Goal: Task Accomplishment & Management: Use online tool/utility

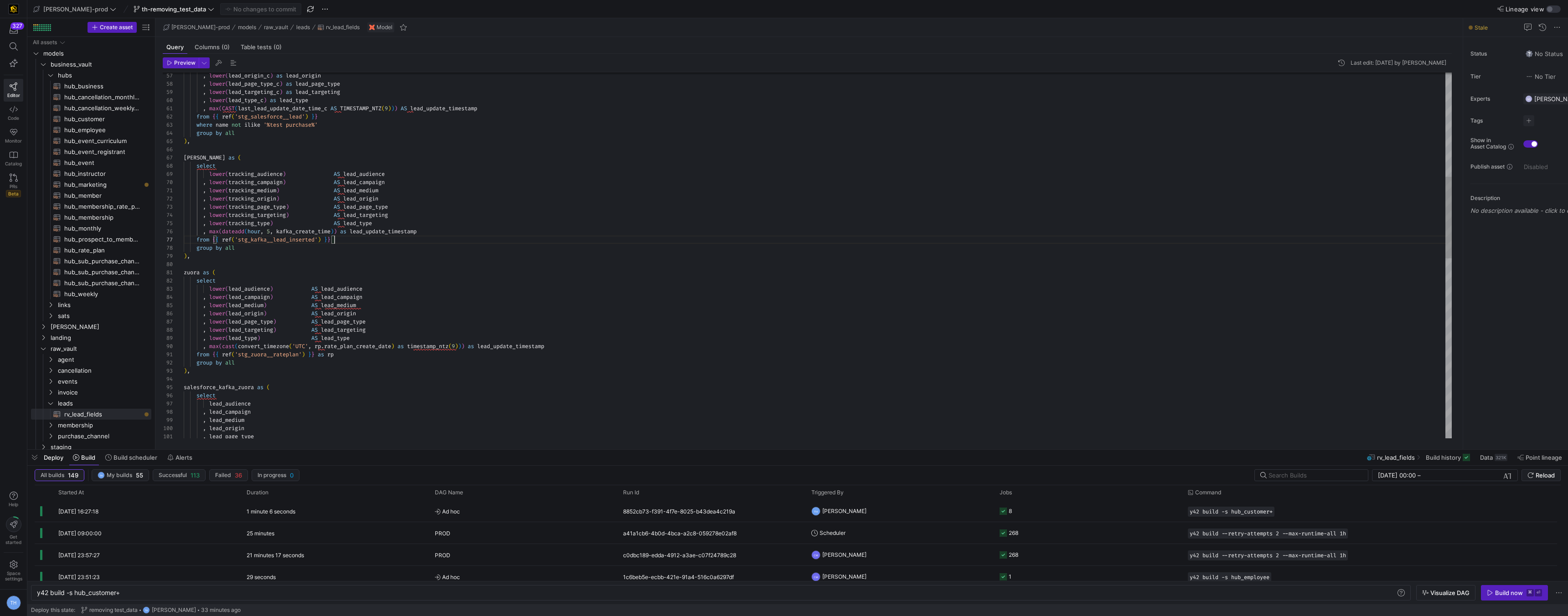
scroll to position [0, 84]
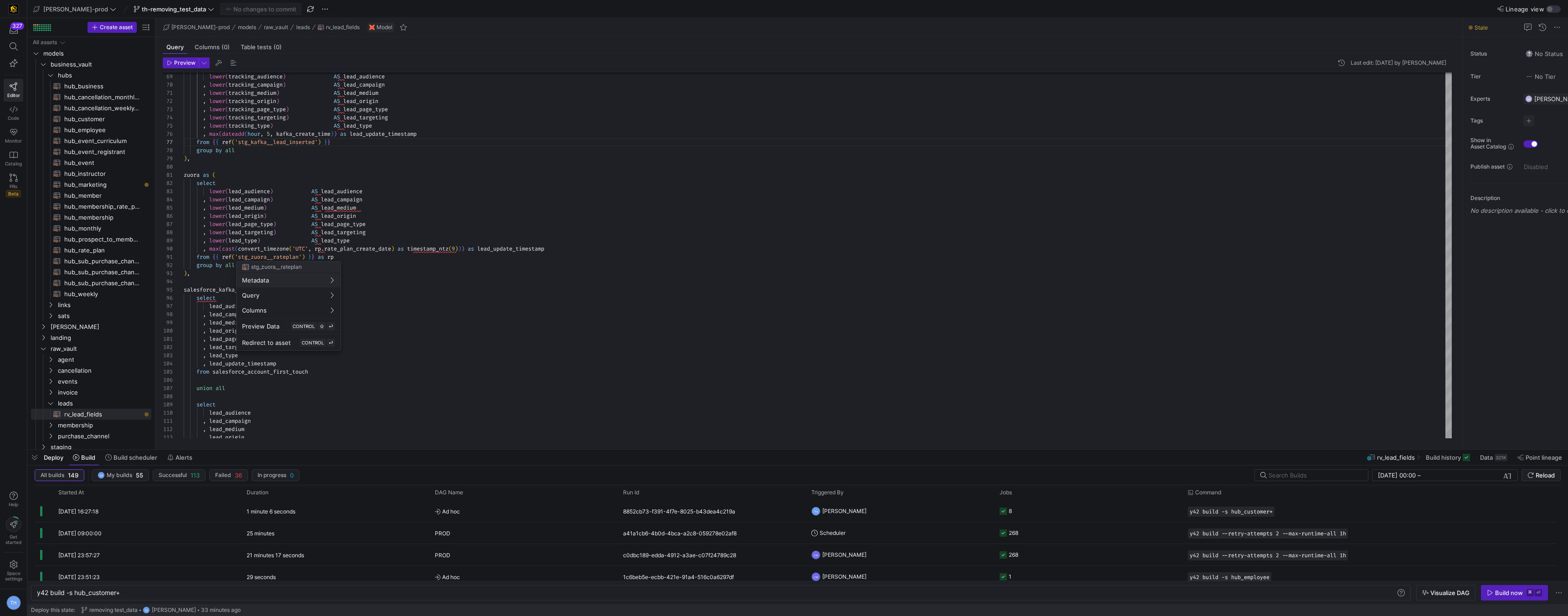
click at [286, 212] on div at bounding box center [784, 308] width 1568 height 616
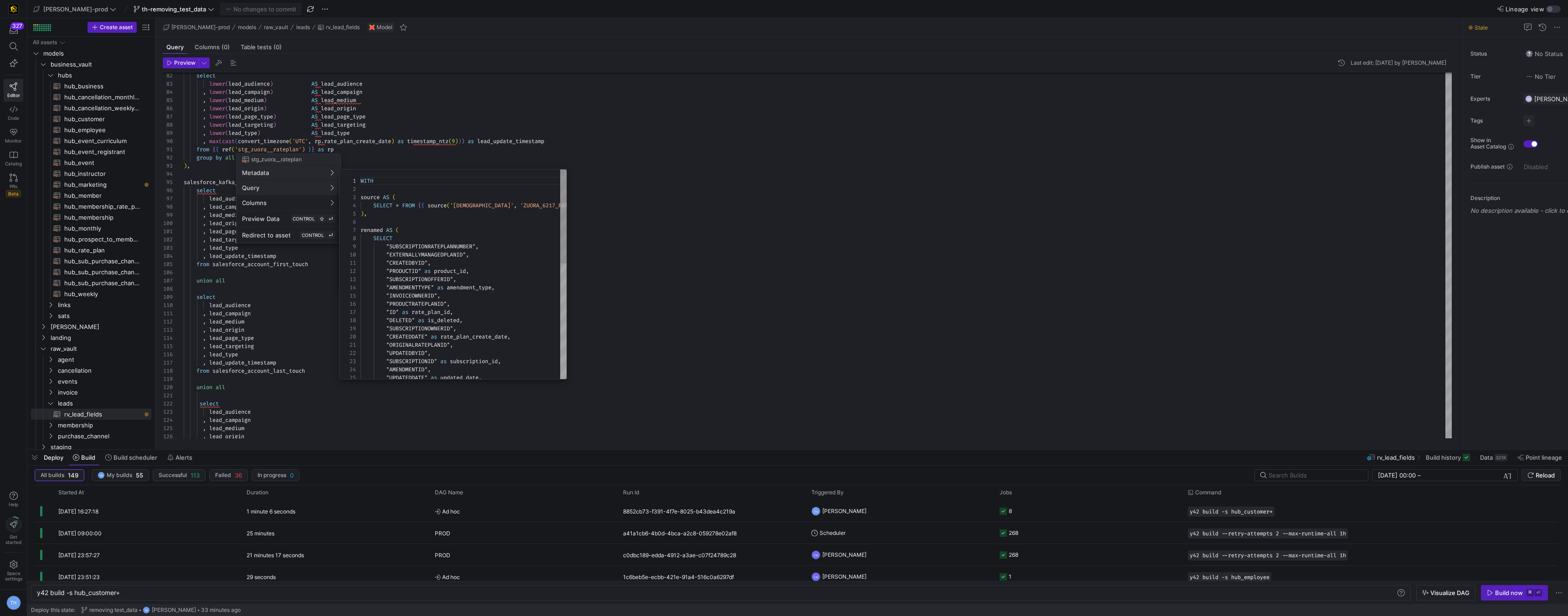
scroll to position [82, 0]
click at [302, 107] on div at bounding box center [784, 308] width 1568 height 616
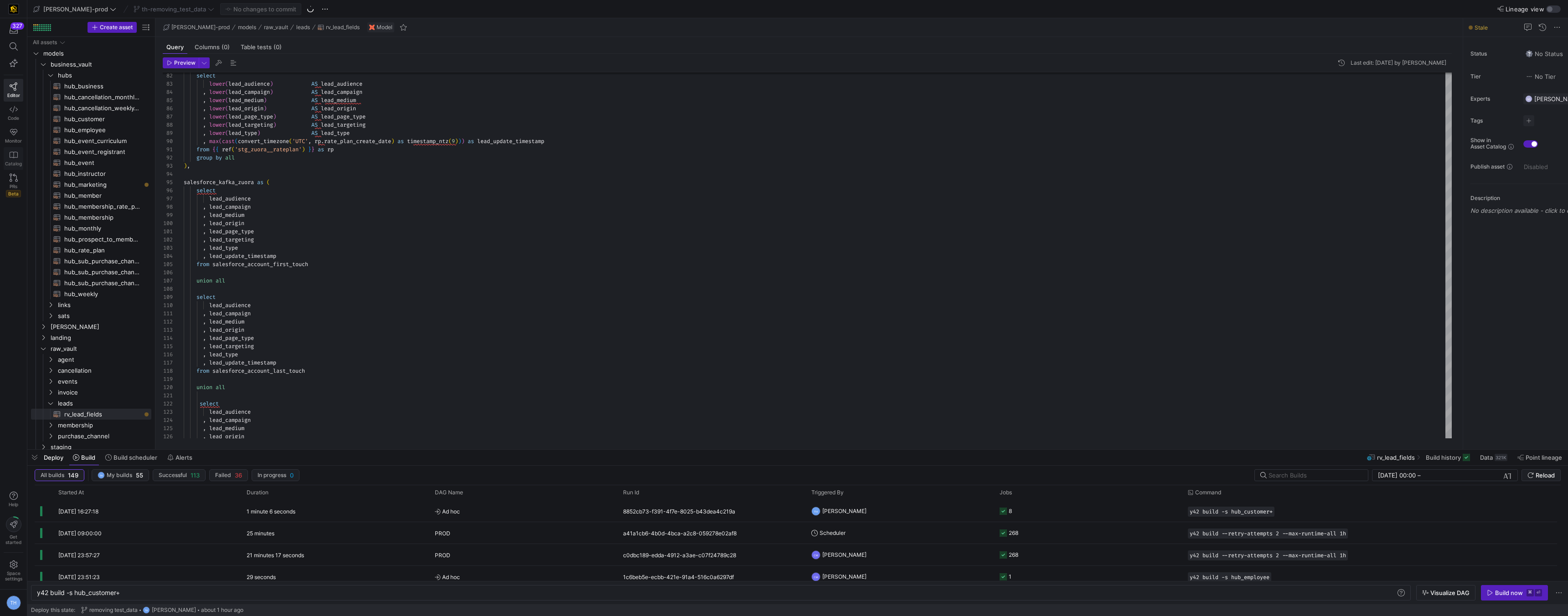
scroll to position [49, 151]
click at [82, 312] on span "sats" at bounding box center [93, 316] width 71 height 11
click at [81, 9] on span "[PERSON_NAME]-prod" at bounding box center [74, 9] width 83 height 7
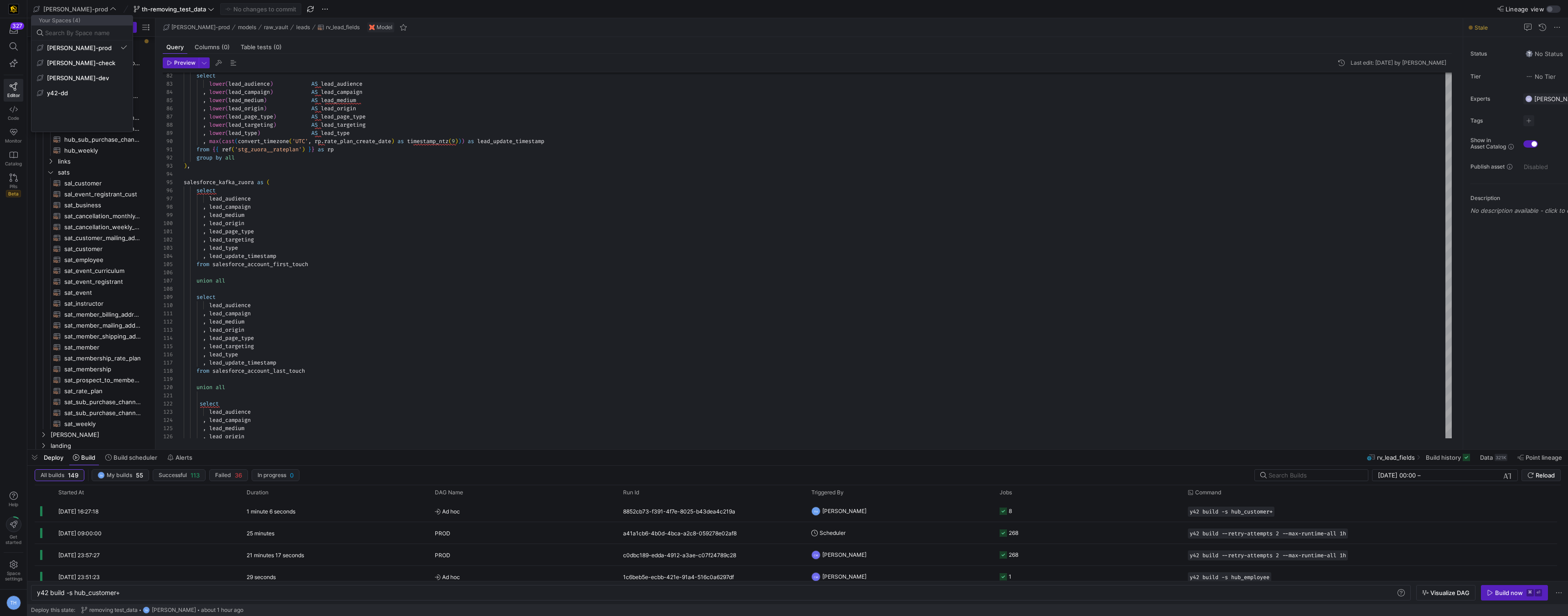
click at [79, 9] on div at bounding box center [784, 308] width 1568 height 616
click at [79, 9] on span "[PERSON_NAME]-prod" at bounding box center [76, 9] width 65 height 7
click at [73, 89] on span "y42-dd" at bounding box center [81, 93] width 90 height 7
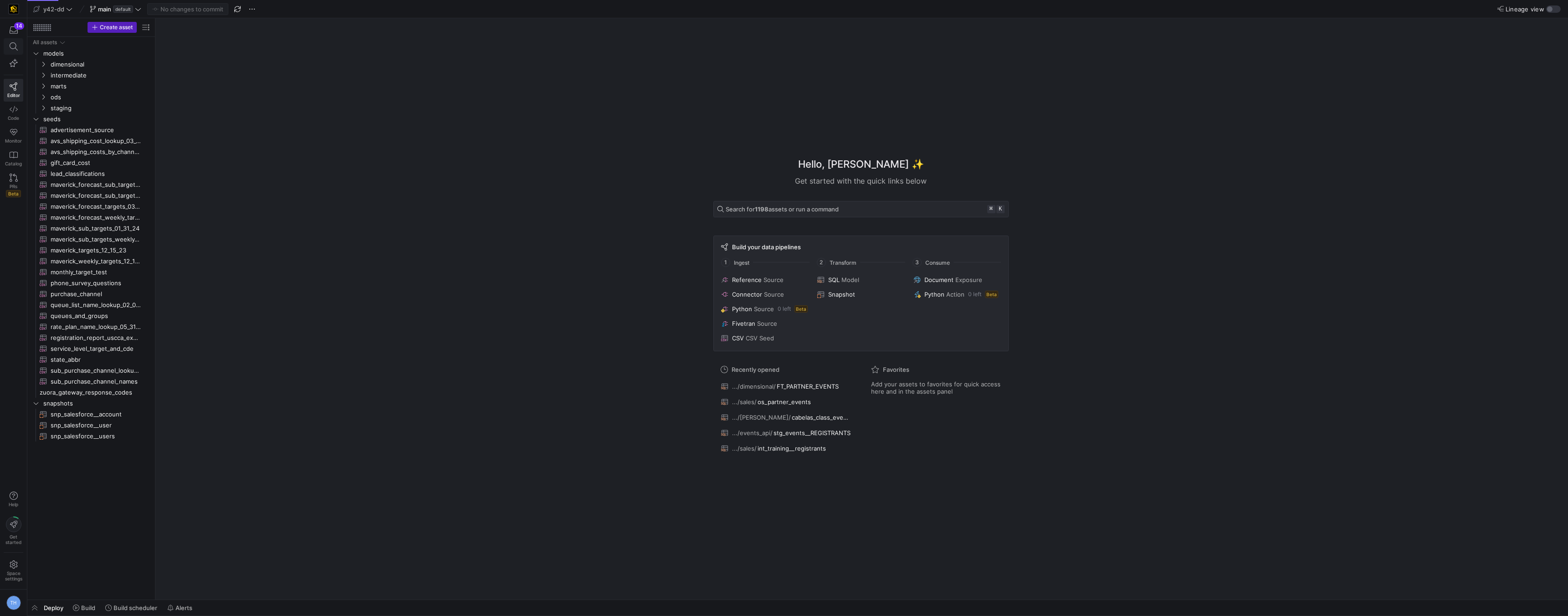
click at [14, 45] on icon at bounding box center [13, 46] width 8 height 8
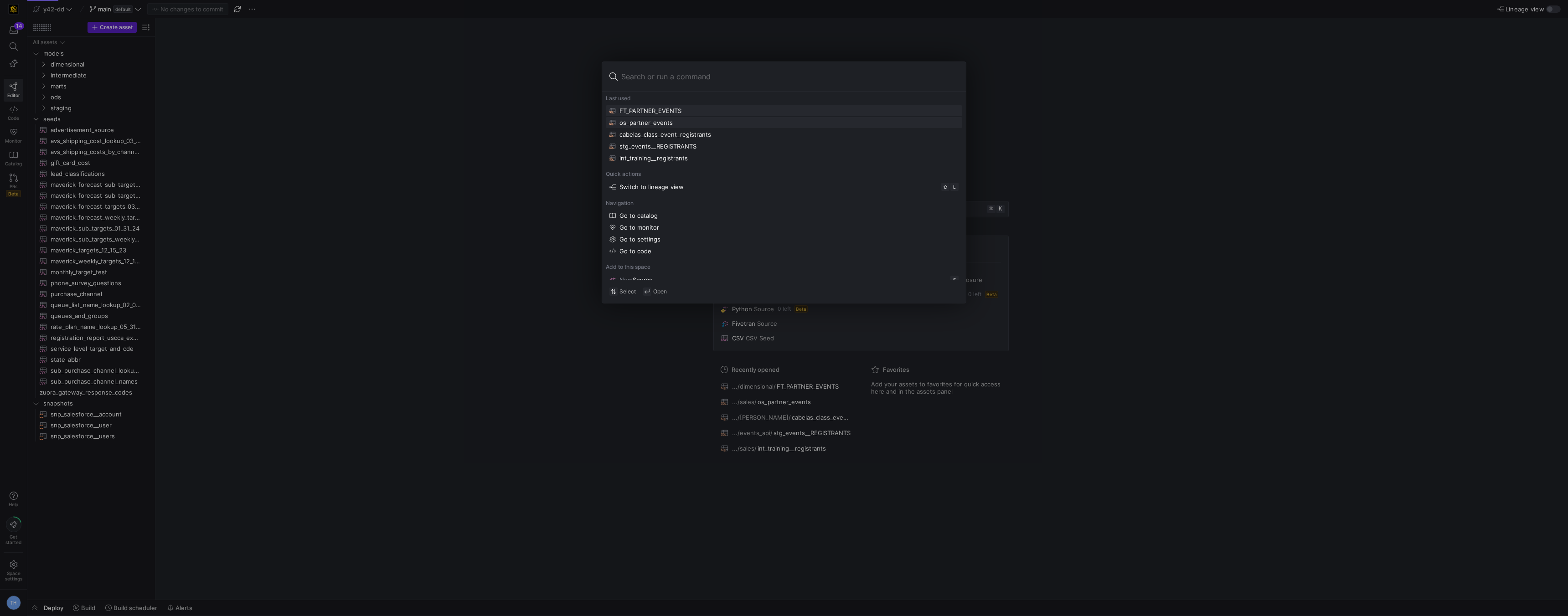
click at [634, 120] on div "os_partner_events" at bounding box center [646, 122] width 53 height 7
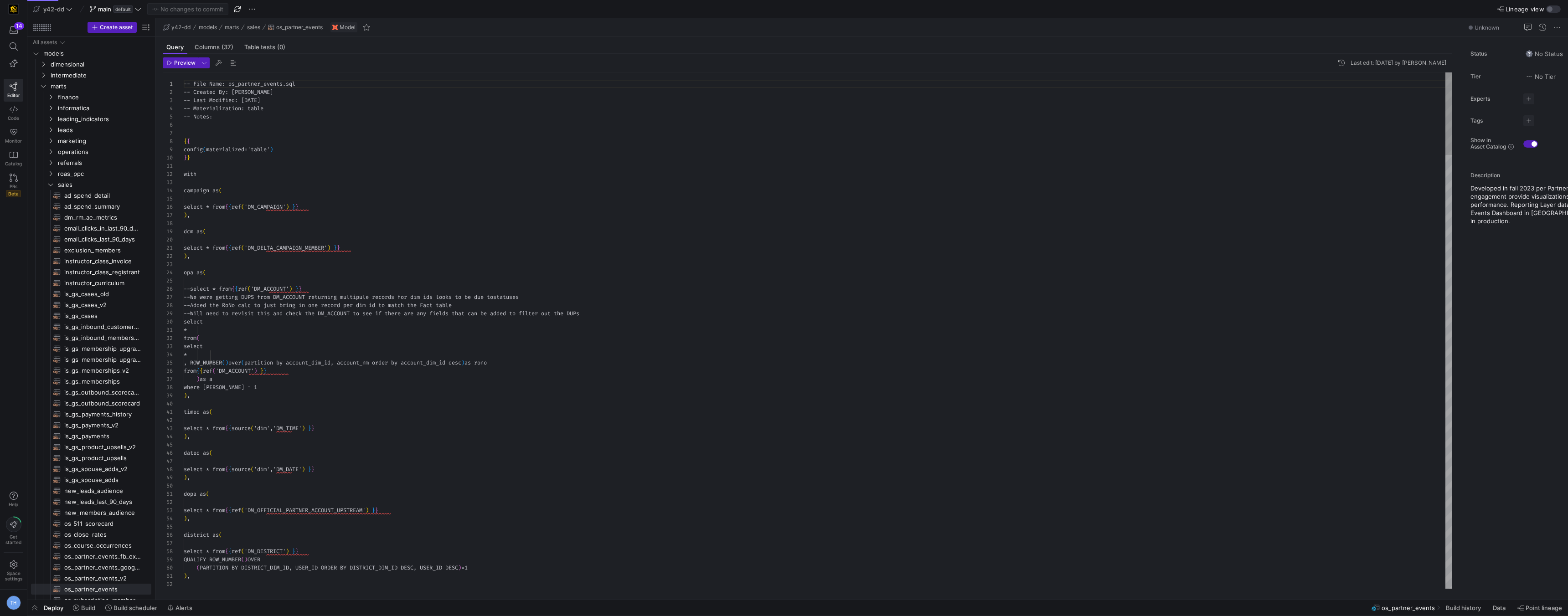
scroll to position [82, 0]
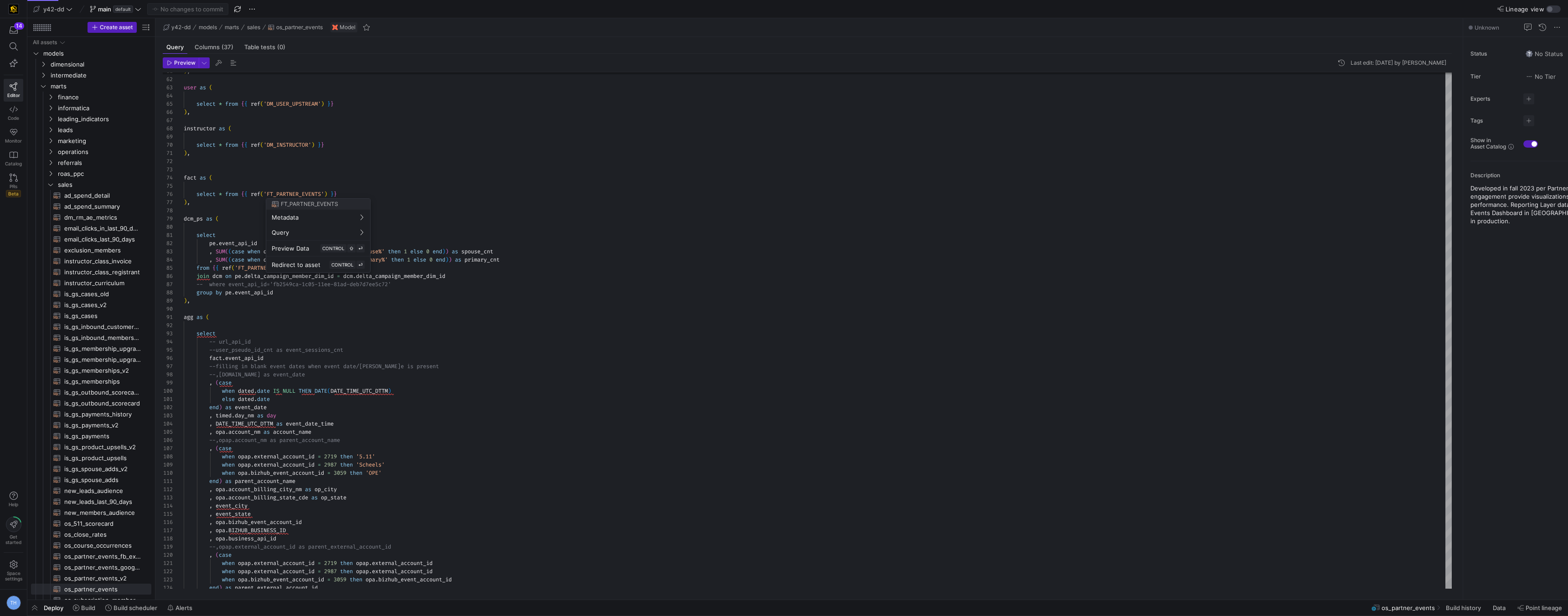
click at [466, 289] on div at bounding box center [784, 308] width 1568 height 616
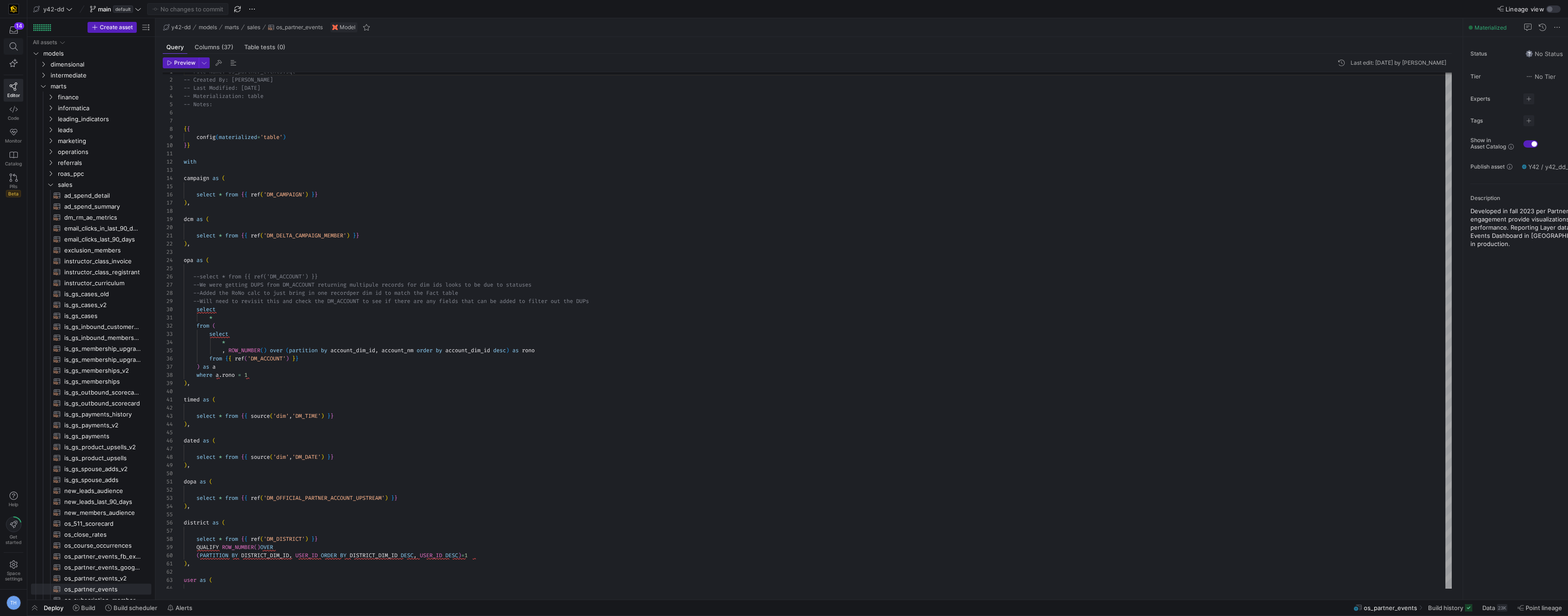
click at [15, 45] on icon at bounding box center [13, 46] width 8 height 8
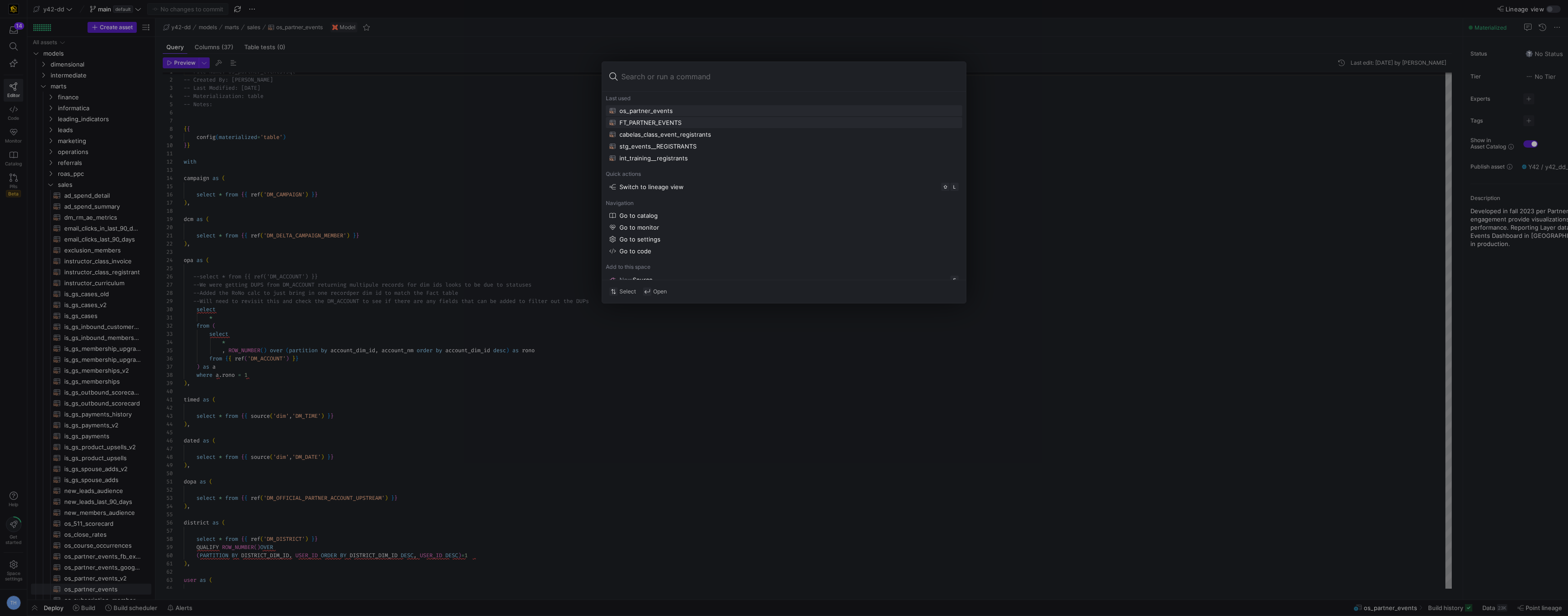
click at [627, 119] on div "FT_PARTNER_EVENTS" at bounding box center [651, 122] width 62 height 7
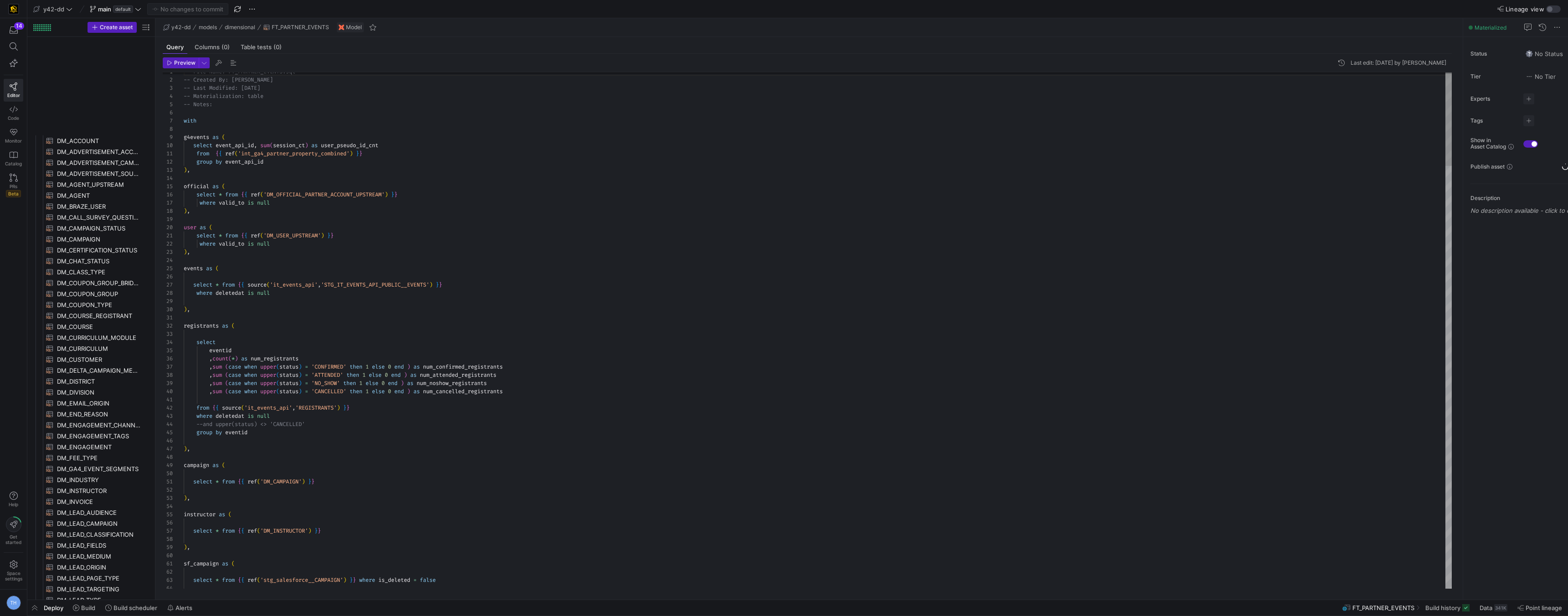
scroll to position [651, 0]
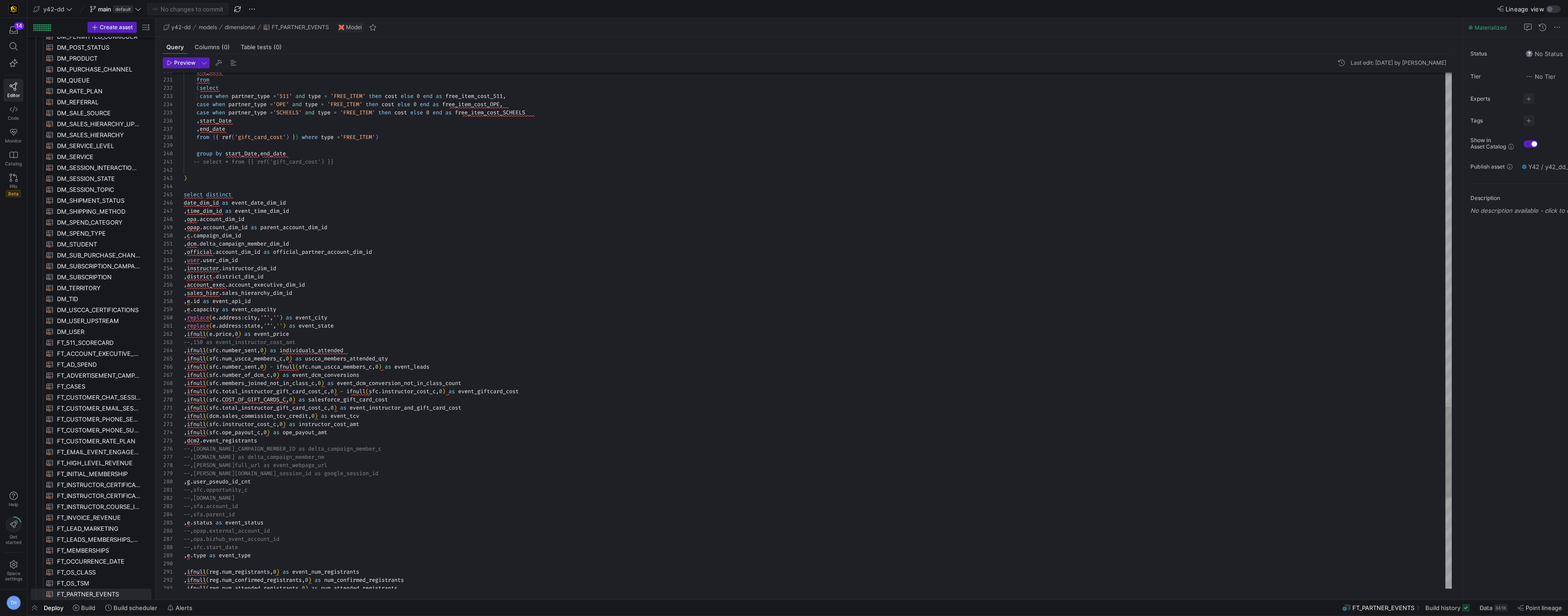
type textarea ",[DOMAIN_NAME]_campaign_member_dim_id ,official.account_dim_id as official_part…"
type textarea "i"
type textarea ",replace(e.address:state,'"','') as event_state ,ifnull(e.price,0) as event_pri…"
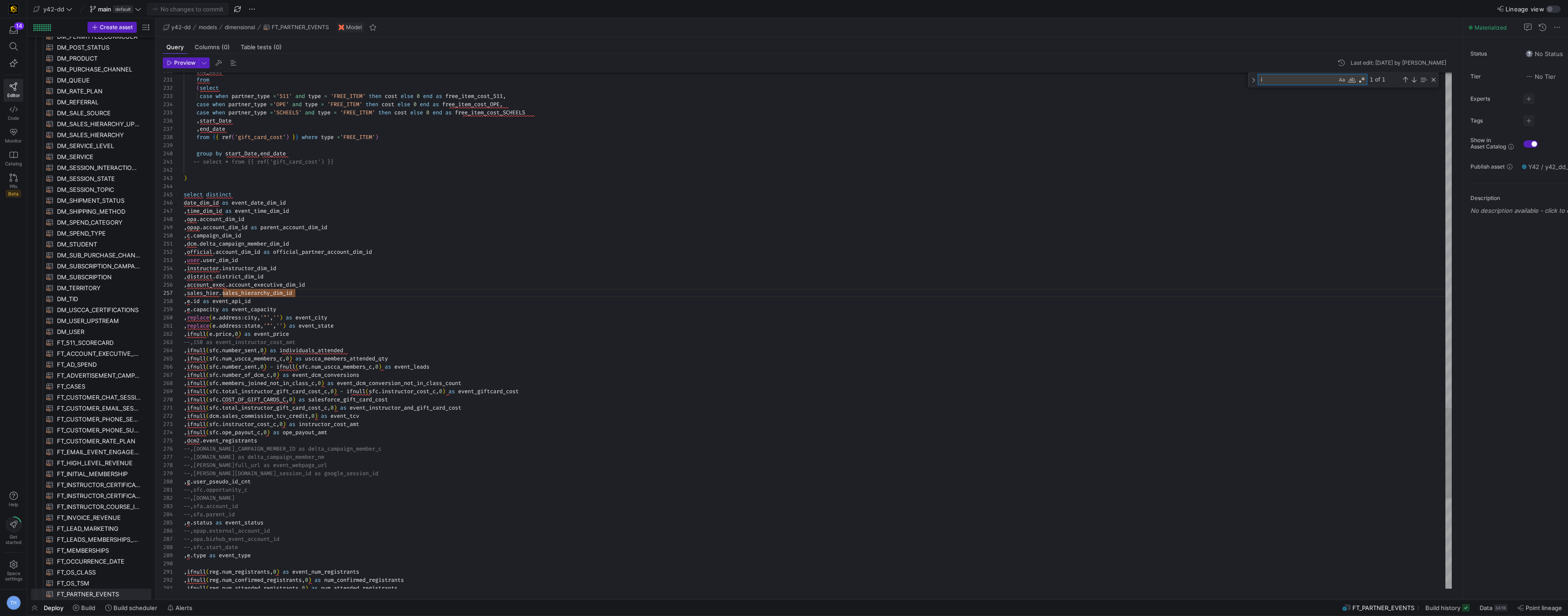
type textarea "in"
type textarea ",replace(e.address:state,'"','') as event_state ,ifnull(e.price,0) as event_pri…"
type textarea "ins"
type textarea ",replace(e.address:state,'"','') as event_state ,ifnull(e.price,0) as event_pri…"
type textarea "inst"
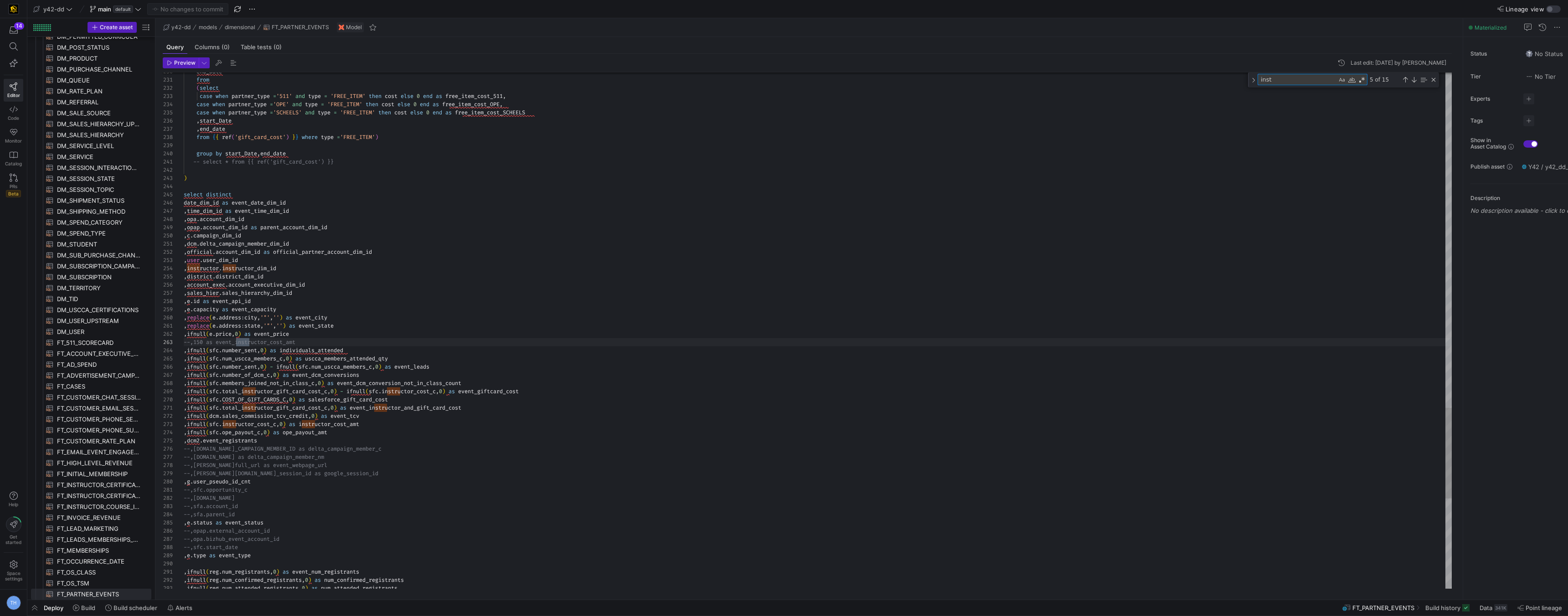
type textarea ",replace(e.address:state,'"','') as event_state ,ifnull(e.price,0) as event_pri…"
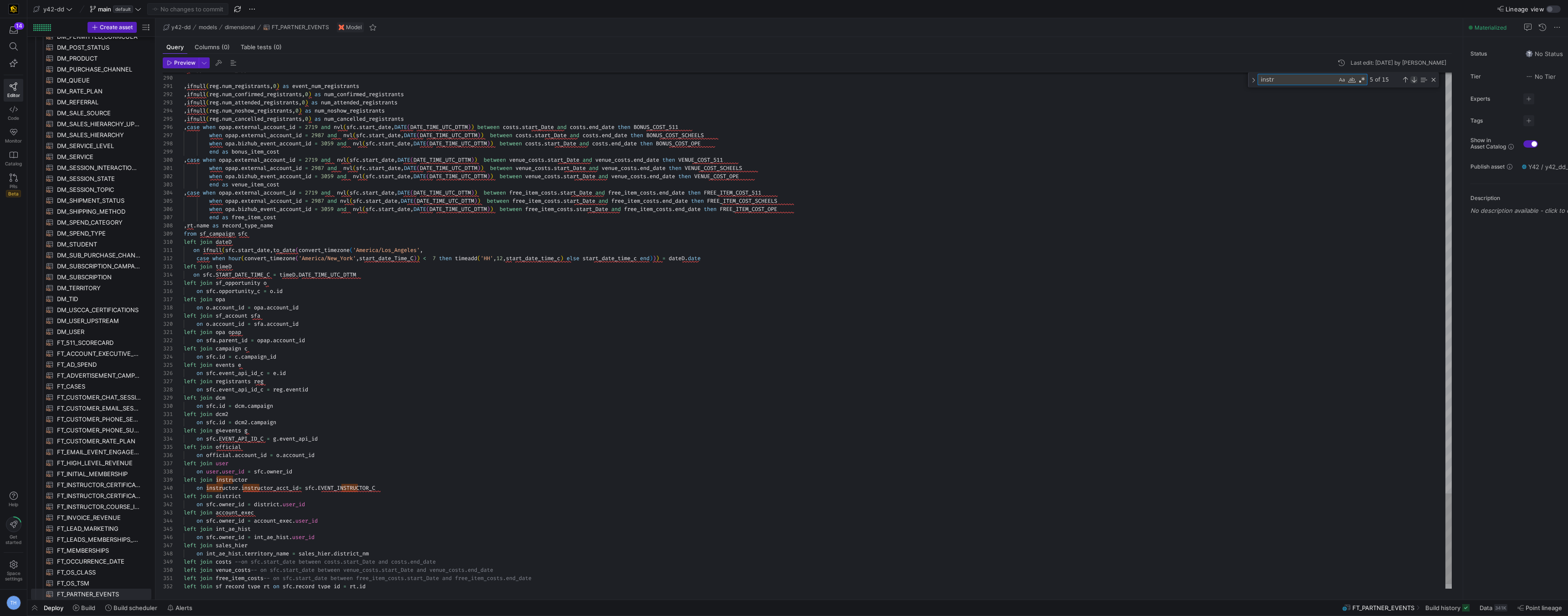
type textarea "instr"
click at [1410, 79] on div "Next Match (Enter)" at bounding box center [1414, 80] width 7 height 7
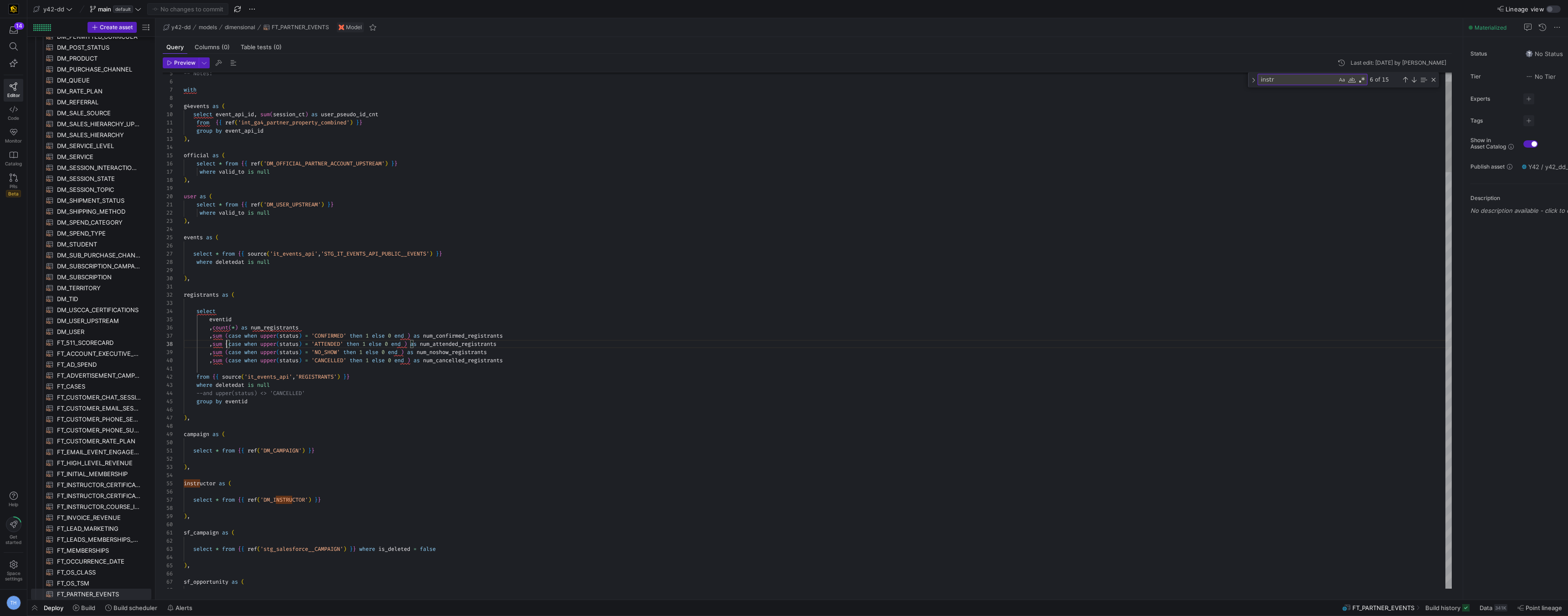
scroll to position [24, 0]
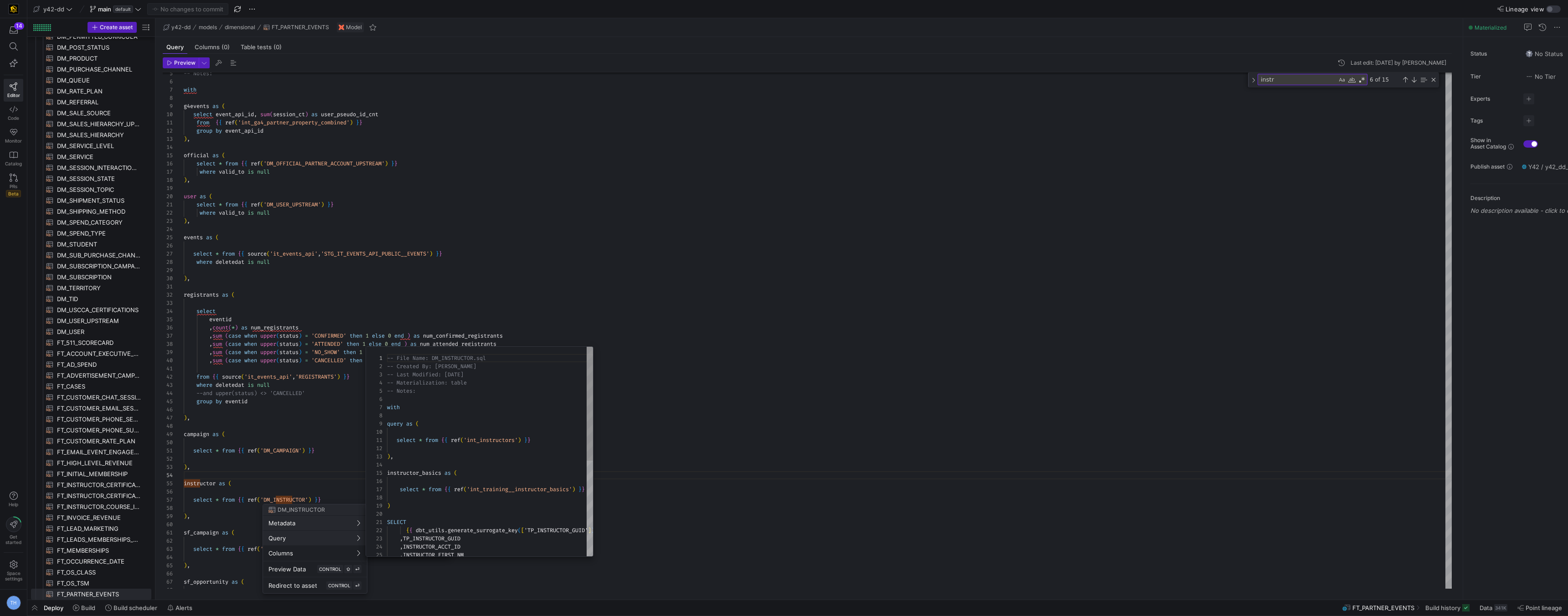
scroll to position [82, 0]
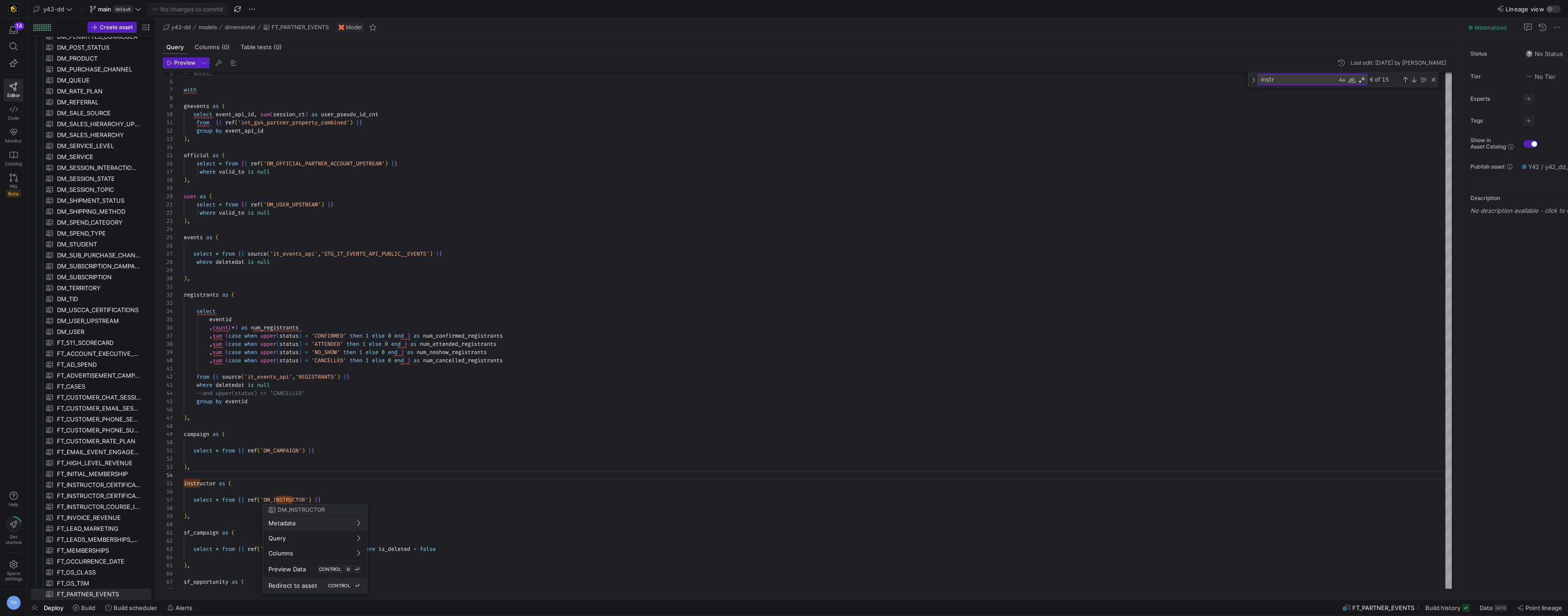
click at [307, 587] on span "Redirect to asset" at bounding box center [293, 586] width 49 height 7
type textarea "-- File Name: DM_INSTRUCTOR.sql -- Created By: [PERSON_NAME] -- Last Modified: …"
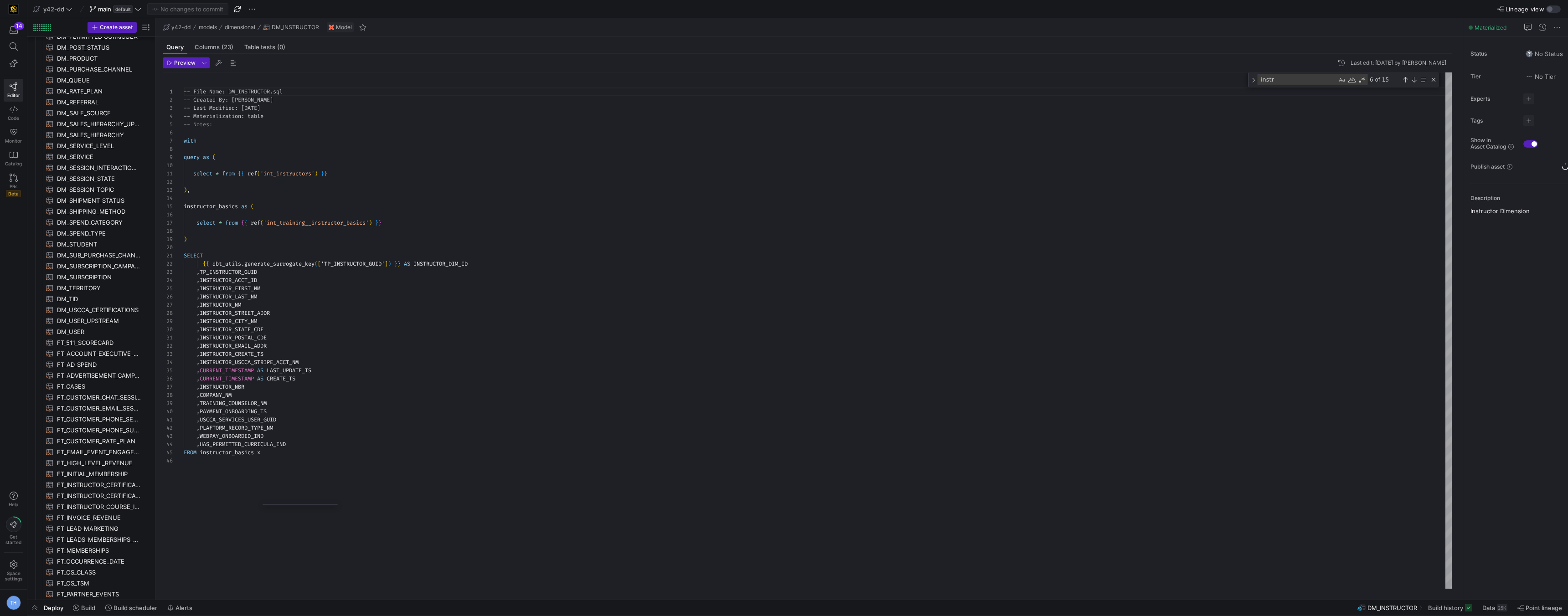
scroll to position [448, 0]
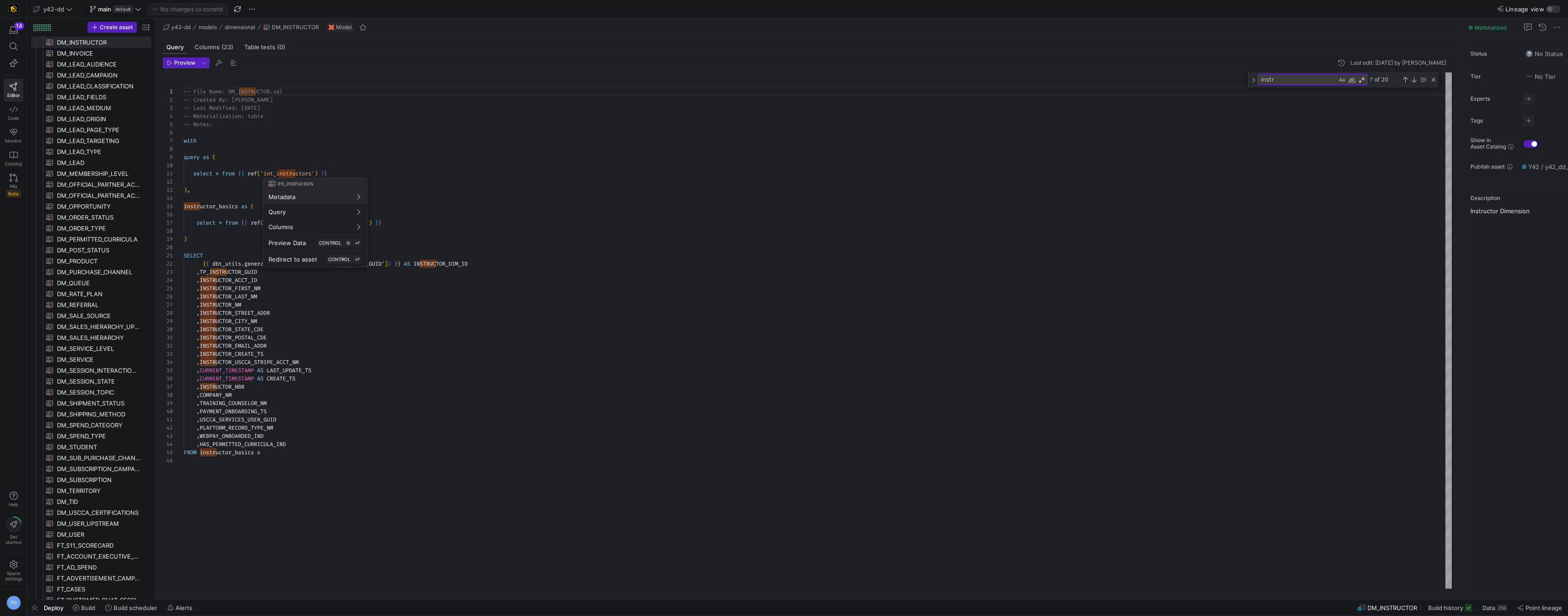
click at [392, 167] on div at bounding box center [784, 308] width 1568 height 616
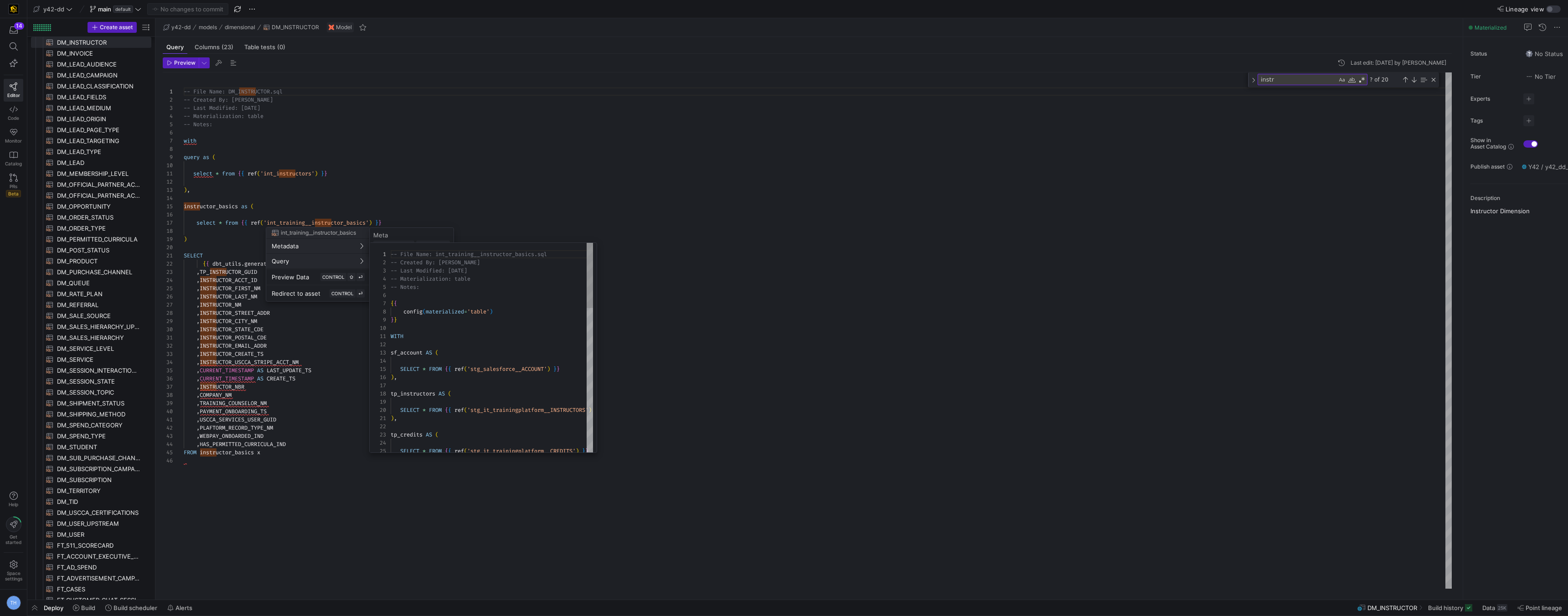
scroll to position [82, 0]
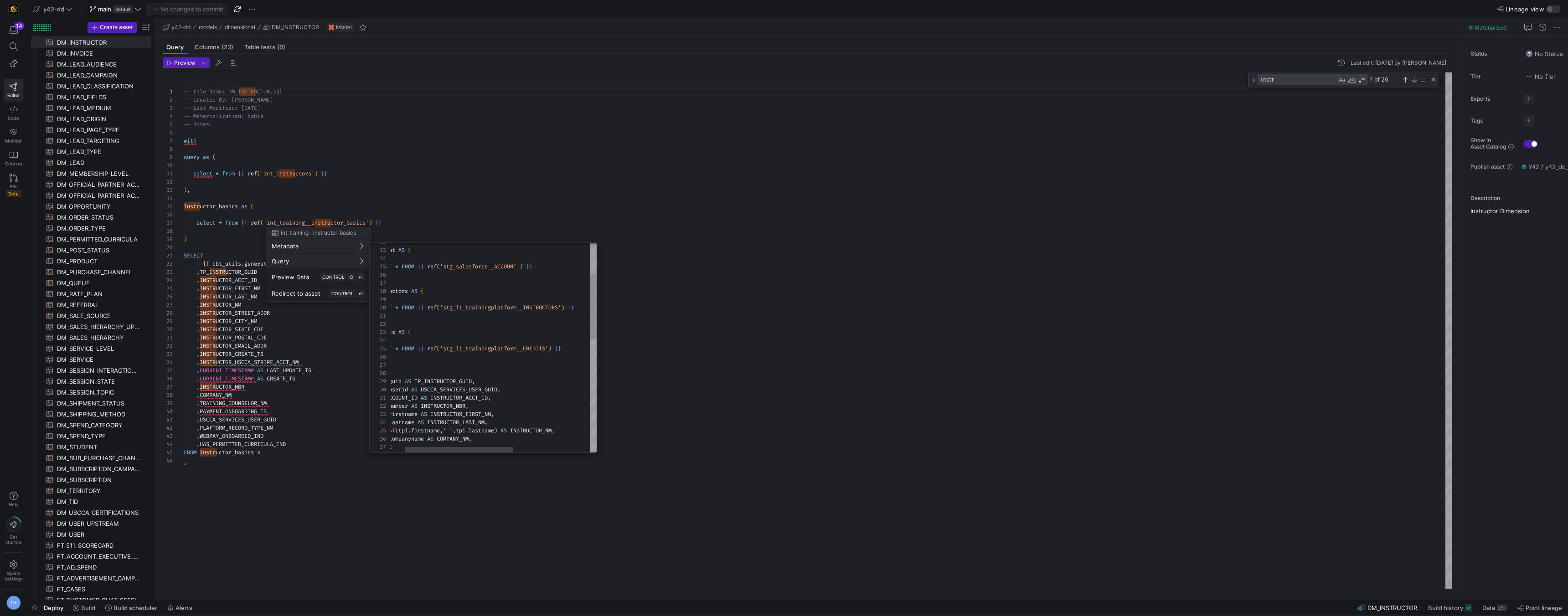
type textarea "WITH sf_account AS ( SELECT * FROM {{ ref('stg_salesforce__ACCOUNT') }} ), tp_i…"
drag, startPoint x: 582, startPoint y: 309, endPoint x: 423, endPoint y: 312, distance: 159.0
click at [423, 312] on div "sf_account AS ( SELECT * FROM { { ref ( 'stg_salesforce__ACCOUNT' ) } } ) , tp_…" at bounding box center [575, 479] width 380 height 677
click at [443, 207] on div at bounding box center [784, 308] width 1568 height 616
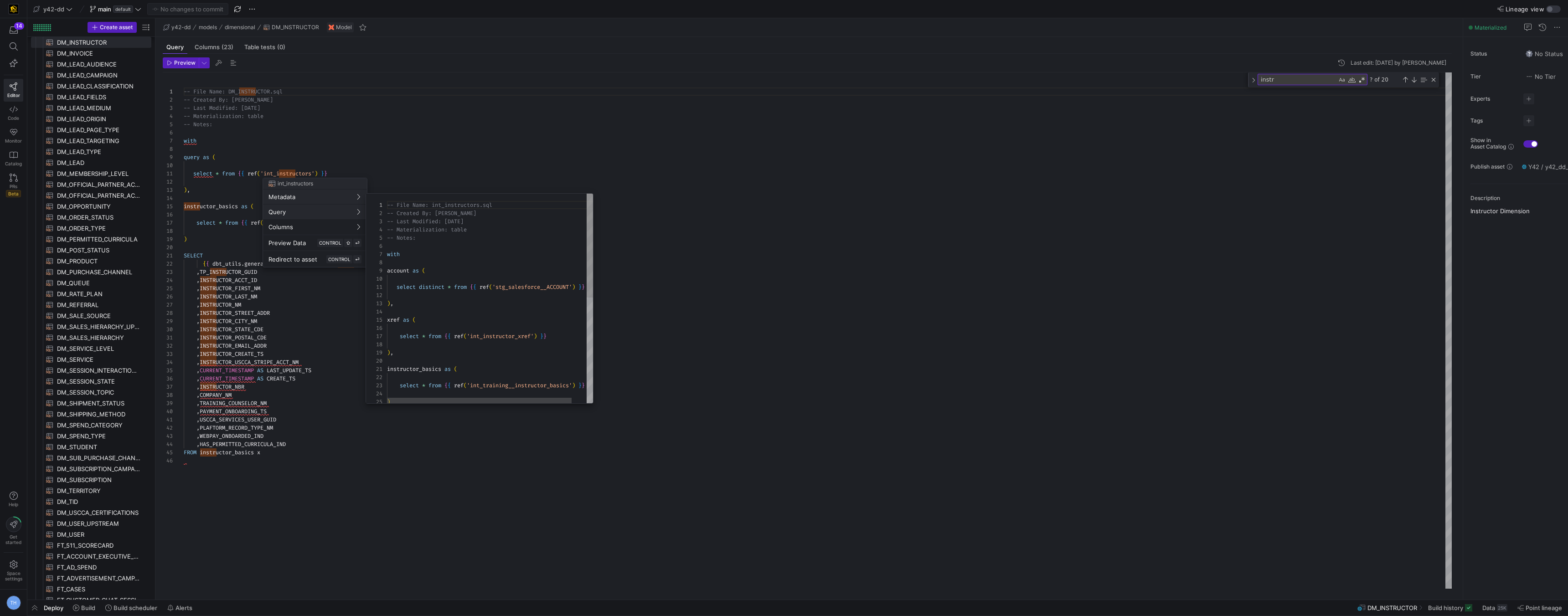
scroll to position [82, 0]
type textarea "select distinct * from {{ ref('stg_salesforce__ACCOUNT') }} ), xref as ( select…"
click at [495, 235] on div ") , xref as ( select * from { { ref ( 'int_instructor_xref' ) } } ) , instructo…" at bounding box center [498, 304] width 222 height 423
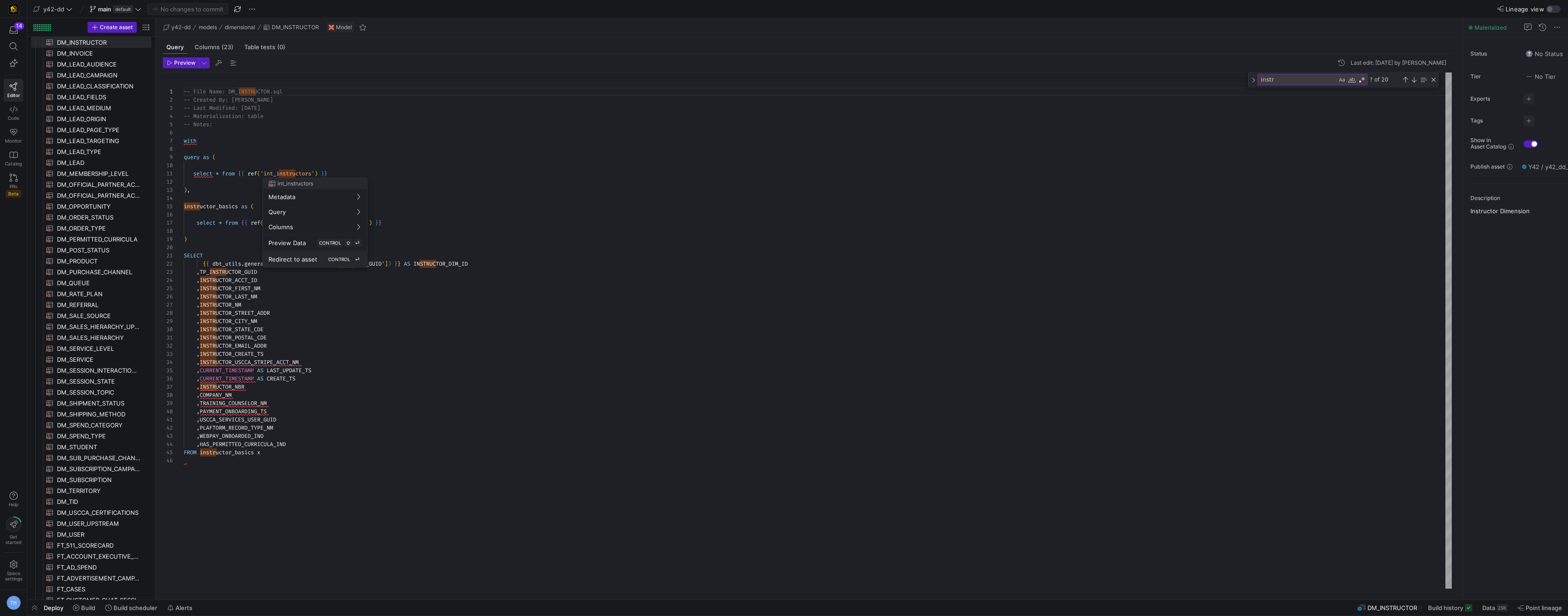
click at [318, 258] on div "Redirect to asset CONTROL ⏎" at bounding box center [315, 259] width 93 height 8
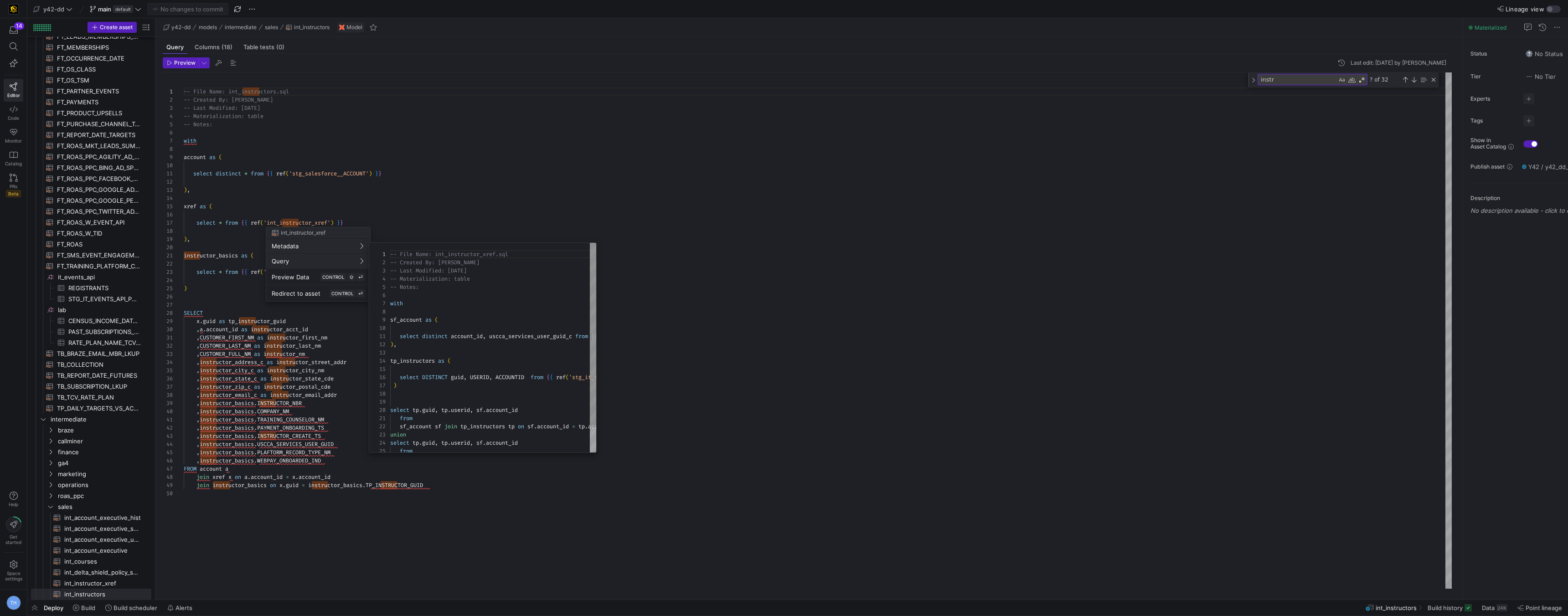
scroll to position [82, 0]
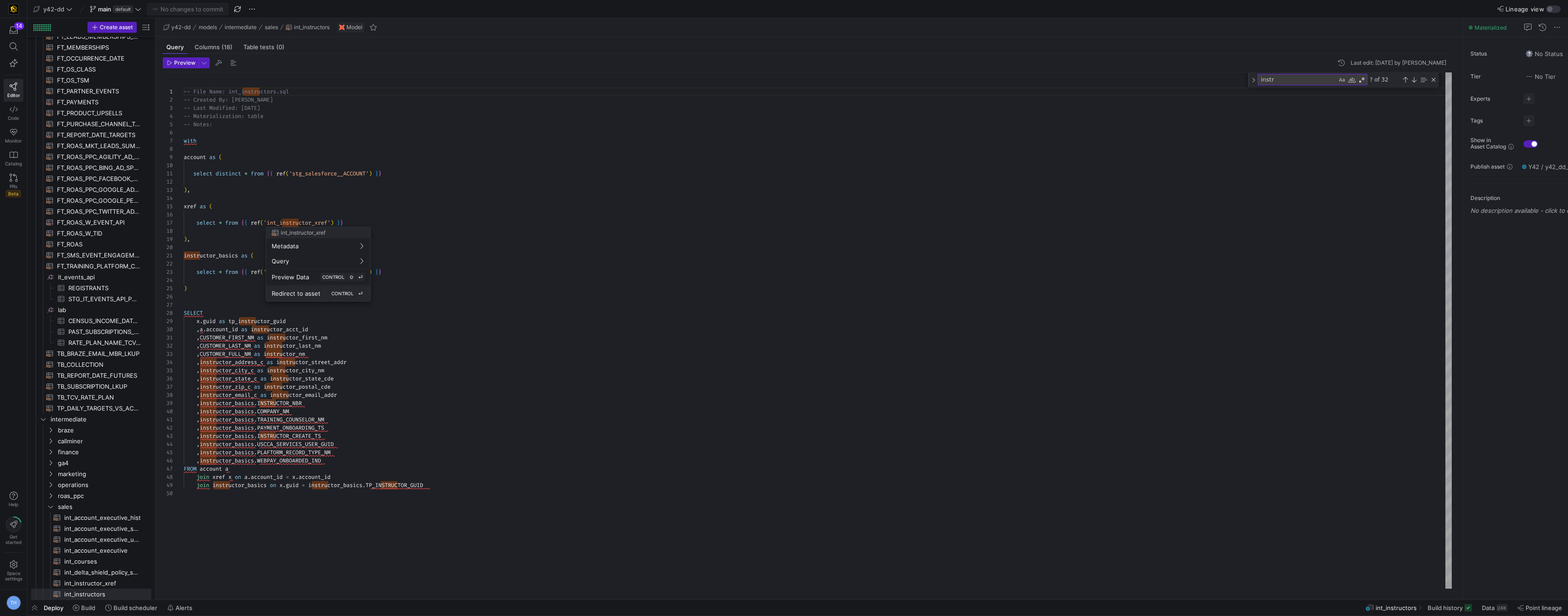
click at [335, 289] on kbd "CONTROL" at bounding box center [343, 293] width 26 height 8
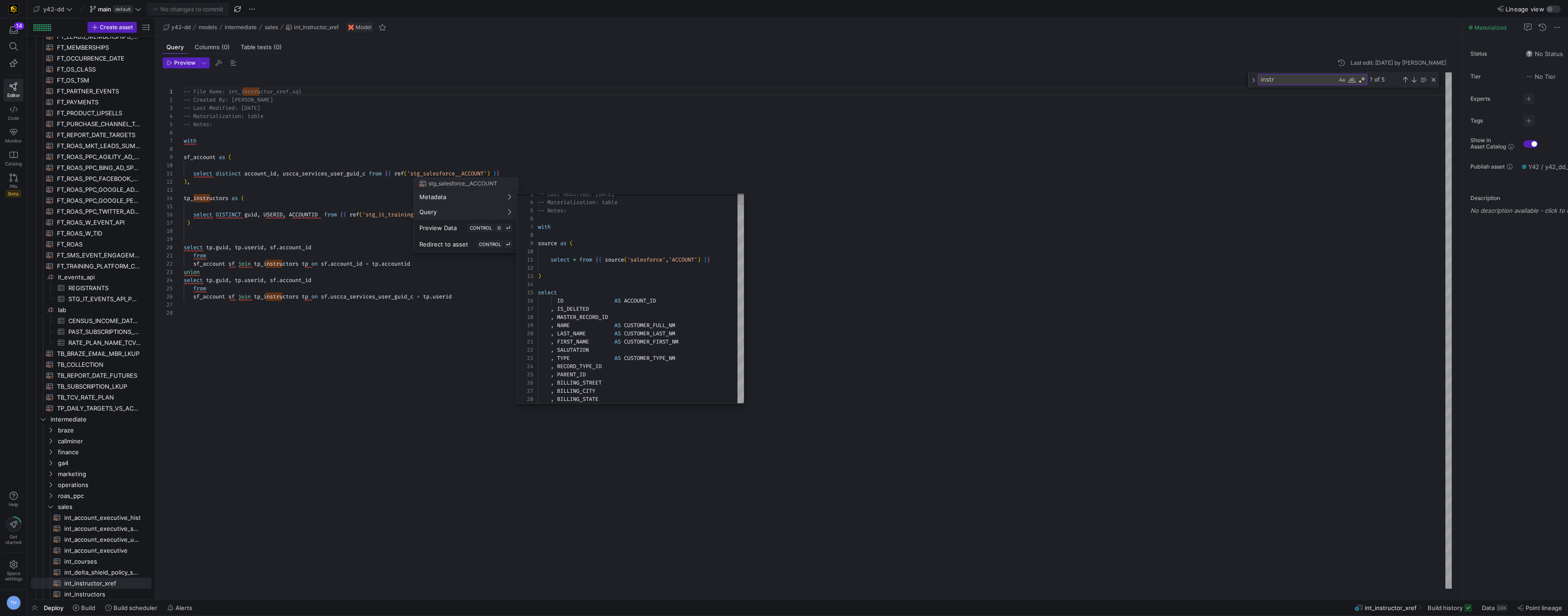
click at [308, 214] on div at bounding box center [784, 308] width 1568 height 616
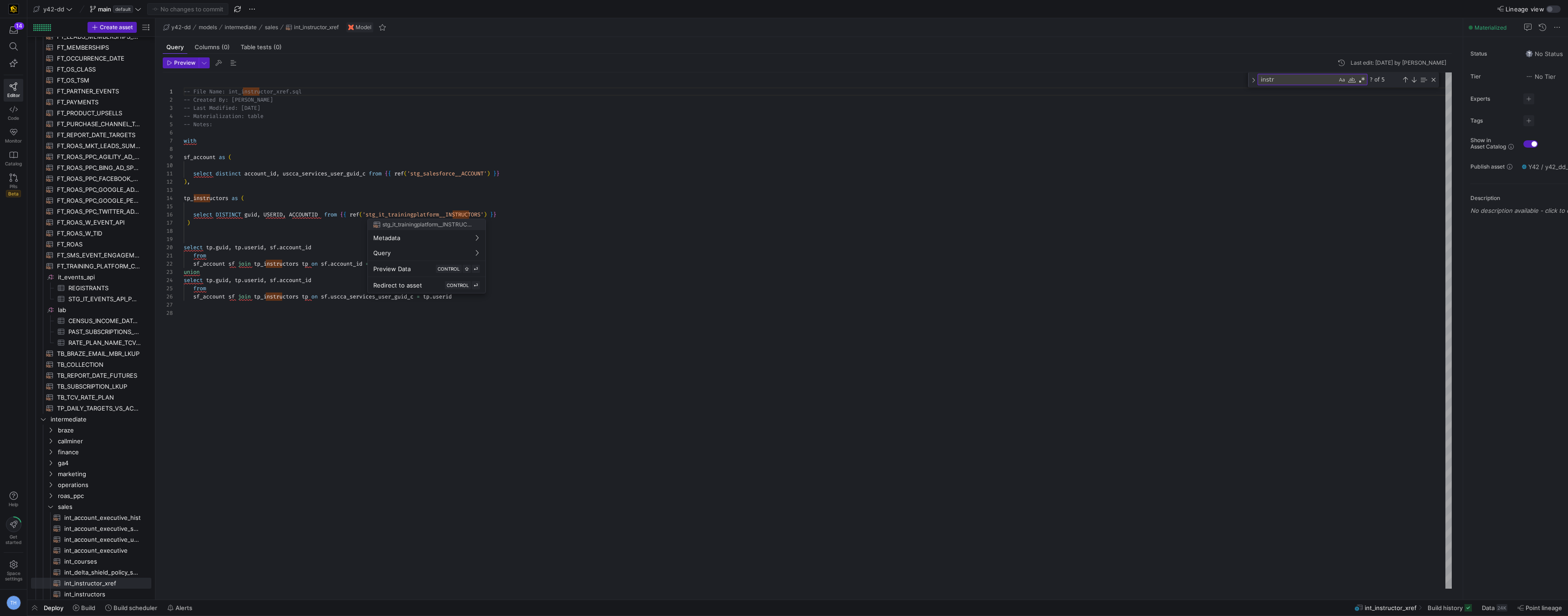
click at [503, 191] on div at bounding box center [784, 308] width 1568 height 616
click at [268, 314] on div "-- File Name: int_instructor_xref.sql -- Created By: [PERSON_NAME] -- Last Modi…" at bounding box center [818, 330] width 1269 height 516
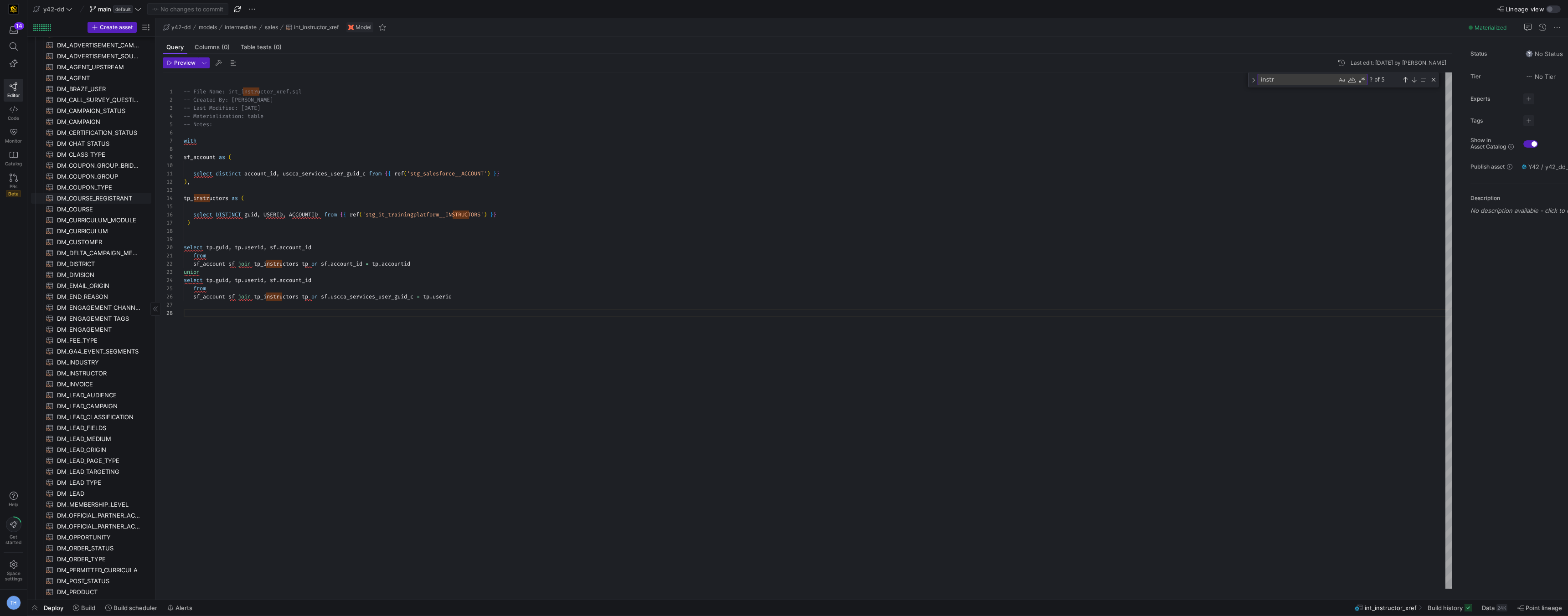
scroll to position [170, 0]
click at [99, 313] on span "DM_INSTRUCTOR​​​​​​​​​​" at bounding box center [99, 317] width 84 height 11
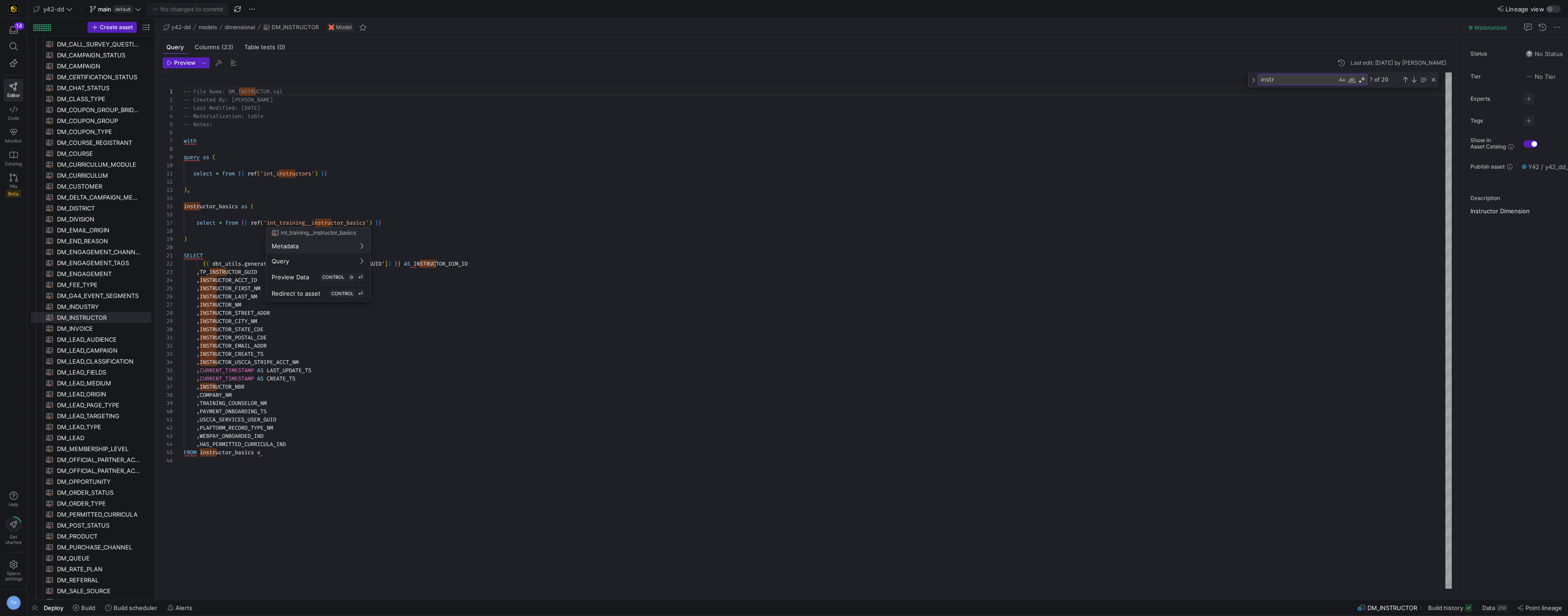
click at [338, 184] on div at bounding box center [784, 308] width 1568 height 616
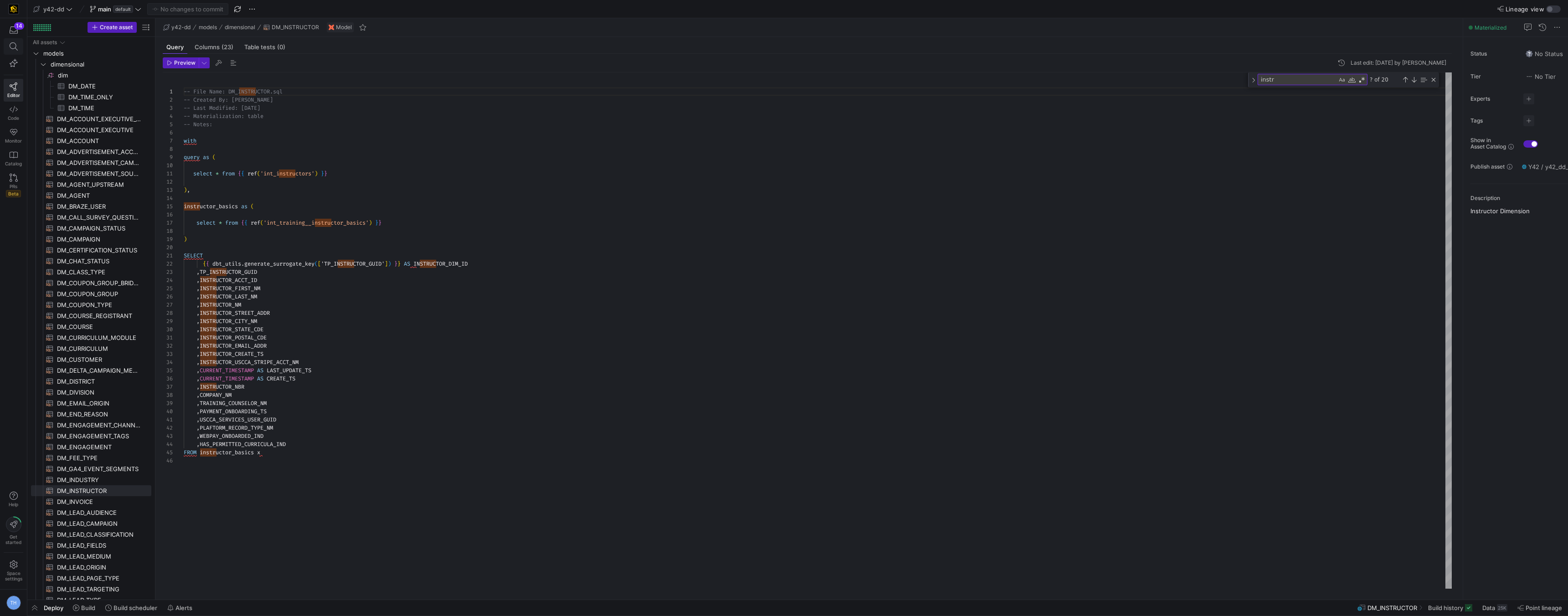
click at [15, 43] on icon at bounding box center [13, 46] width 8 height 8
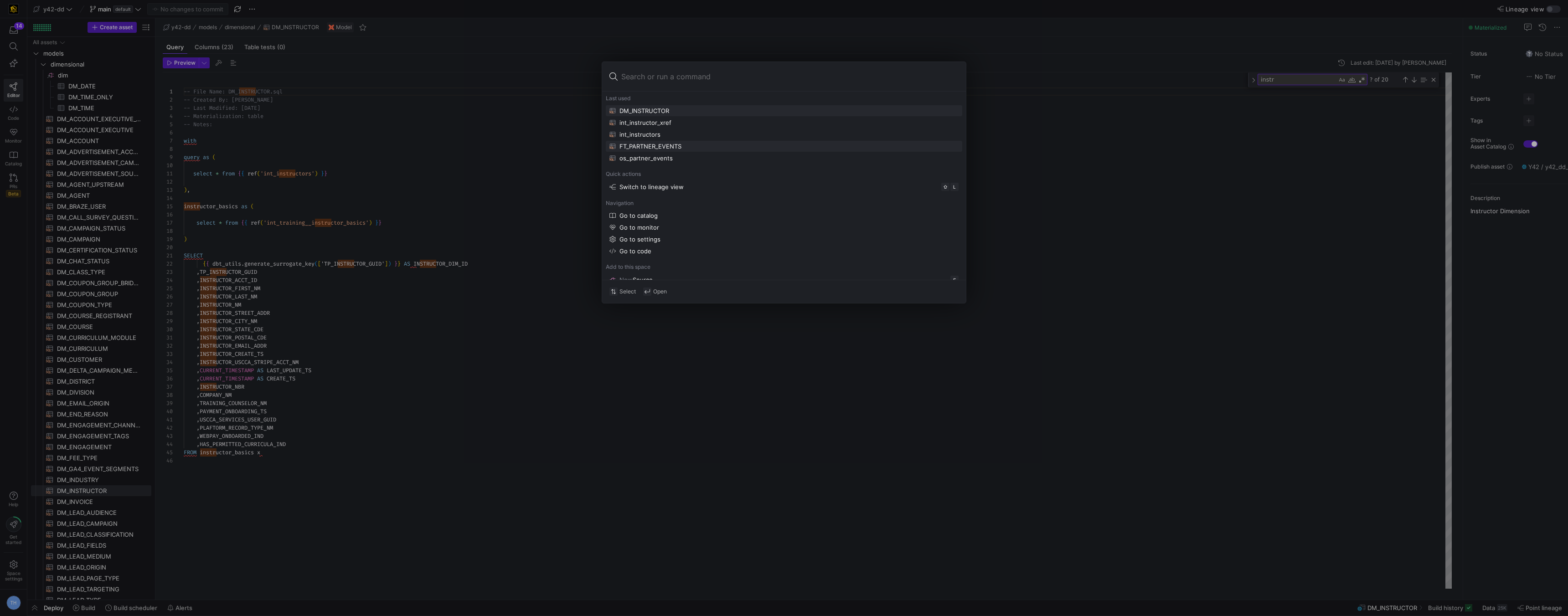
click at [657, 145] on div "FT_PARTNER_EVENTS" at bounding box center [651, 146] width 62 height 7
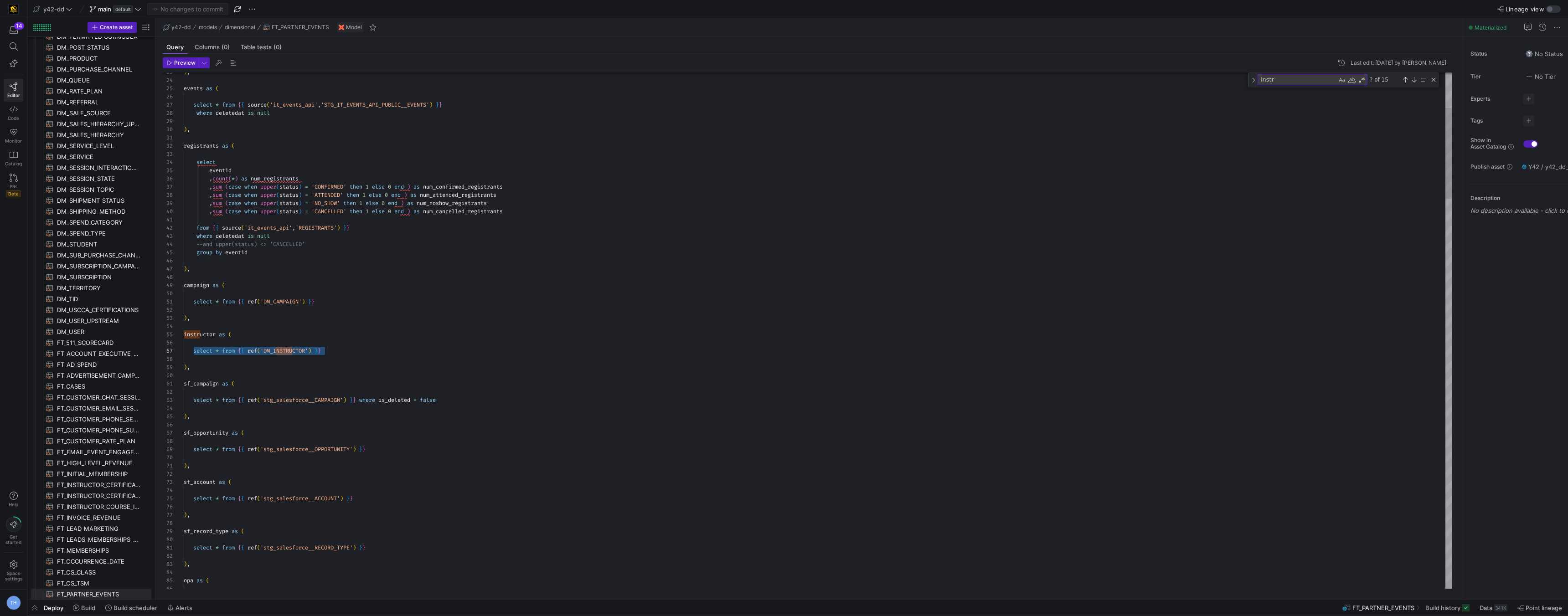
drag, startPoint x: 337, startPoint y: 350, endPoint x: 193, endPoint y: 351, distance: 144.0
click at [240, 358] on span "Compile Selection" at bounding box center [252, 361] width 71 height 6
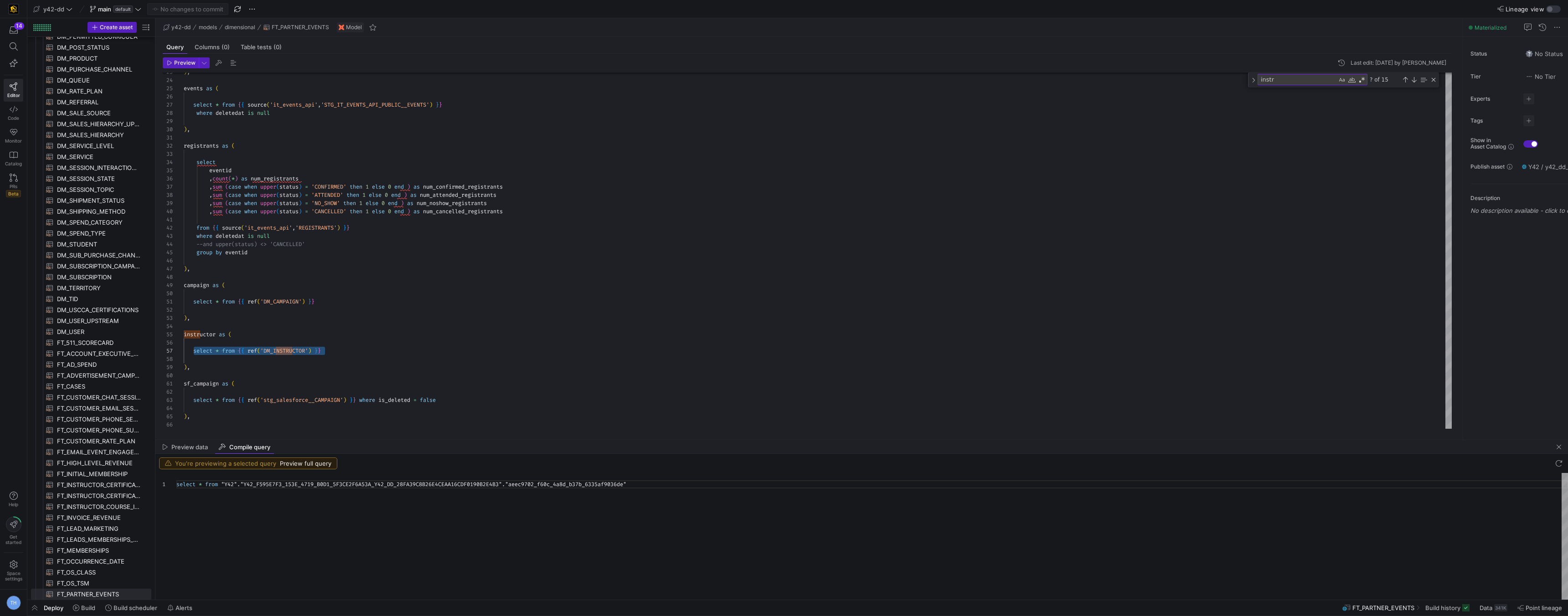
click at [544, 486] on div "select * from "Y42" . "Y42_F595E7F3_153E_4719_B0D1_5F3CE2F6A53A_Y42_DD_2 8FA39C…" at bounding box center [872, 536] width 1392 height 127
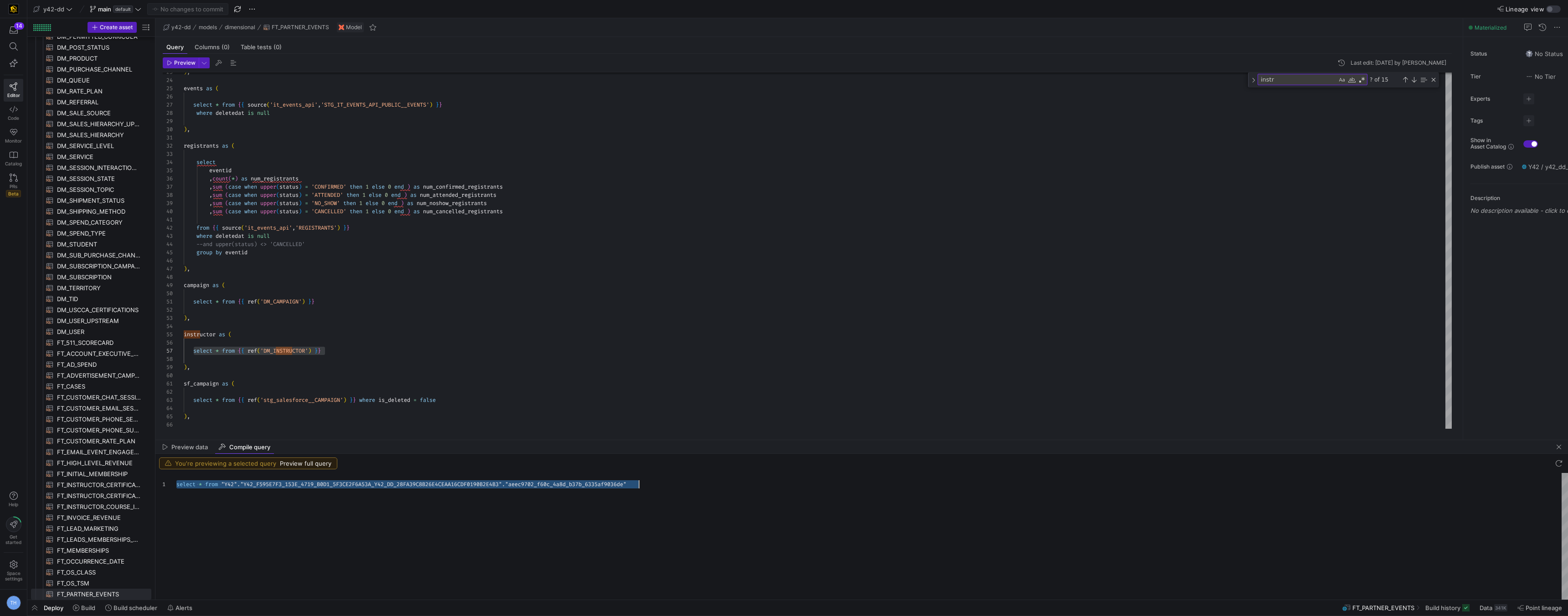
click at [544, 486] on div "select * from "Y42" . "Y42_F595E7F3_153E_4719_B0D1_5F3CE2F6A53A_Y42_DD_2 8FA39C…" at bounding box center [872, 536] width 1392 height 127
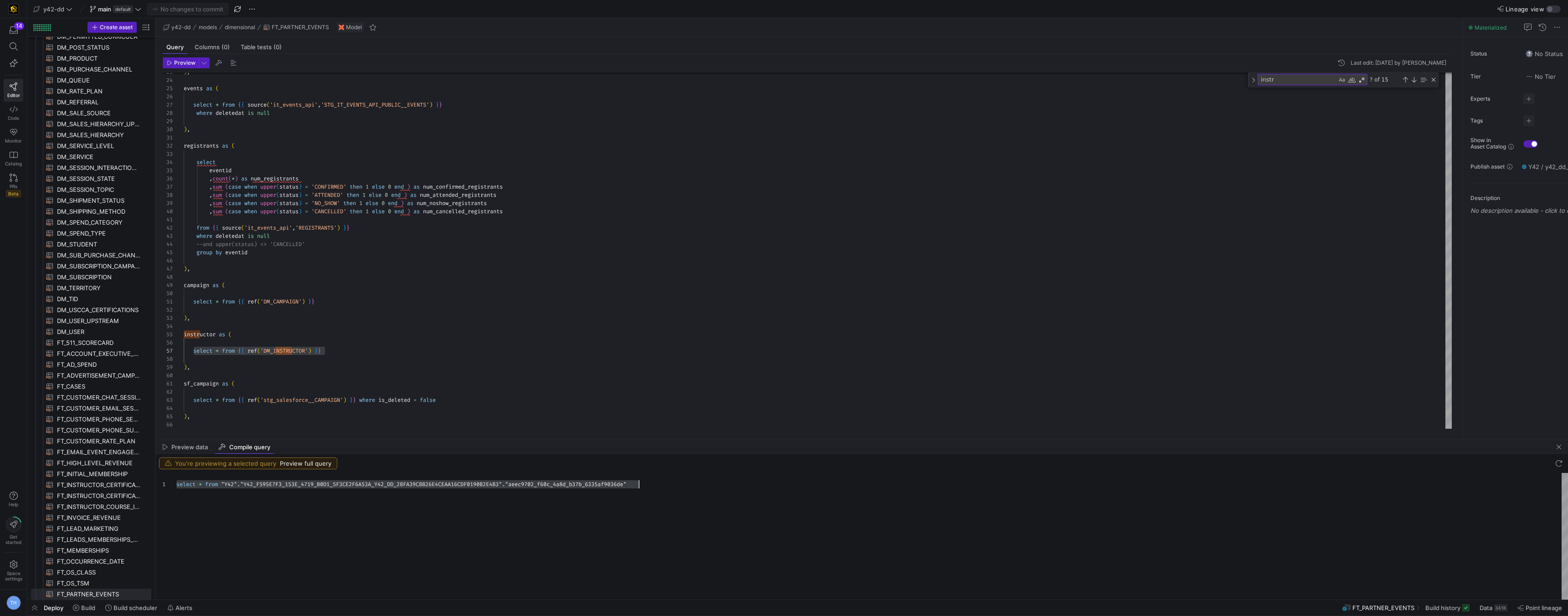
scroll to position [49, 10]
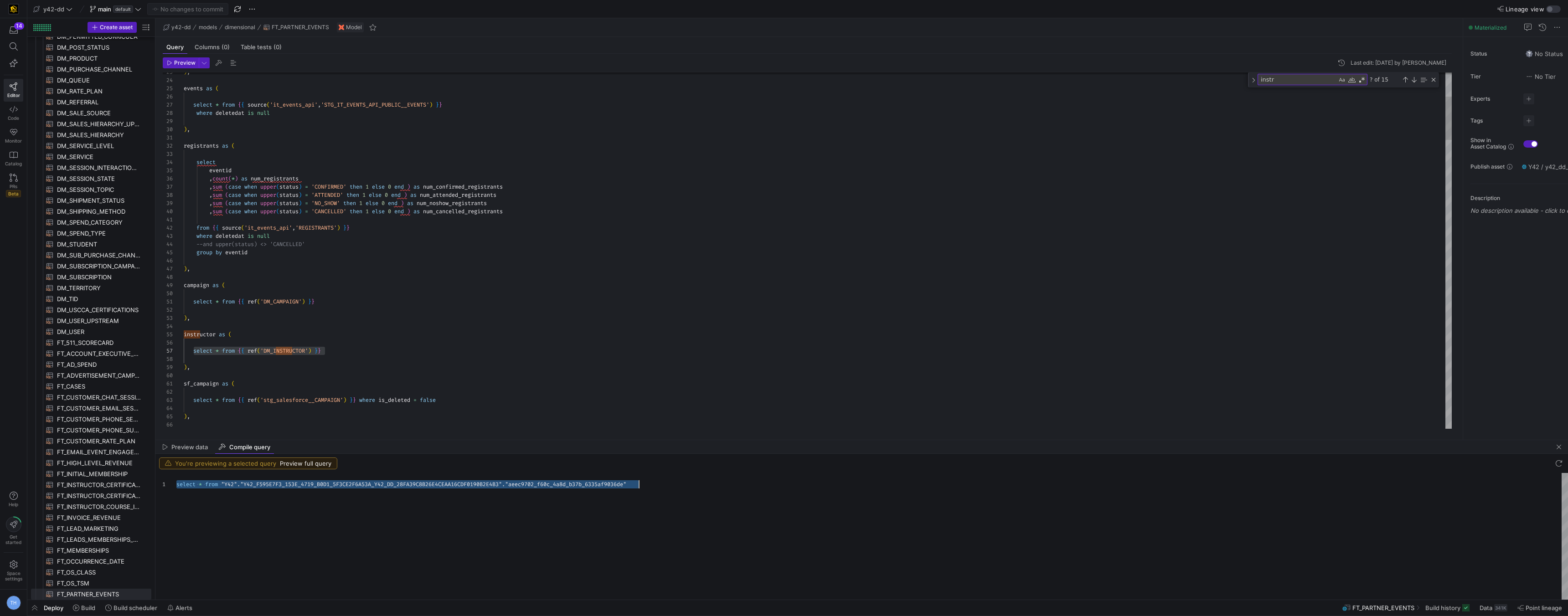
type textarea "from {{ source('it_events_api','REGISTRANTS') }} where deletedat is null --and …"
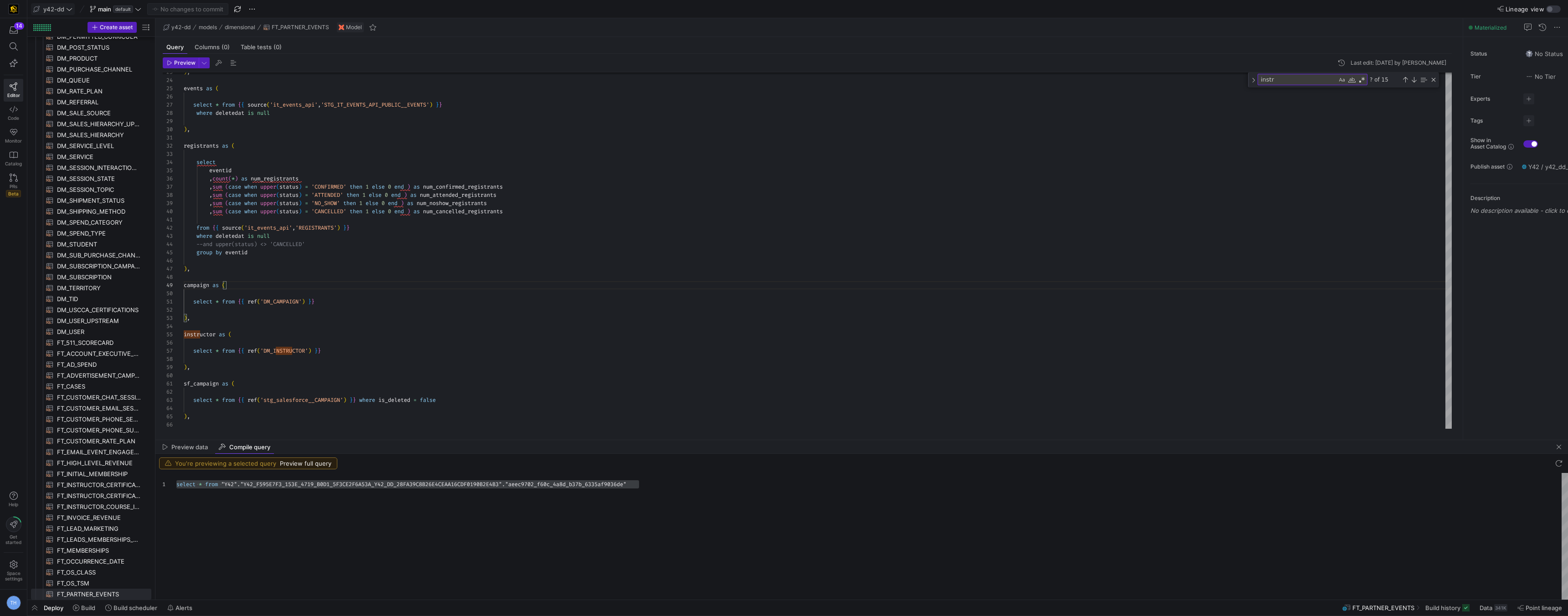
click at [69, 6] on icon at bounding box center [69, 9] width 6 height 6
click at [89, 94] on span "[PERSON_NAME]-prod" at bounding box center [81, 93] width 90 height 7
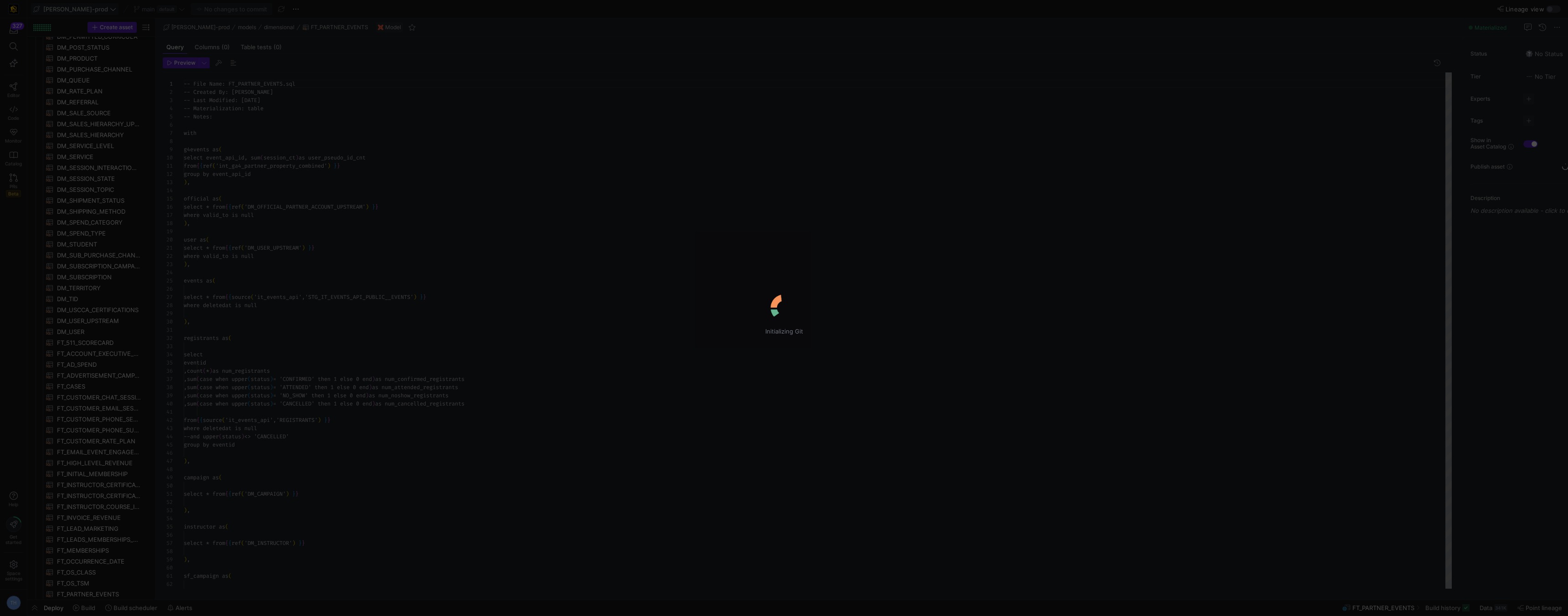
scroll to position [82, 0]
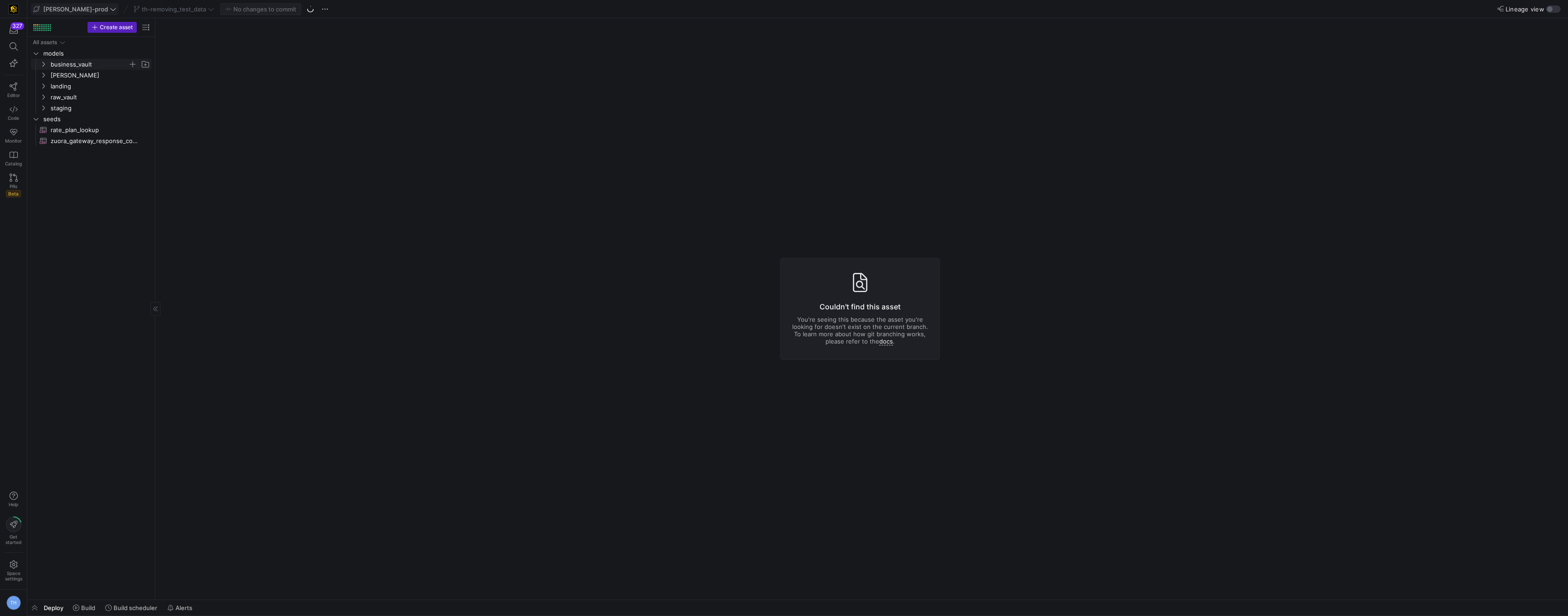
click at [76, 62] on span "business_vault" at bounding box center [89, 64] width 78 height 11
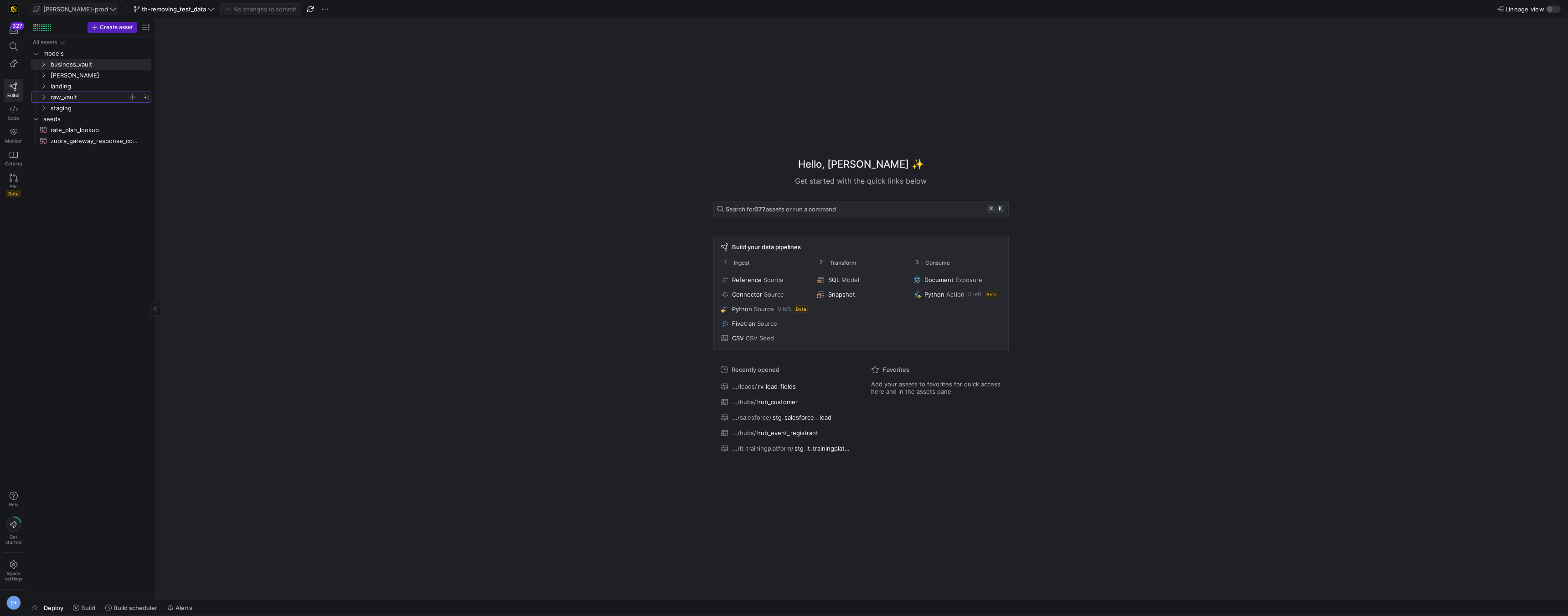
click at [89, 101] on span "raw_vault" at bounding box center [89, 97] width 78 height 11
click at [91, 150] on span "leads" at bounding box center [93, 152] width 71 height 11
click at [91, 163] on span "rv_lead_fields​​​​​​​​​​" at bounding box center [102, 163] width 76 height 11
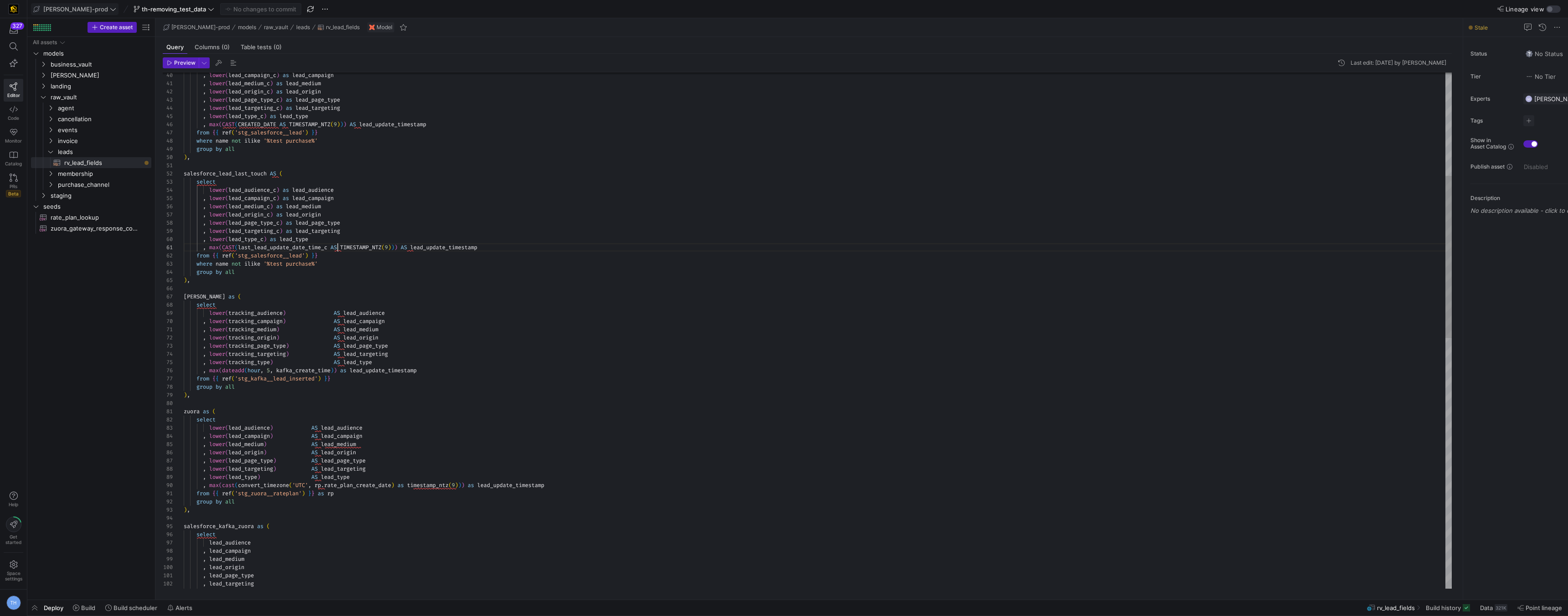
scroll to position [0, 154]
click at [339, 245] on div "salesforce_kafka_zuora as ( select lead_audience , lead_campaign , lead_medium …" at bounding box center [818, 563] width 1269 height 1639
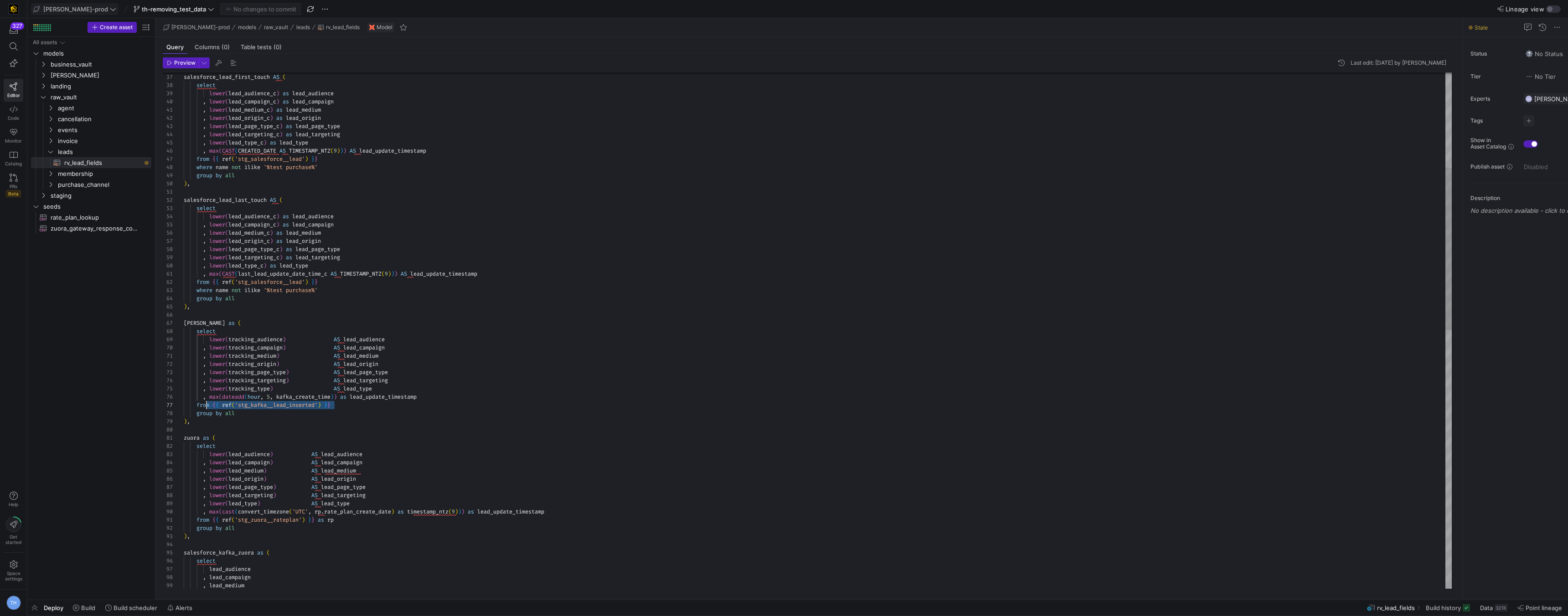
scroll to position [49, 13]
drag, startPoint x: 345, startPoint y: 406, endPoint x: 195, endPoint y: 407, distance: 150.0
click at [195, 407] on div "select zuora as ( group by all ) , , max ( dateadd ( hour , 5 , kafka_create_ti…" at bounding box center [818, 590] width 1269 height 1639
click at [227, 413] on span "Compile Selection" at bounding box center [243, 412] width 71 height 6
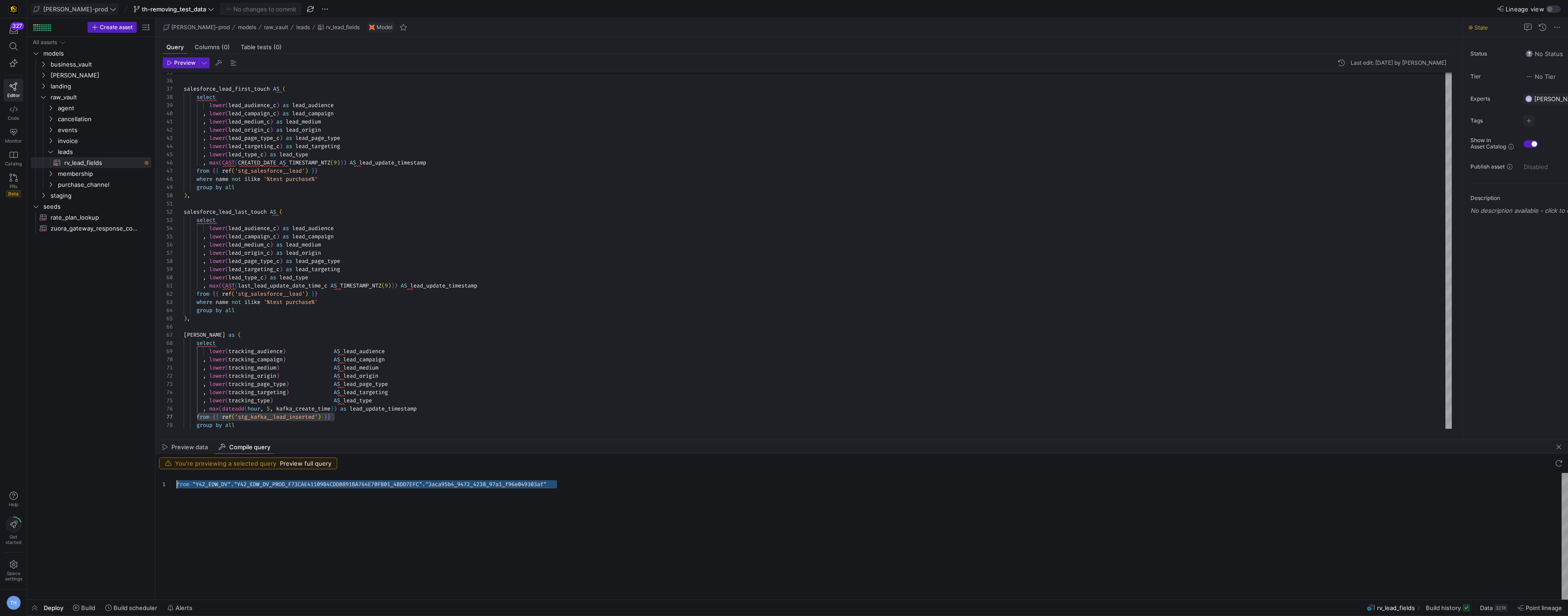
scroll to position [0, 0]
drag, startPoint x: 576, startPoint y: 489, endPoint x: 172, endPoint y: 479, distance: 404.1
click at [172, 479] on div "1 from "Y42_EDW_DV" . "Y42_EDW_DV_PROD_F73CAE41109B4CDD8891BA764E70FB01_ 4BDD7E…" at bounding box center [862, 536] width 1412 height 127
click at [503, 354] on div "group by all , max ( dateadd ( hour , 5 , kafka_create_time ) ) as lead_update_…" at bounding box center [818, 602] width 1269 height 1639
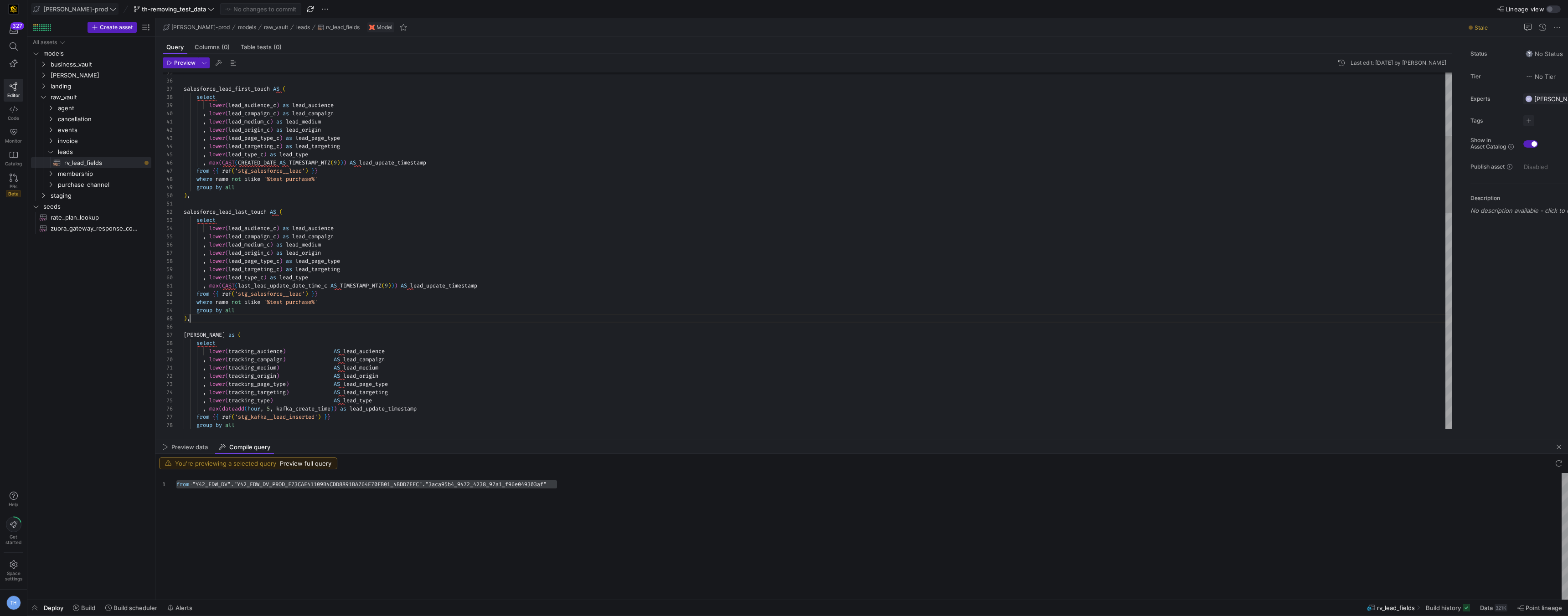
click at [348, 318] on div ") ," at bounding box center [818, 318] width 1269 height 8
click at [342, 323] on div at bounding box center [818, 326] width 1269 height 8
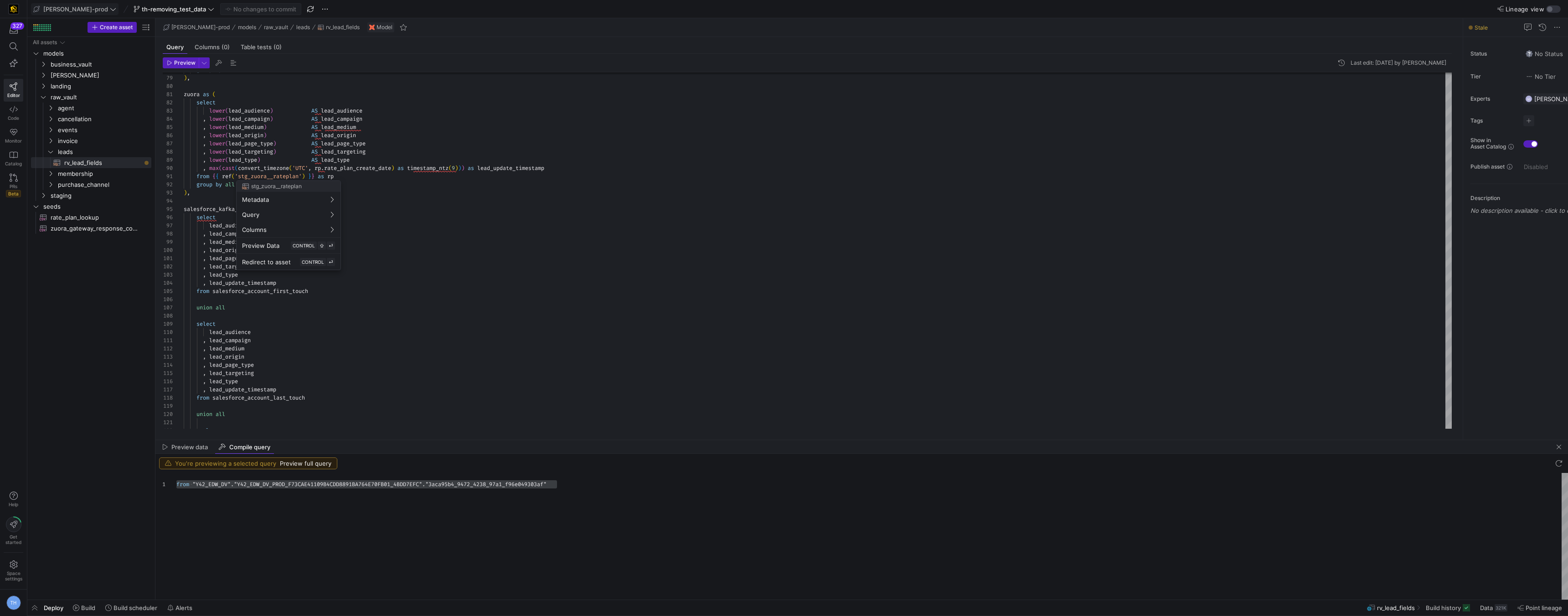
click at [346, 175] on div at bounding box center [784, 308] width 1568 height 616
drag, startPoint x: 320, startPoint y: 174, endPoint x: 197, endPoint y: 176, distance: 123.0
click at [197, 176] on div "select union all from salesforce_account_last_touch , lead_update_timestamp , l…" at bounding box center [818, 246] width 1269 height 1639
click at [222, 188] on div at bounding box center [784, 308] width 1568 height 616
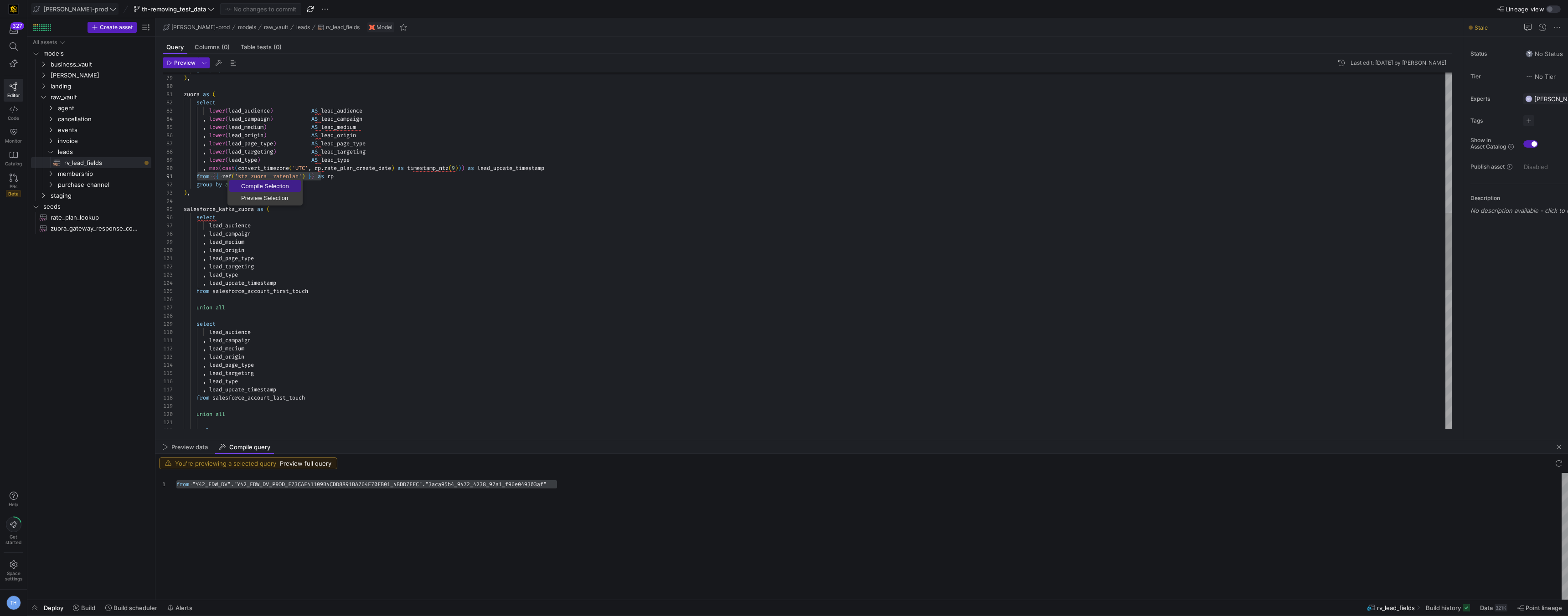
click at [256, 184] on span "Compile Selection" at bounding box center [265, 186] width 71 height 6
click at [320, 485] on div "from "Y42_EDW_DV" . "Y42_EDW_DV_PROD_F73CAE41109B4CDD8891BA764E70FB01_ 4BDD7EFC…" at bounding box center [872, 536] width 1392 height 127
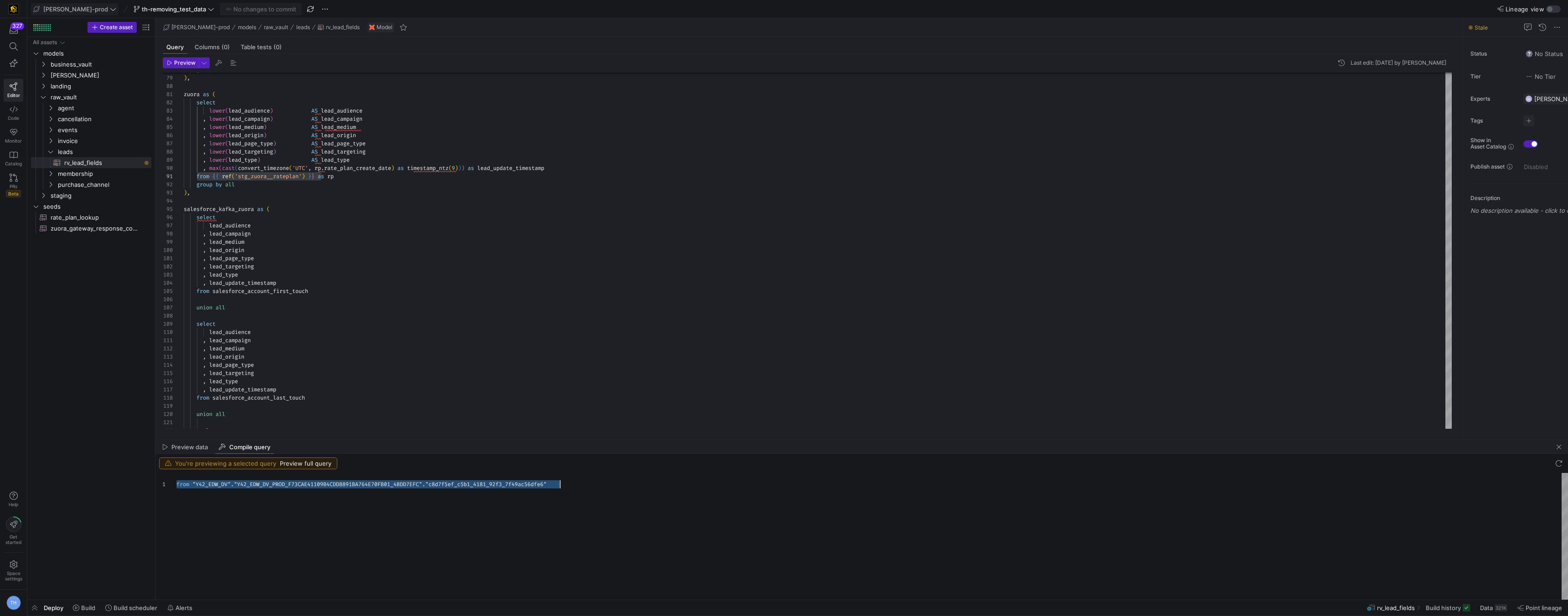
click at [320, 485] on div "from "Y42_EDW_DV" . "Y42_EDW_DV_PROD_F73CAE41109B4CDD8891BA764E70FB01_ 4BDD7EFC…" at bounding box center [872, 536] width 1392 height 127
click at [330, 213] on div "select" at bounding box center [818, 217] width 1269 height 8
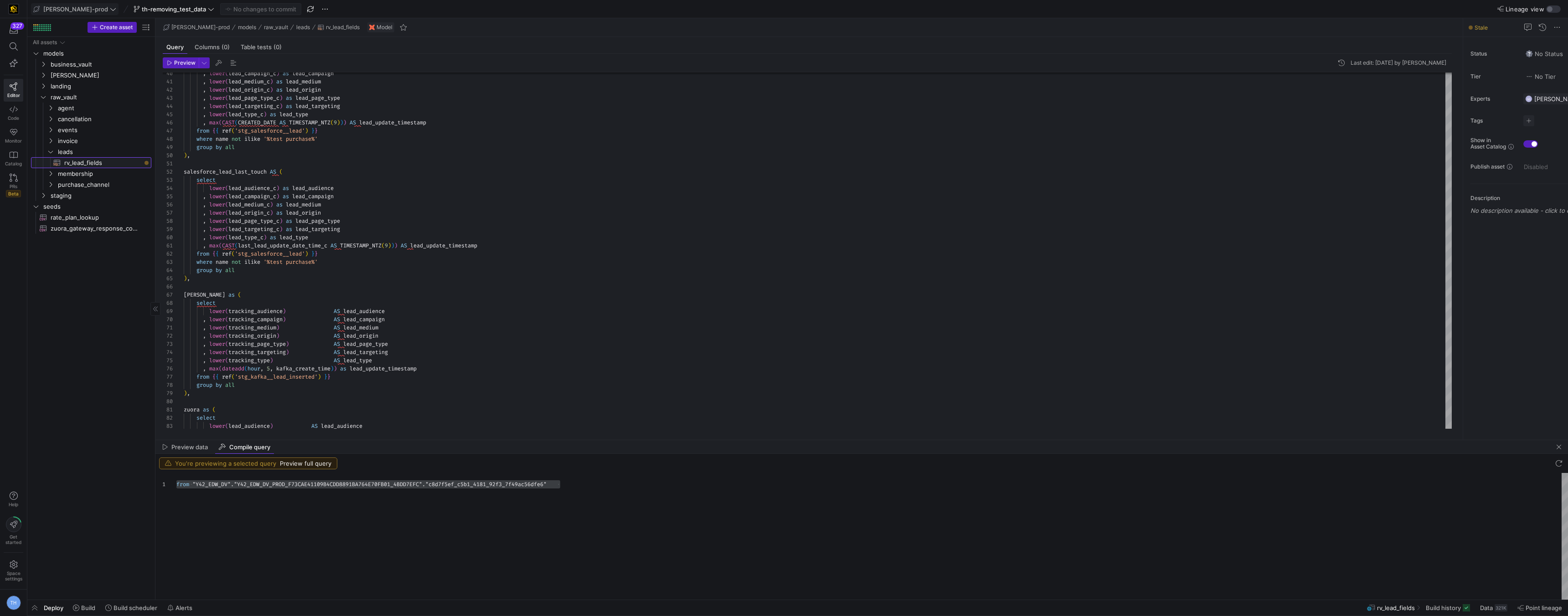
click at [91, 164] on span "rv_lead_fields​​​​​​​​​​" at bounding box center [102, 163] width 76 height 11
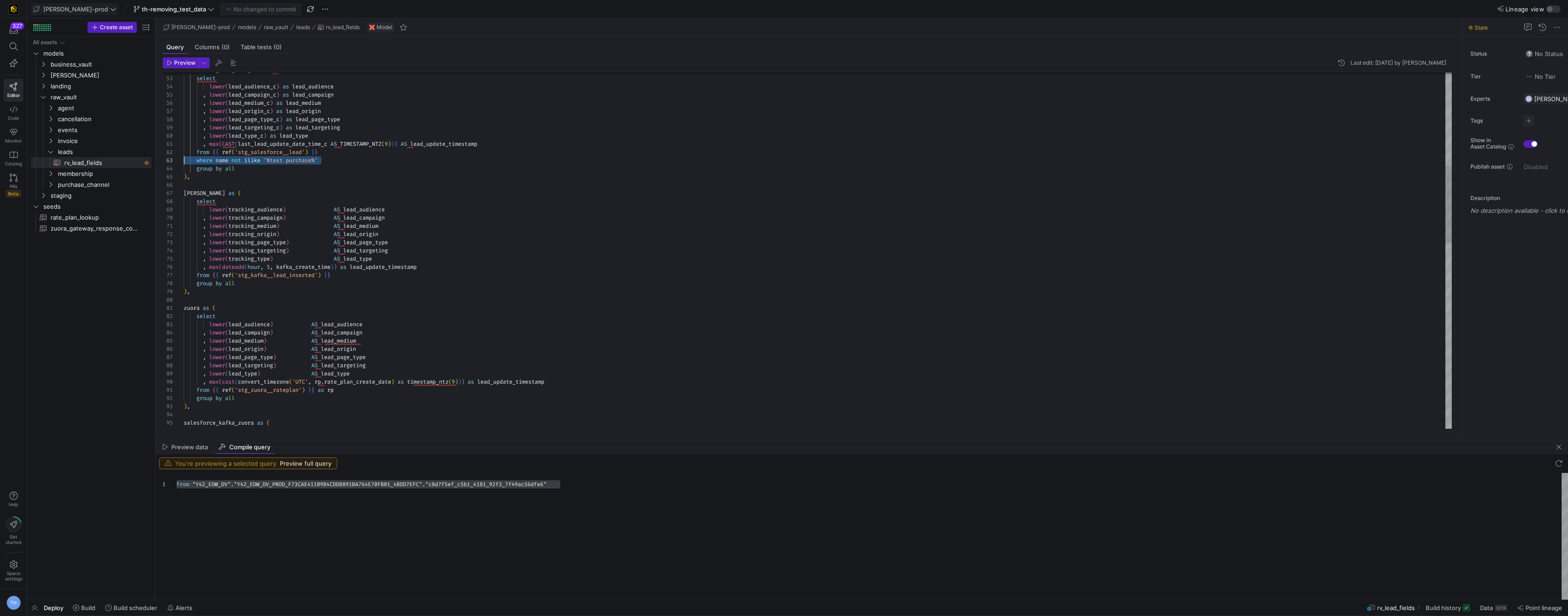
scroll to position [17, 0]
drag, startPoint x: 262, startPoint y: 167, endPoint x: 25, endPoint y: 160, distance: 237.1
click at [184, 160] on div "salesforce_lead_last_touch AS ( select lower ( lead_audience_c ) as lead_audien…" at bounding box center [818, 460] width 1269 height 1639
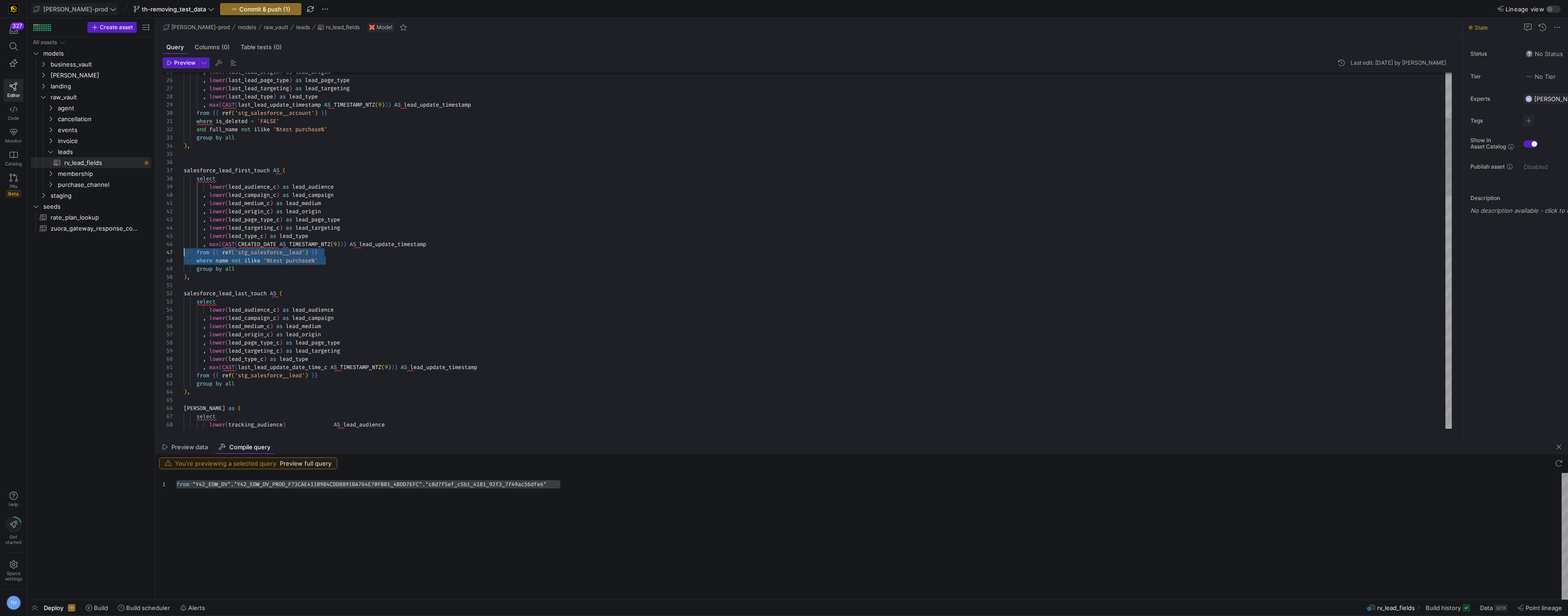
scroll to position [58, 0]
drag, startPoint x: 330, startPoint y: 261, endPoint x: 66, endPoint y: 263, distance: 264.0
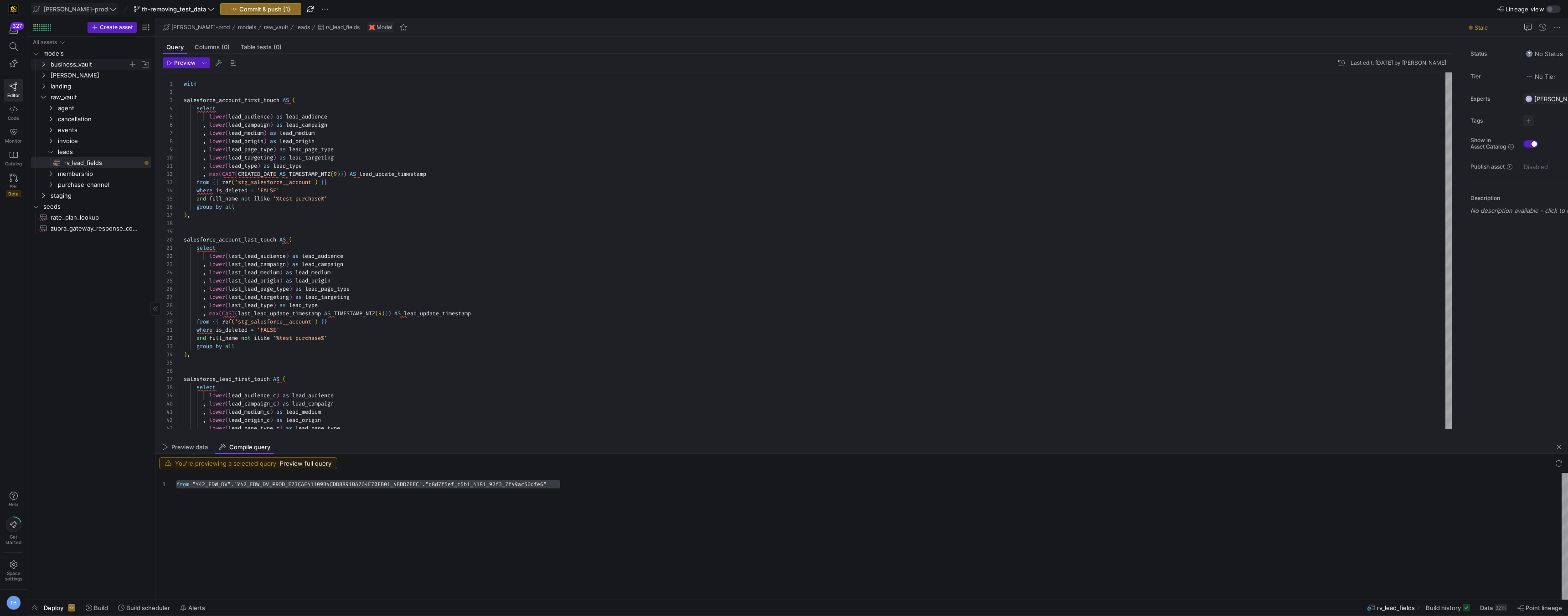
click at [89, 66] on span "business_vault" at bounding box center [89, 64] width 78 height 11
click at [88, 81] on span "links" at bounding box center [93, 86] width 71 height 11
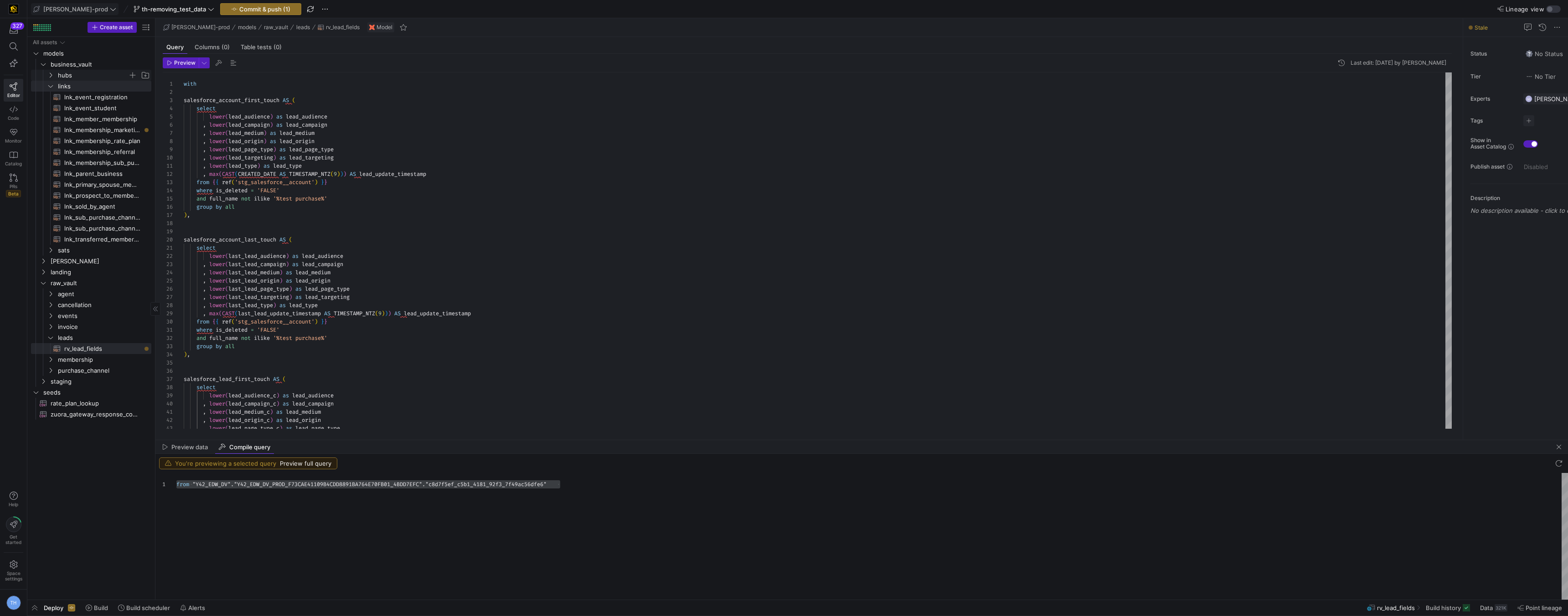
click at [88, 76] on span "hubs" at bounding box center [93, 76] width 71 height 11
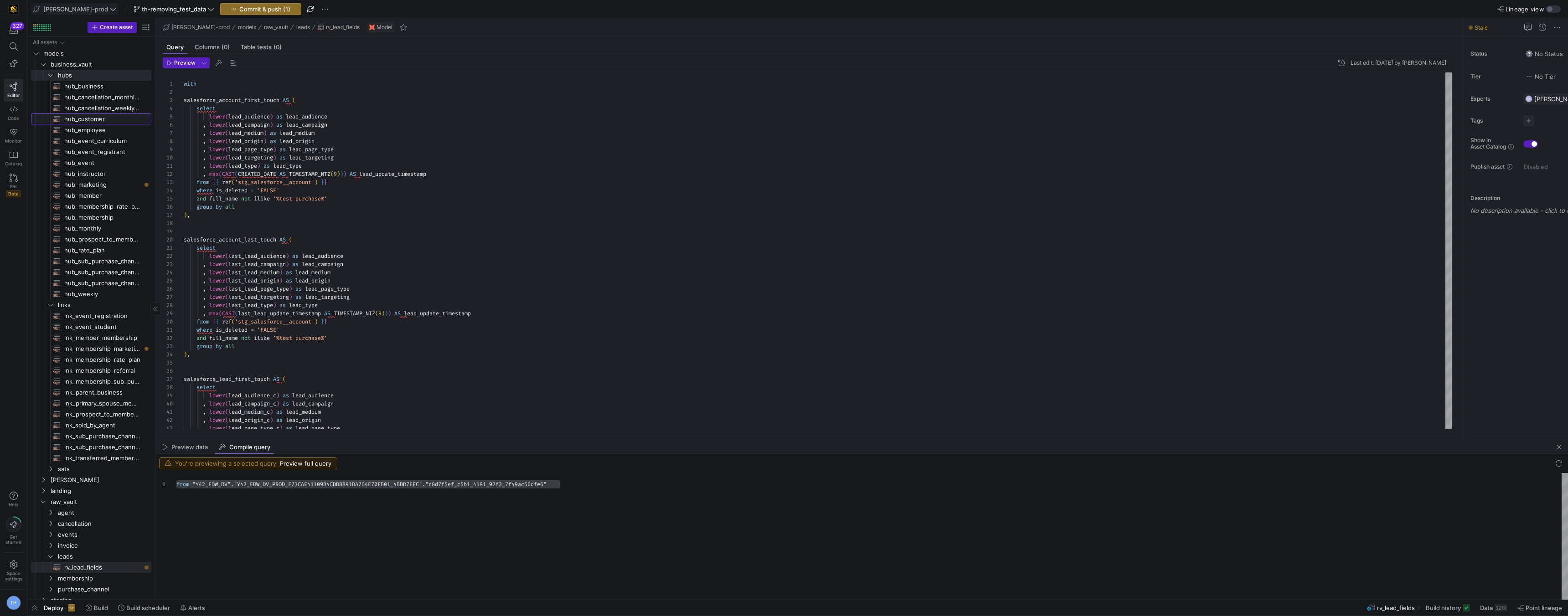
click at [107, 122] on span "hub_customer​​​​​​​​​​" at bounding box center [102, 119] width 76 height 11
type textarea "{{ config( materialized='incremental' ) }} with leads as ( select id as lead_id"
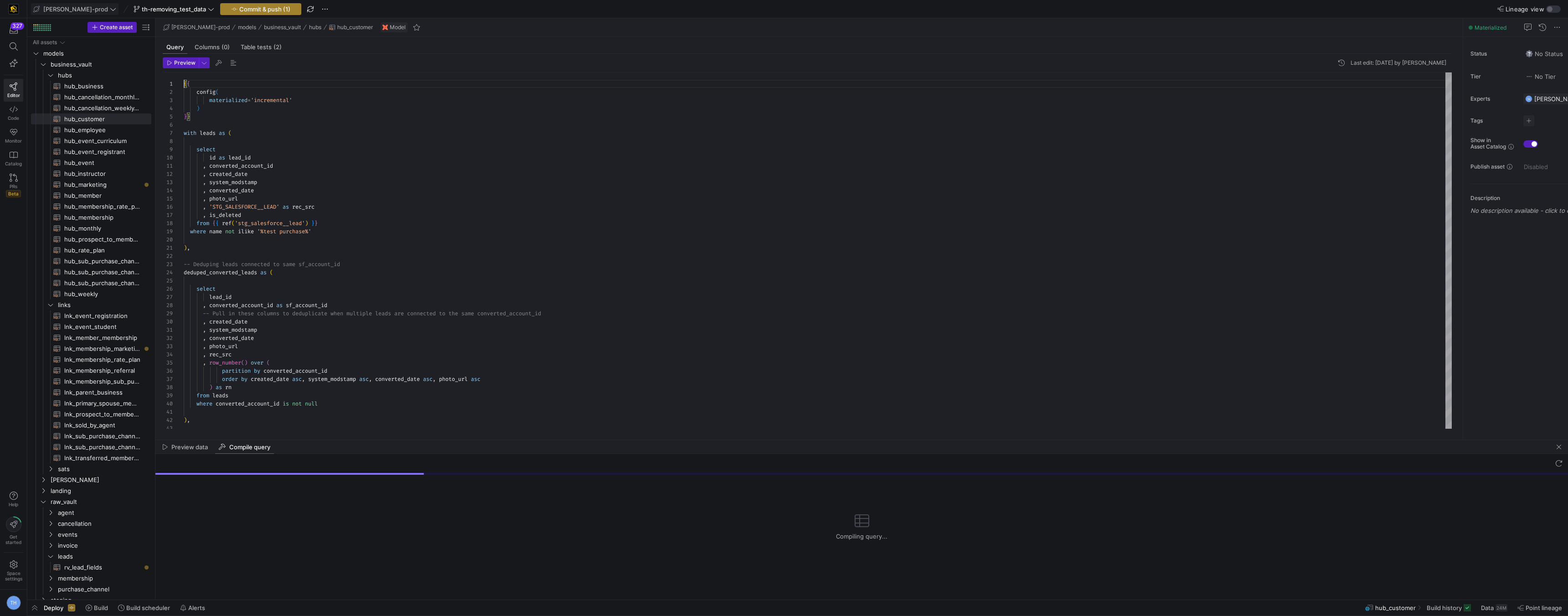
click at [264, 6] on span "button" at bounding box center [260, 9] width 80 height 11
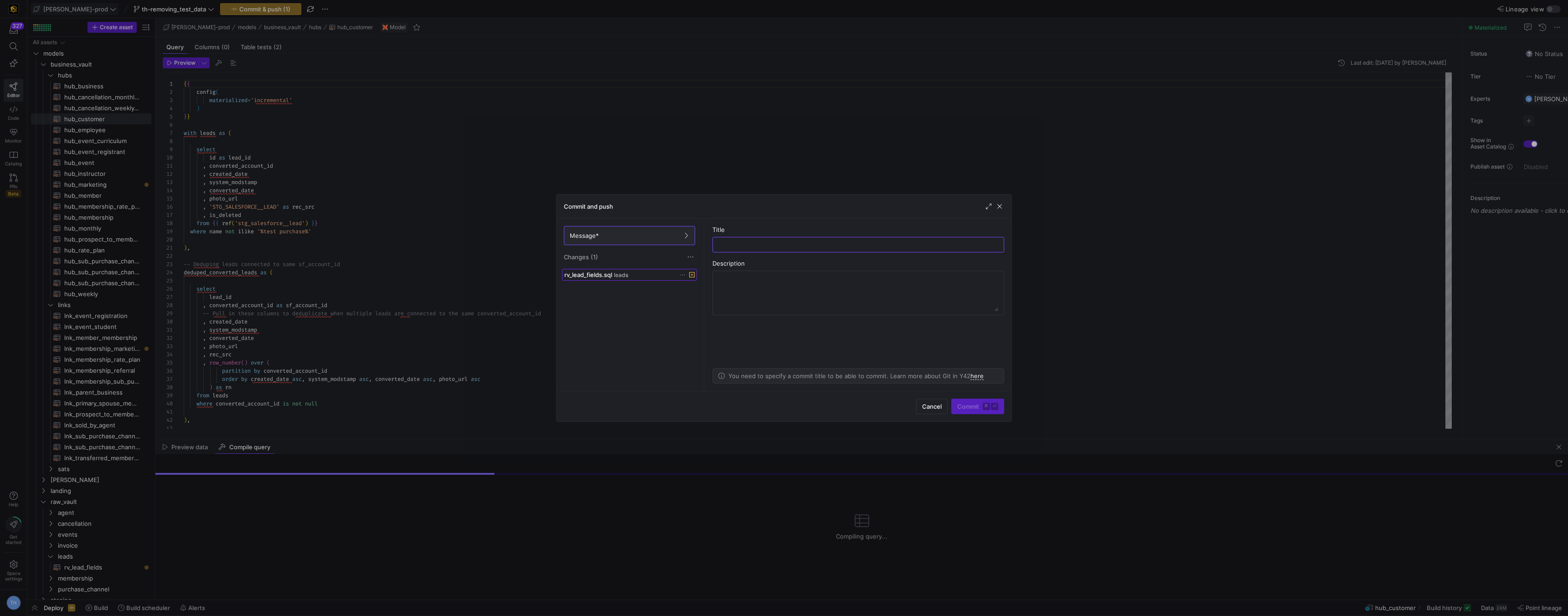
click at [658, 276] on div "rv_lead_fields.sql leads" at bounding box center [619, 275] width 110 height 7
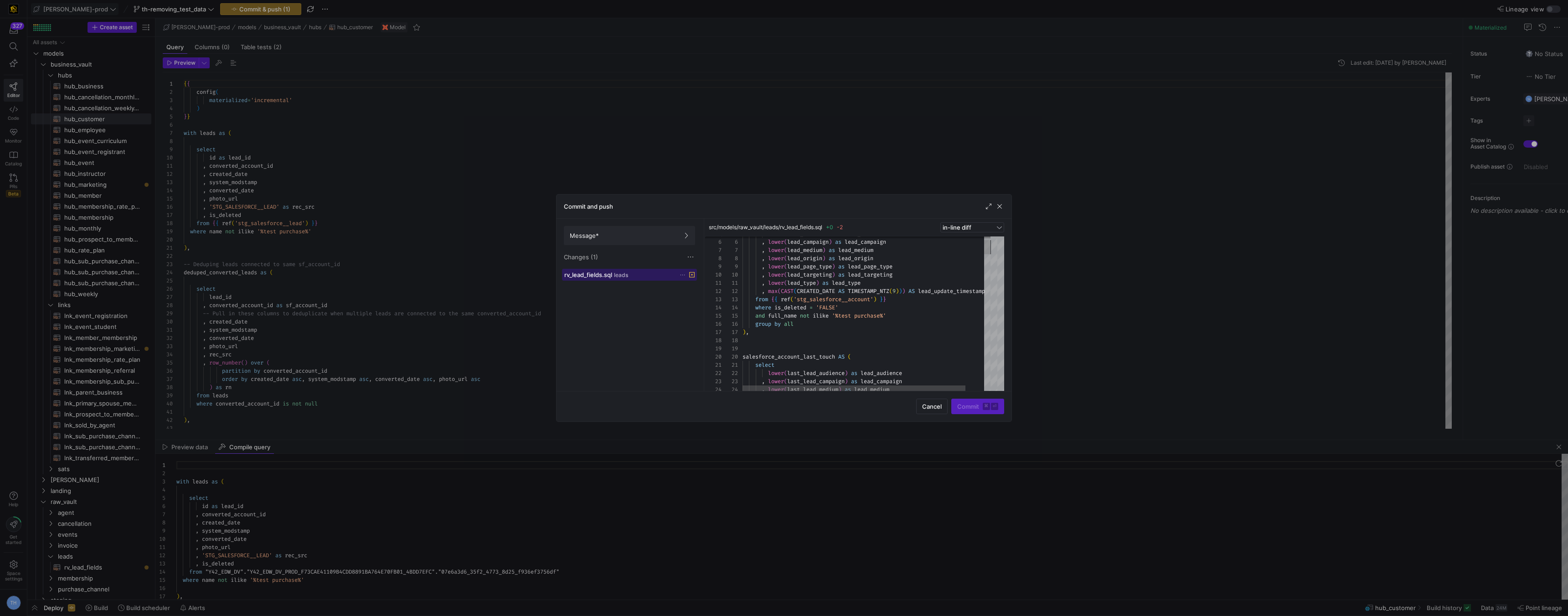
scroll to position [82, 0]
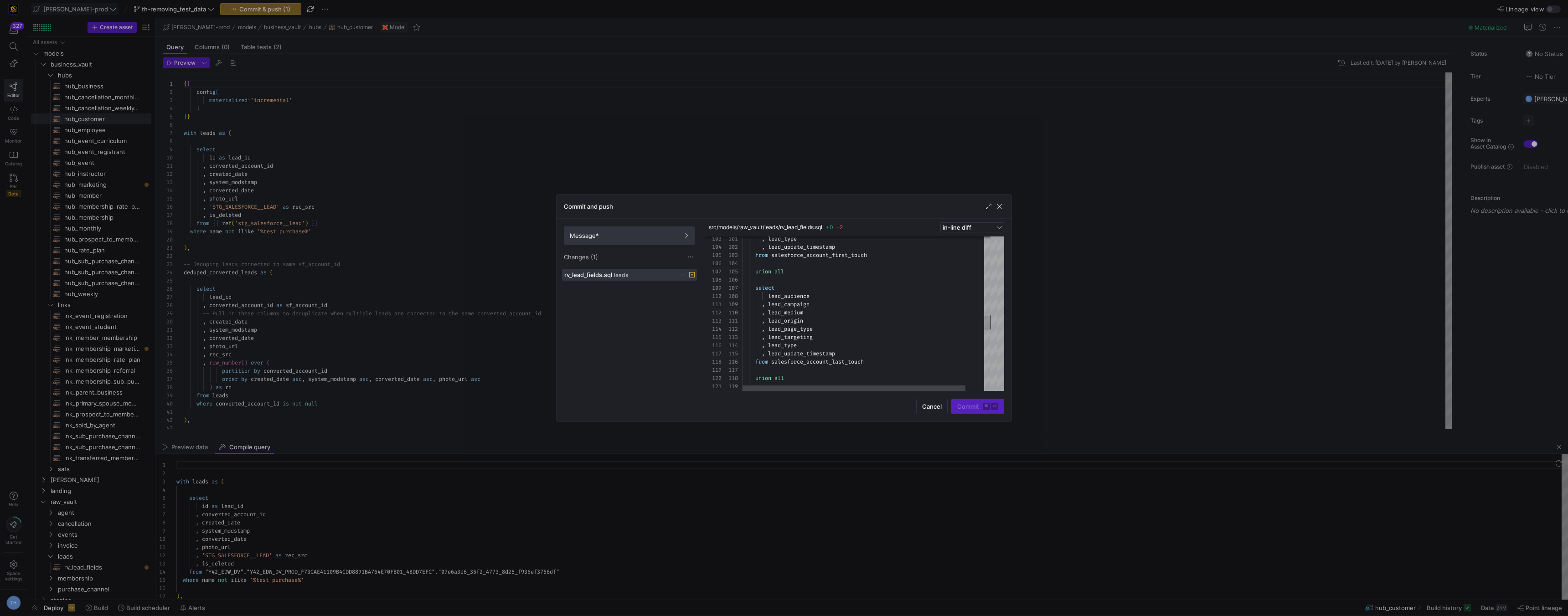
click at [672, 240] on span at bounding box center [629, 235] width 130 height 18
click at [765, 238] on div at bounding box center [858, 245] width 276 height 14
type input "removing change made"
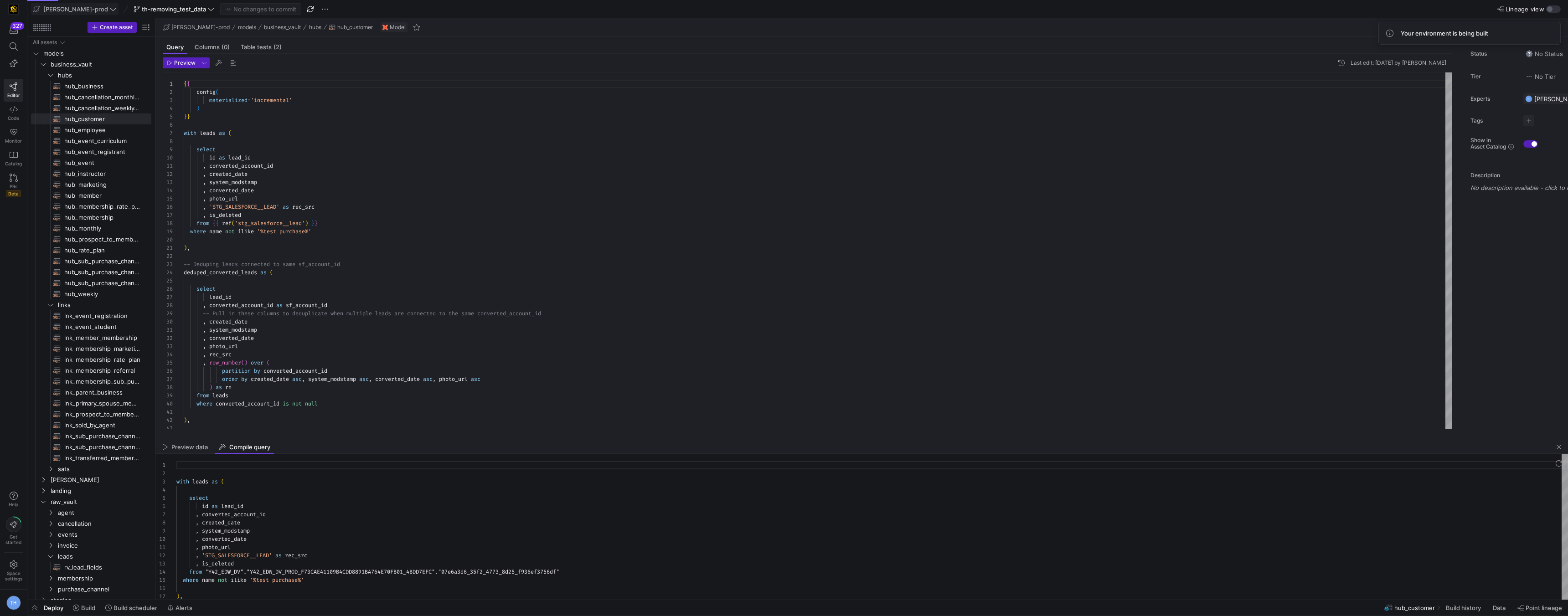
click at [319, 461] on div at bounding box center [862, 463] width 1412 height 19
drag, startPoint x: 326, startPoint y: 228, endPoint x: 138, endPoint y: 232, distance: 188.0
click at [184, 232] on div ") , where converted_account_id is not null ) as rn from leads partition by conv…" at bounding box center [818, 622] width 1269 height 1098
click at [249, 239] on div ") , where converted_account_id is not null ) as rn from leads partition by conv…" at bounding box center [818, 622] width 1269 height 1098
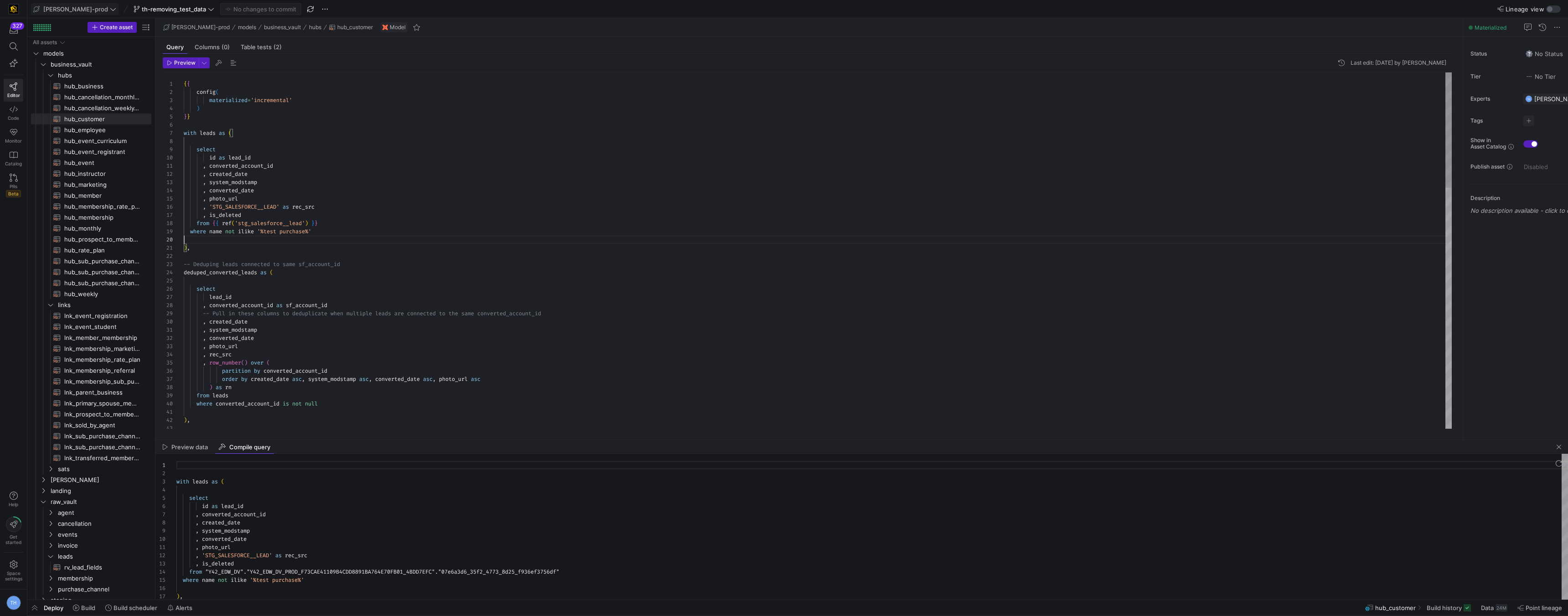
scroll to position [74, 0]
click at [121, 239] on span "hub_prospect_to_member_conversion​​​​​​​​​​" at bounding box center [102, 239] width 76 height 11
type textarea "{{ config( materialized='incremental' ) }} with customer_hub as ( select"
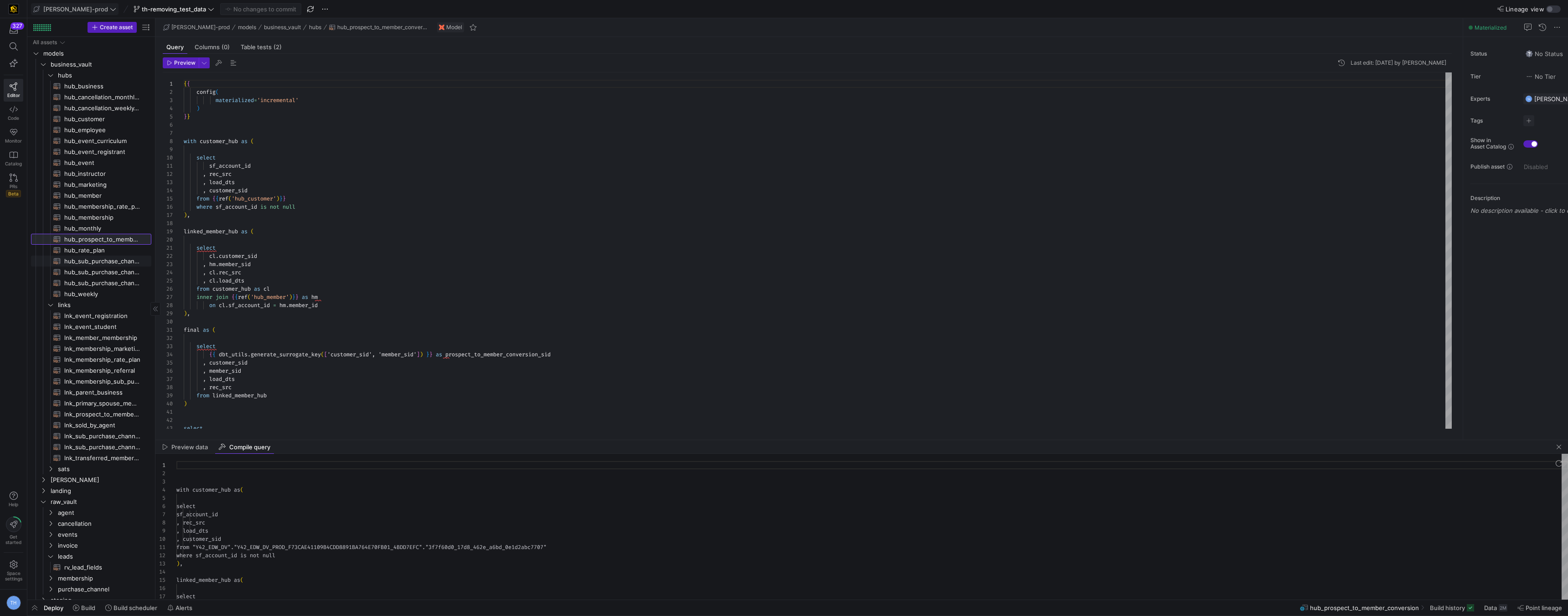
scroll to position [82, 0]
click at [13, 180] on icon at bounding box center [13, 177] width 8 height 8
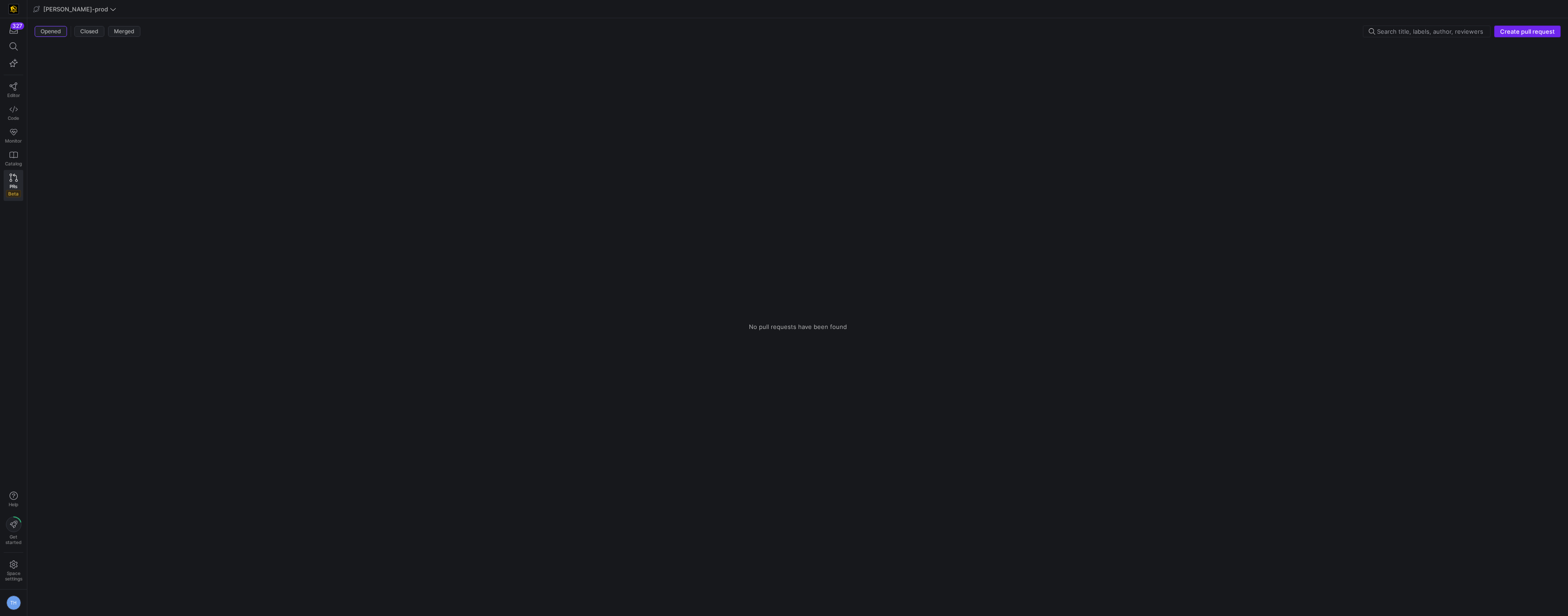
click at [1508, 30] on span "Create pull request" at bounding box center [1528, 32] width 55 height 7
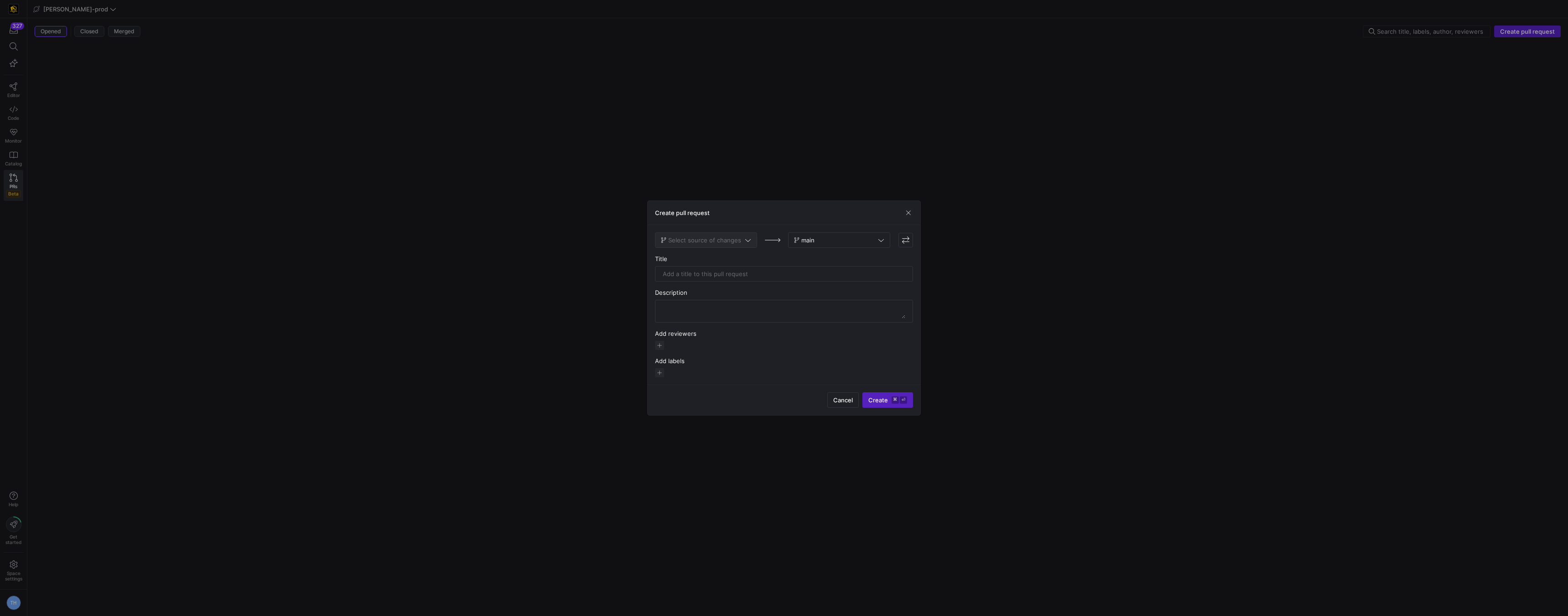
click at [695, 240] on span "Select source of changes" at bounding box center [704, 240] width 73 height 7
click at [703, 376] on span "th-removing_test_data" at bounding box center [695, 377] width 64 height 7
click at [747, 283] on input "text" at bounding box center [784, 285] width 243 height 7
type input "A"
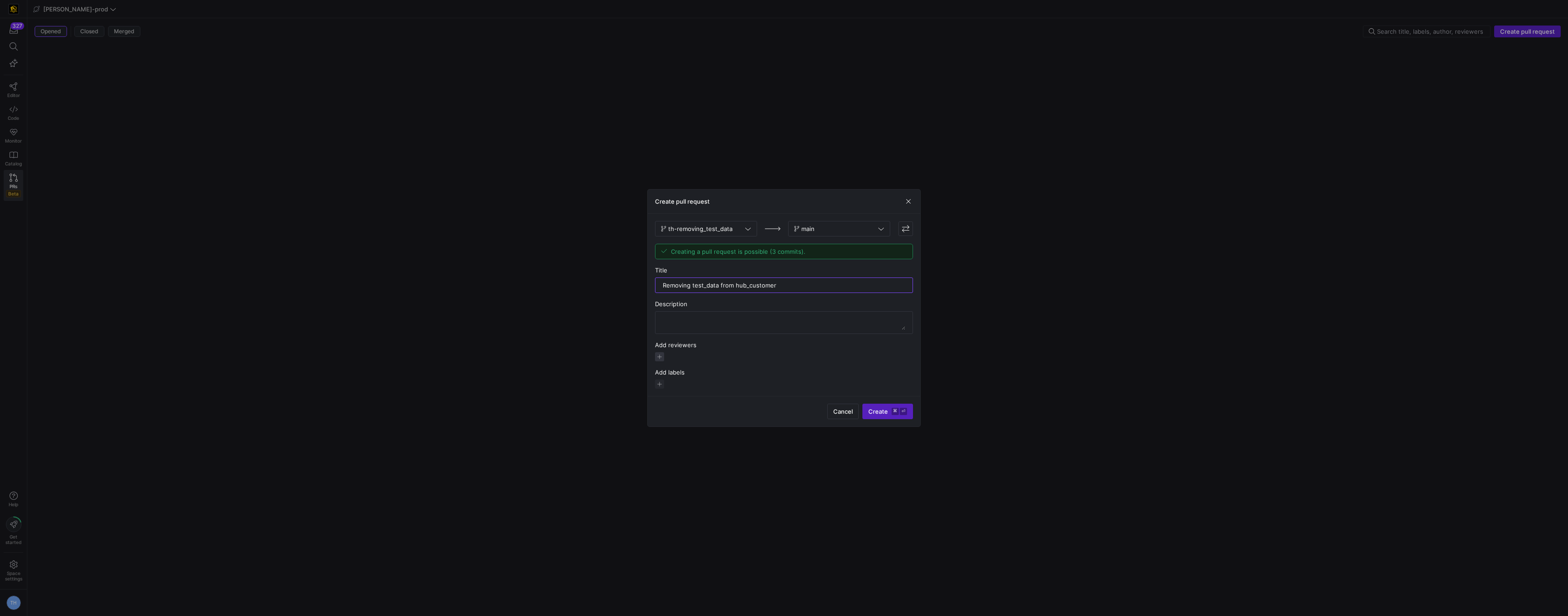
type input "Removing test_data from hub_customer"
click at [659, 358] on span "button" at bounding box center [659, 356] width 9 height 9
type input "a"
type input "cad"
click at [618, 381] on div "CM [PERSON_NAME]" at bounding box center [613, 384] width 90 height 7
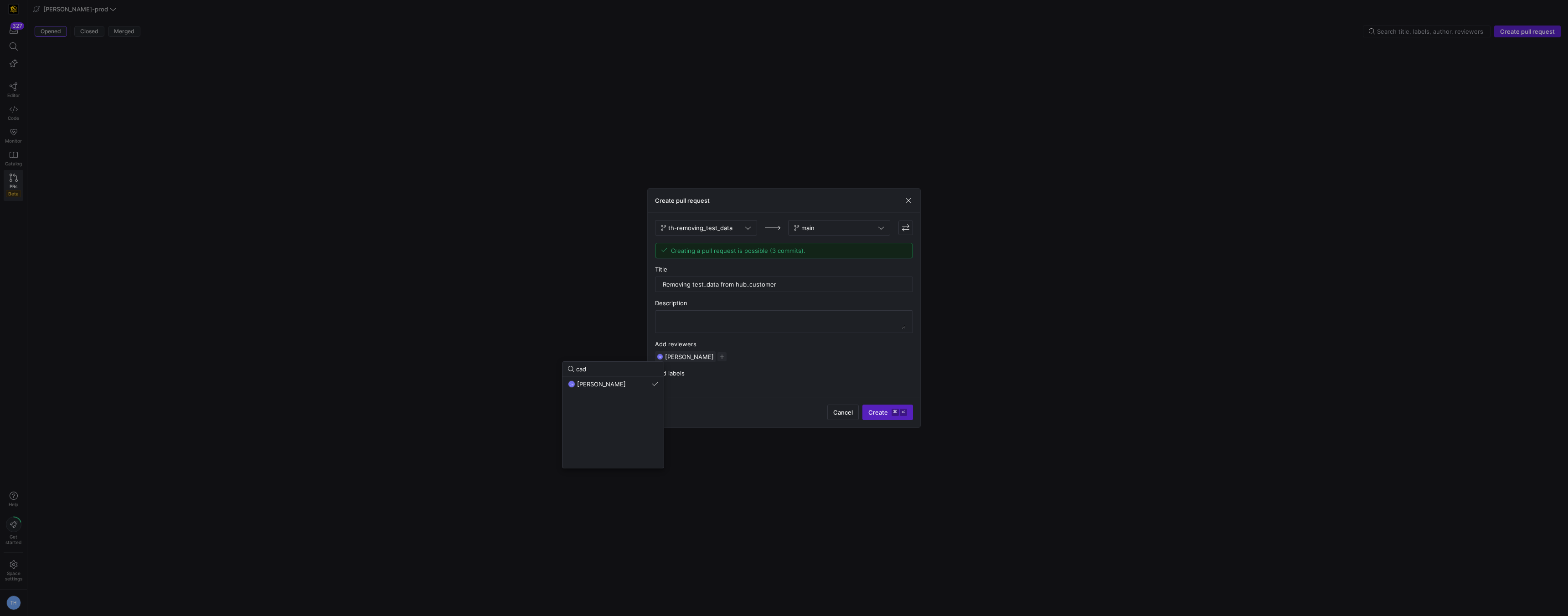
click at [712, 357] on div at bounding box center [784, 308] width 1568 height 616
click at [718, 357] on span "button" at bounding box center [722, 356] width 9 height 9
type input "noah"
click at [672, 382] on div "NS [PERSON_NAME]" at bounding box center [662, 384] width 90 height 7
click at [793, 350] on div at bounding box center [784, 308] width 1568 height 616
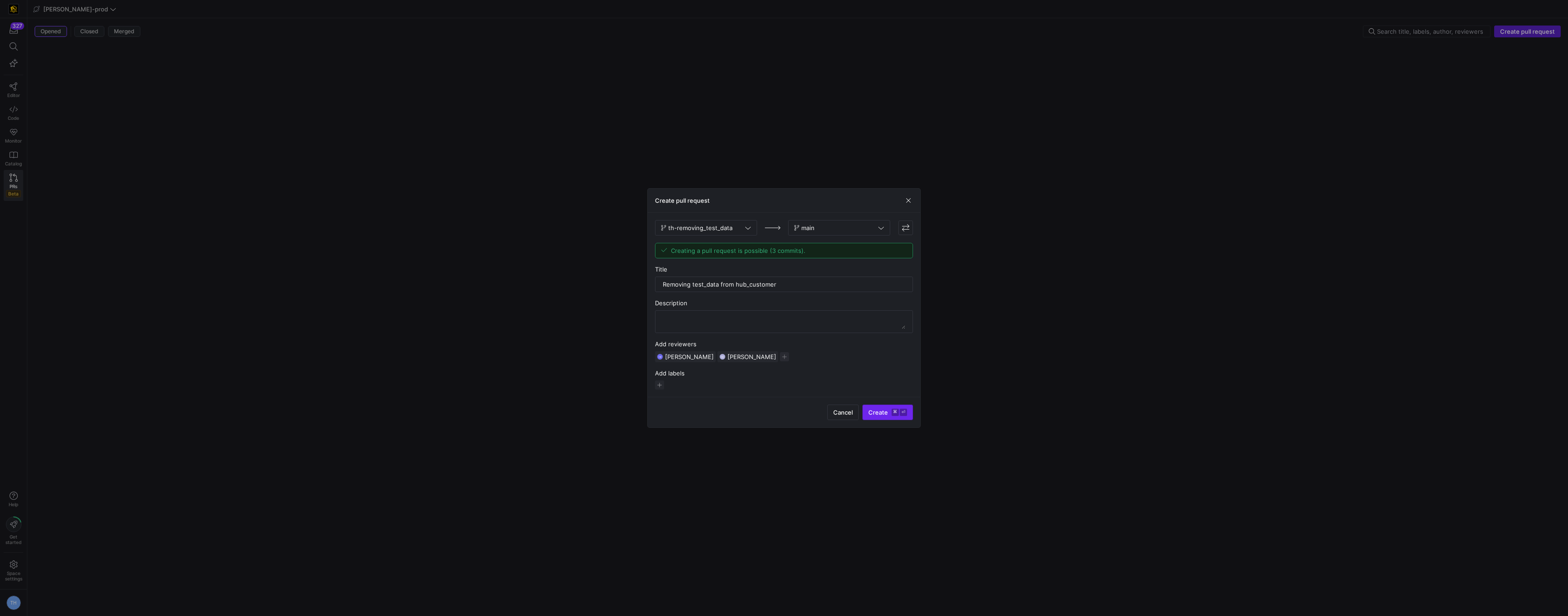
click at [896, 413] on kbd "⌘" at bounding box center [896, 412] width 7 height 7
click at [909, 199] on span "button" at bounding box center [909, 200] width 9 height 9
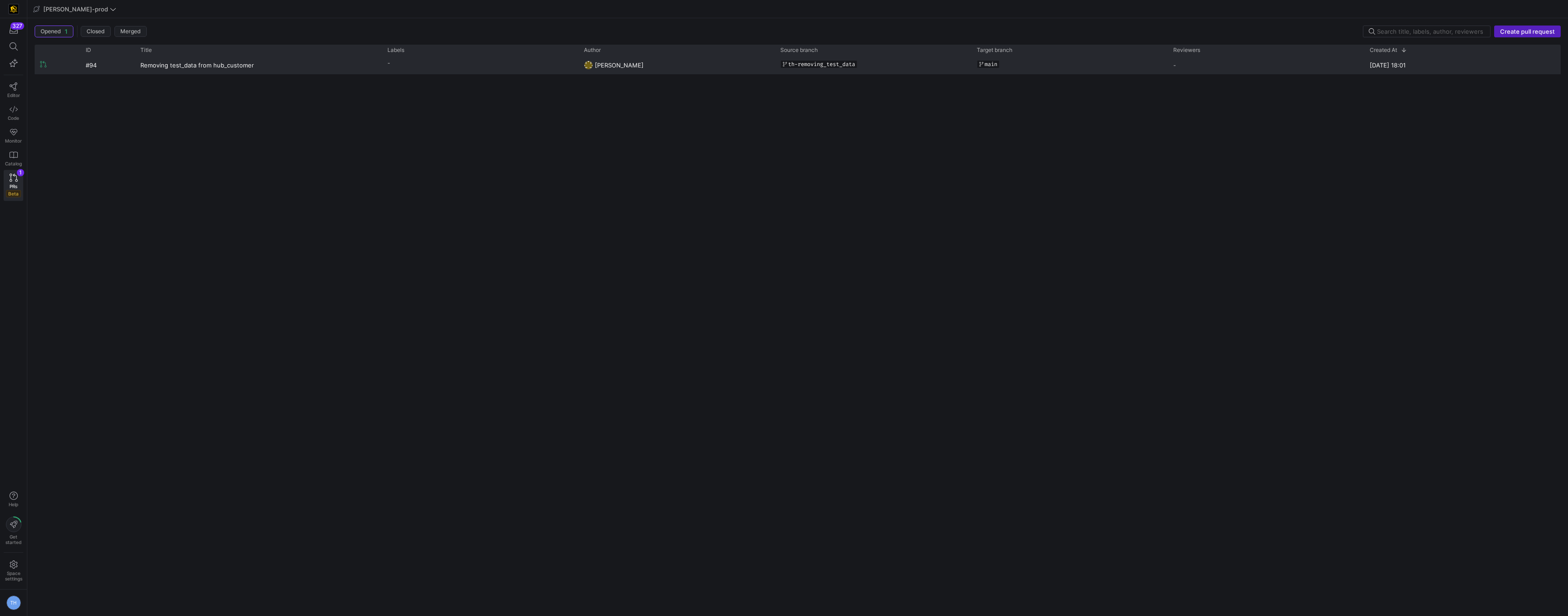
click at [495, 64] on y42-pull-request-list-view-label-cell-renderer "-" at bounding box center [480, 63] width 186 height 13
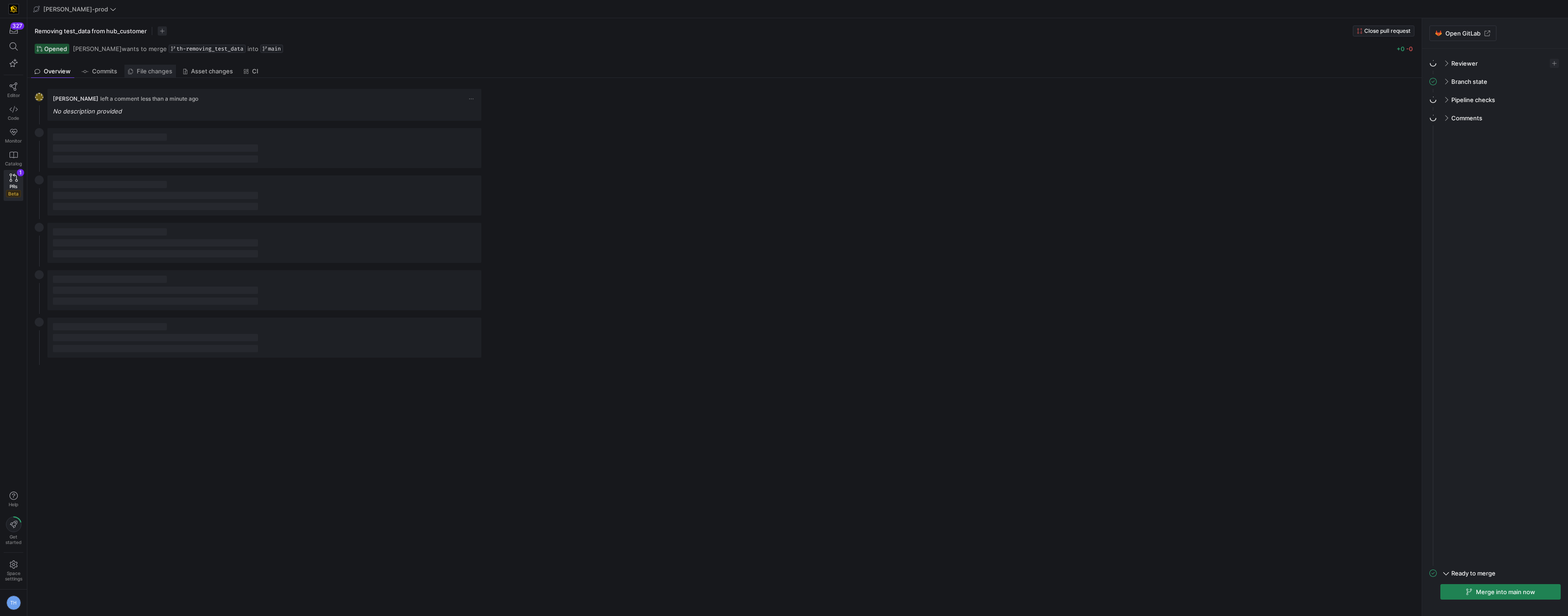
click at [156, 66] on link "File changes" at bounding box center [150, 71] width 52 height 13
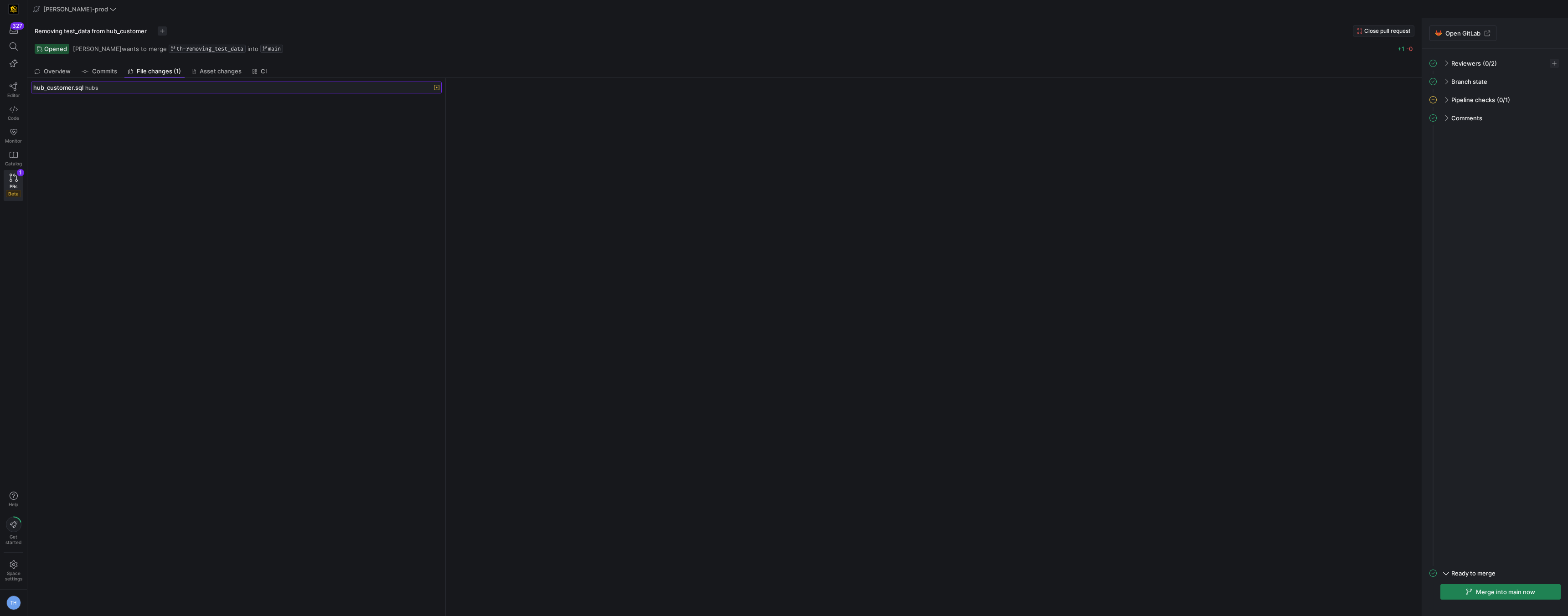
click at [156, 86] on div "hub_customer.sql hubs" at bounding box center [226, 88] width 386 height 7
click at [312, 90] on div "hub_customer.sql hubs" at bounding box center [226, 88] width 386 height 7
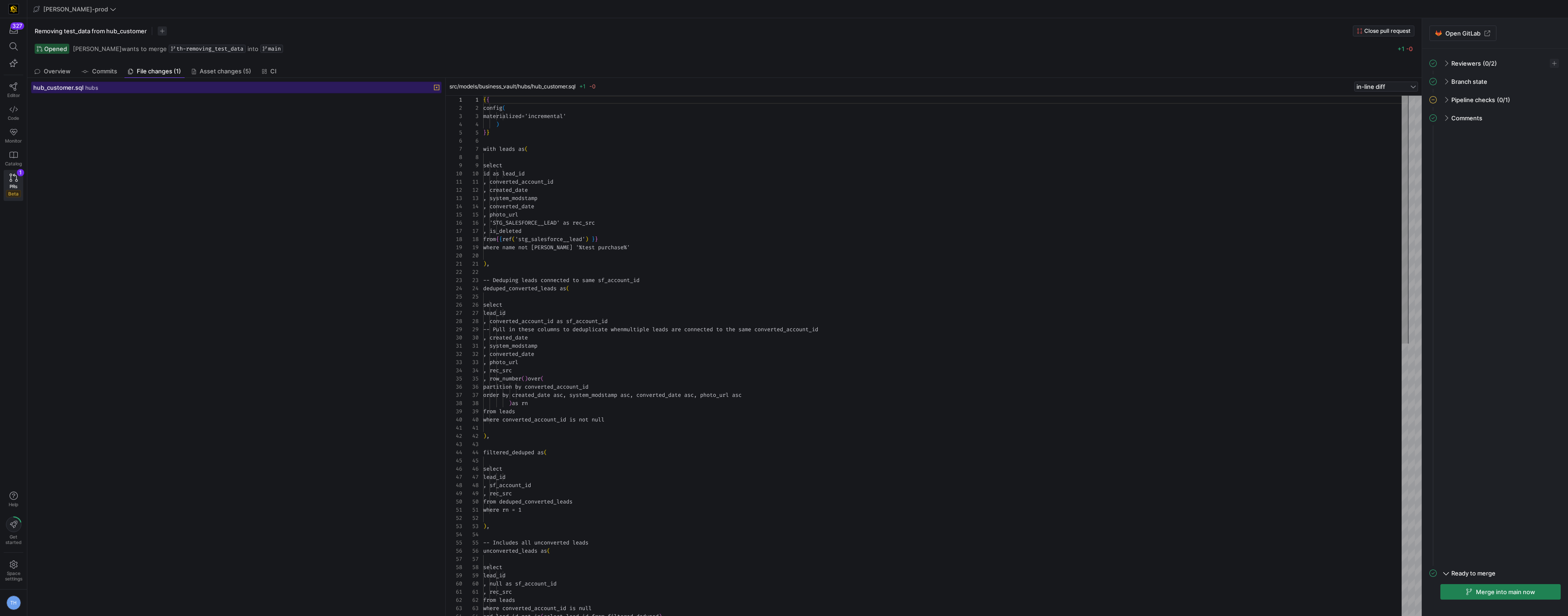
scroll to position [82, 0]
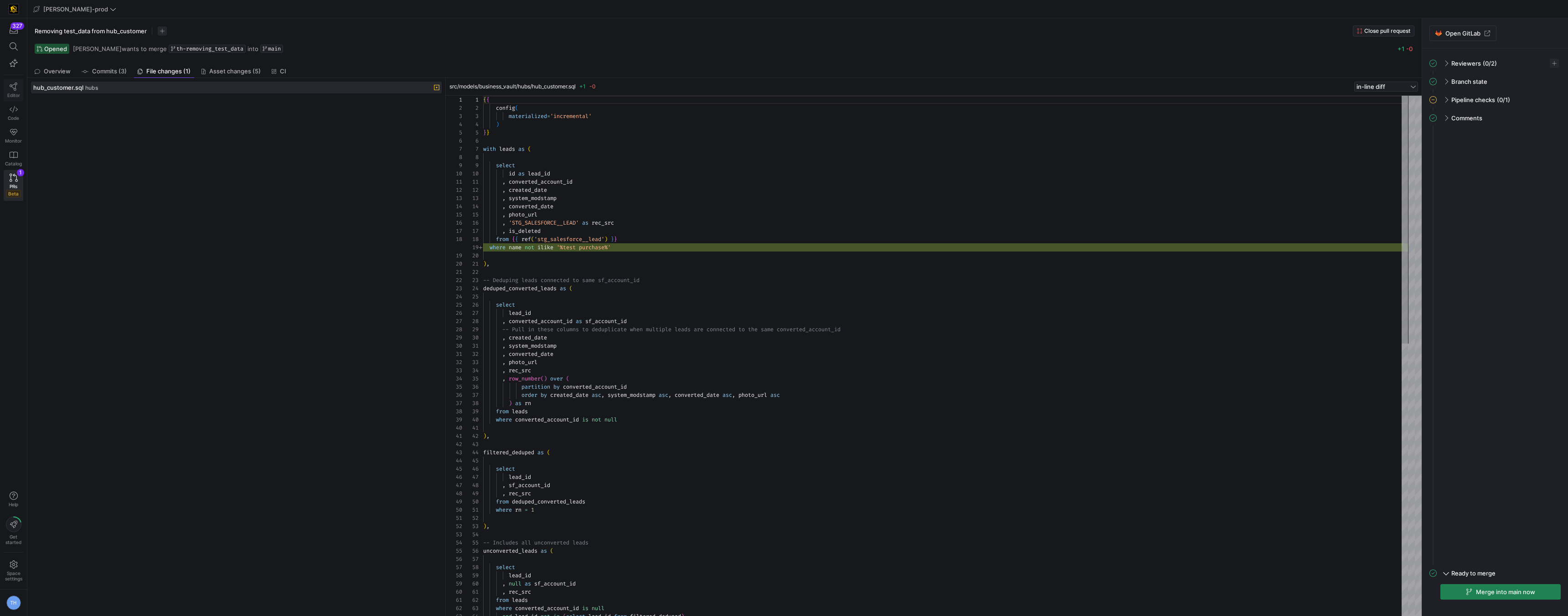
click at [15, 85] on icon at bounding box center [13, 86] width 8 height 8
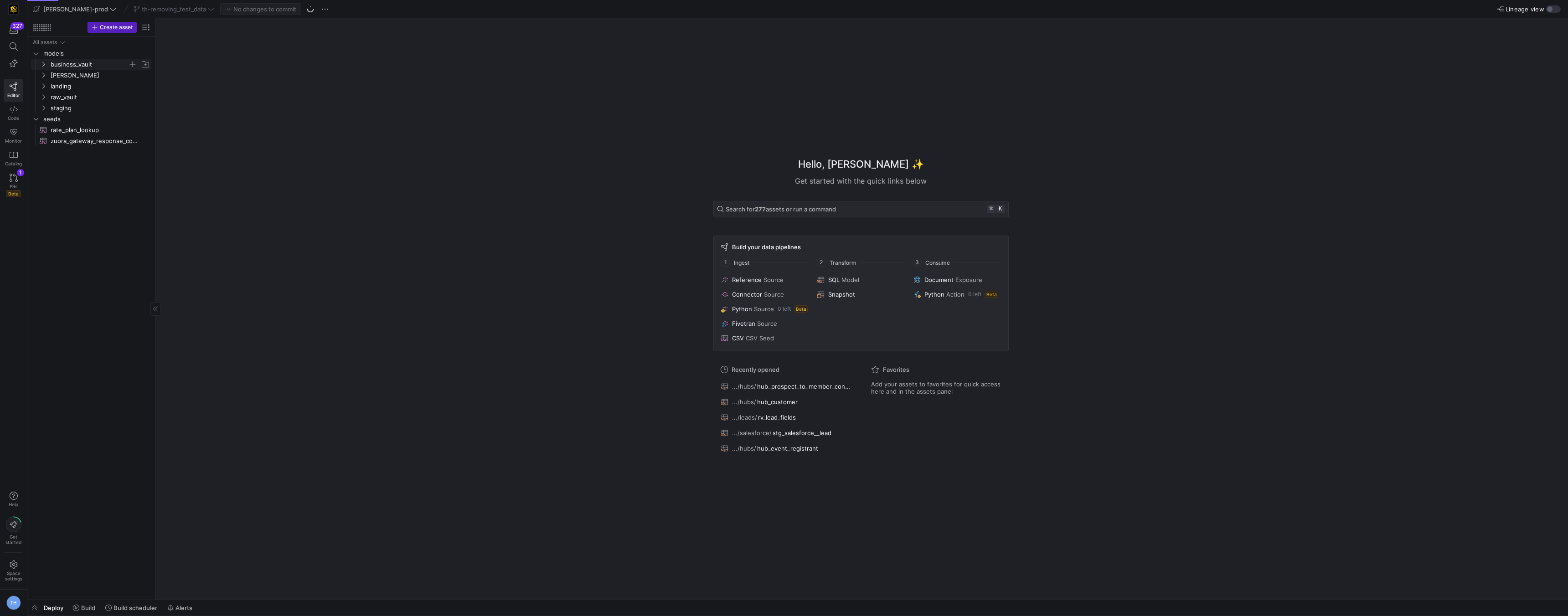
click at [78, 61] on span "business_vault" at bounding box center [89, 64] width 78 height 11
click at [89, 78] on span "hubs" at bounding box center [93, 76] width 71 height 11
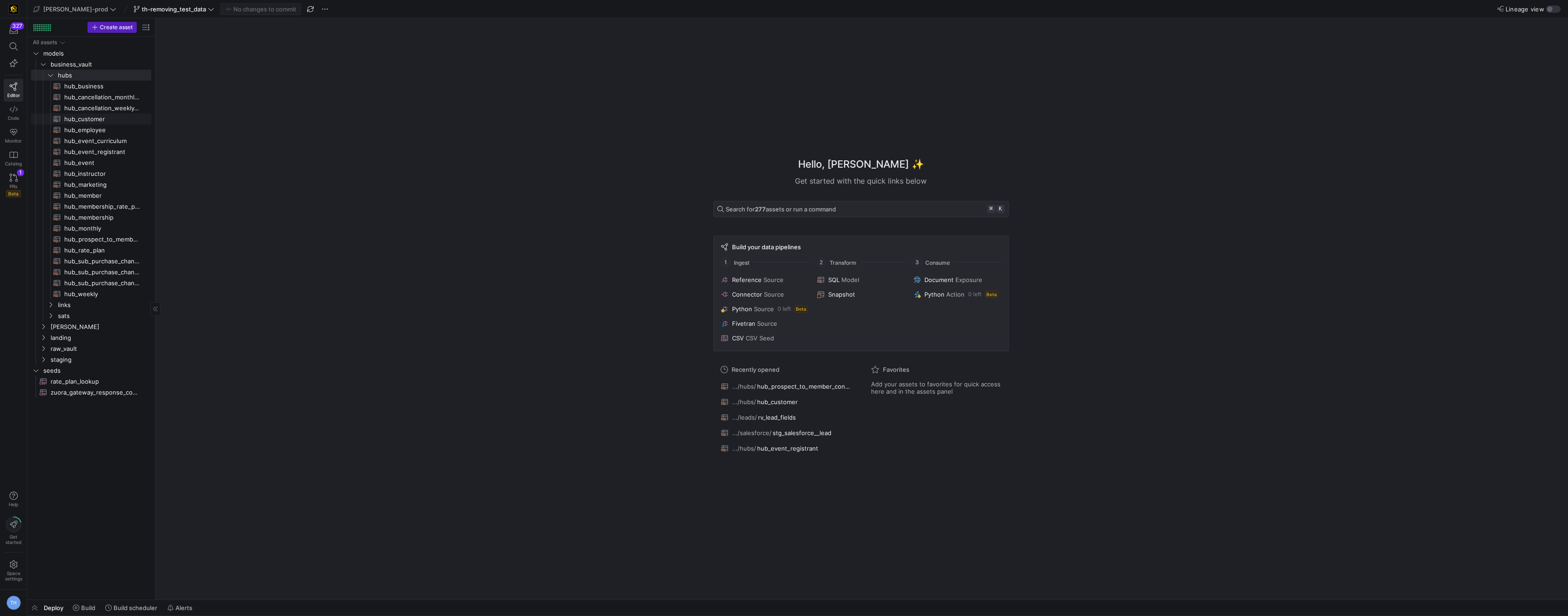
click at [112, 121] on span "hub_customer​​​​​​​​​​" at bounding box center [102, 119] width 76 height 11
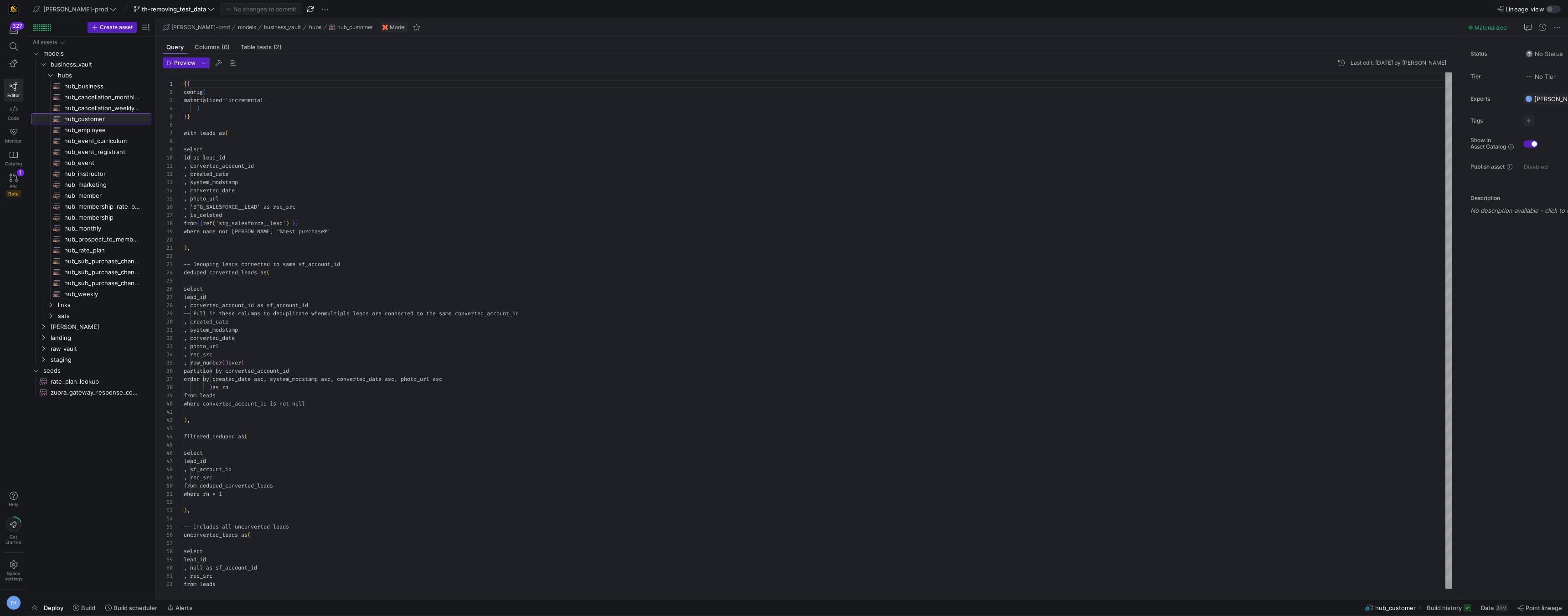
scroll to position [82, 0]
click at [191, 233] on div "{ { config ( materialized = 'incremental' ) } } with leads as ( select id as le…" at bounding box center [818, 622] width 1269 height 1098
type textarea ", converted_account_id , created_date , system_modstamp , converted_date , phot…"
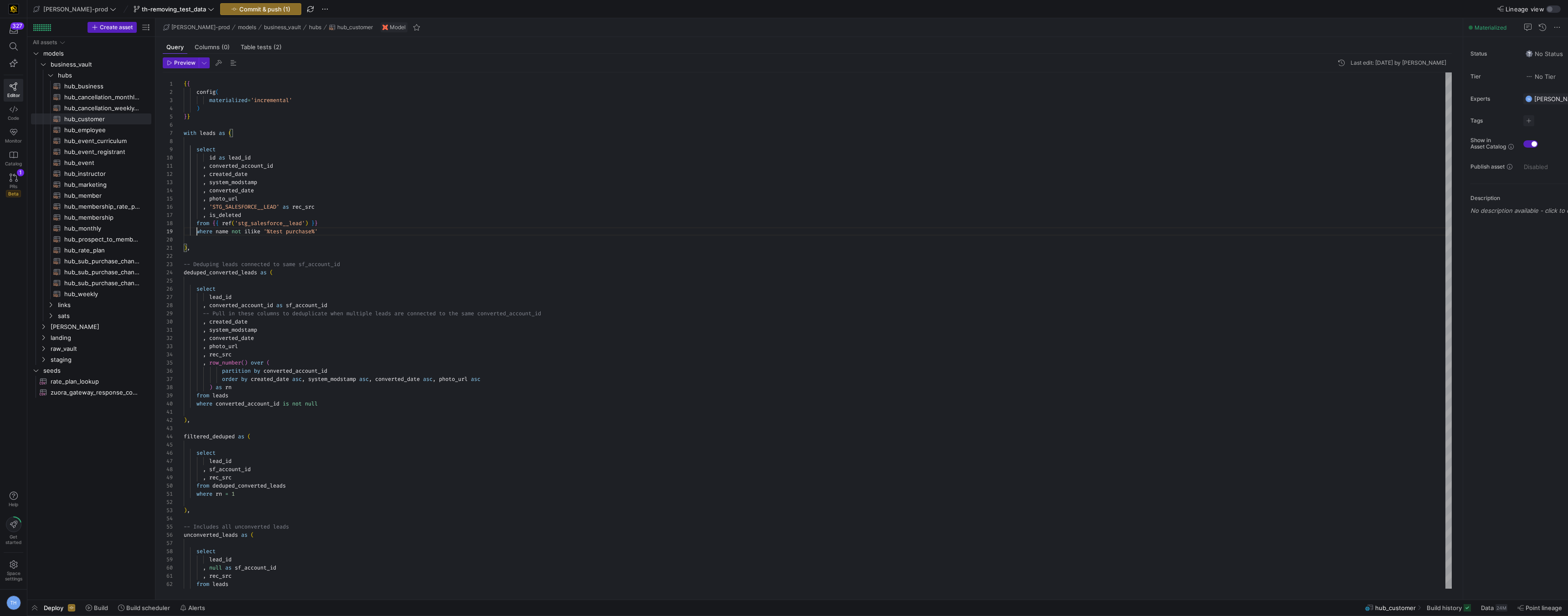
click at [212, 16] on y42-top-nav "[PERSON_NAME]-prod th-removing_test_data Commit & push (1) Lineage view" at bounding box center [798, 9] width 1541 height 18
click at [239, 12] on span "Commit & push (1)" at bounding box center [264, 9] width 51 height 7
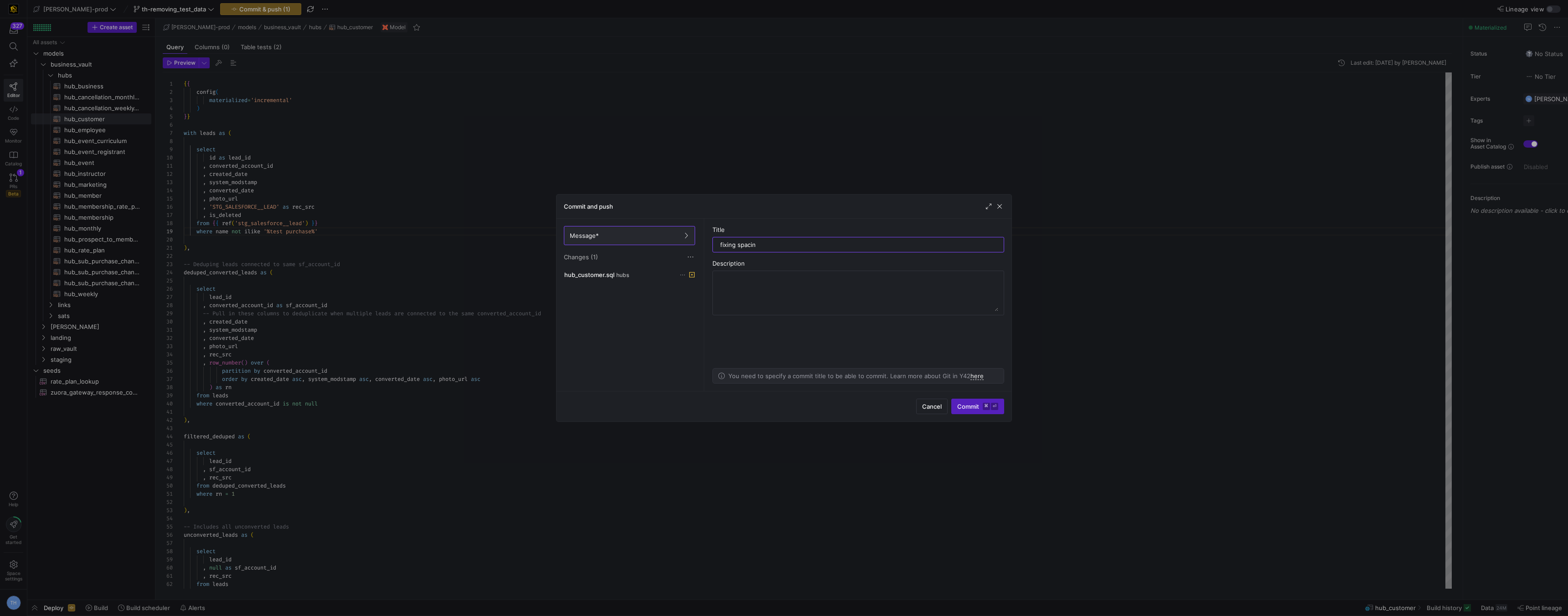
type input "fixing spacing"
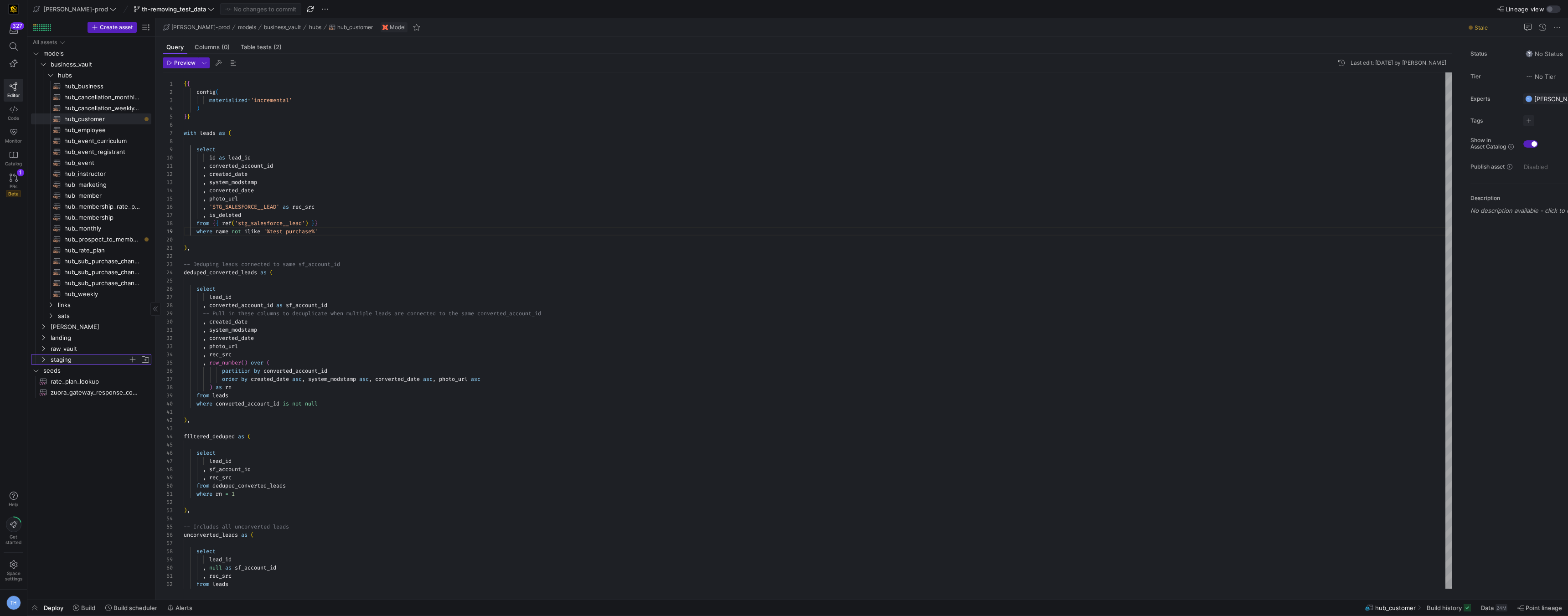
click at [73, 362] on span "staging" at bounding box center [89, 360] width 78 height 11
click at [89, 371] on span "events_api" at bounding box center [93, 371] width 71 height 11
click at [96, 389] on span "stg_events_api__REGISTRANTS​​​​​​​​​​" at bounding box center [102, 392] width 76 height 11
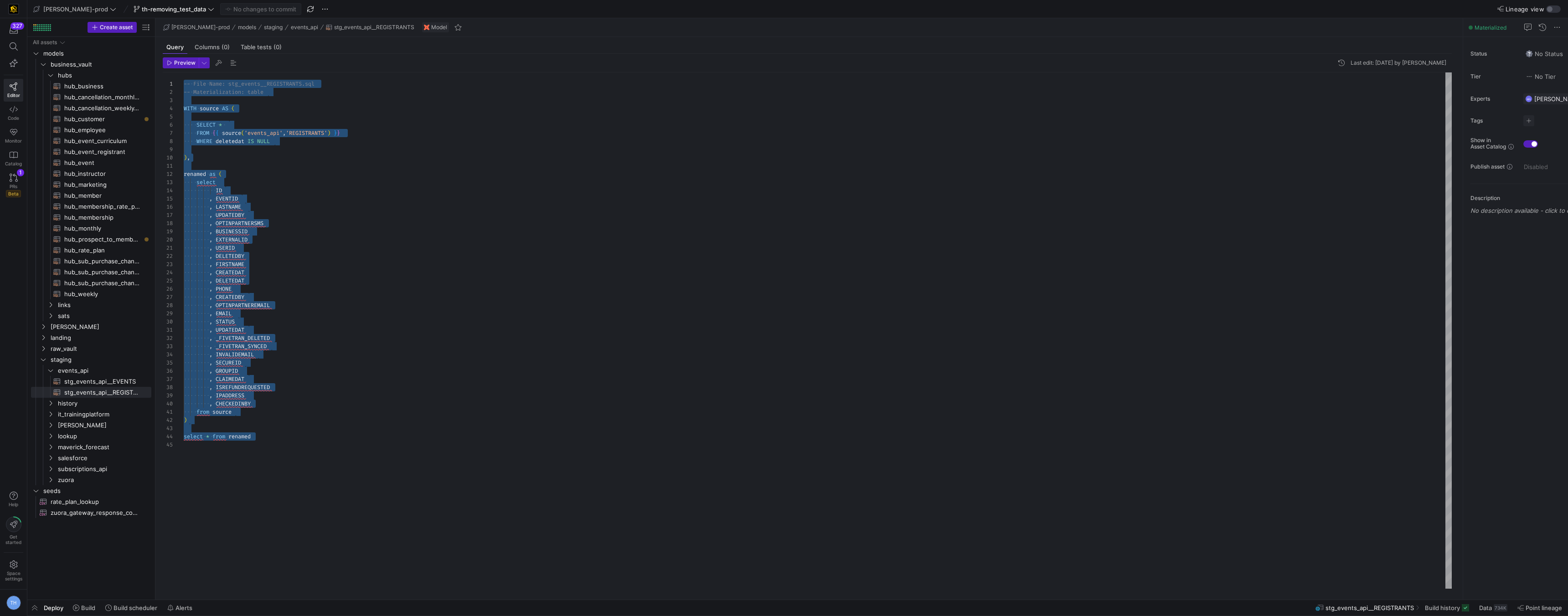
drag, startPoint x: 280, startPoint y: 456, endPoint x: 170, endPoint y: 39, distance: 431.3
click at [184, 73] on div "-- File Name: stg_events__REGISTRANTS.sql -- Materialization: table WITH source…" at bounding box center [818, 330] width 1269 height 516
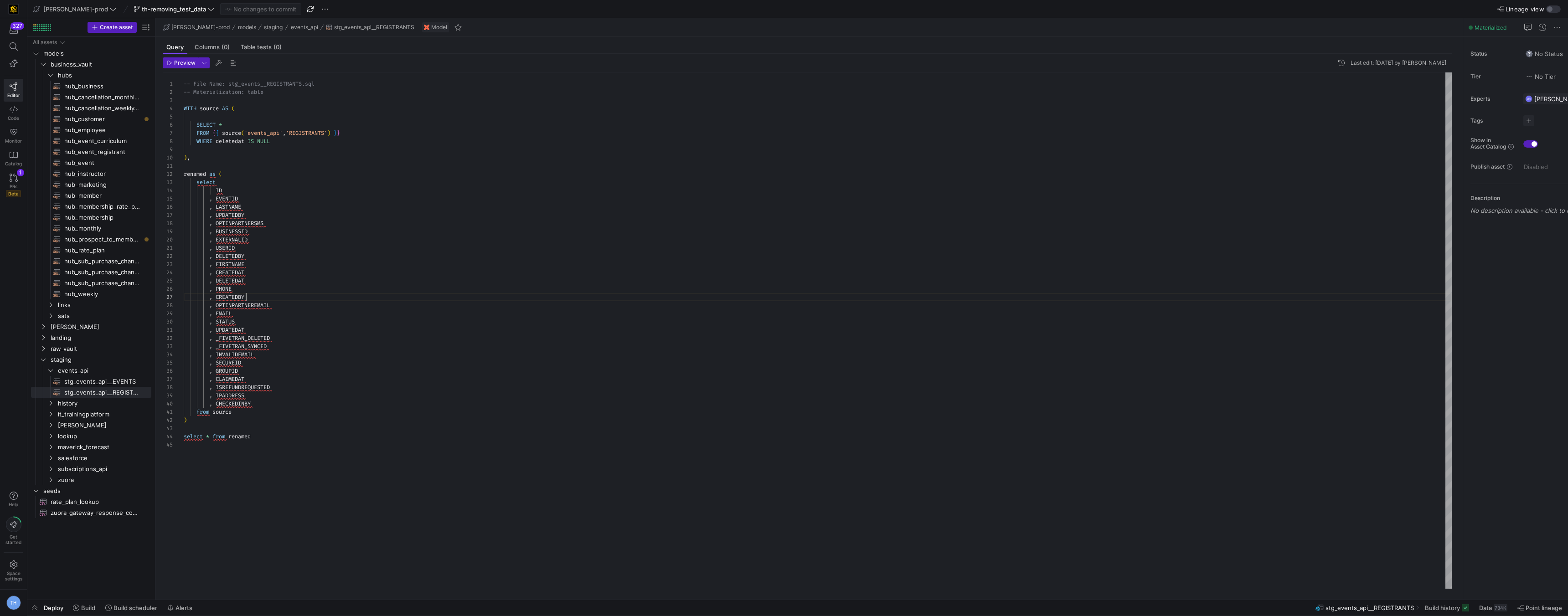
click at [316, 297] on div "-- File Name: stg_events__REGISTRANTS.sql -- Materialization: table WITH source…" at bounding box center [818, 330] width 1269 height 516
click at [112, 121] on span "hub_customer​​​​​​​​​​" at bounding box center [102, 119] width 76 height 11
type textarea "{{ config( materialized='incremental' ) }} with leads as ( select id as lead_id"
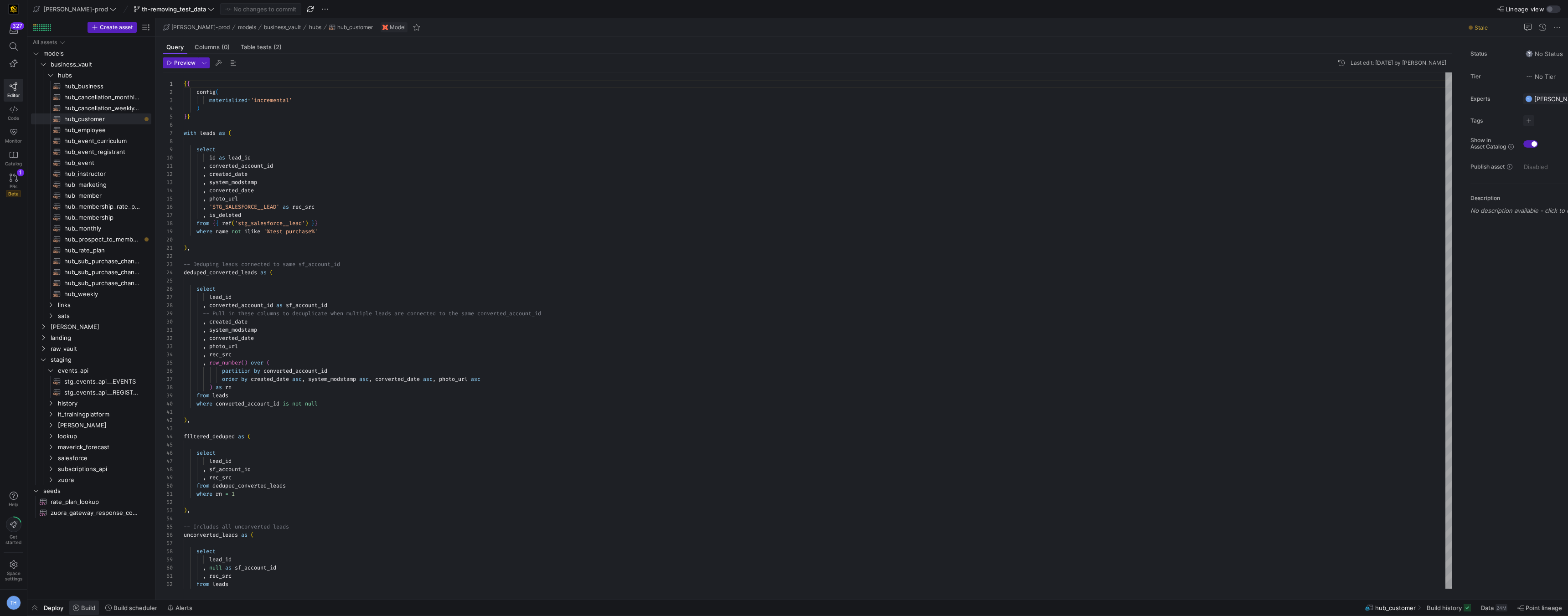
click at [88, 608] on span "Build" at bounding box center [89, 608] width 14 height 7
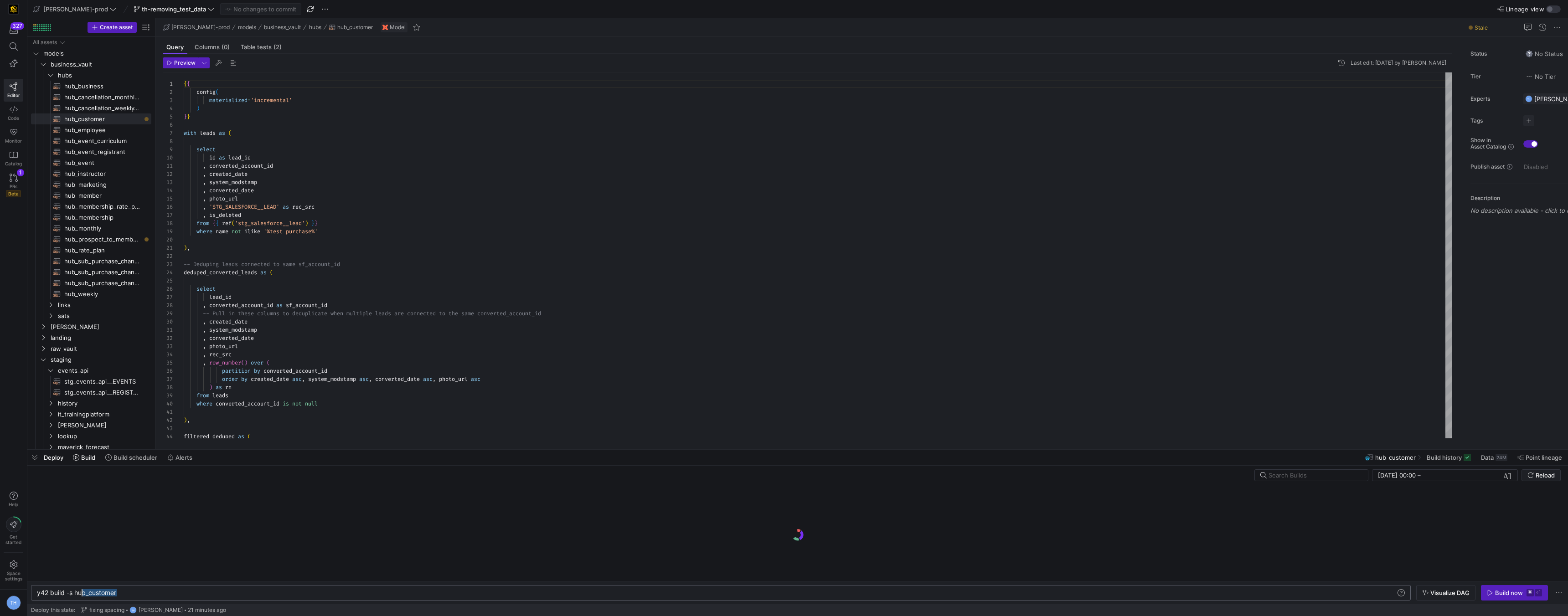
scroll to position [0, 38]
drag, startPoint x: 132, startPoint y: 591, endPoint x: 75, endPoint y: 592, distance: 57.0
click at [75, 592] on div "y42 build -s hub_customer" at bounding box center [716, 593] width 1359 height 7
type textarea "y42 build --stale"
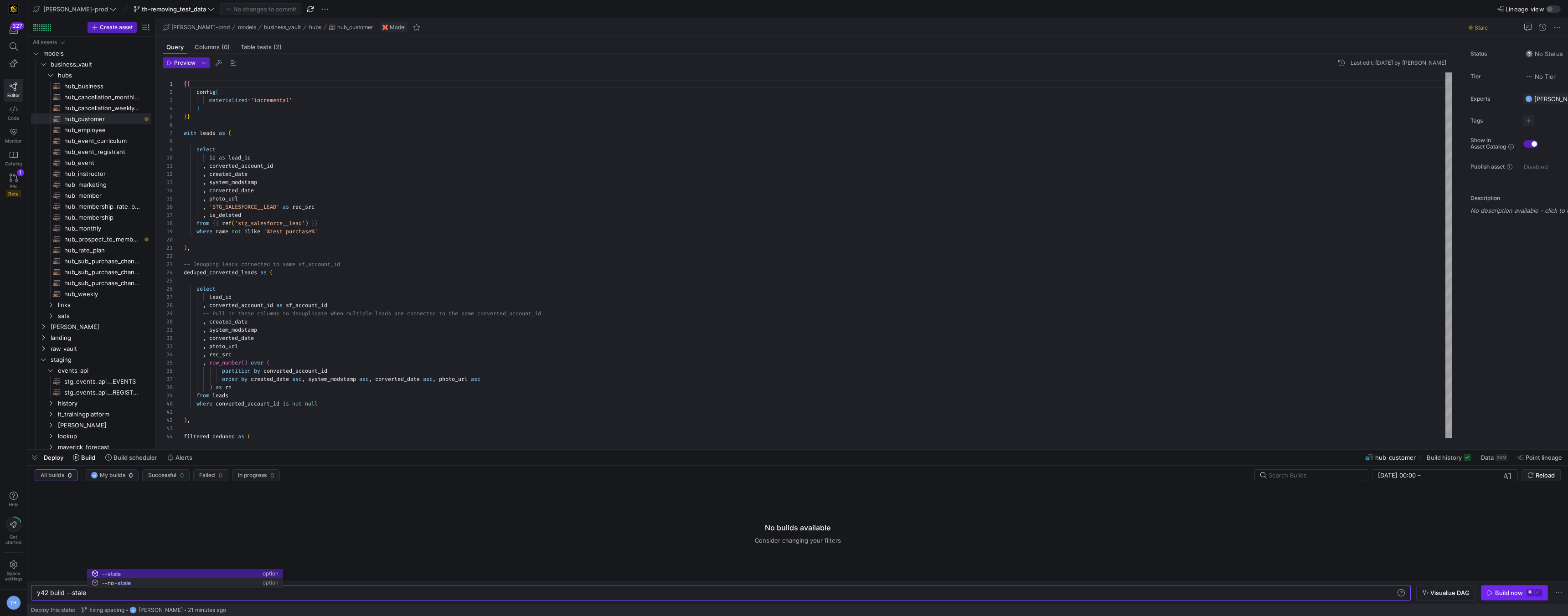
click at [1507, 592] on div "Build now" at bounding box center [1509, 593] width 28 height 7
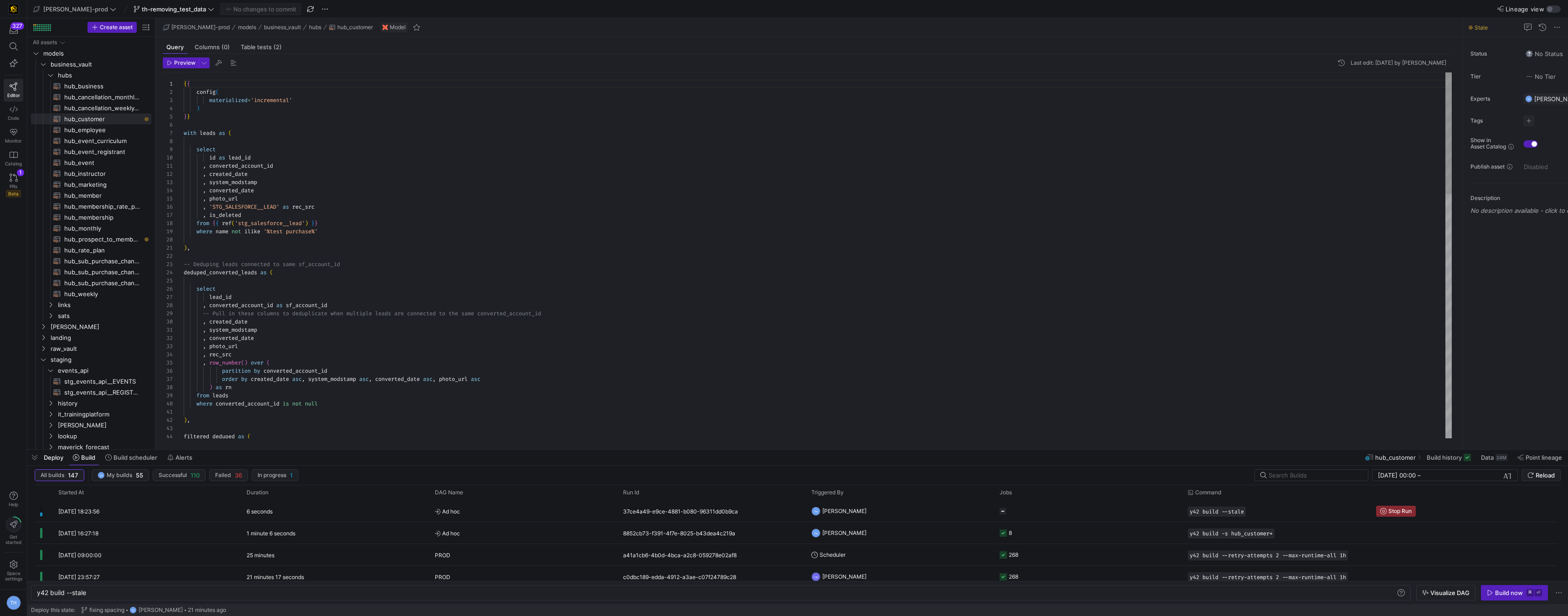
click at [495, 289] on div "{ { config ( materialized = 'incremental' ) } } with leads as ( select id as le…" at bounding box center [818, 622] width 1269 height 1098
click at [445, 253] on div "{ { config ( materialized = 'incremental' ) } } with leads as ( select id as le…" at bounding box center [818, 622] width 1269 height 1098
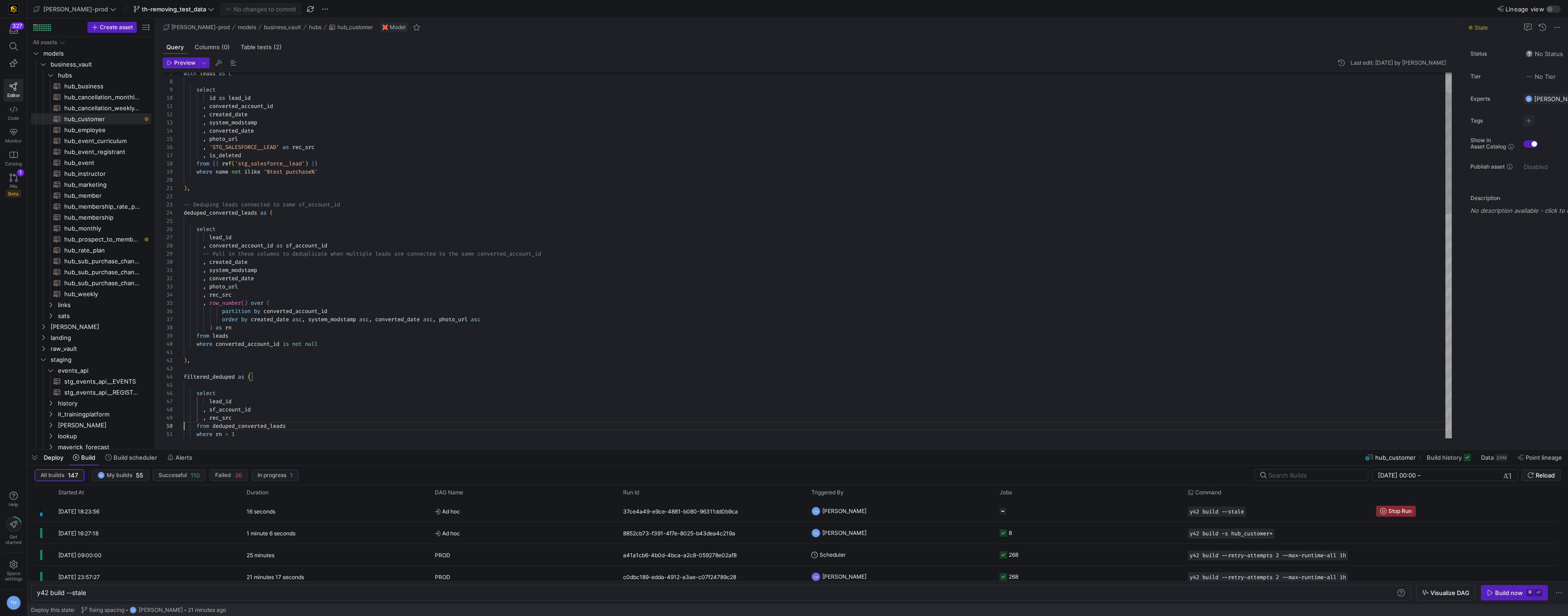
type textarea "where rn = 1 ), -- Includes all unconverted leads unconverted_leads as ( select…"
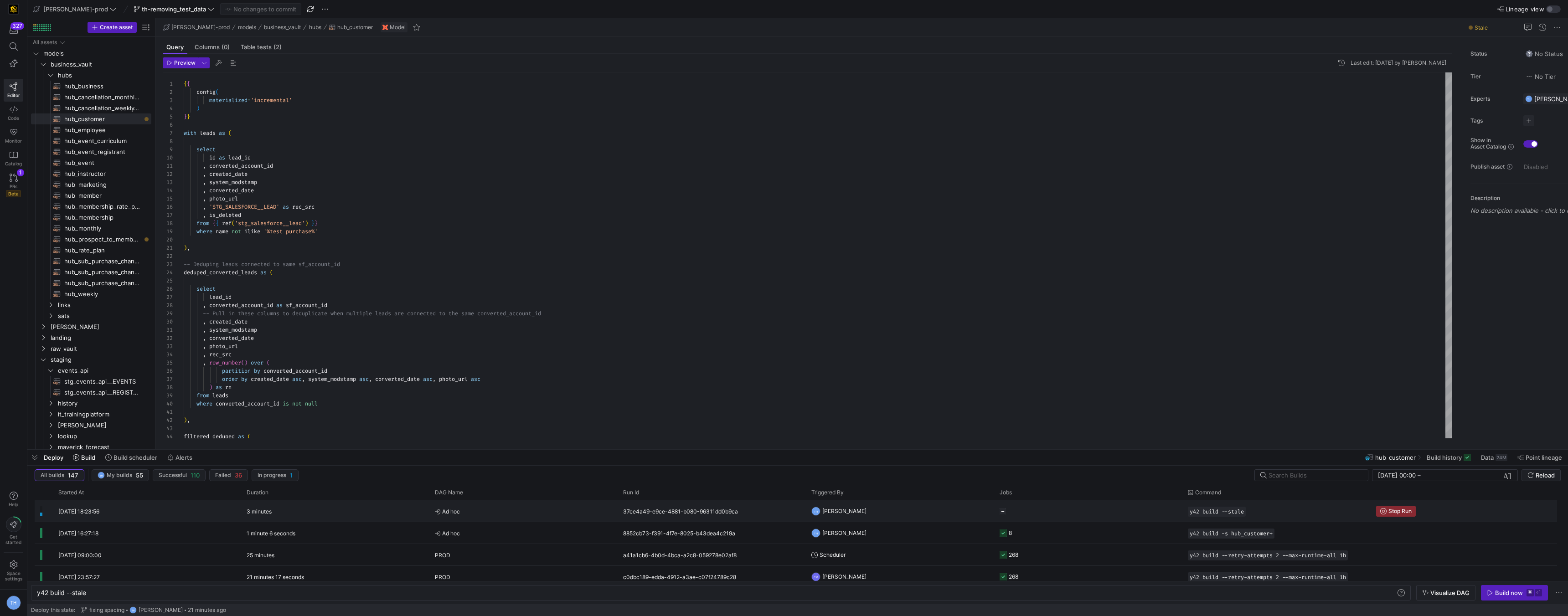
click at [379, 502] on div "3 minutes" at bounding box center [335, 511] width 189 height 22
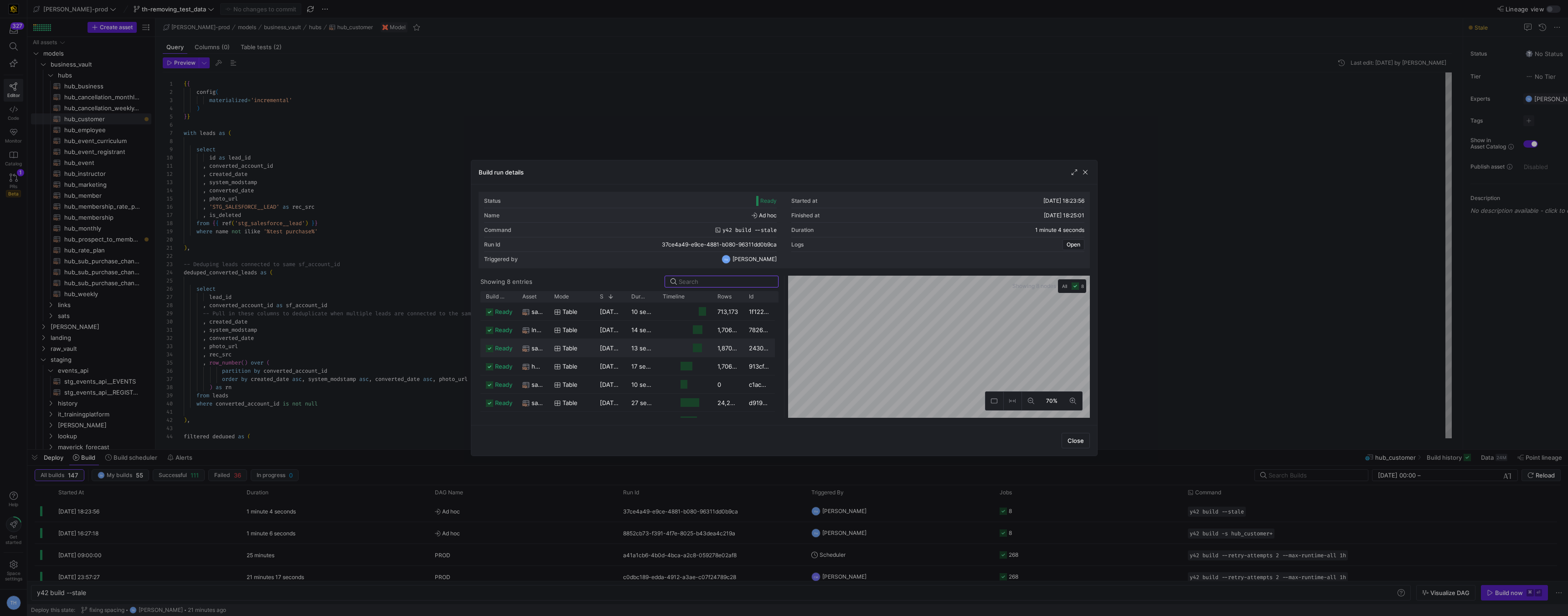
scroll to position [30, 0]
click at [574, 104] on div at bounding box center [784, 308] width 1568 height 616
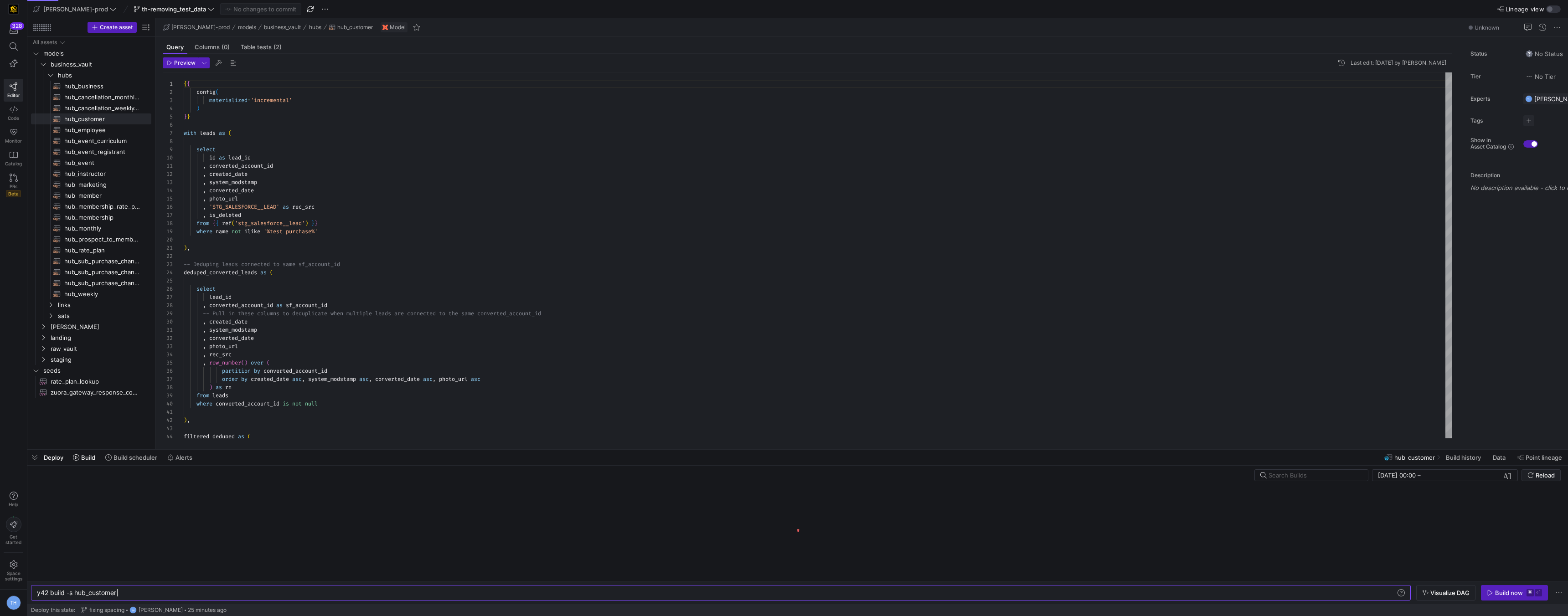
scroll to position [0, 80]
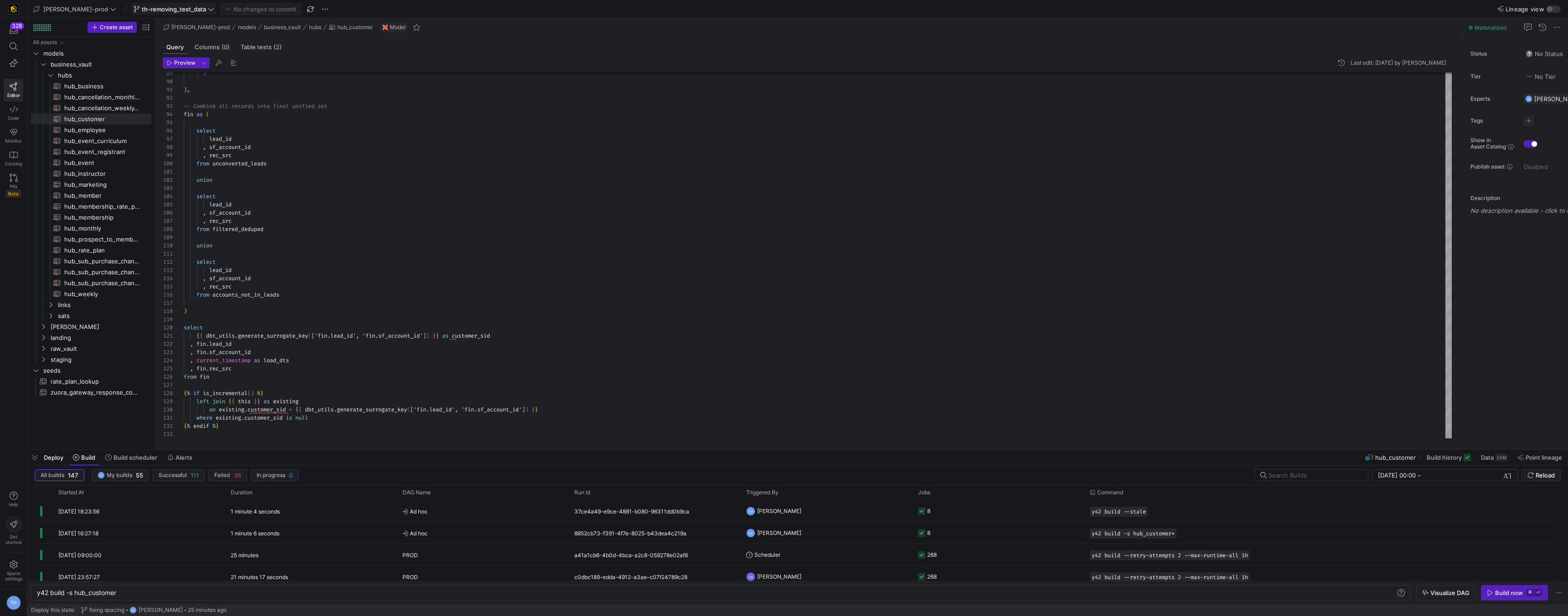
click at [150, 12] on span "th-removing_test_data" at bounding box center [174, 9] width 64 height 7
click at [151, 194] on span "th-lnk_op_event_conversion" at bounding box center [152, 194] width 80 height 7
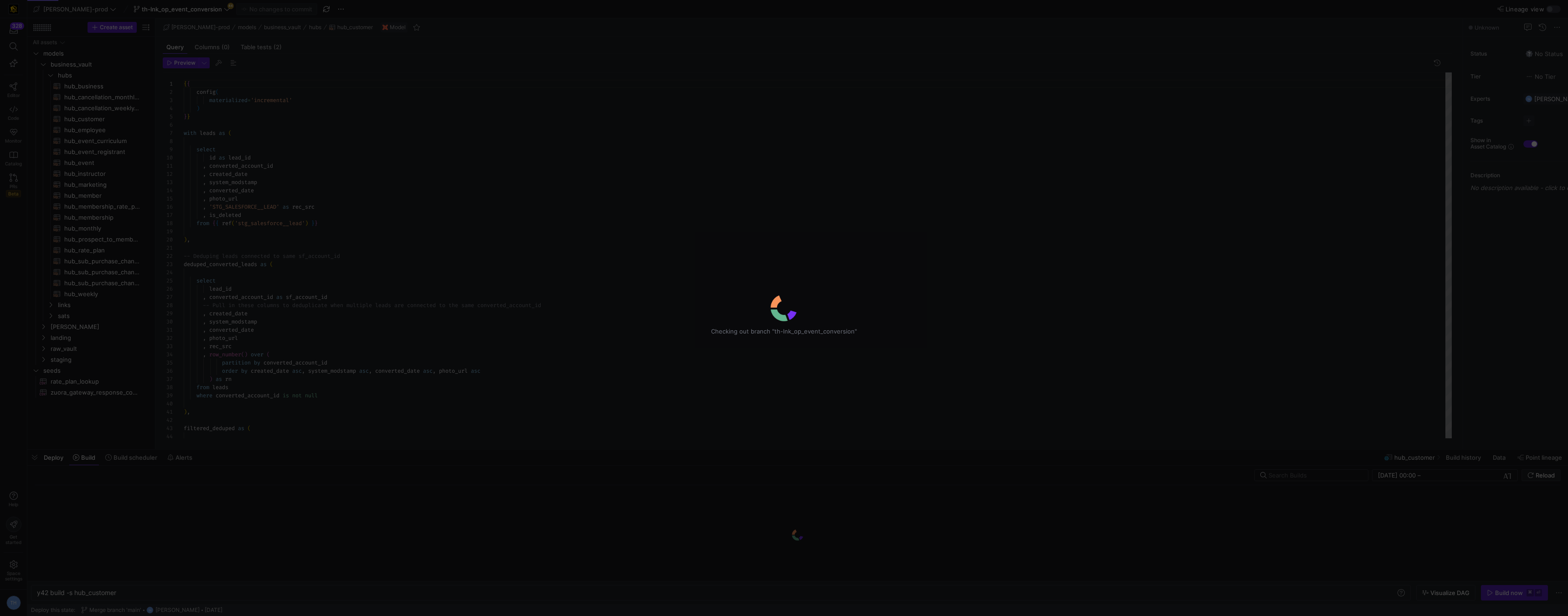
scroll to position [82, 0]
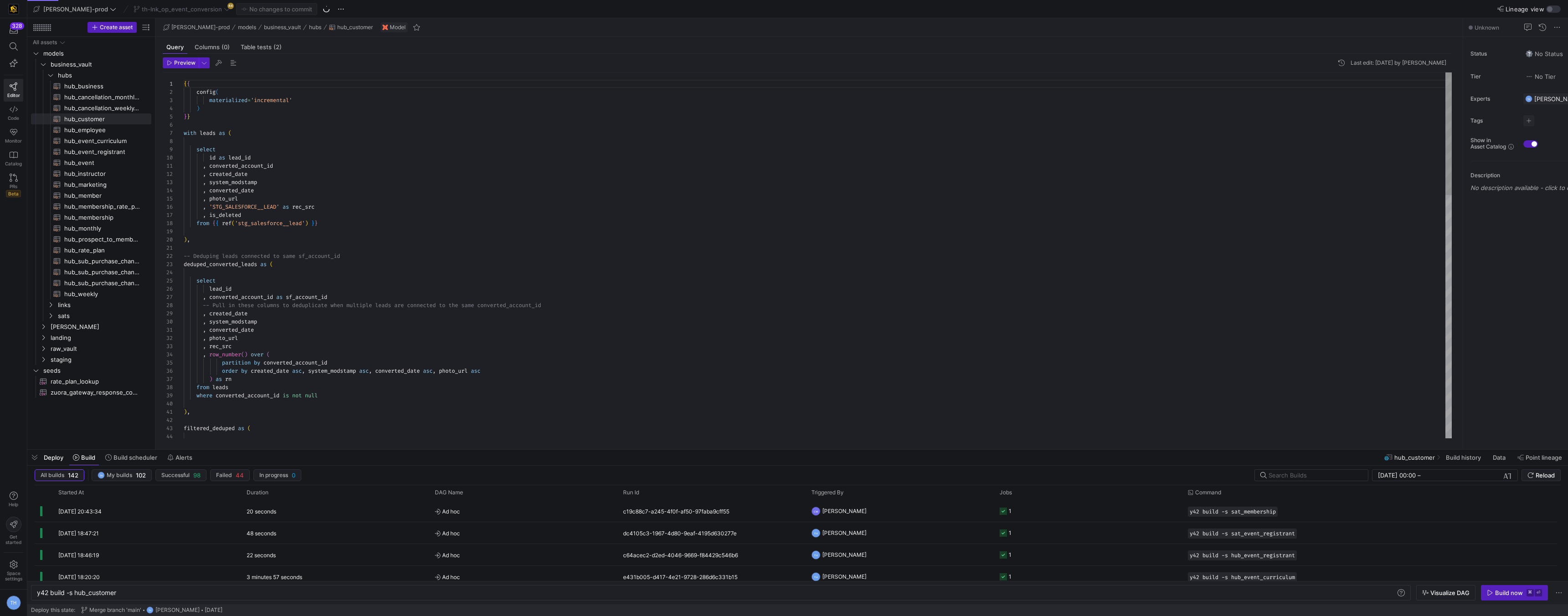
type textarea "-- Deduping leads connected to same sf_account_id deduped_converted_leads as ( …"
click at [294, 280] on div "{ { config ( materialized = 'incremental' ) } } with leads as ( select id as le…" at bounding box center [818, 617] width 1269 height 1090
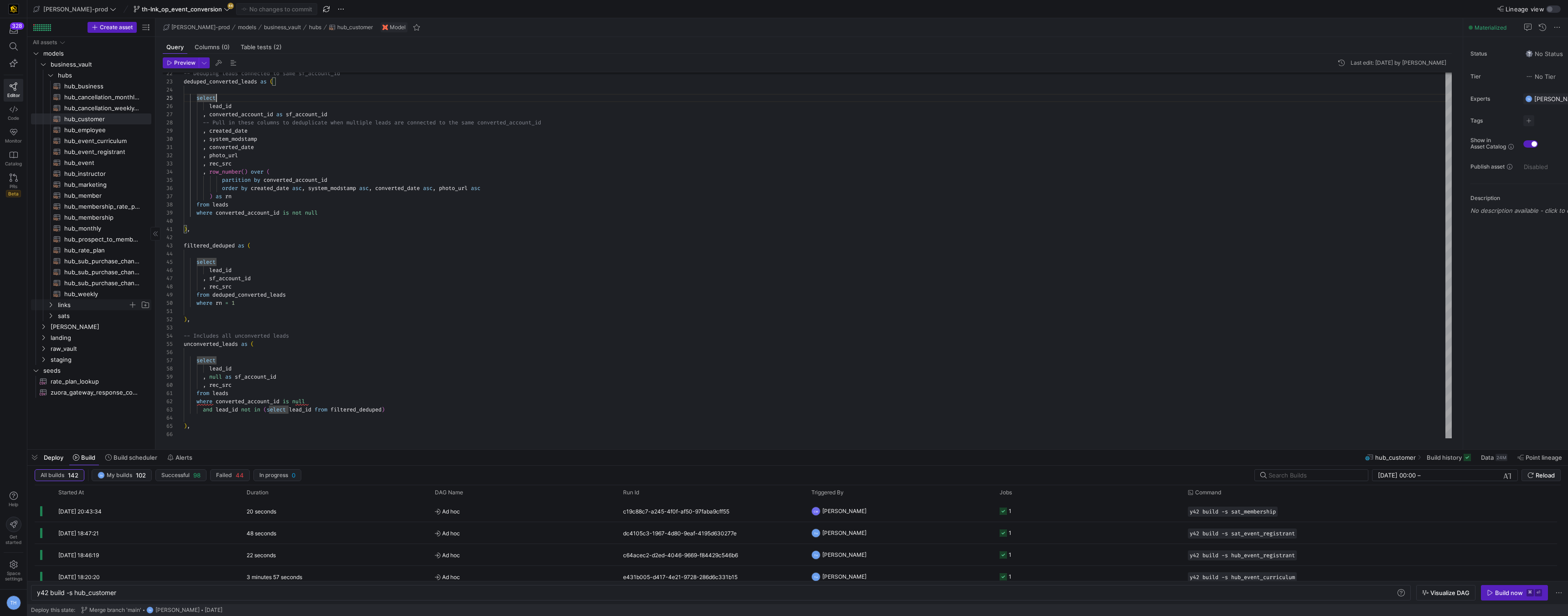
click at [74, 307] on span "links" at bounding box center [93, 305] width 71 height 11
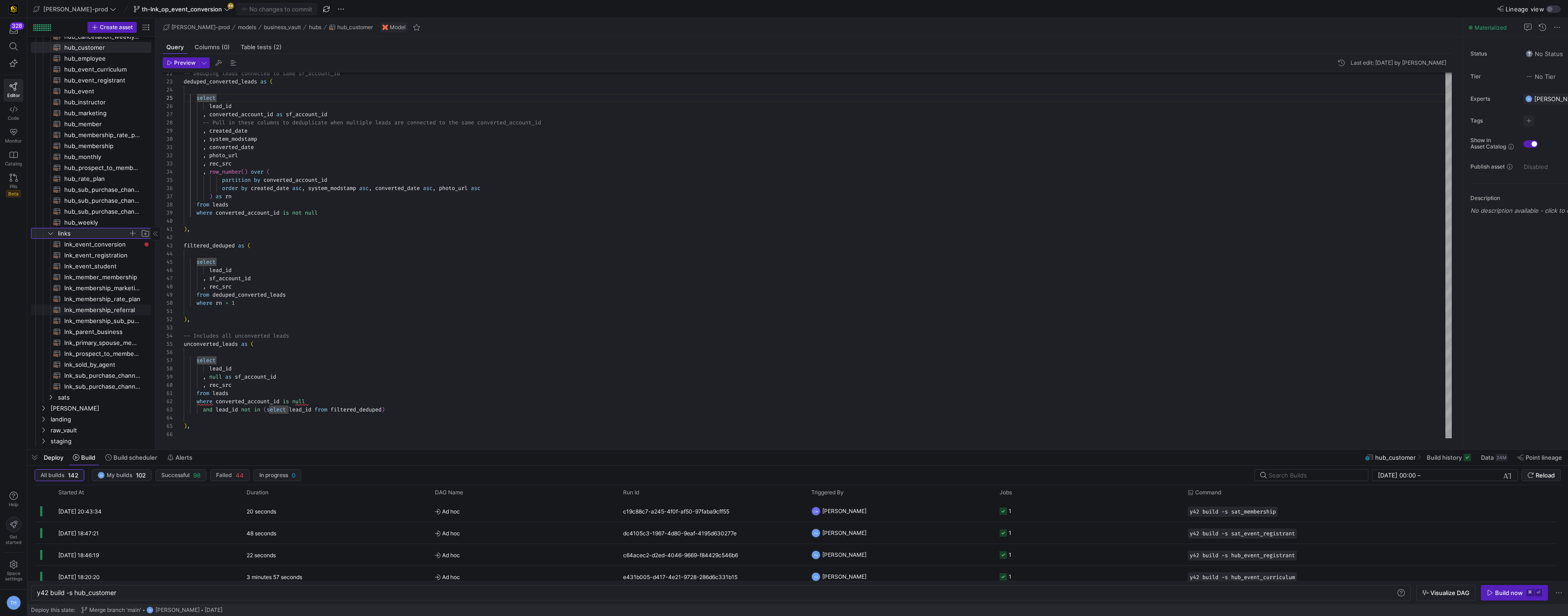
scroll to position [73, 0]
click at [94, 241] on span "lnk_event_conversion​​​​​​​​​​" at bounding box center [102, 243] width 76 height 11
type textarea "y42 build -s lnk_event_conversion"
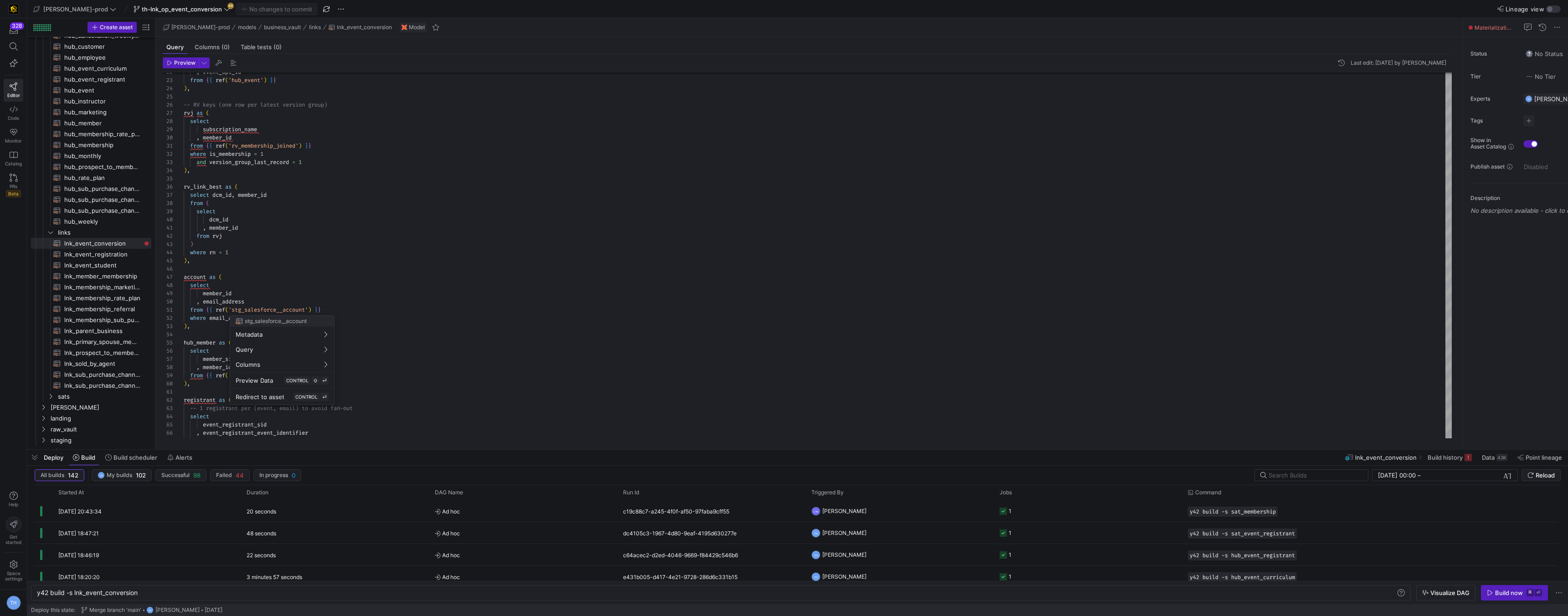
click at [367, 391] on div at bounding box center [784, 308] width 1568 height 616
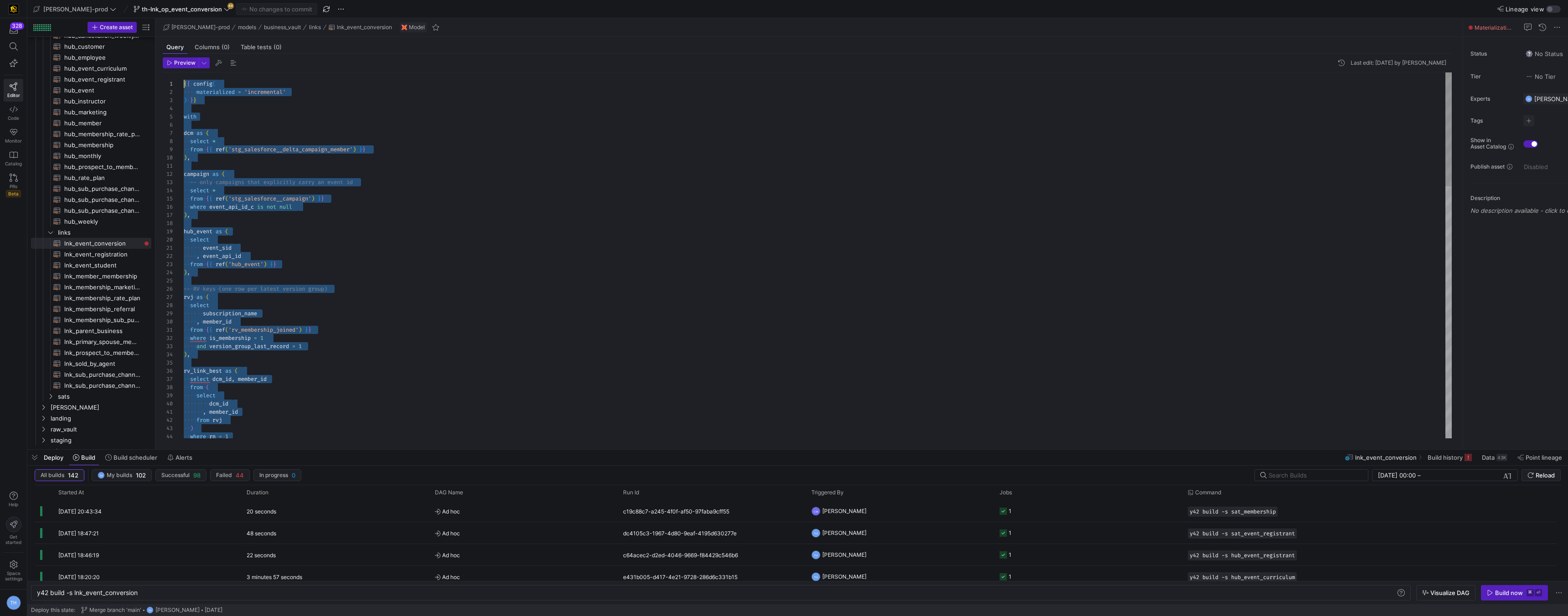
drag, startPoint x: 249, startPoint y: 415, endPoint x: 171, endPoint y: 1, distance: 421.3
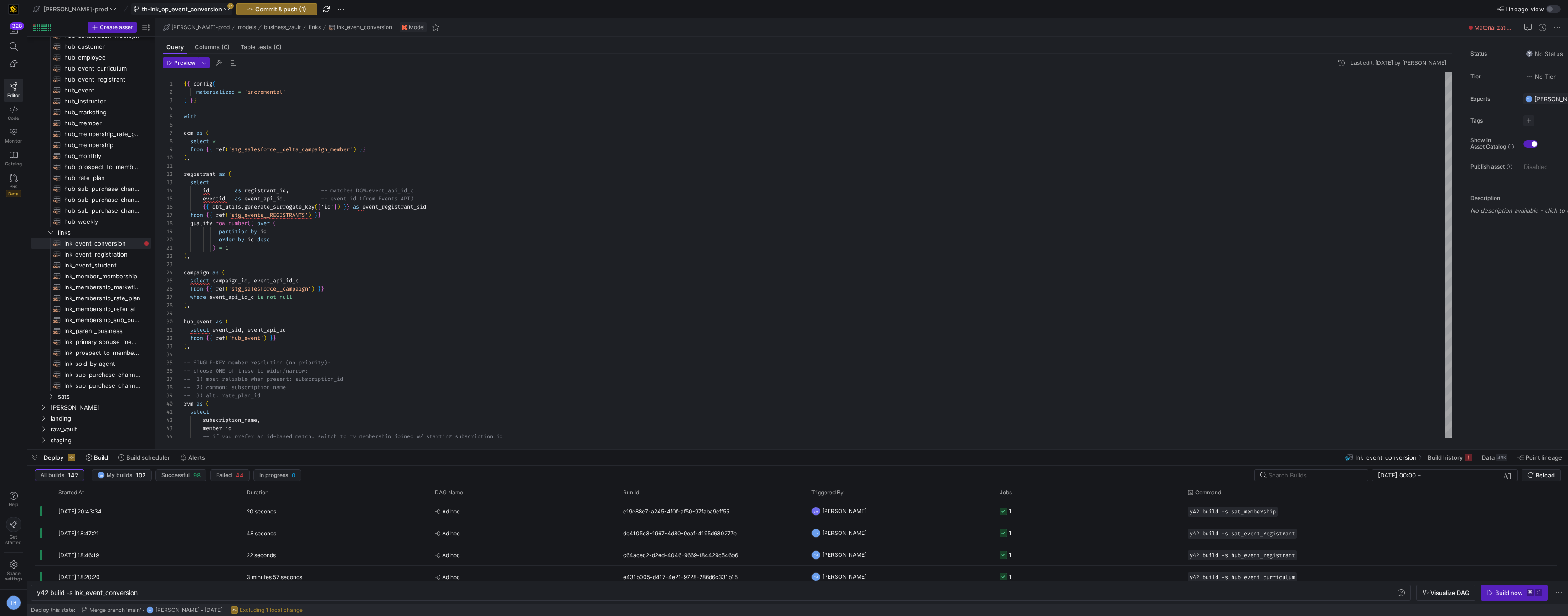
click at [179, 11] on span "th-lnk_op_event_conversion" at bounding box center [181, 9] width 80 height 7
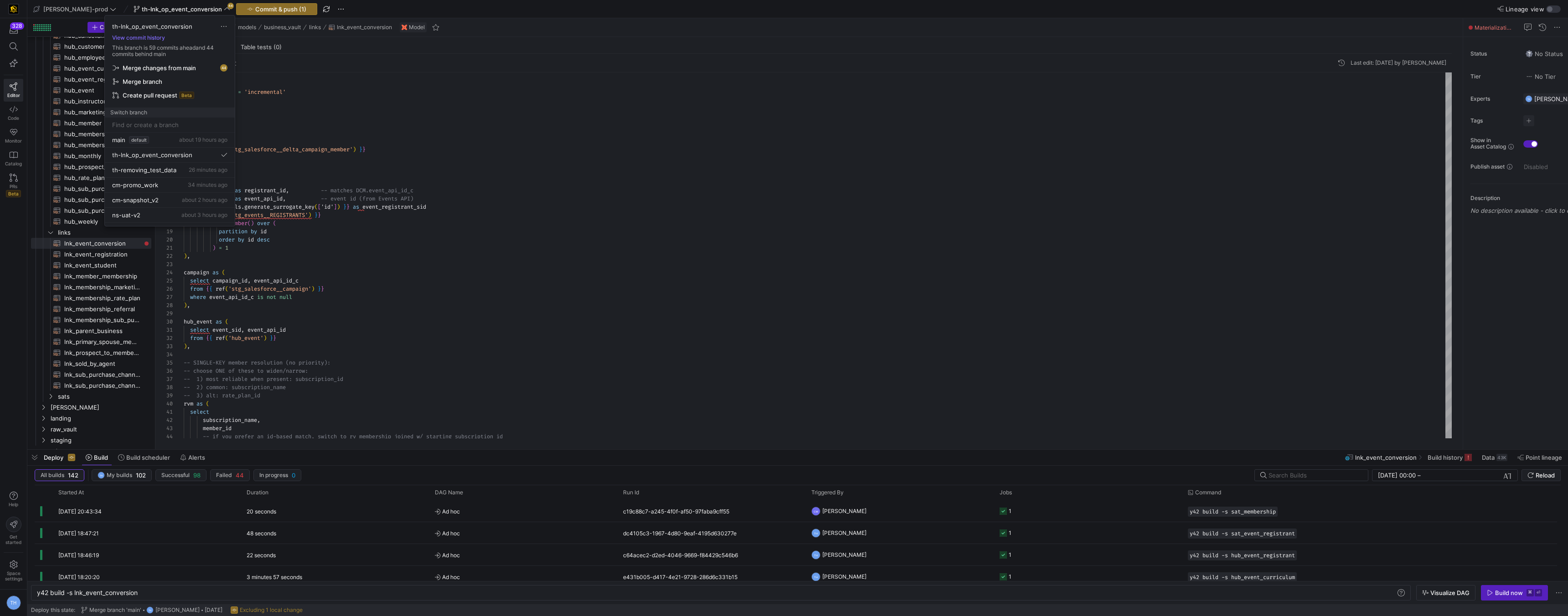
click at [189, 65] on span "Merge changes from main" at bounding box center [159, 68] width 73 height 7
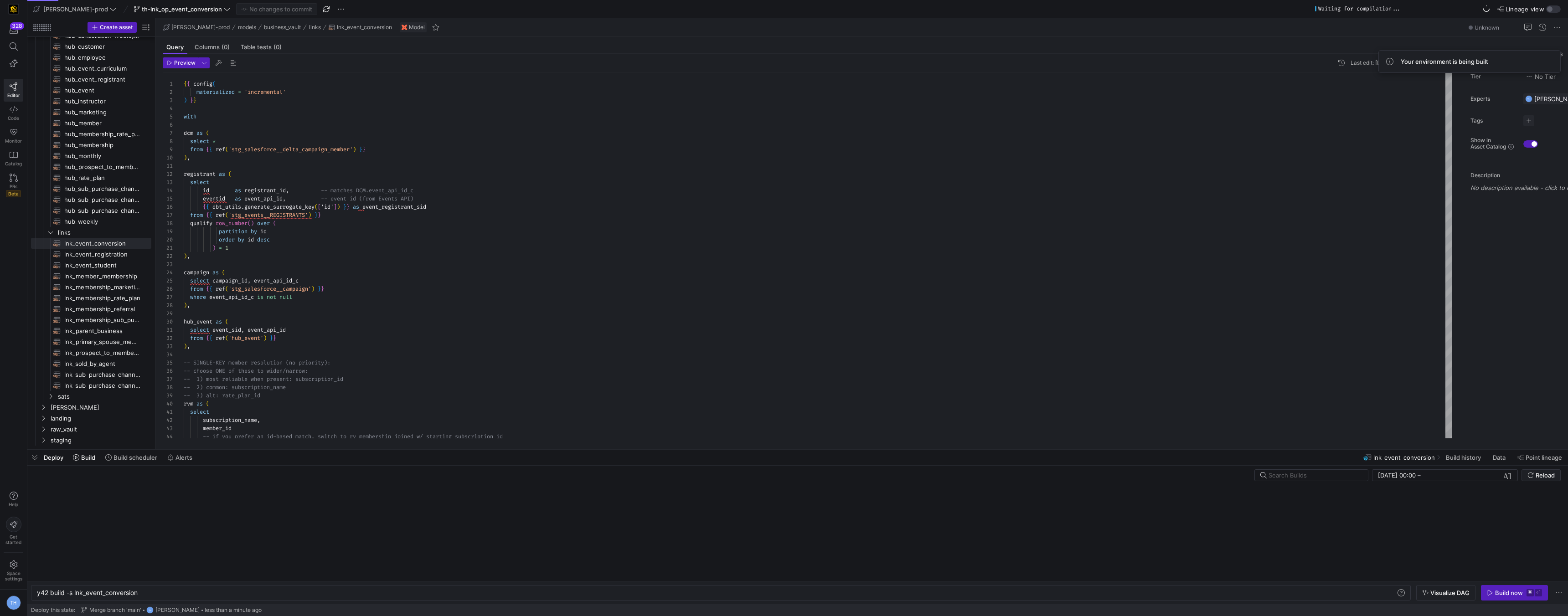
type textarea "{{ config( materialized = 'incremental' ) }} with dcm as ( select * from {{ ref…"
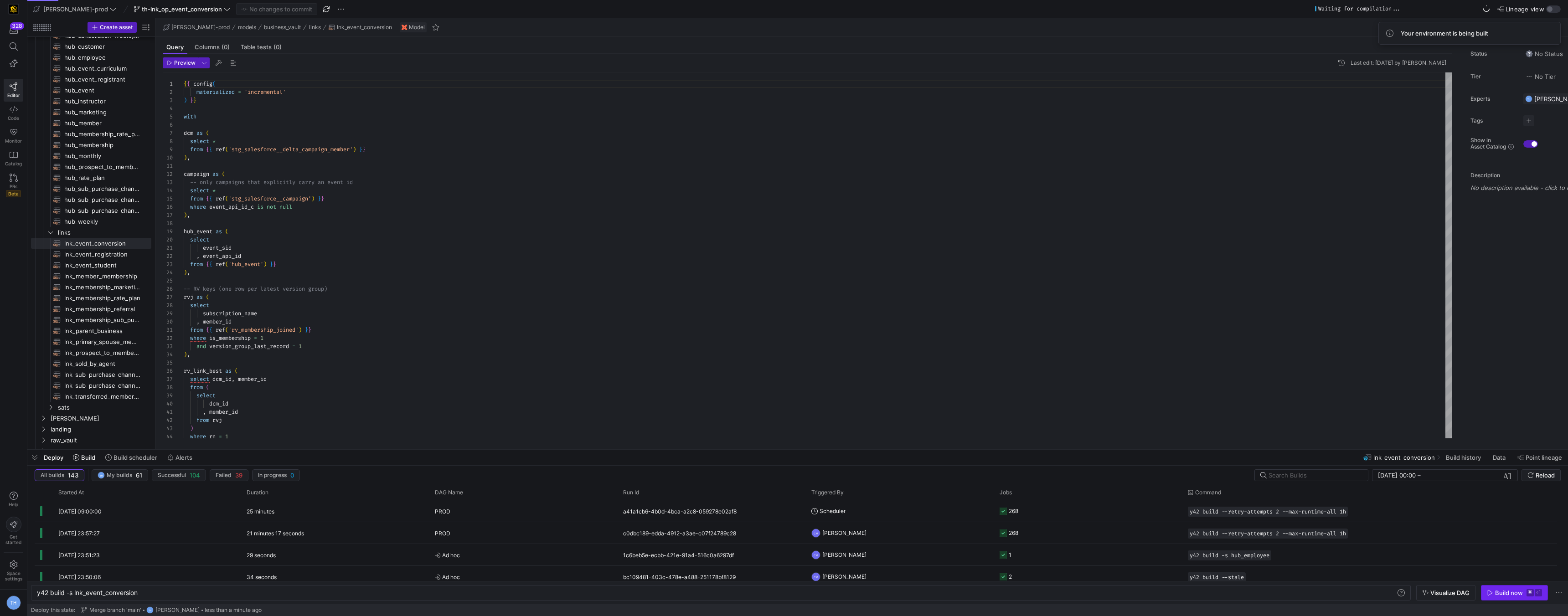
click at [1503, 589] on div "Build now" at bounding box center [1509, 593] width 28 height 7
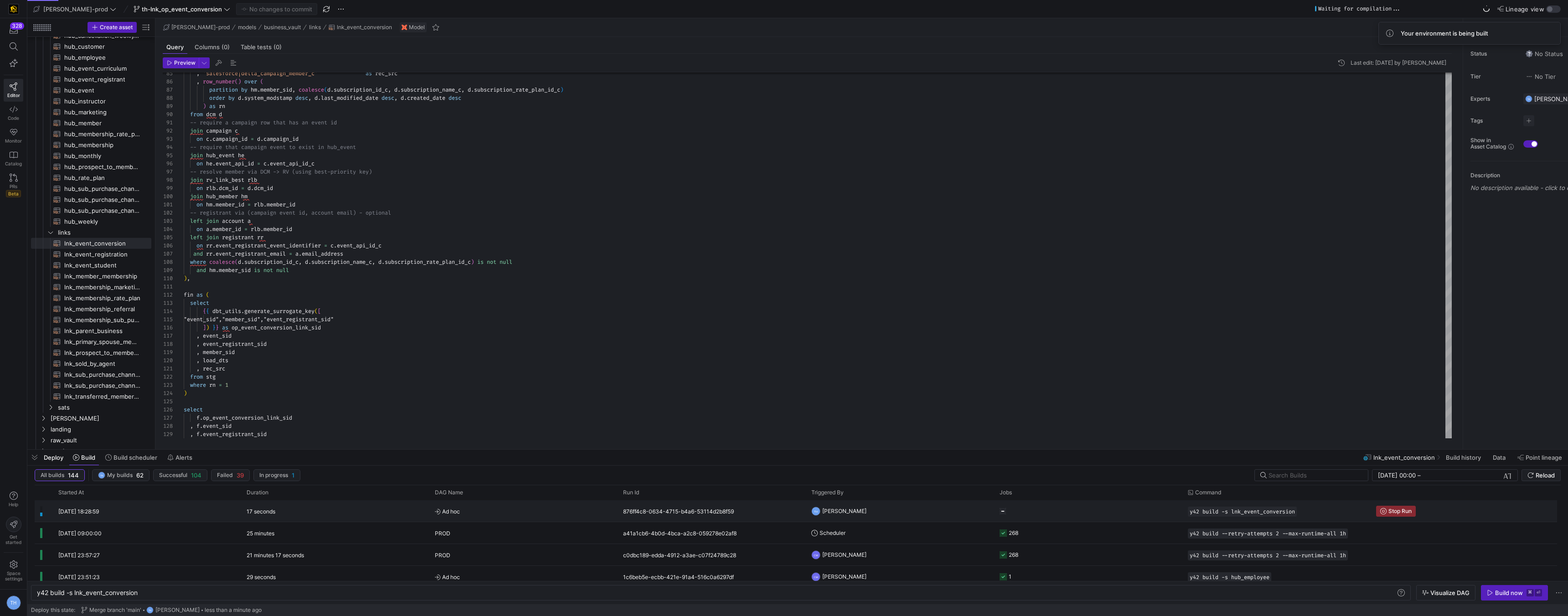
click at [525, 514] on span "Ad hoc" at bounding box center [523, 512] width 177 height 22
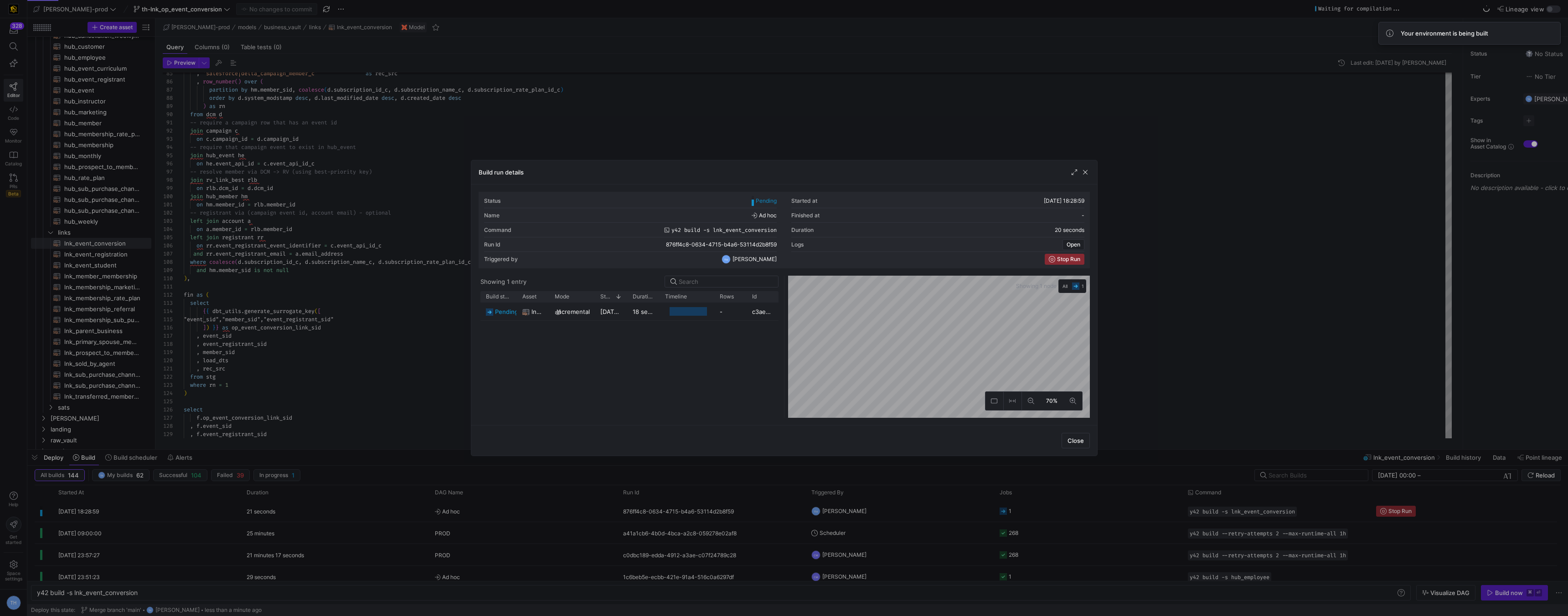
click at [438, 324] on div at bounding box center [784, 308] width 1568 height 616
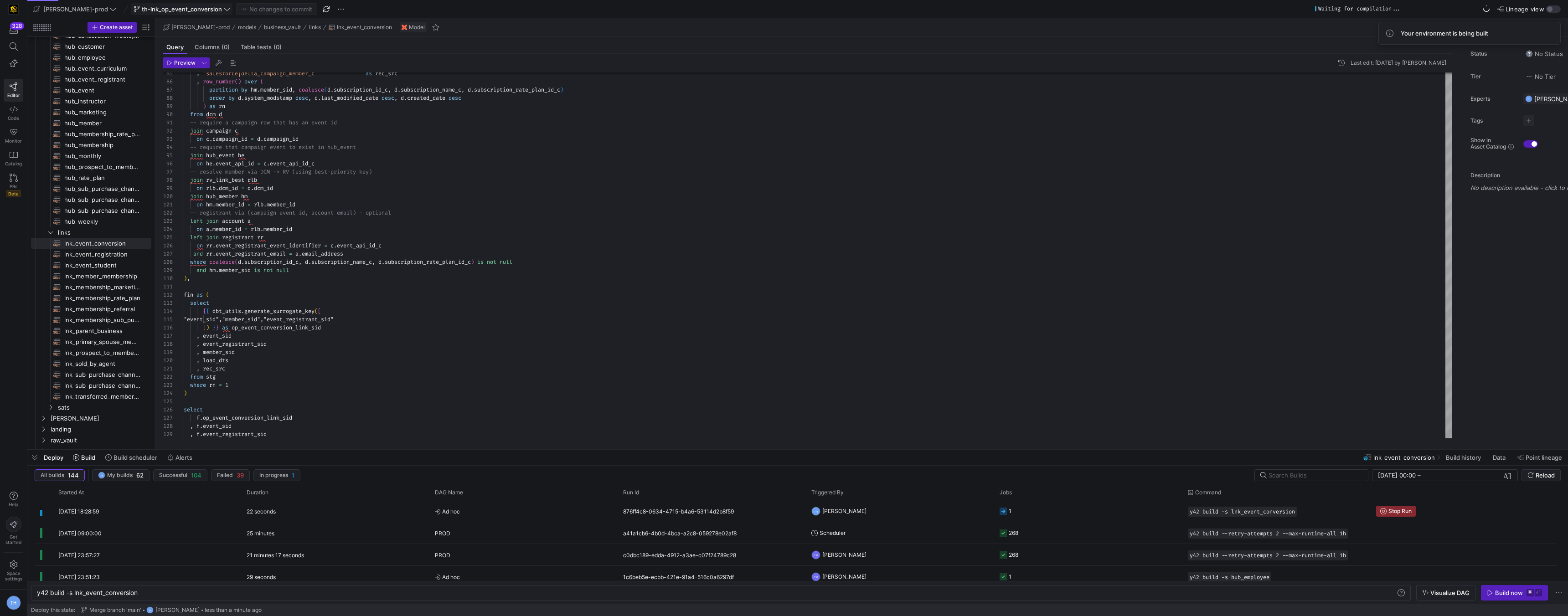
click at [194, 12] on span "th-lnk_op_event_conversion" at bounding box center [182, 9] width 96 height 7
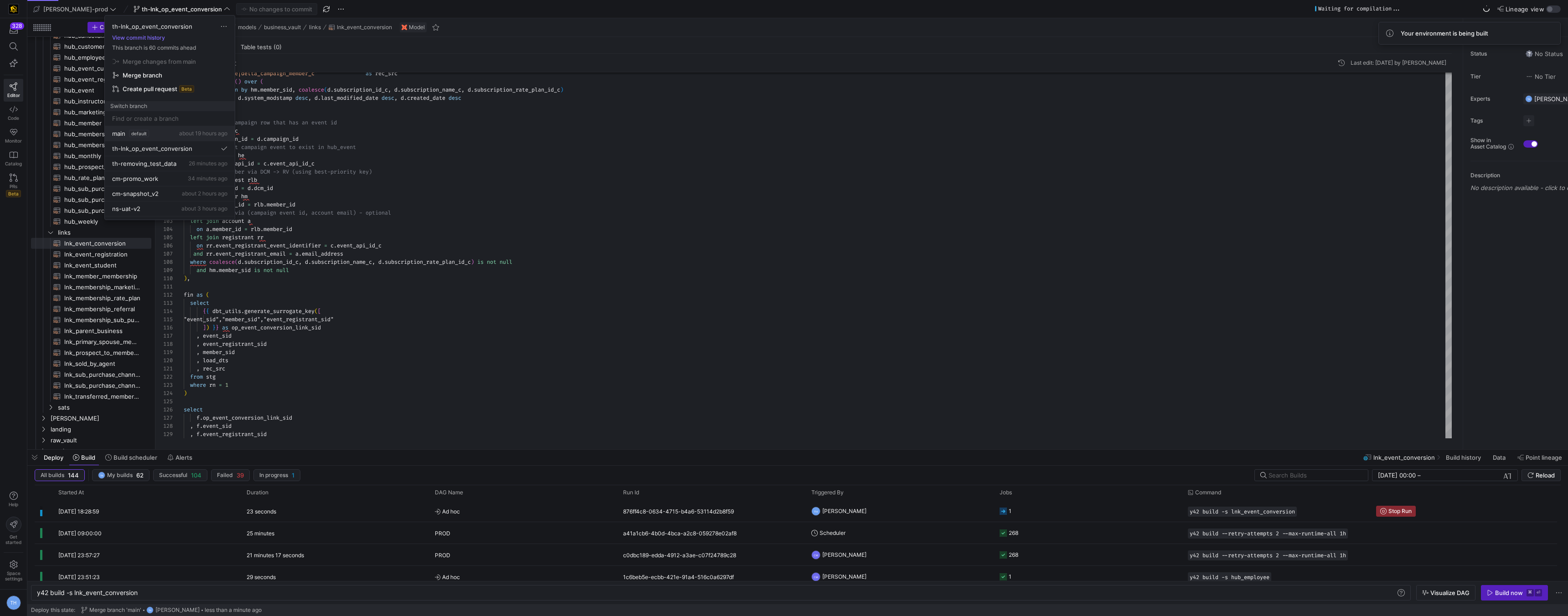
click at [163, 135] on div "main default about 19 hours ago" at bounding box center [170, 133] width 115 height 7
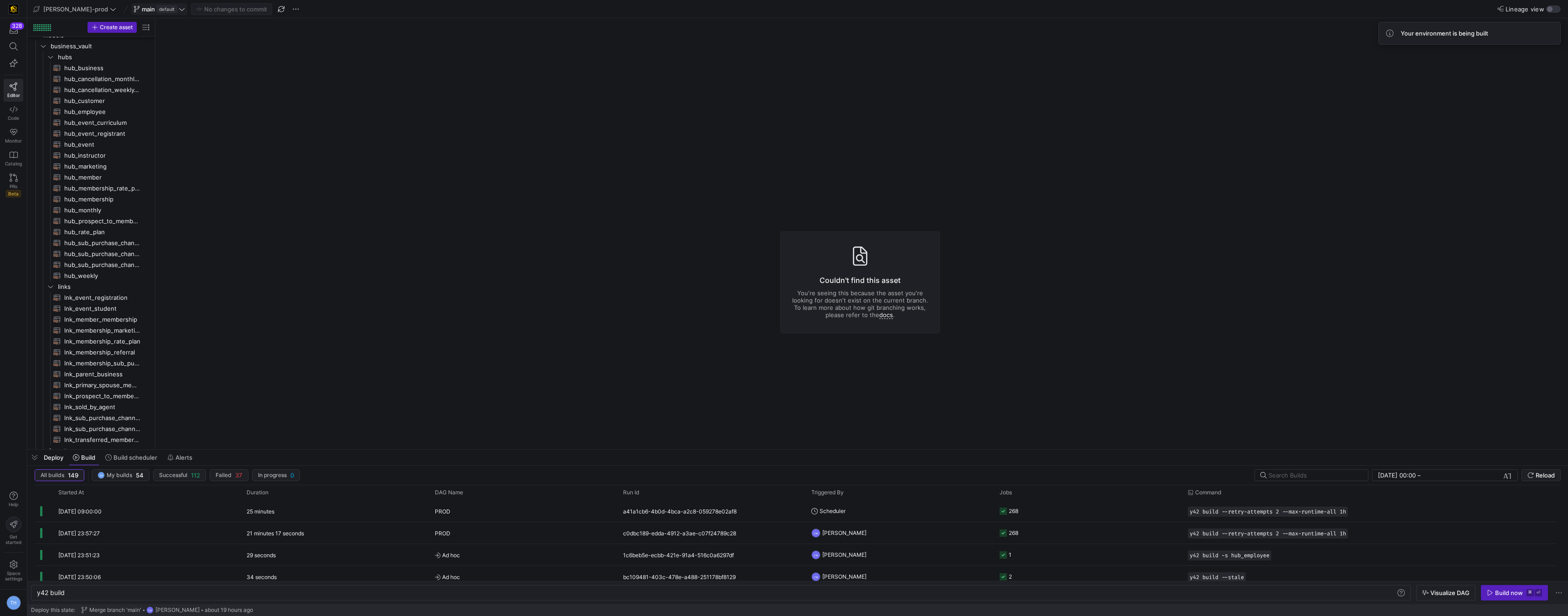
click at [179, 10] on icon at bounding box center [181, 9] width 6 height 6
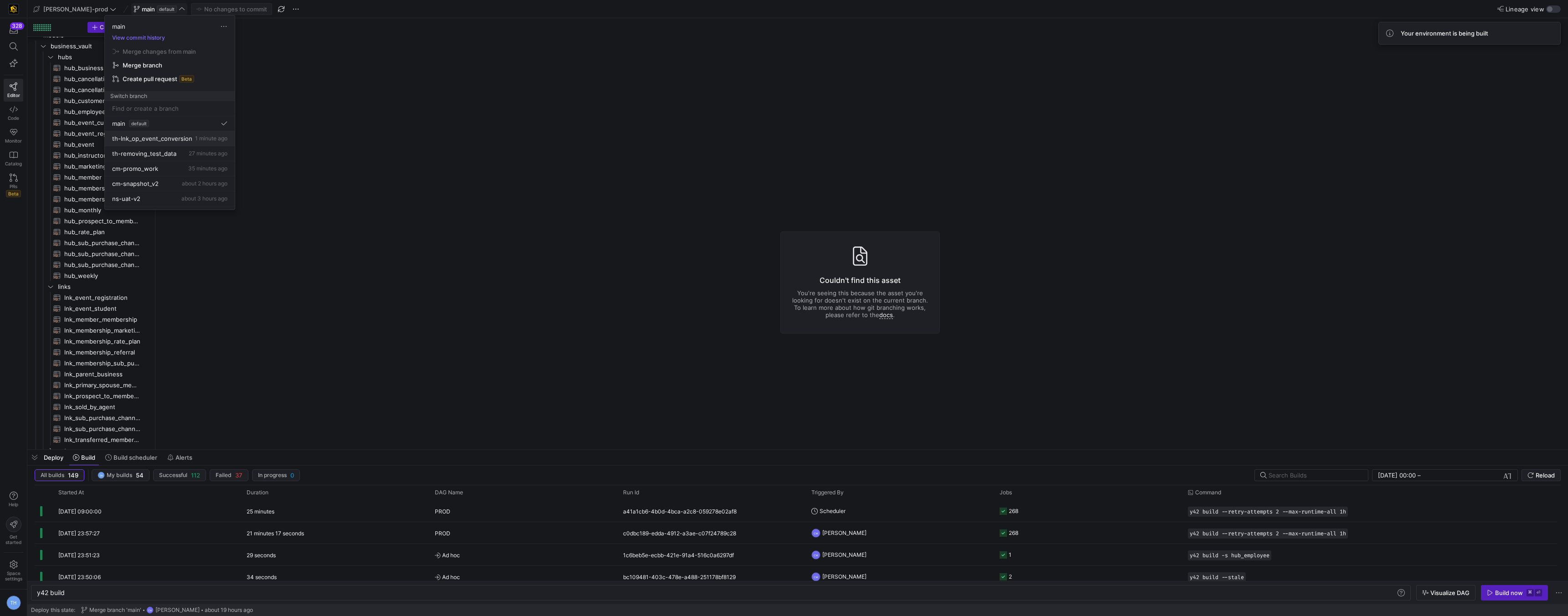
click at [206, 135] on span "1 minute ago" at bounding box center [211, 137] width 32 height 6
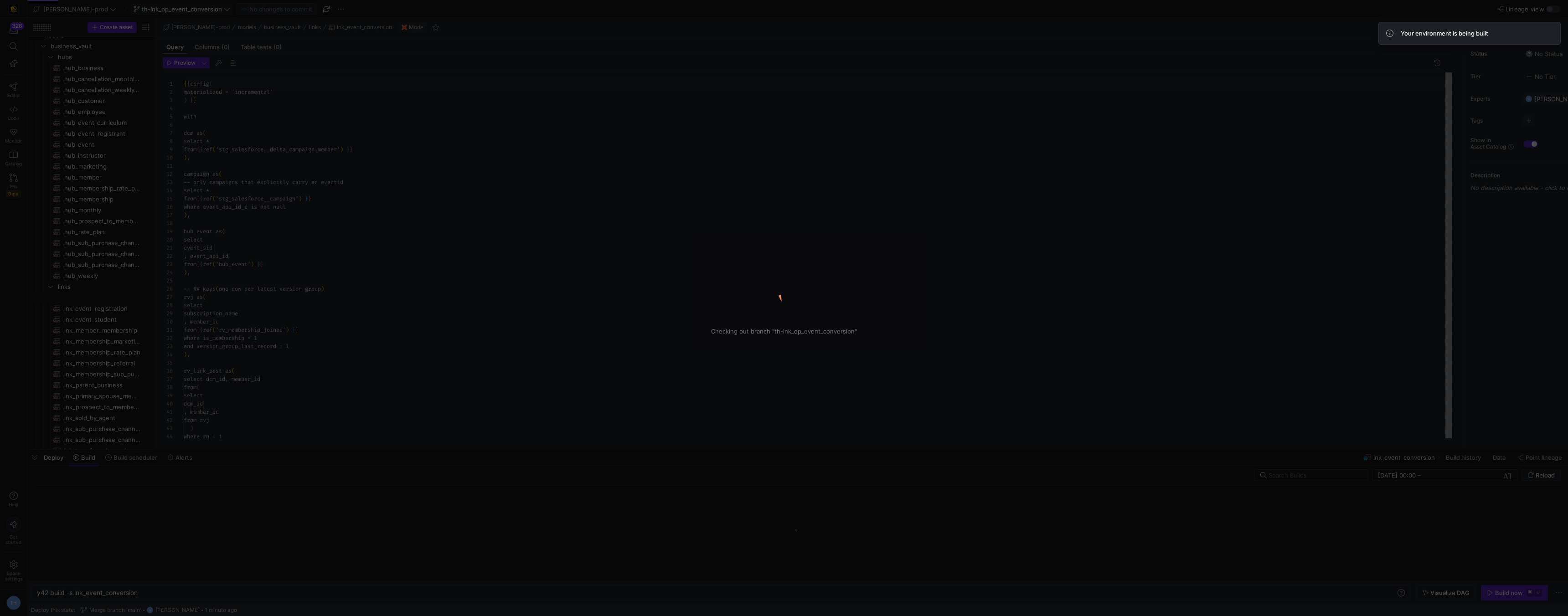
type textarea "y42 build -s lnk_event_conversion"
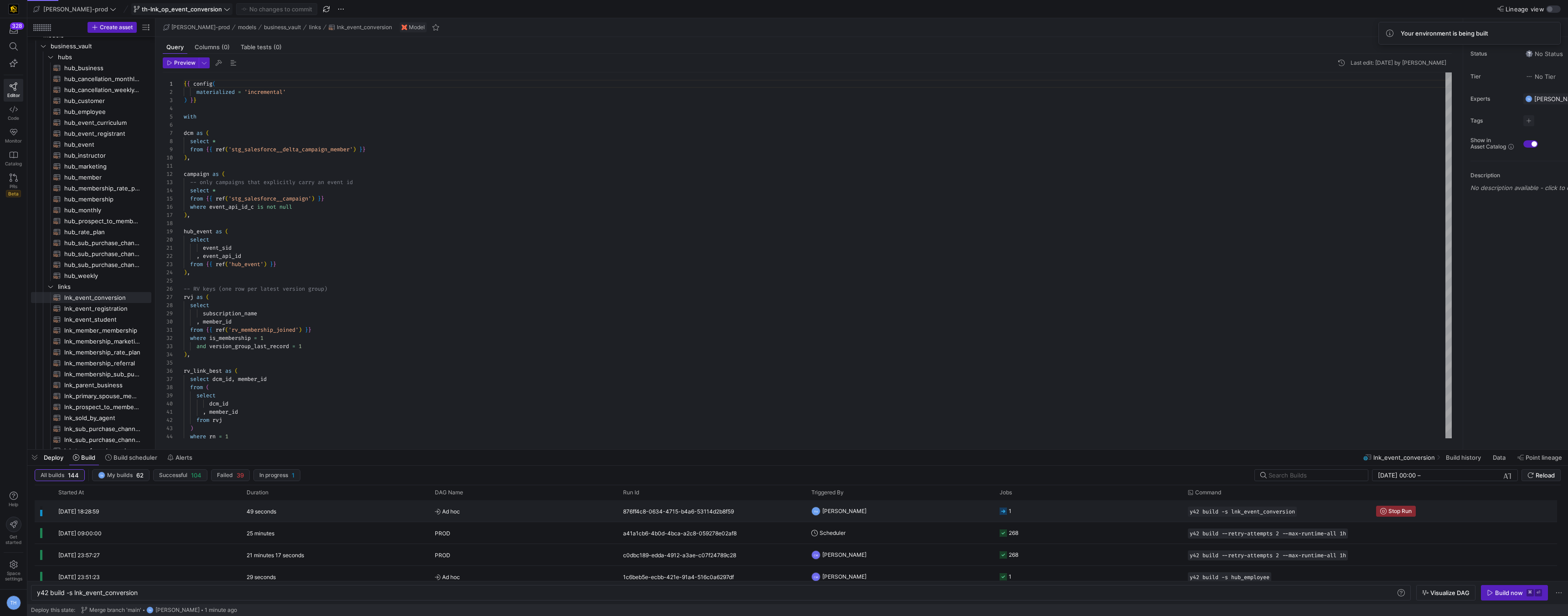
click at [871, 512] on y42-orchestration-triggered-by "TH Tommy Huelhorst" at bounding box center [900, 511] width 177 height 20
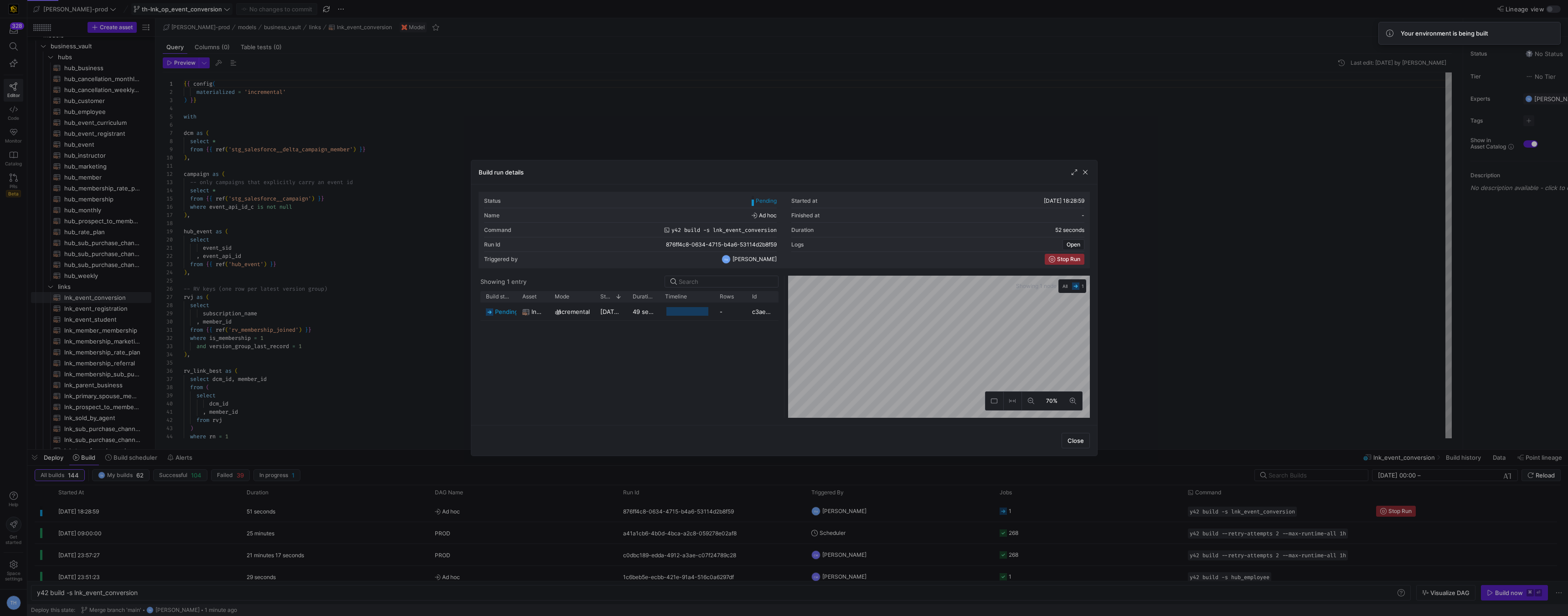
click at [614, 108] on div at bounding box center [784, 308] width 1568 height 616
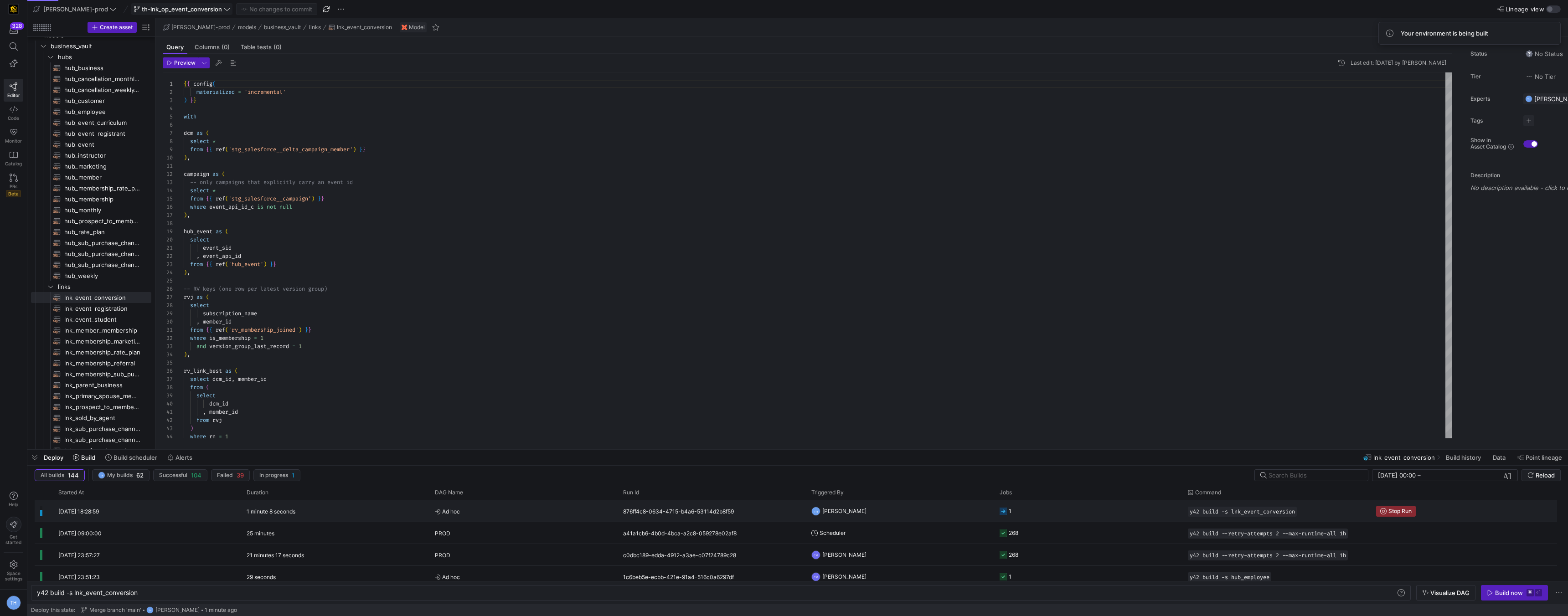
click at [526, 506] on span "Ad hoc" at bounding box center [523, 512] width 177 height 22
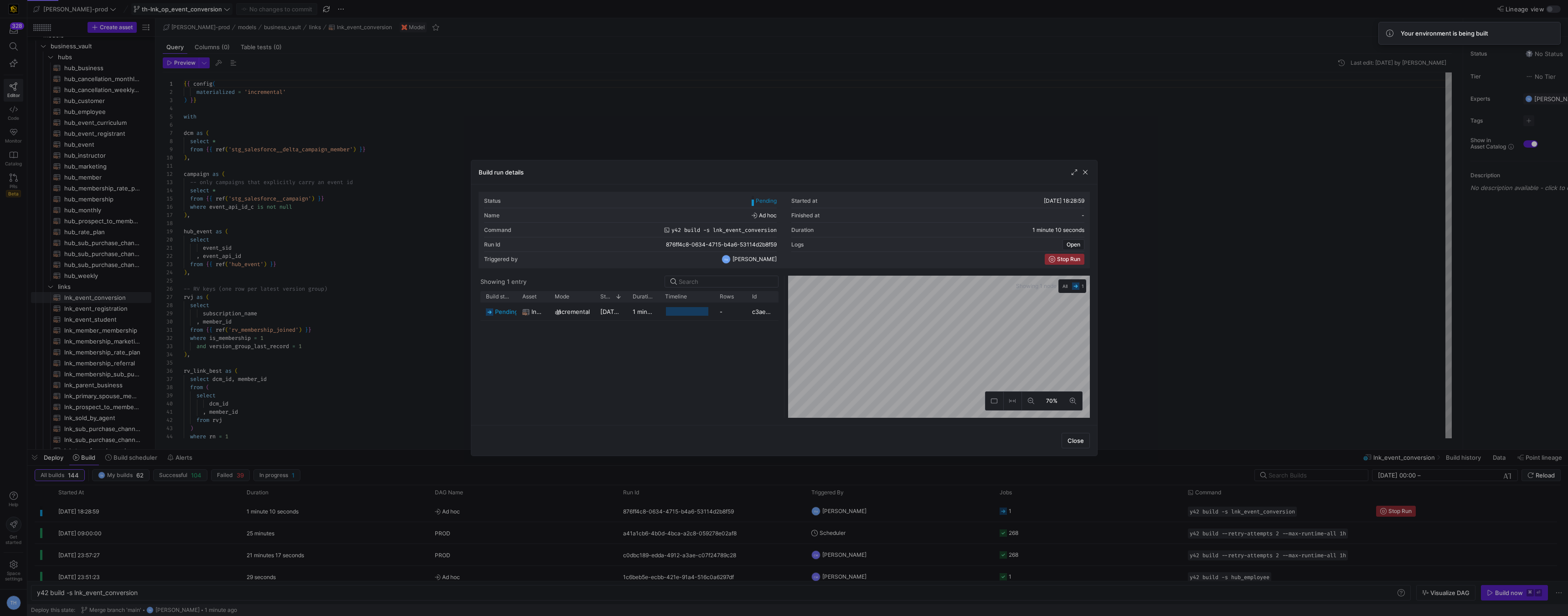
click at [687, 135] on div at bounding box center [784, 308] width 1568 height 616
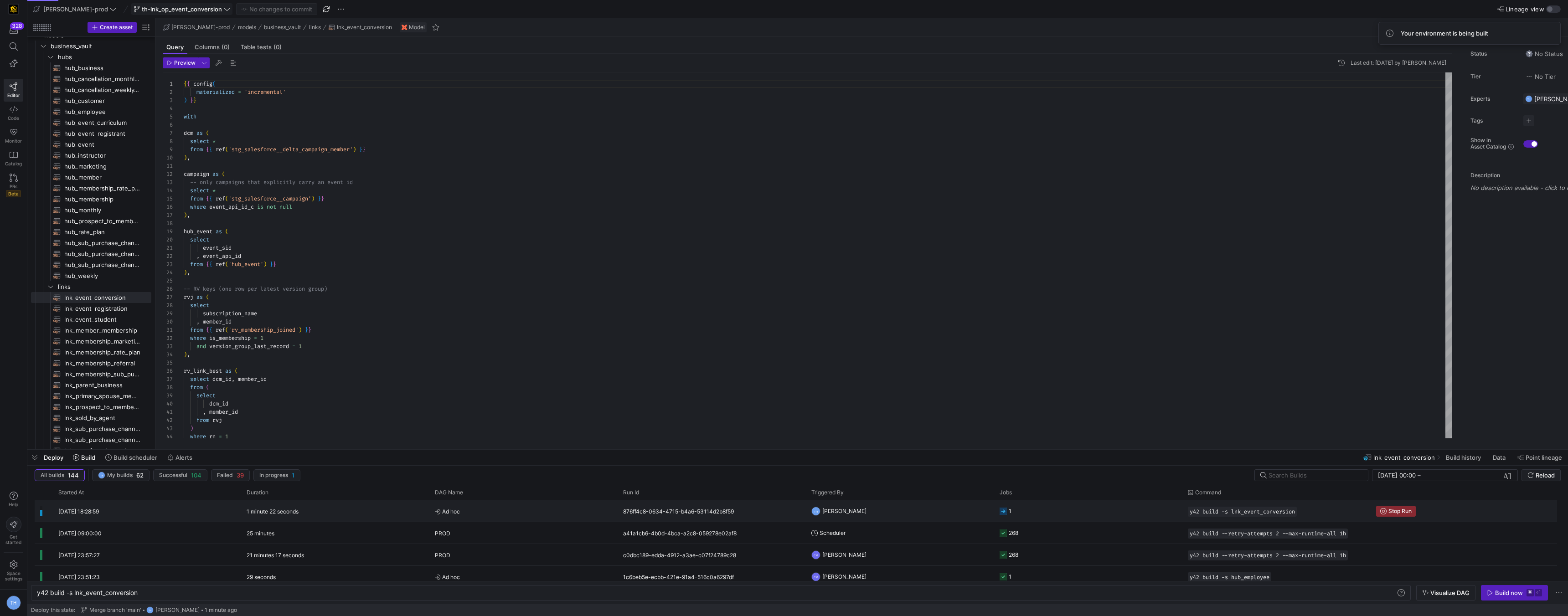
click at [913, 512] on y42-orchestration-triggered-by "TH Tommy Huelhorst" at bounding box center [900, 511] width 177 height 20
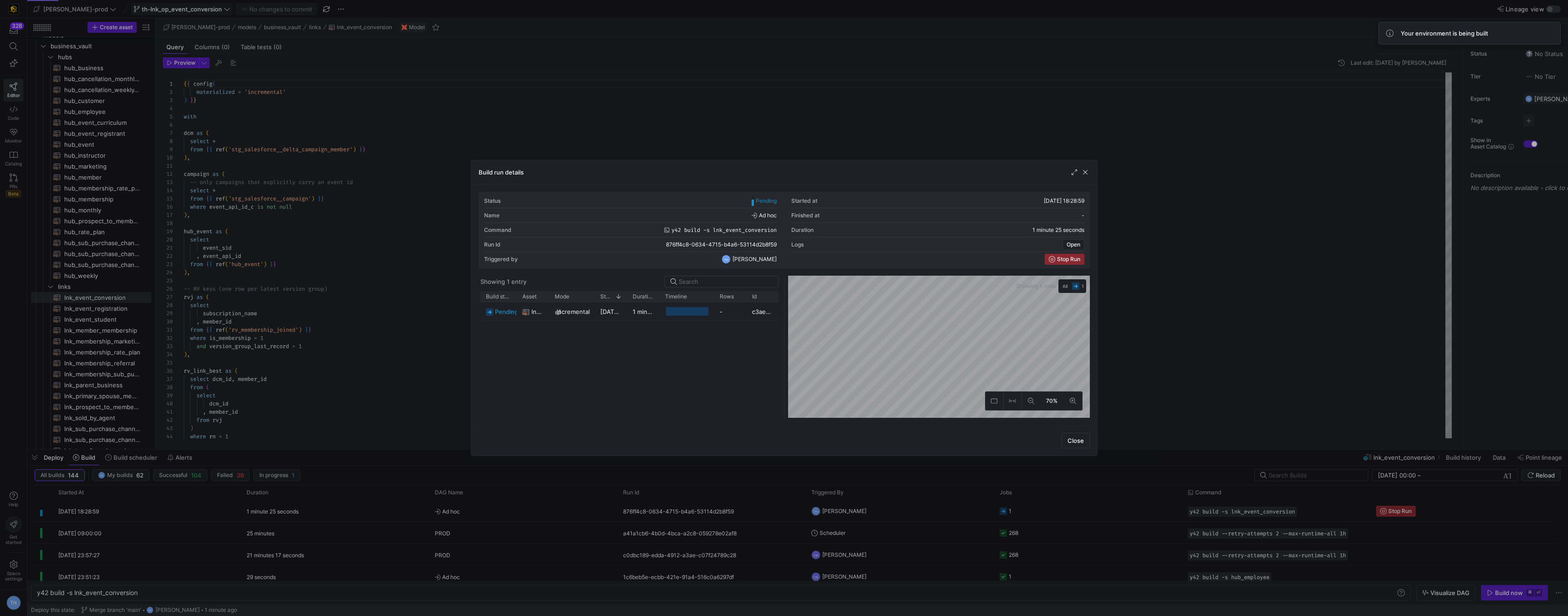
click at [682, 128] on div at bounding box center [784, 308] width 1568 height 616
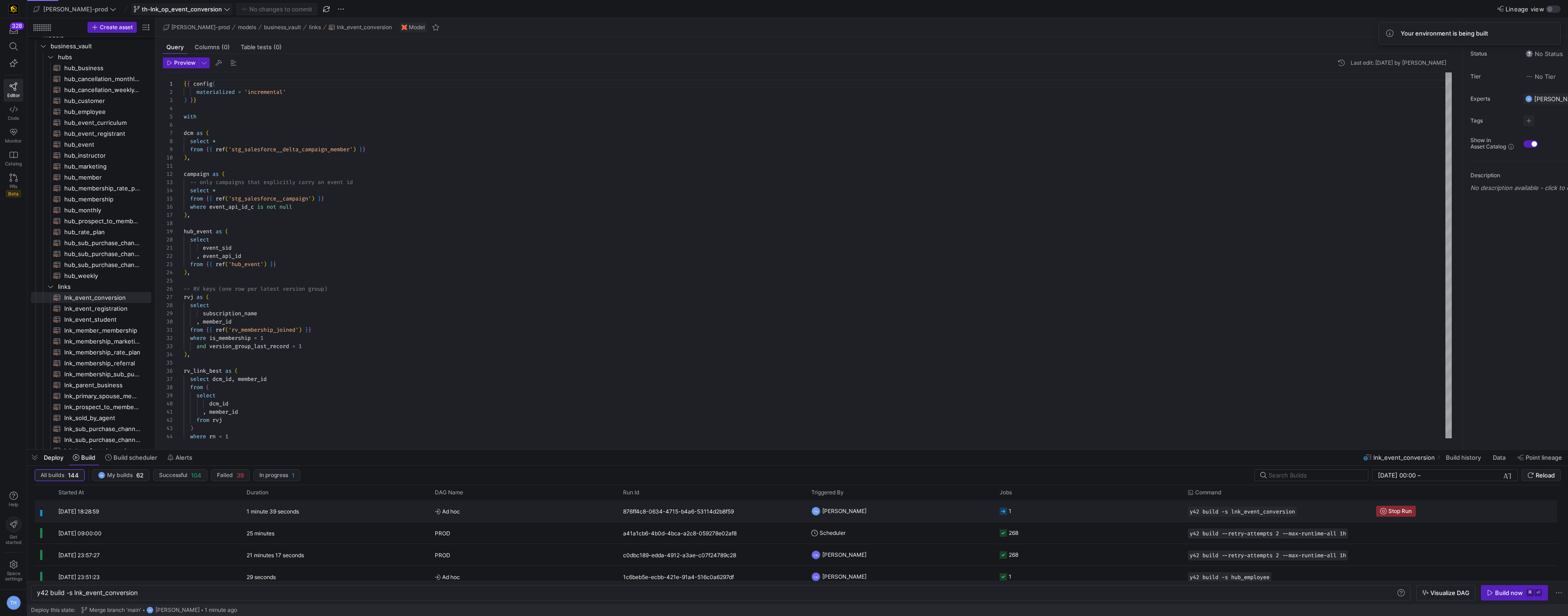
click at [531, 514] on span "Ad hoc" at bounding box center [523, 512] width 177 height 22
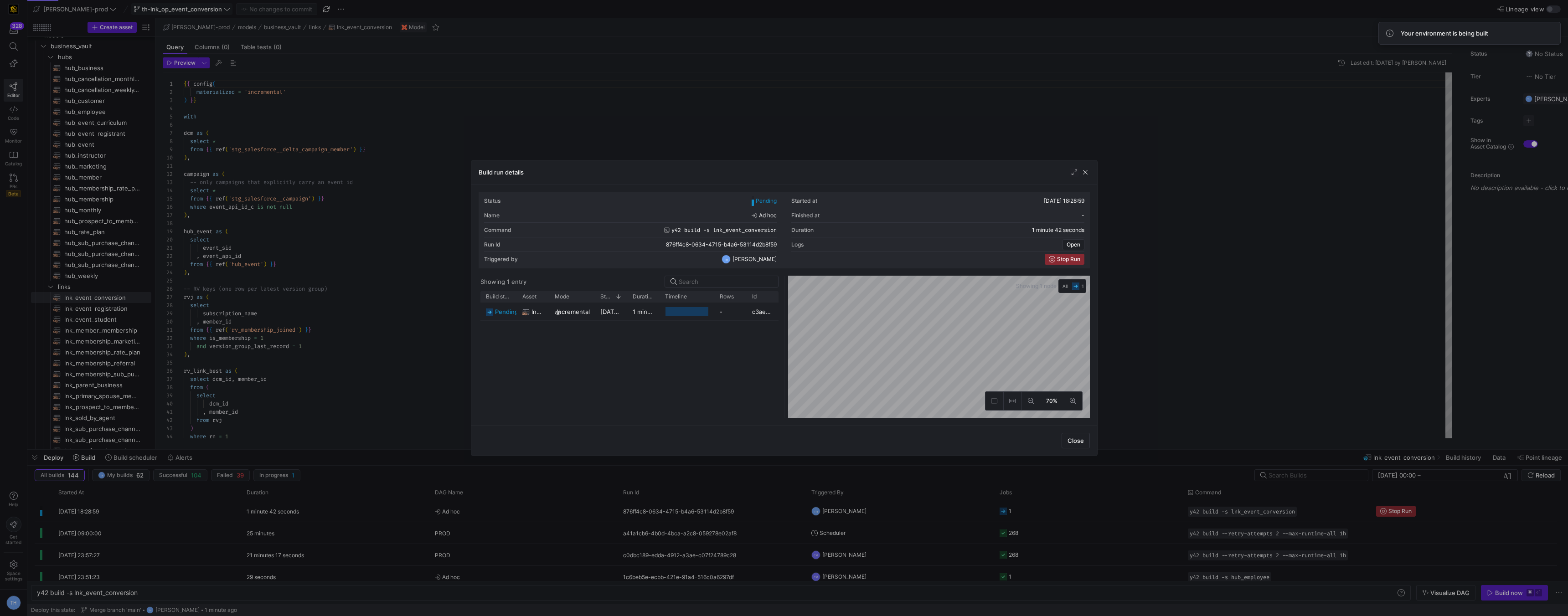
click at [664, 153] on div at bounding box center [784, 308] width 1568 height 616
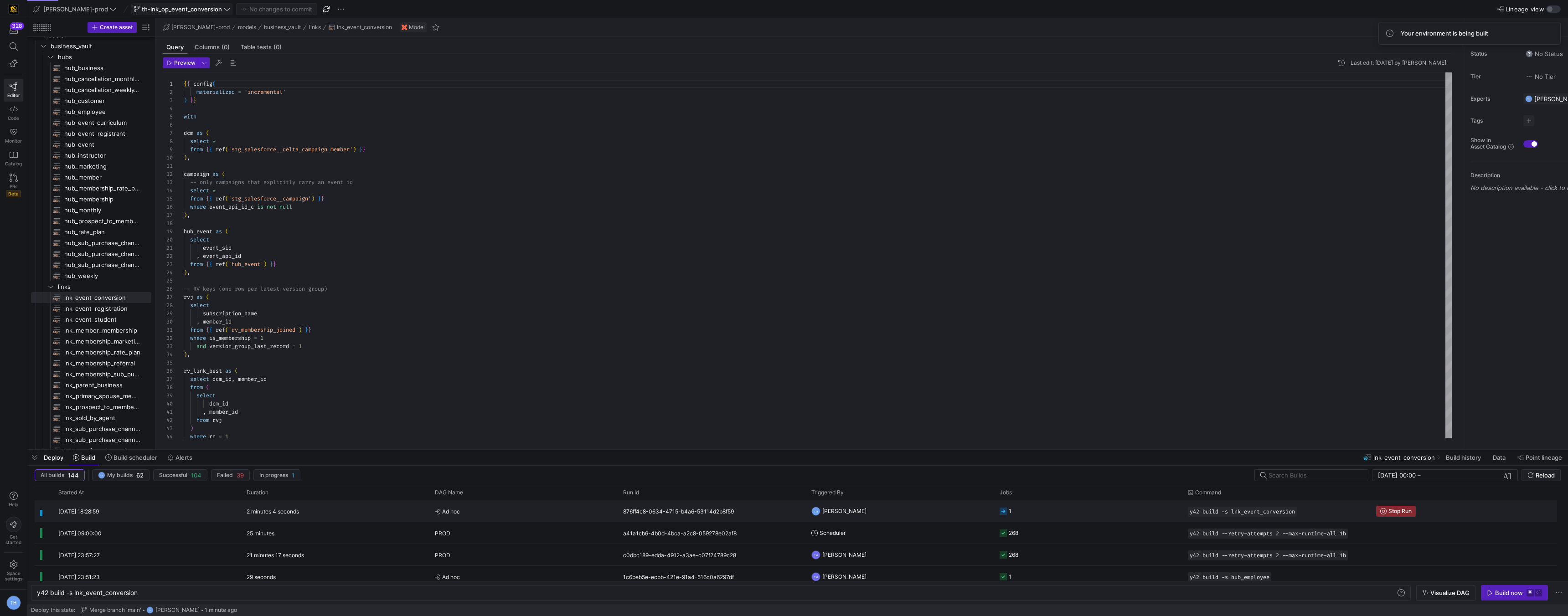
click at [334, 512] on div "2 minutes 4 seconds" at bounding box center [335, 511] width 189 height 22
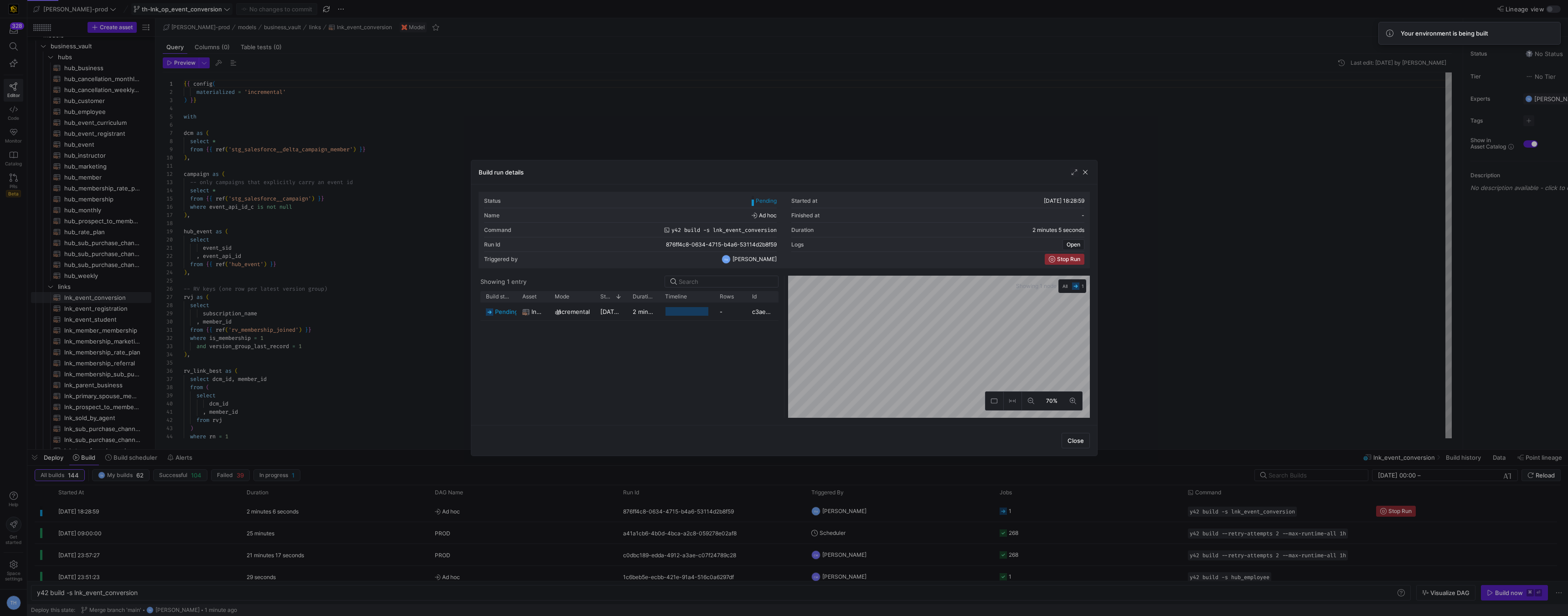
click at [670, 114] on div at bounding box center [784, 308] width 1568 height 616
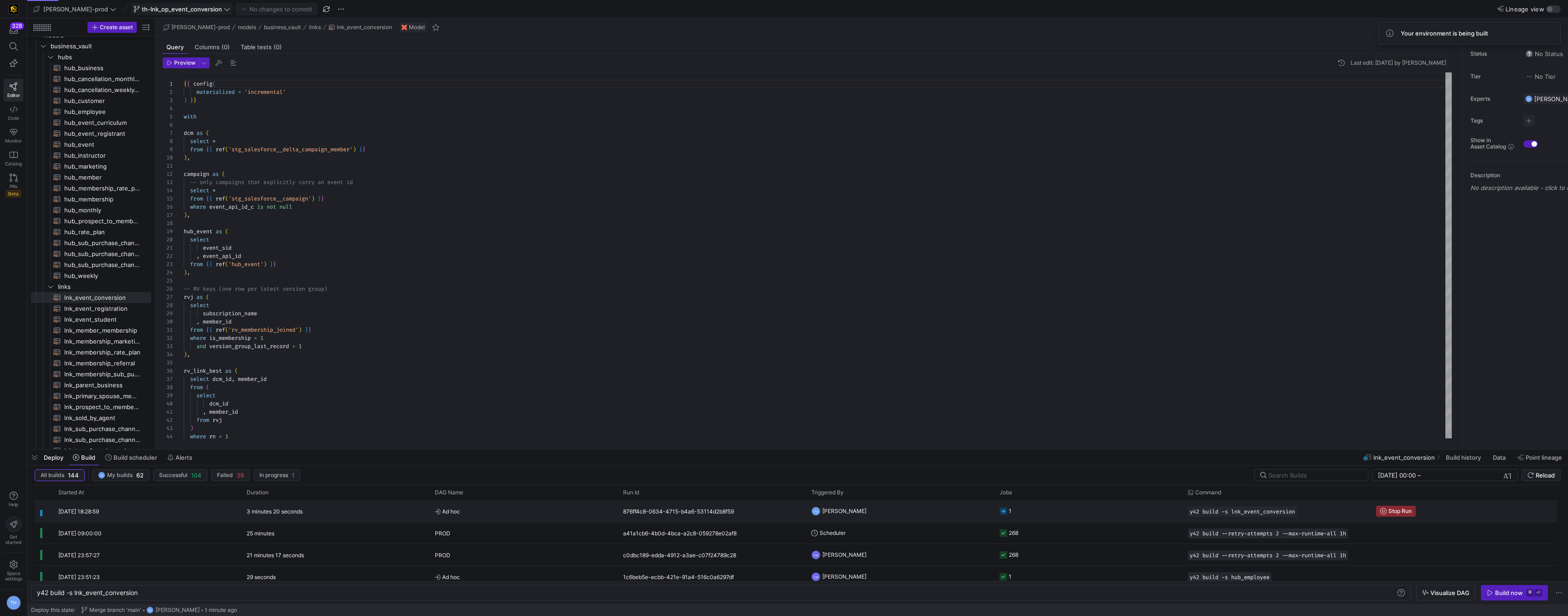
click at [441, 521] on span "Ad hoc" at bounding box center [523, 512] width 177 height 22
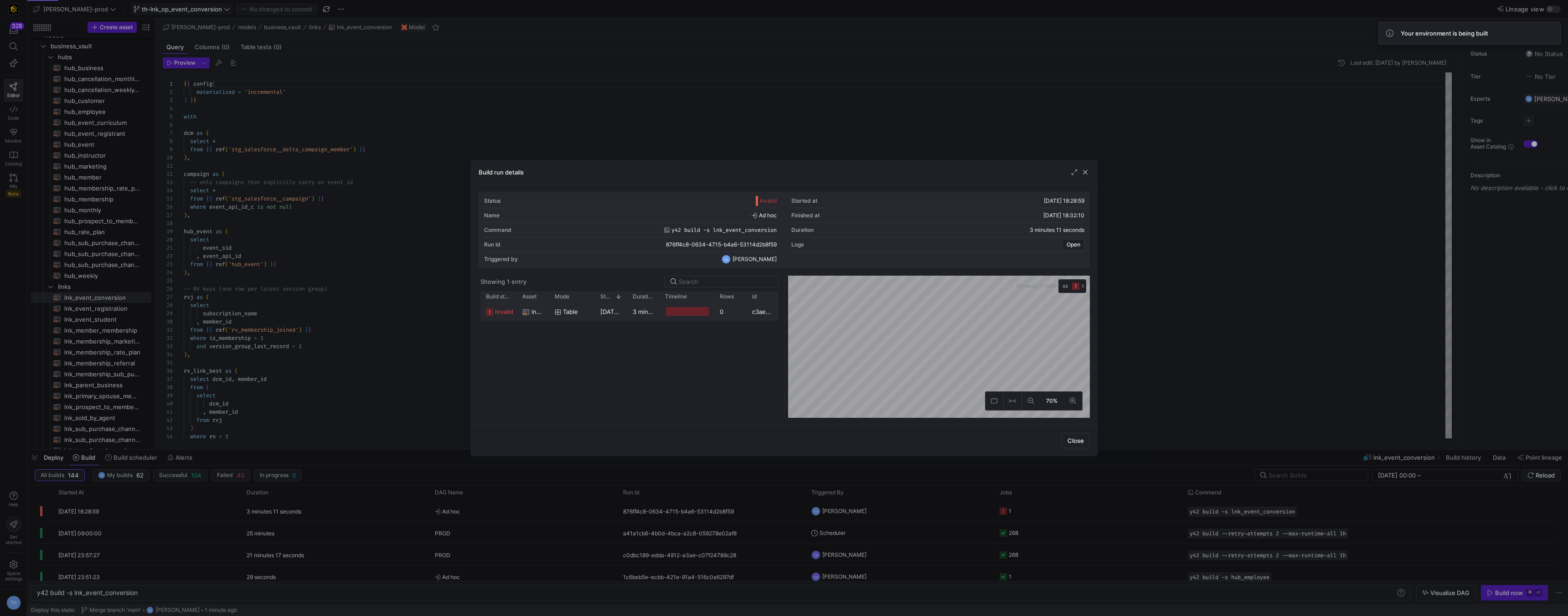
click at [640, 314] on y42-duration "3 minutes 7 seconds" at bounding box center [662, 312] width 59 height 7
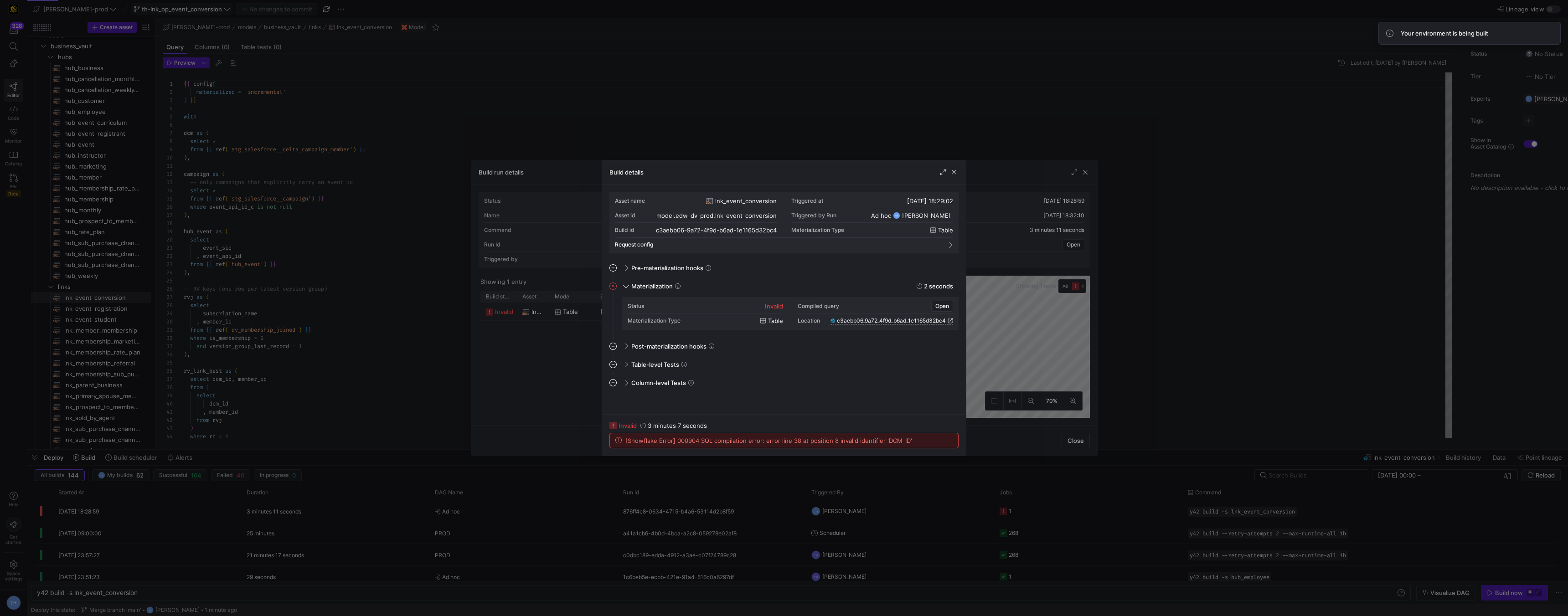
click at [611, 107] on div at bounding box center [784, 308] width 1568 height 616
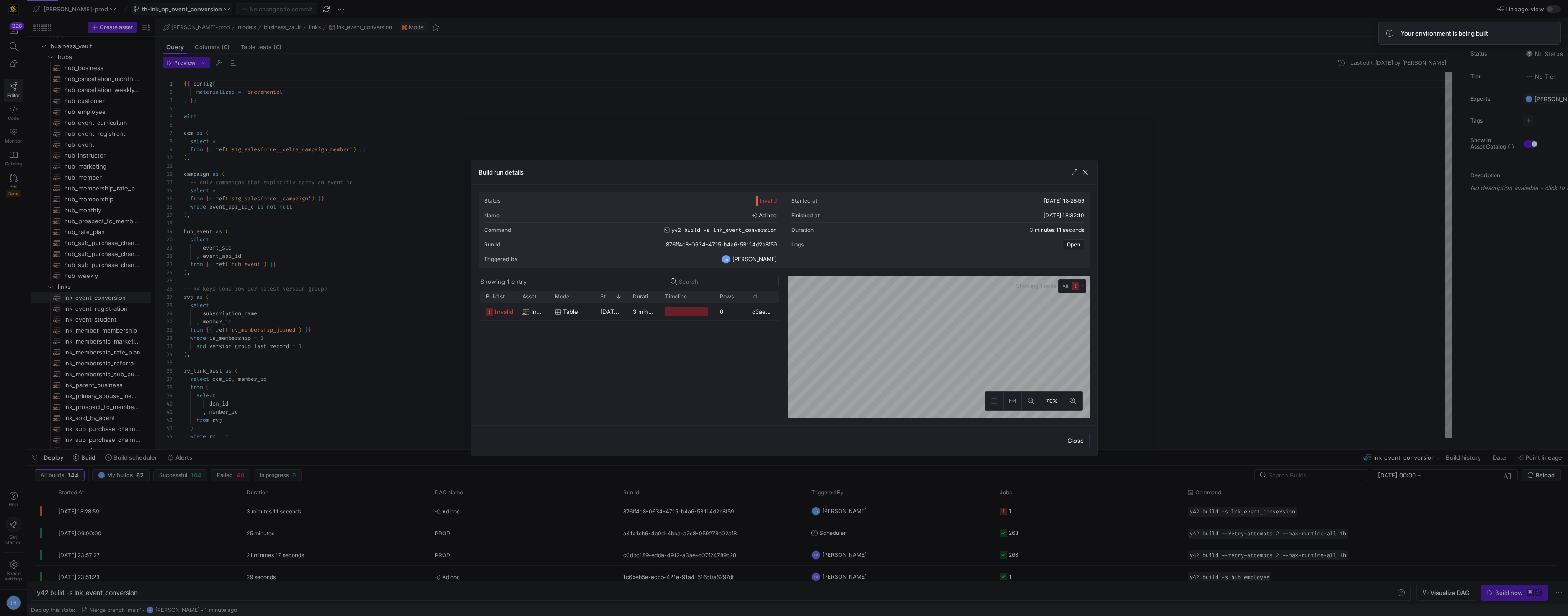
click at [611, 107] on div at bounding box center [784, 308] width 1568 height 616
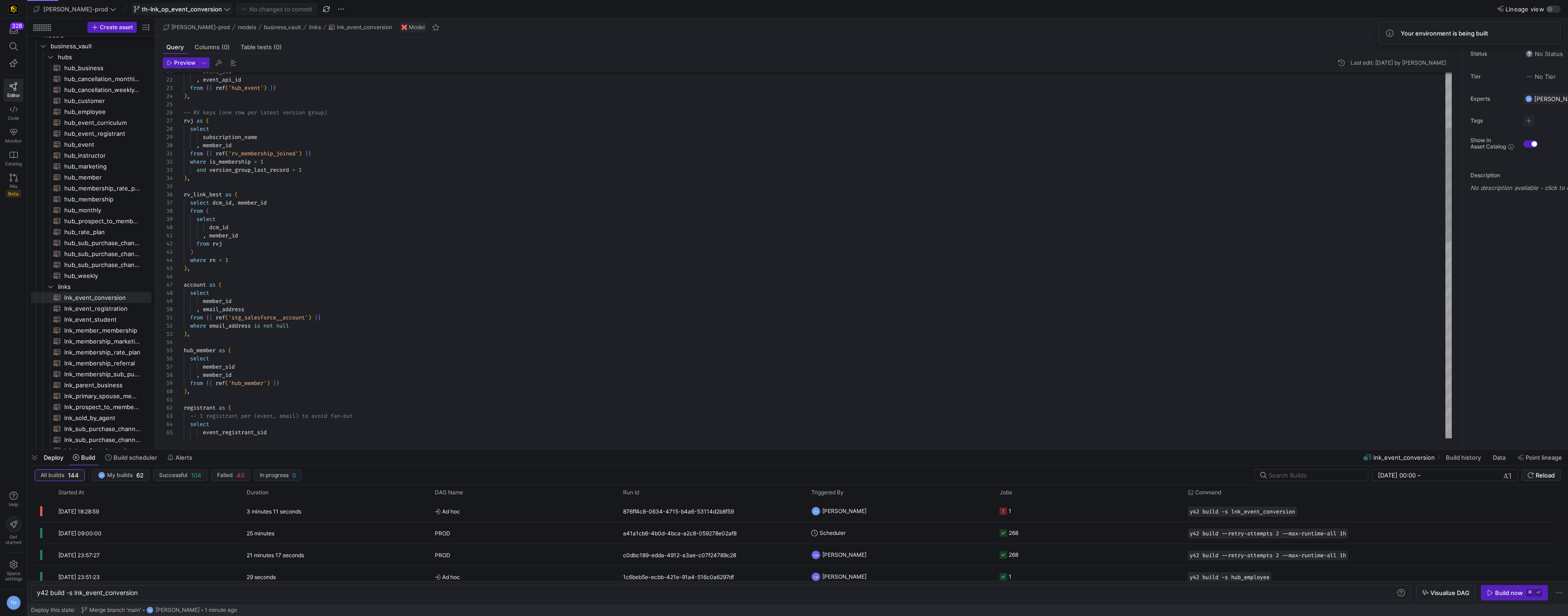
type textarea "from {{ ref('rv_membership_joined') }} where is_membership = 1 and version_grou…"
click at [253, 228] on div "where rn = 1 ) from rvj , member_id dcm_id rv_link_best as ( select dcm_id , me…" at bounding box center [818, 482] width 1269 height 1172
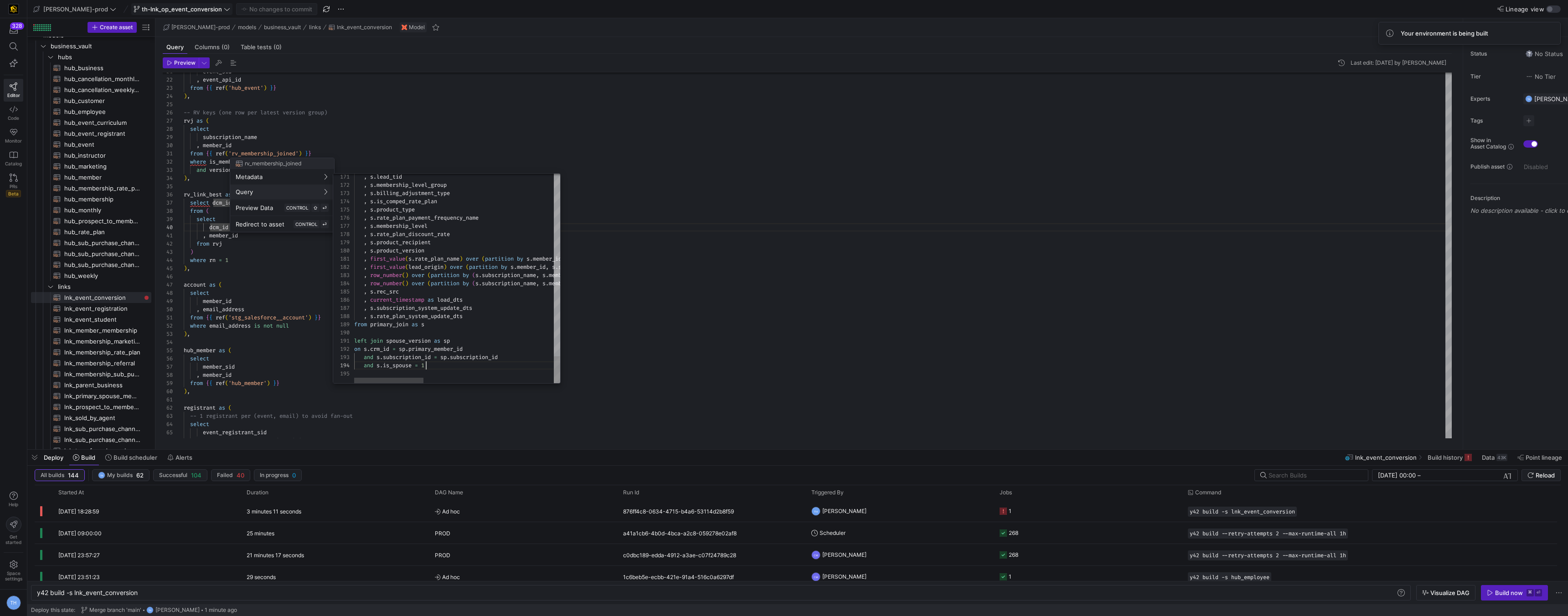
scroll to position [24, 72]
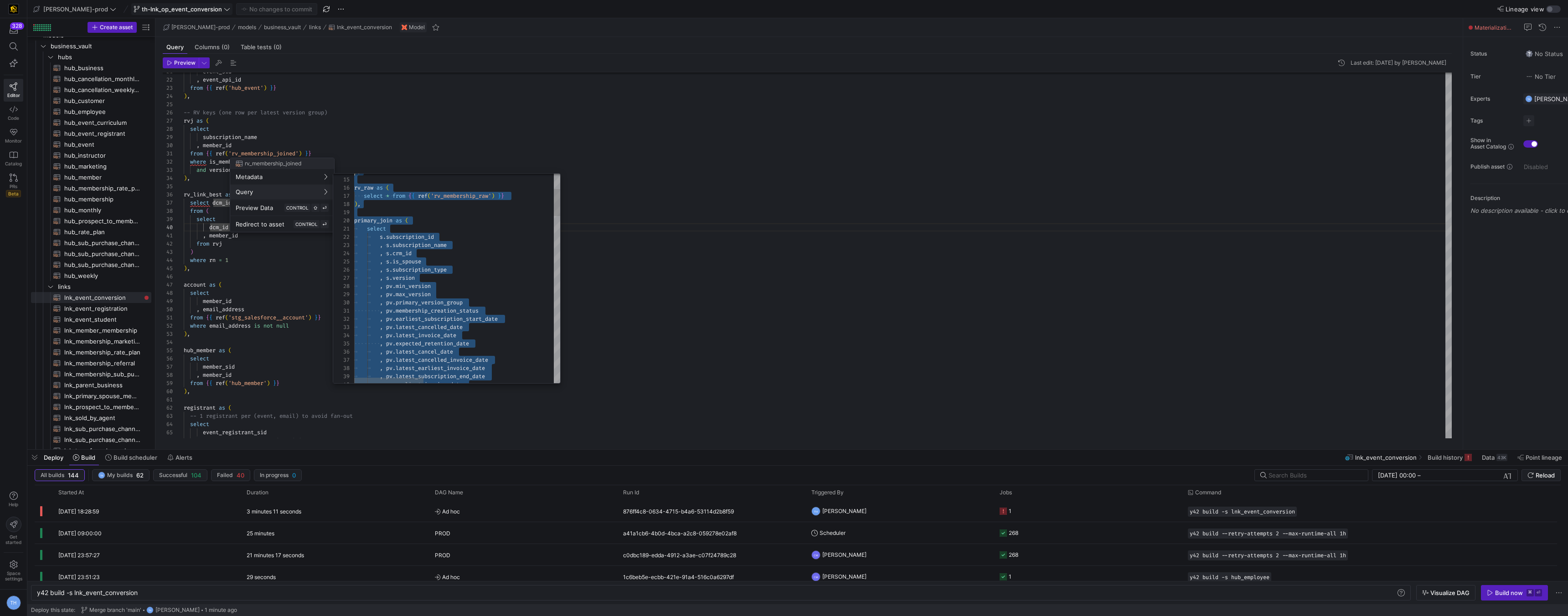
type textarea "-- Notes: This section of the lineage is to set the SpouseID as MemberID. -- La…"
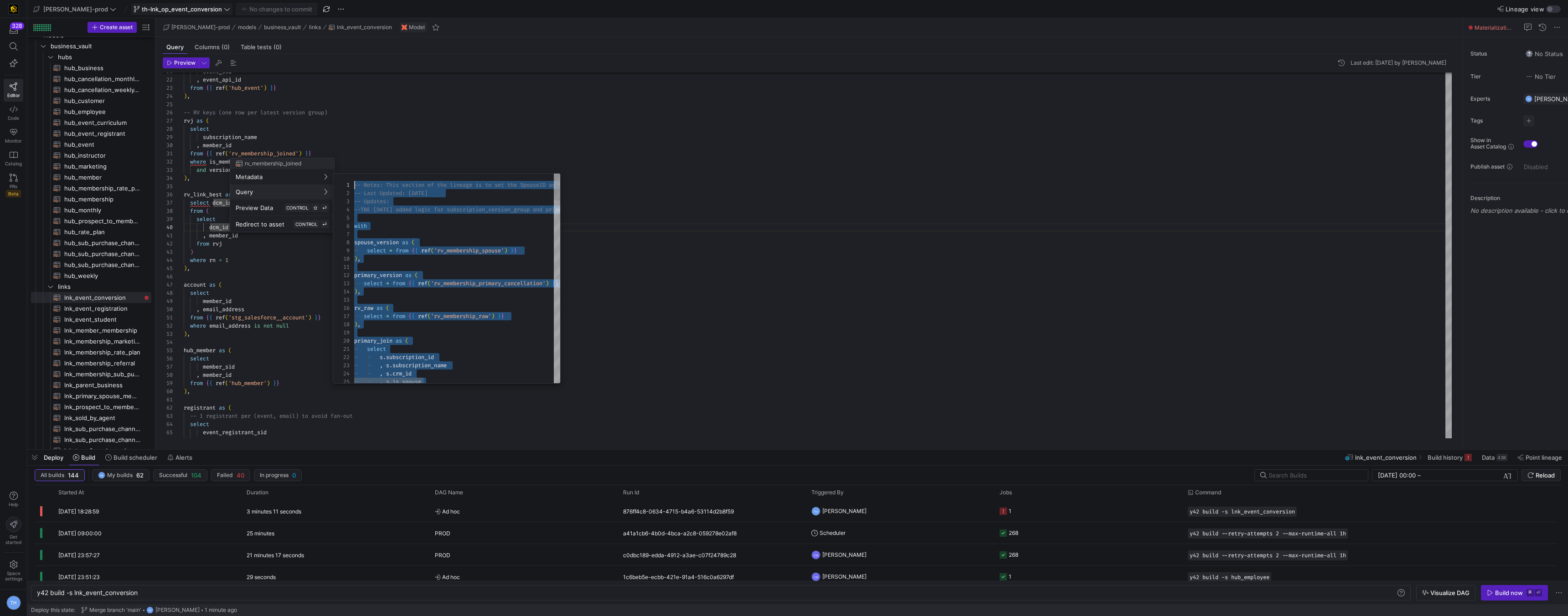
drag, startPoint x: 441, startPoint y: 367, endPoint x: 335, endPoint y: 154, distance: 237.9
click at [379, 112] on div at bounding box center [784, 308] width 1568 height 616
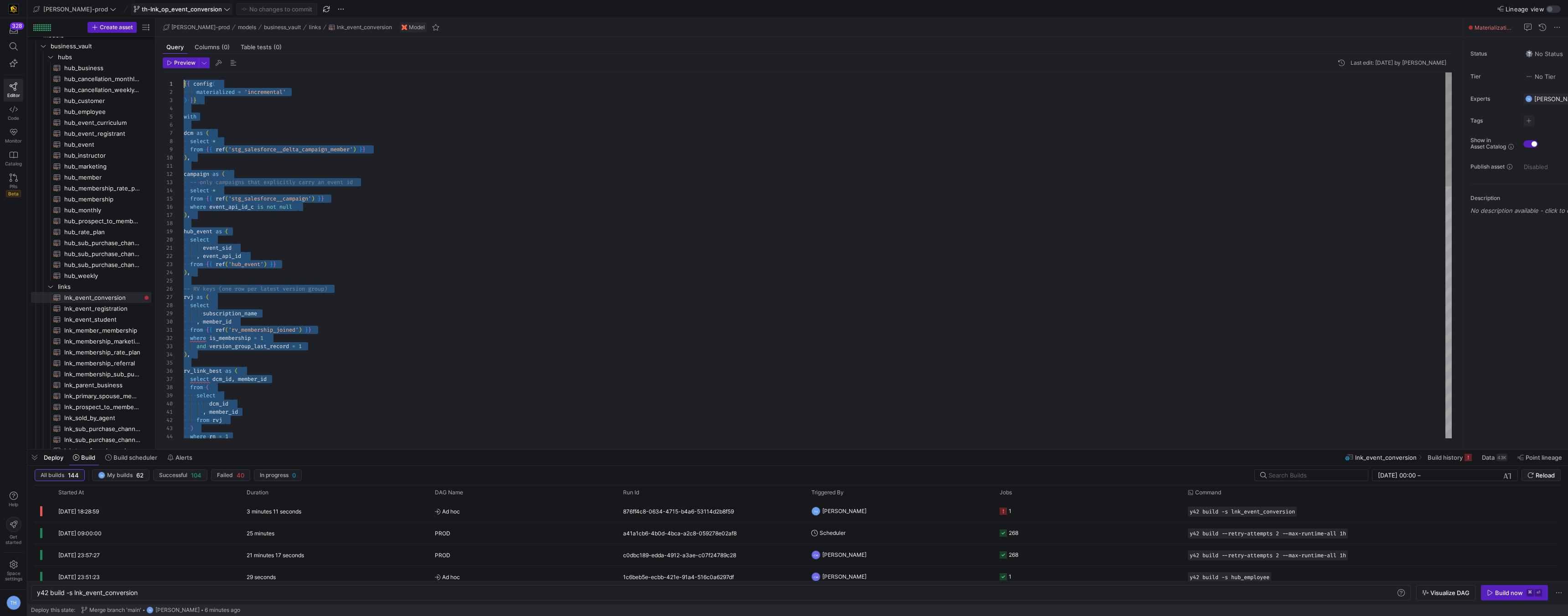
drag, startPoint x: 244, startPoint y: 419, endPoint x: 231, endPoint y: -39, distance: 458.2
type textarea "rec_src from fin {% if is_incremental() %} left join {{ this }} existing on op_…"
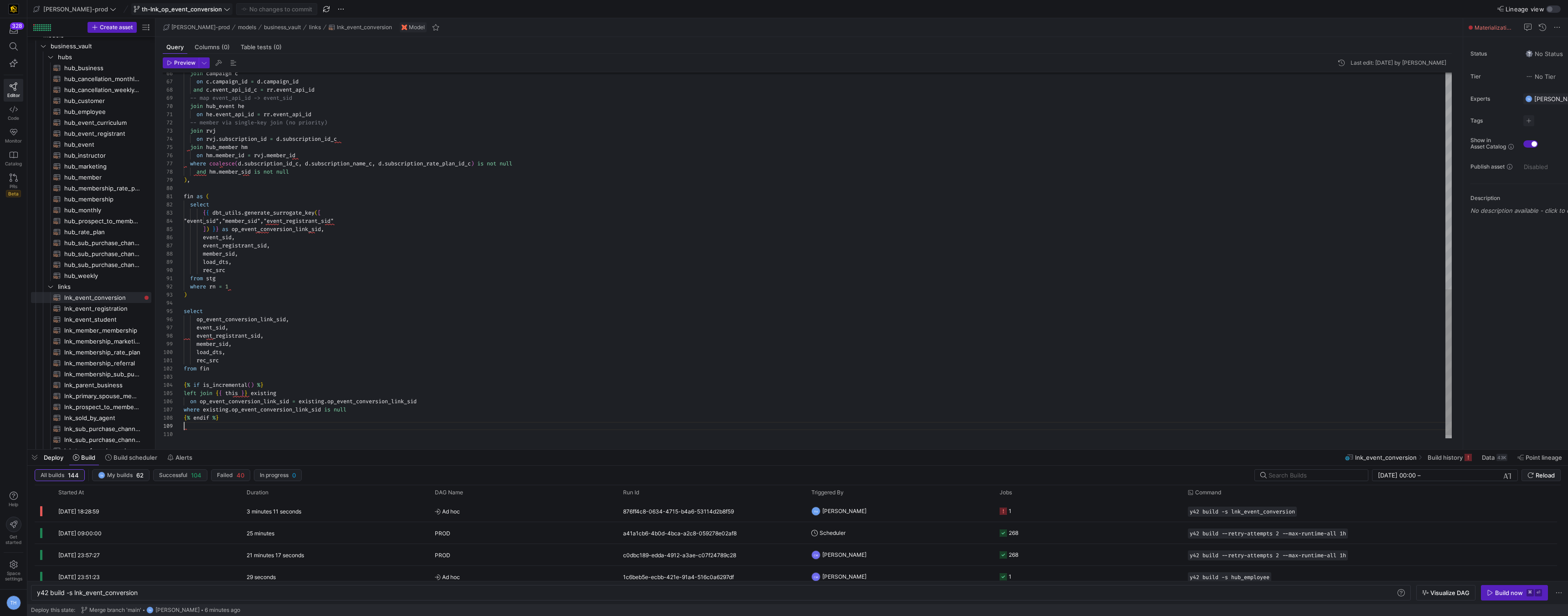
scroll to position [65, 0]
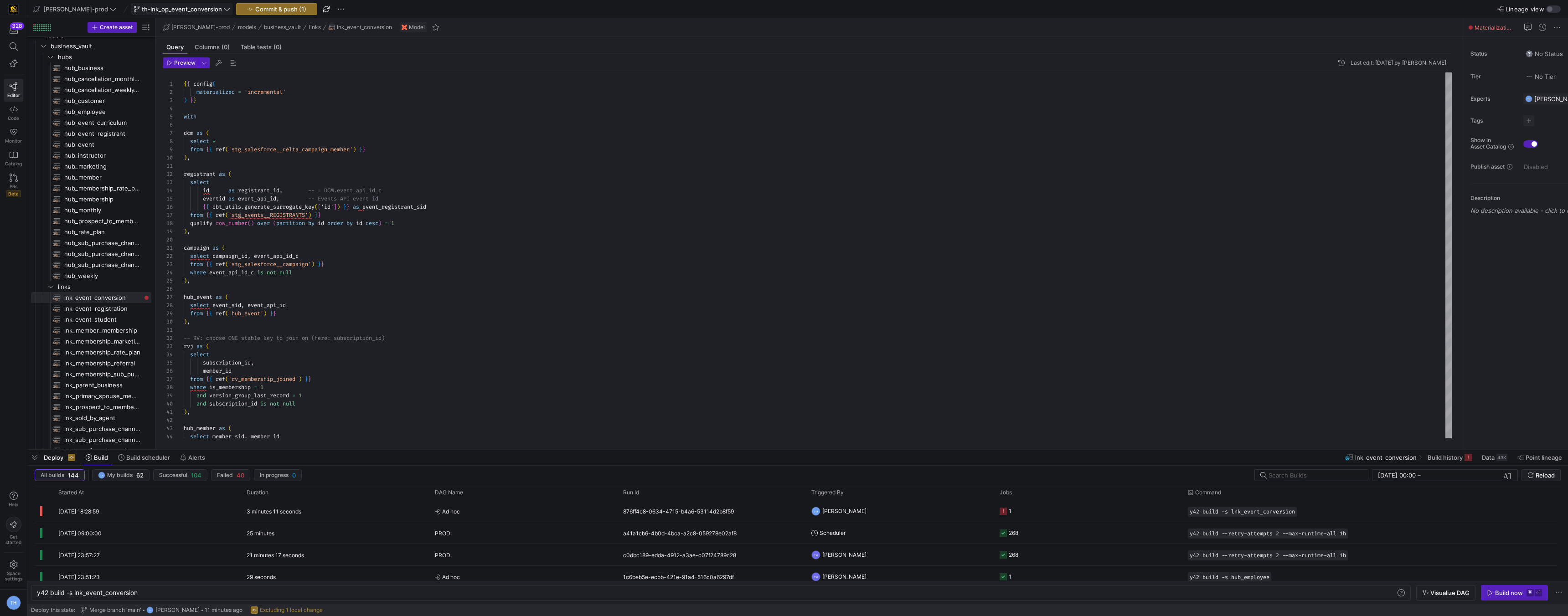
click at [258, 1] on y42-top-nav "edw-dv-prod th-lnk_op_event_conversion Commit & push (1) Lineage view" at bounding box center [798, 9] width 1541 height 18
click at [256, 6] on span "Commit & push (1)" at bounding box center [281, 9] width 51 height 7
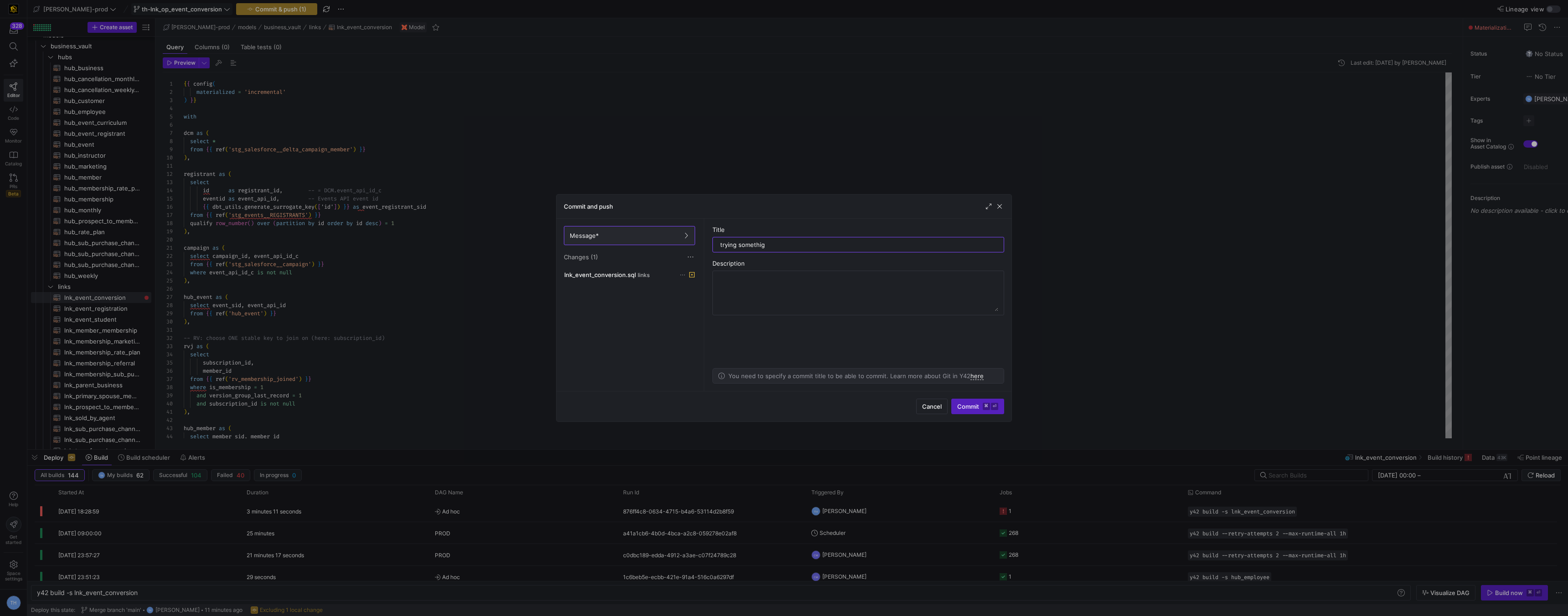
type input "trying somethign"
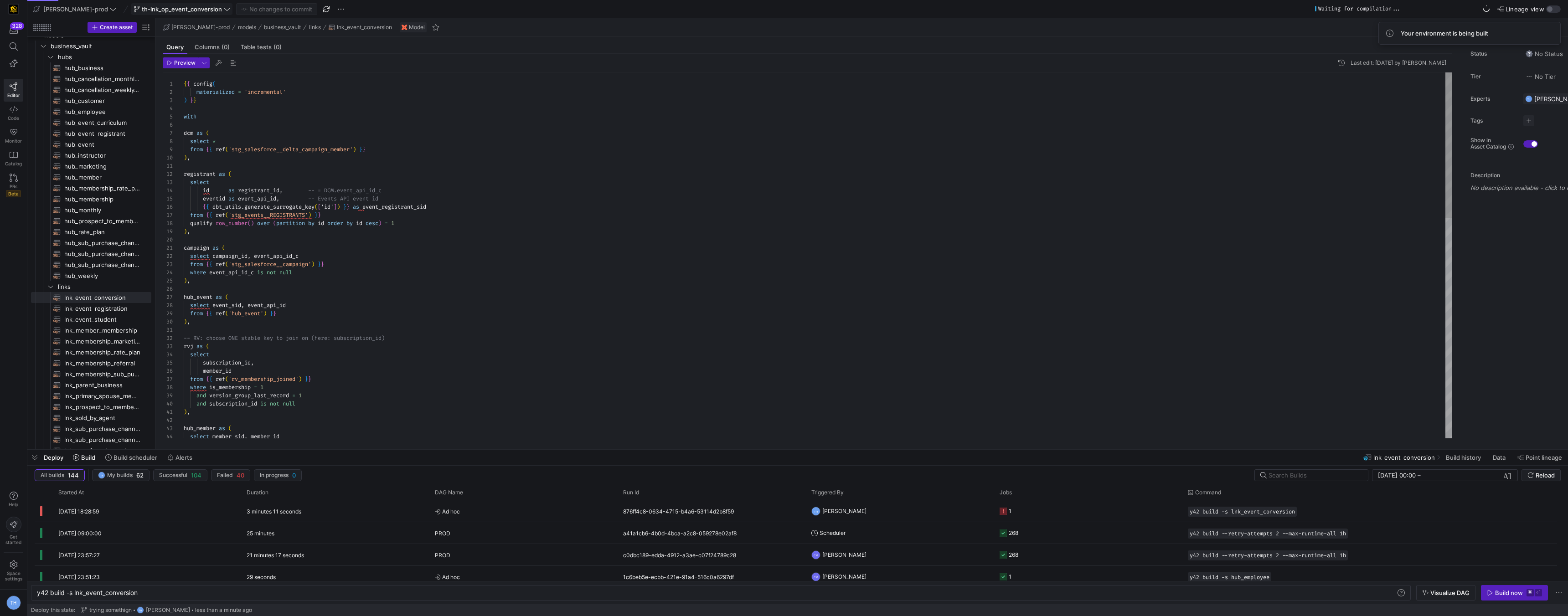
scroll to position [0, 0]
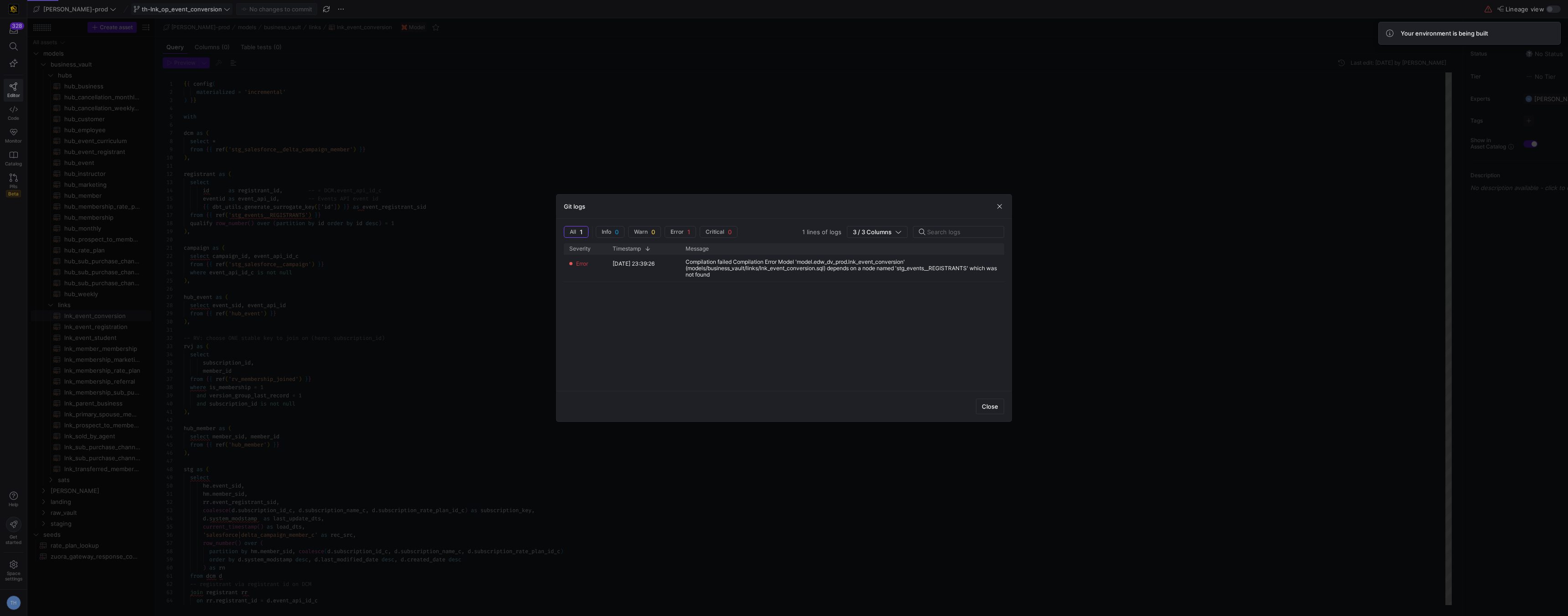
click at [989, 415] on div "Close" at bounding box center [784, 406] width 455 height 30
click at [990, 407] on span "Close" at bounding box center [990, 407] width 17 height 7
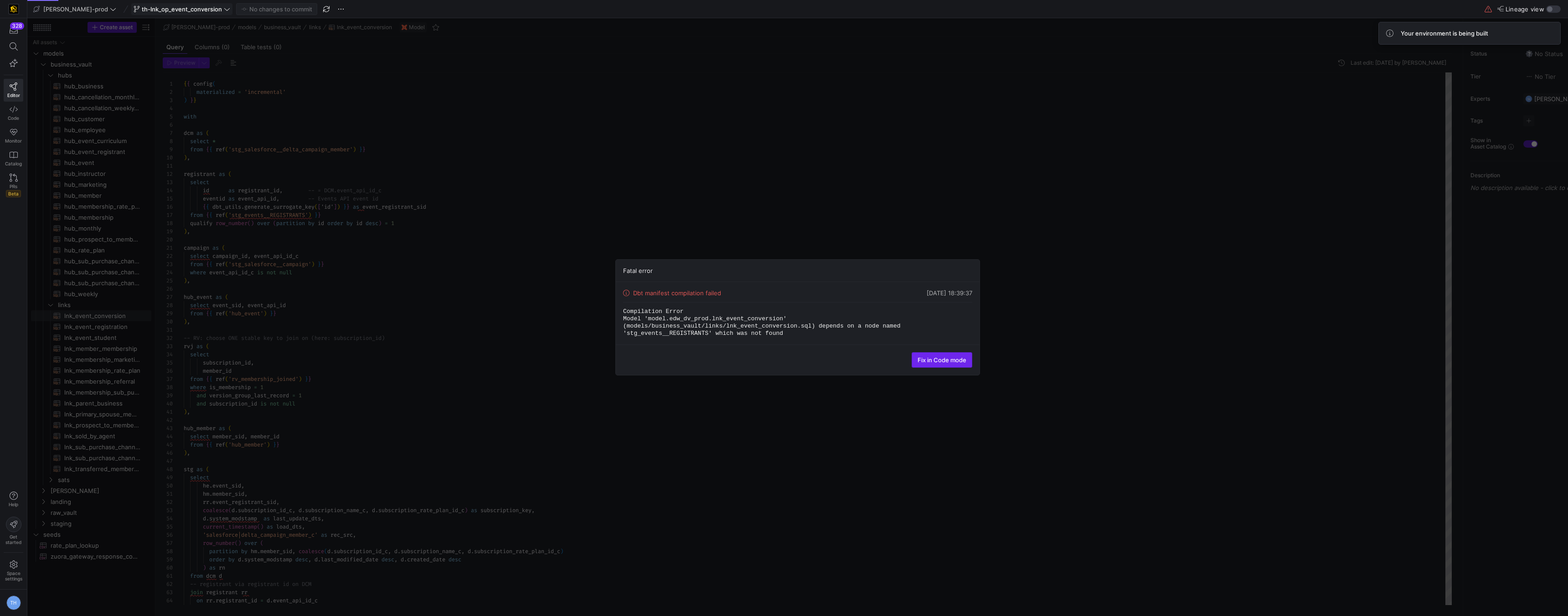
click at [947, 356] on span "Fix in Code mode" at bounding box center [942, 360] width 49 height 7
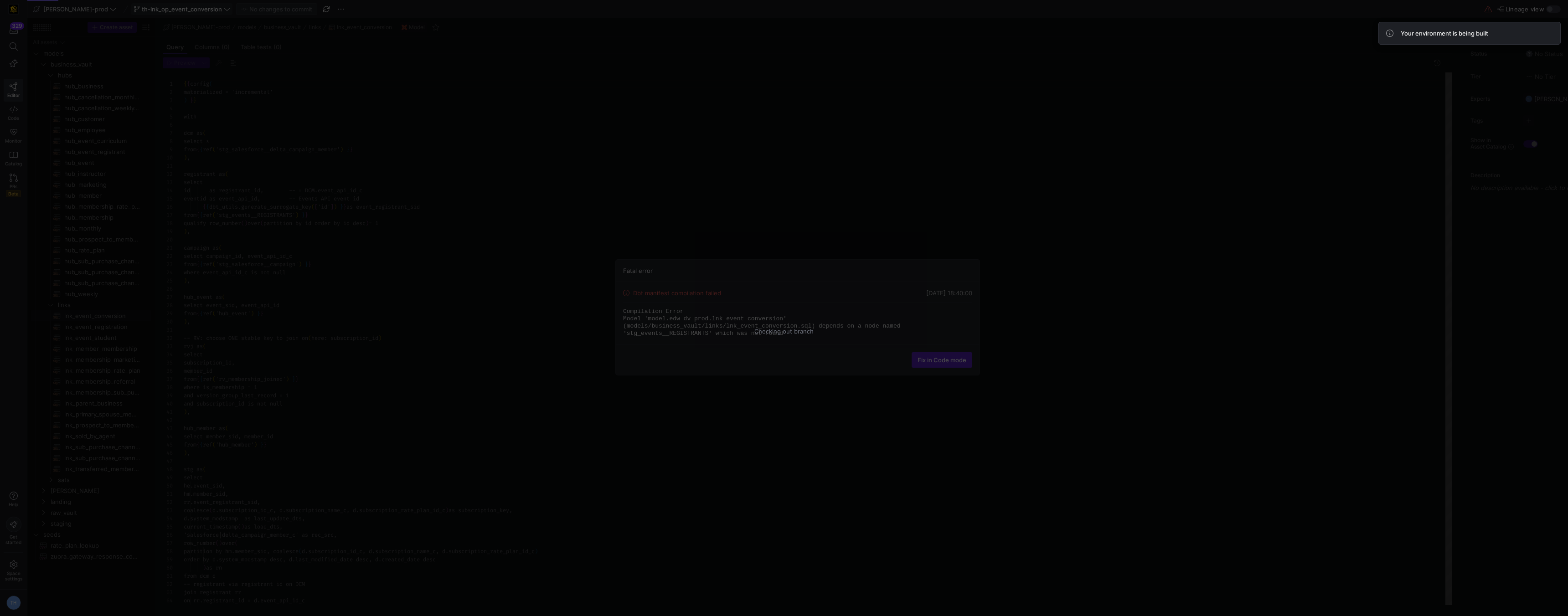
scroll to position [82, 0]
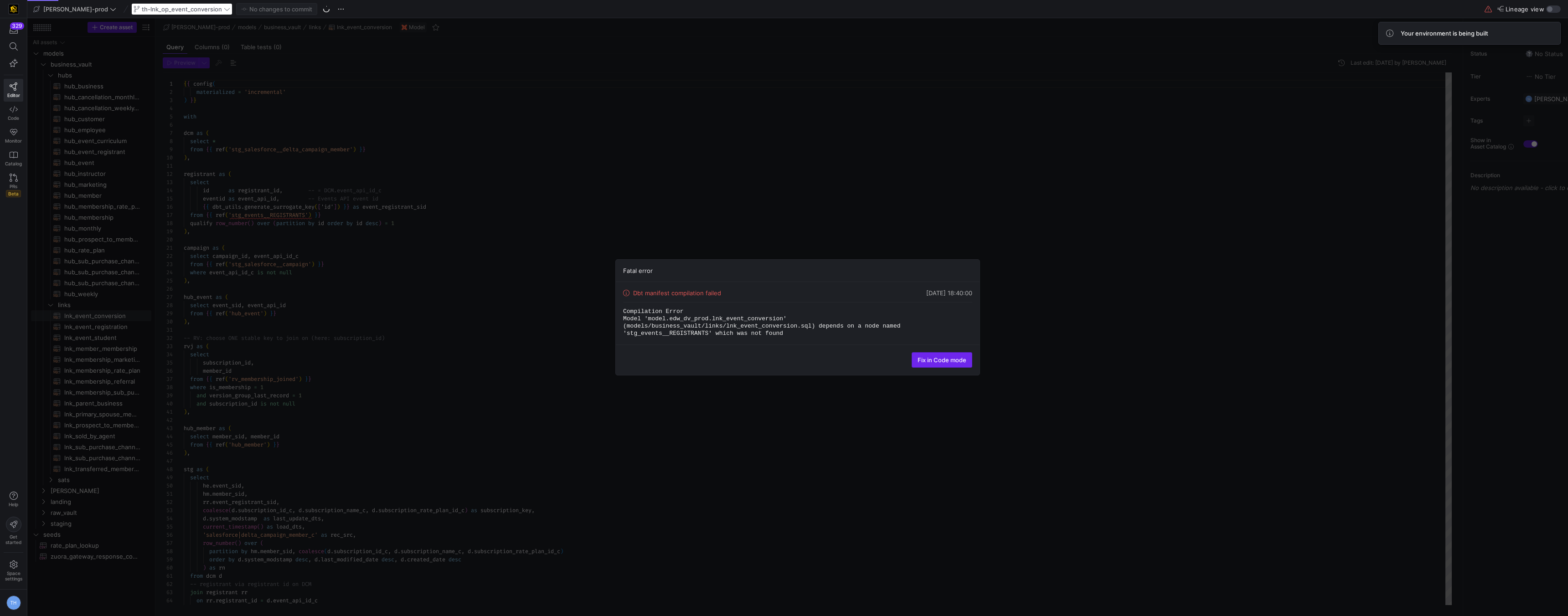
click at [927, 360] on span "Fix in Code mode" at bounding box center [942, 360] width 49 height 7
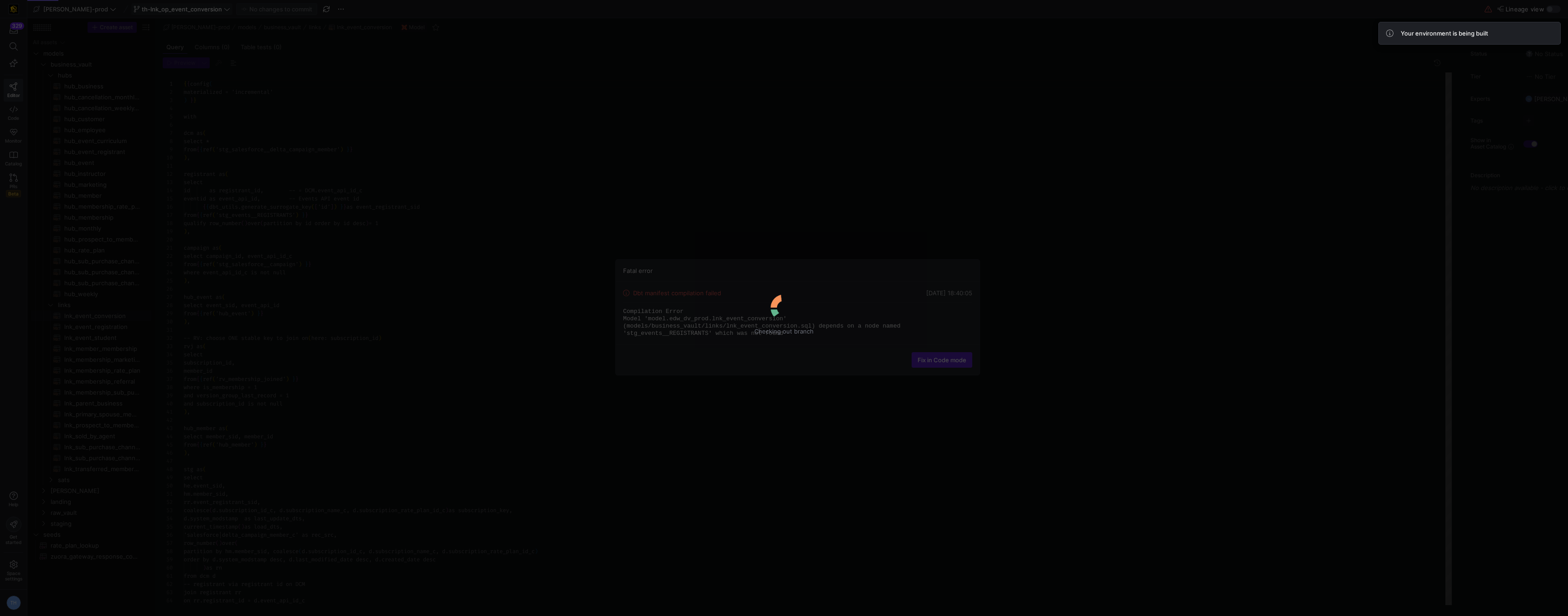
scroll to position [82, 0]
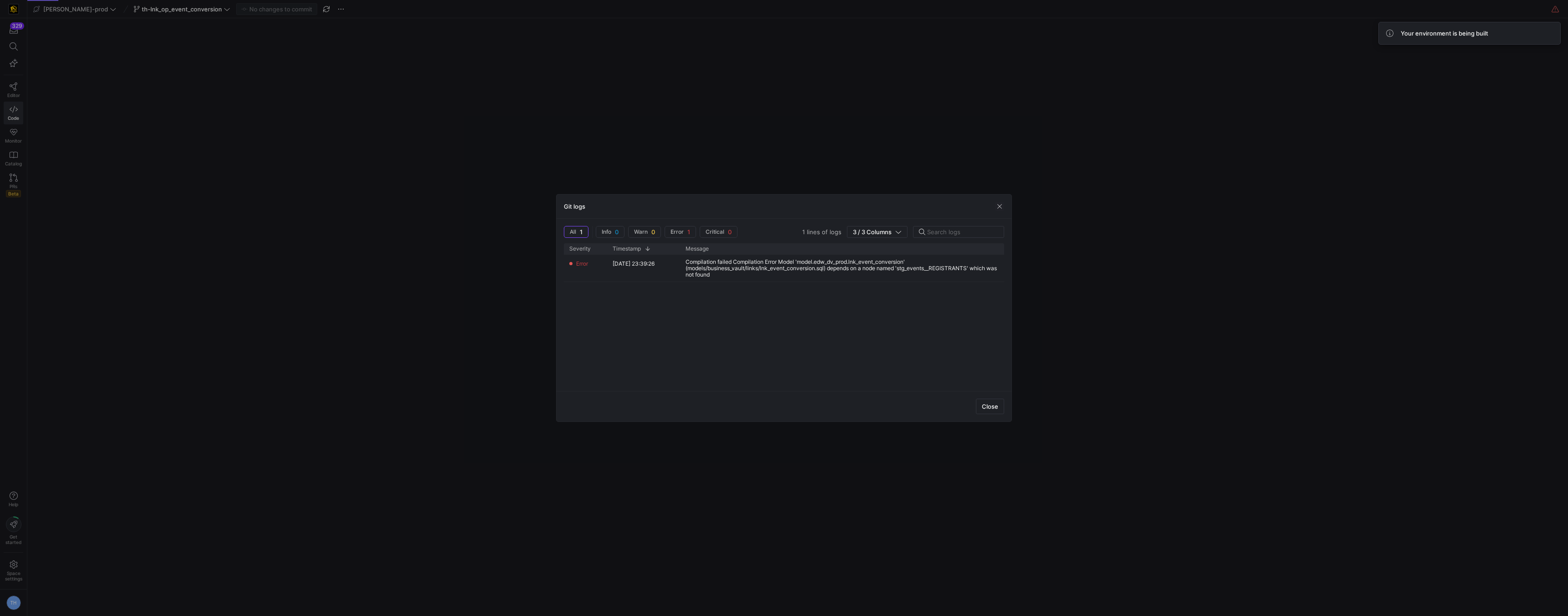
click at [672, 156] on div at bounding box center [784, 308] width 1568 height 616
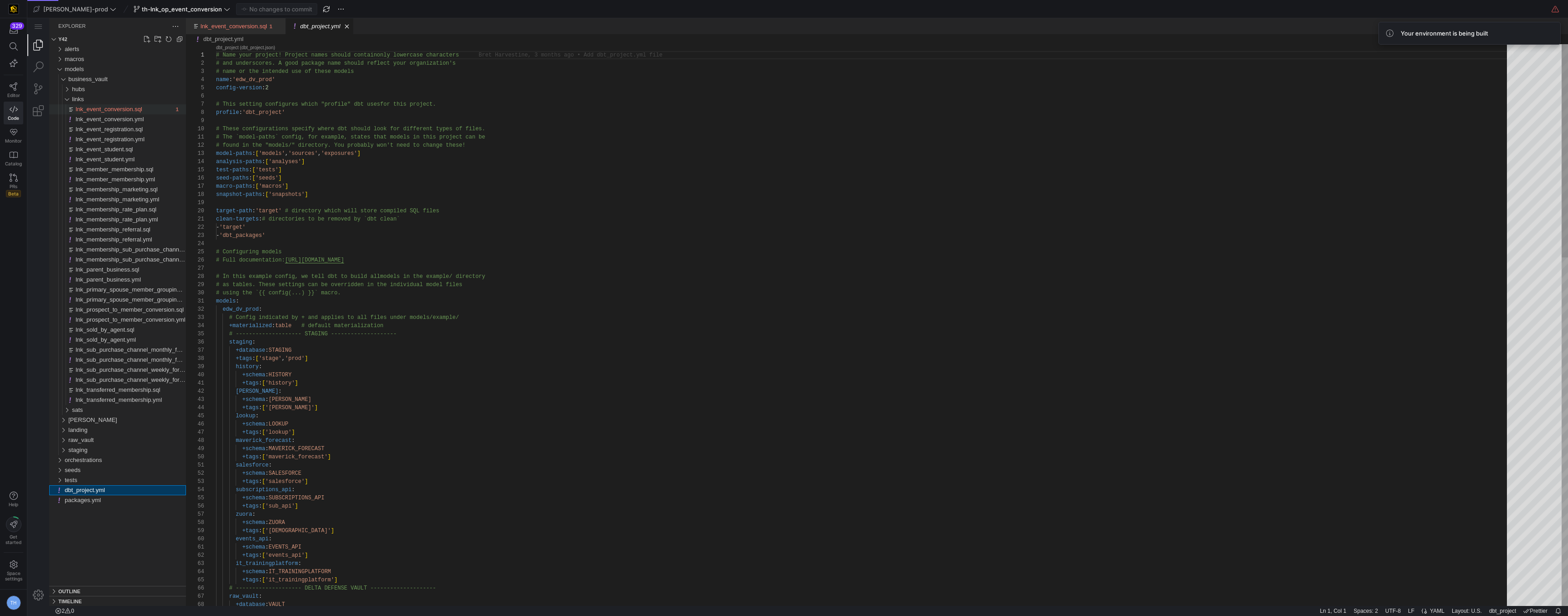
click at [135, 107] on span "lnk_event_conversion.sql" at bounding box center [109, 109] width 66 height 6
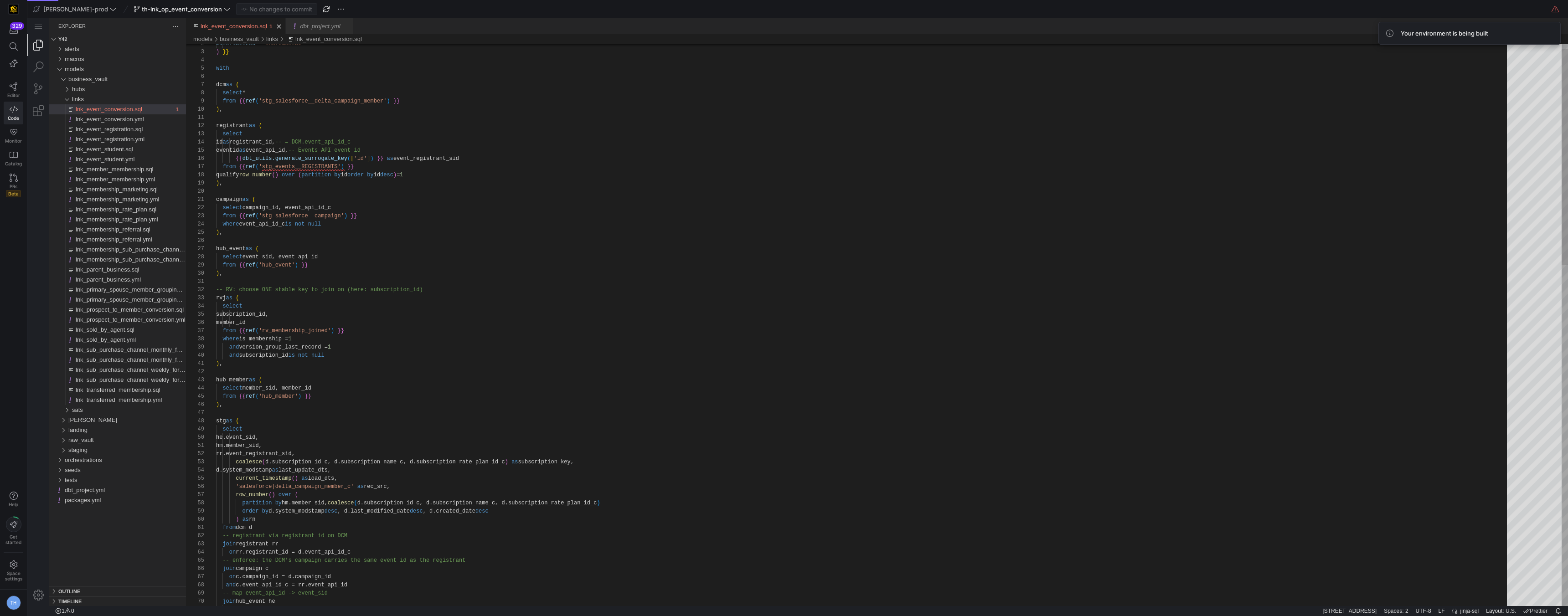
type textarea "registrant as ( select id as registrant_id, -- = DCM.event_api_id_c eventid as …"
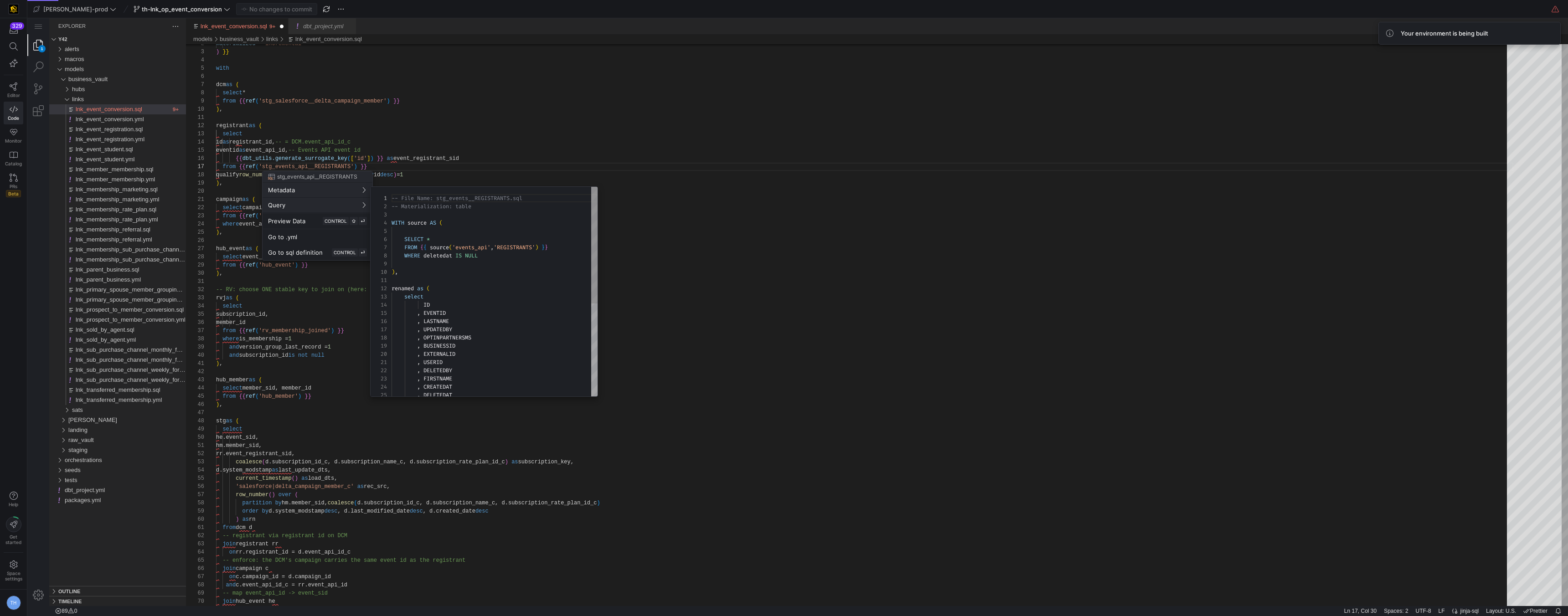
scroll to position [82, 0]
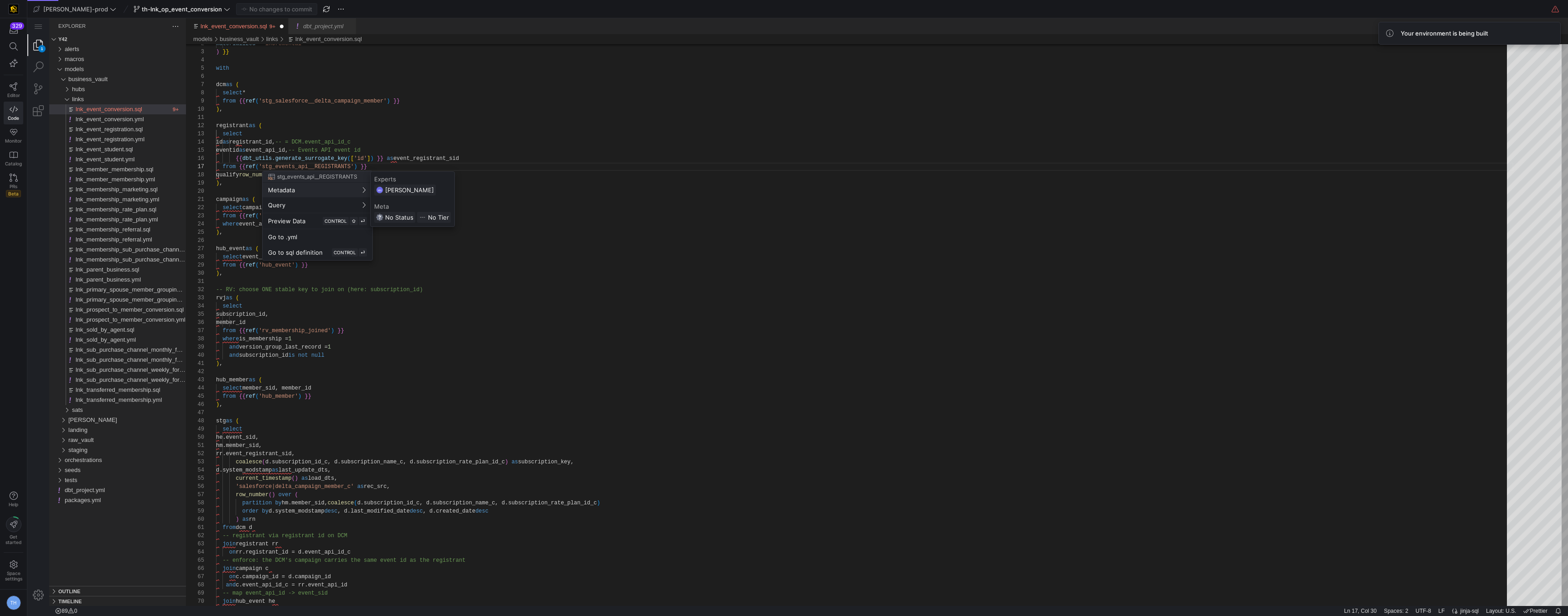
click at [413, 142] on div at bounding box center [784, 308] width 1568 height 616
click at [258, 8] on span "Commit & push (1)" at bounding box center [281, 9] width 51 height 7
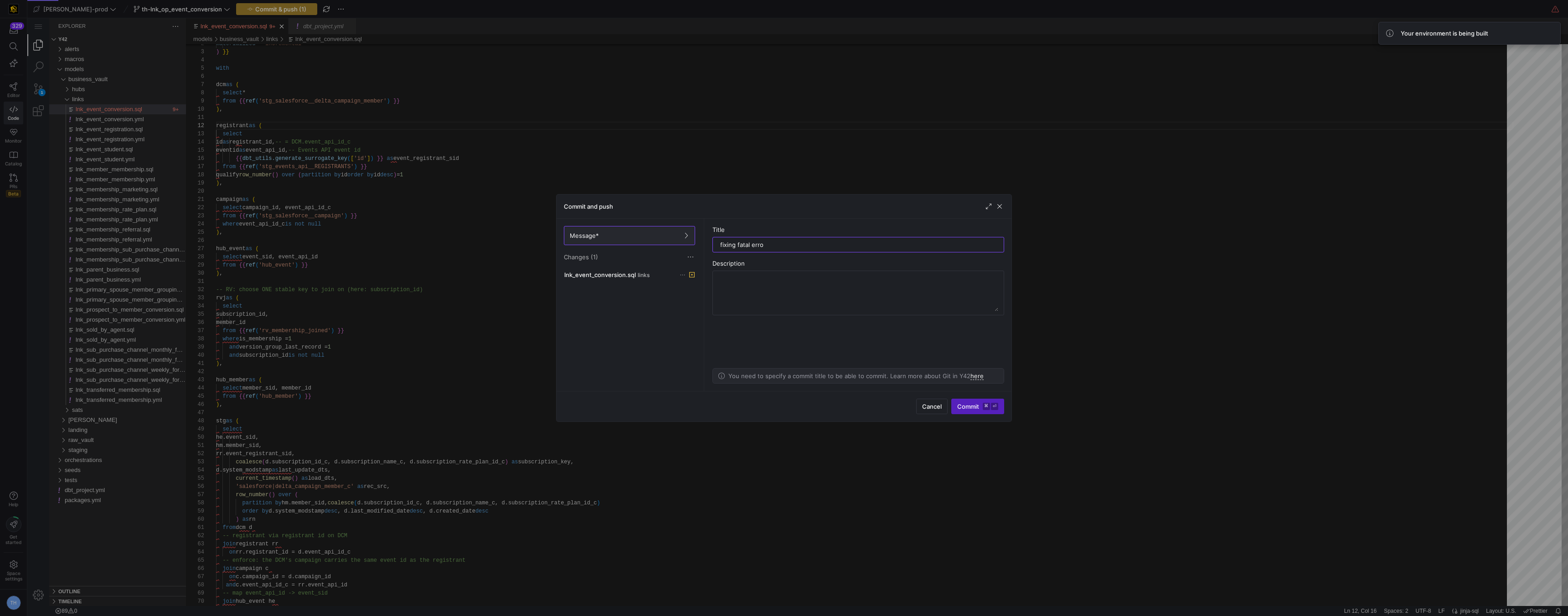
type input "fixing fatal error"
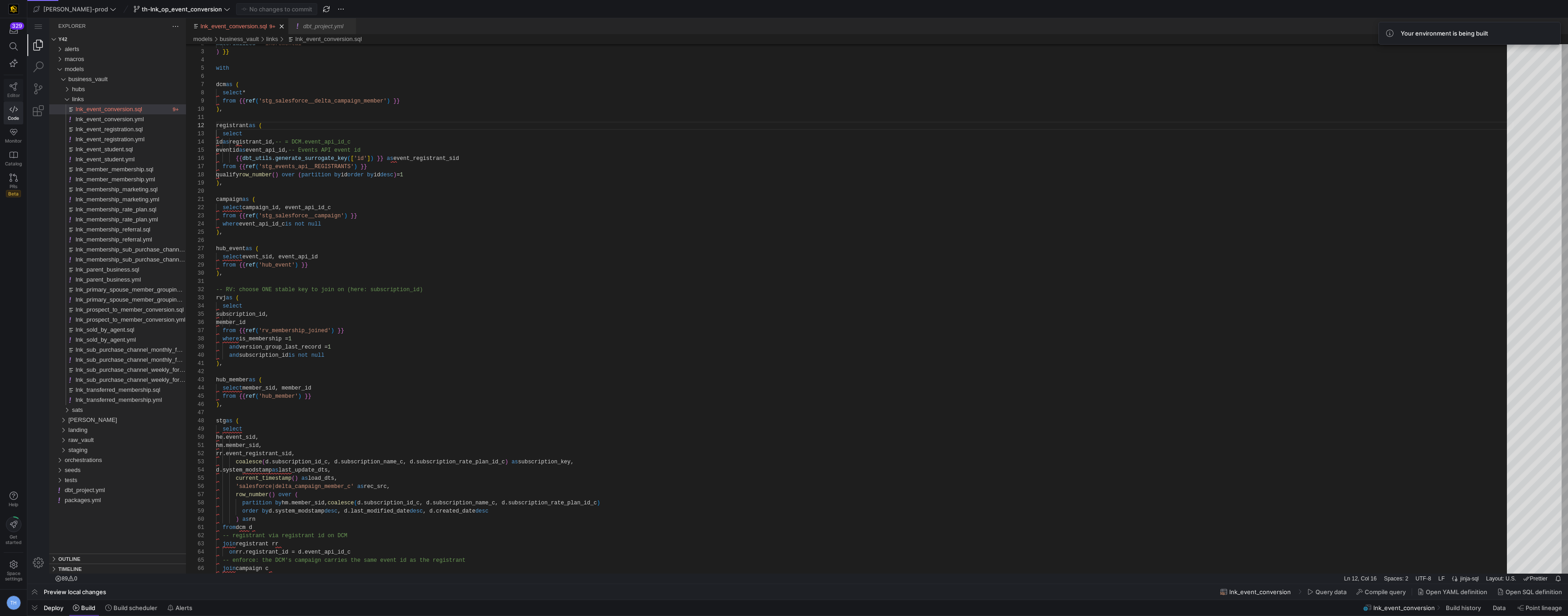
click at [17, 84] on icon at bounding box center [13, 86] width 8 height 8
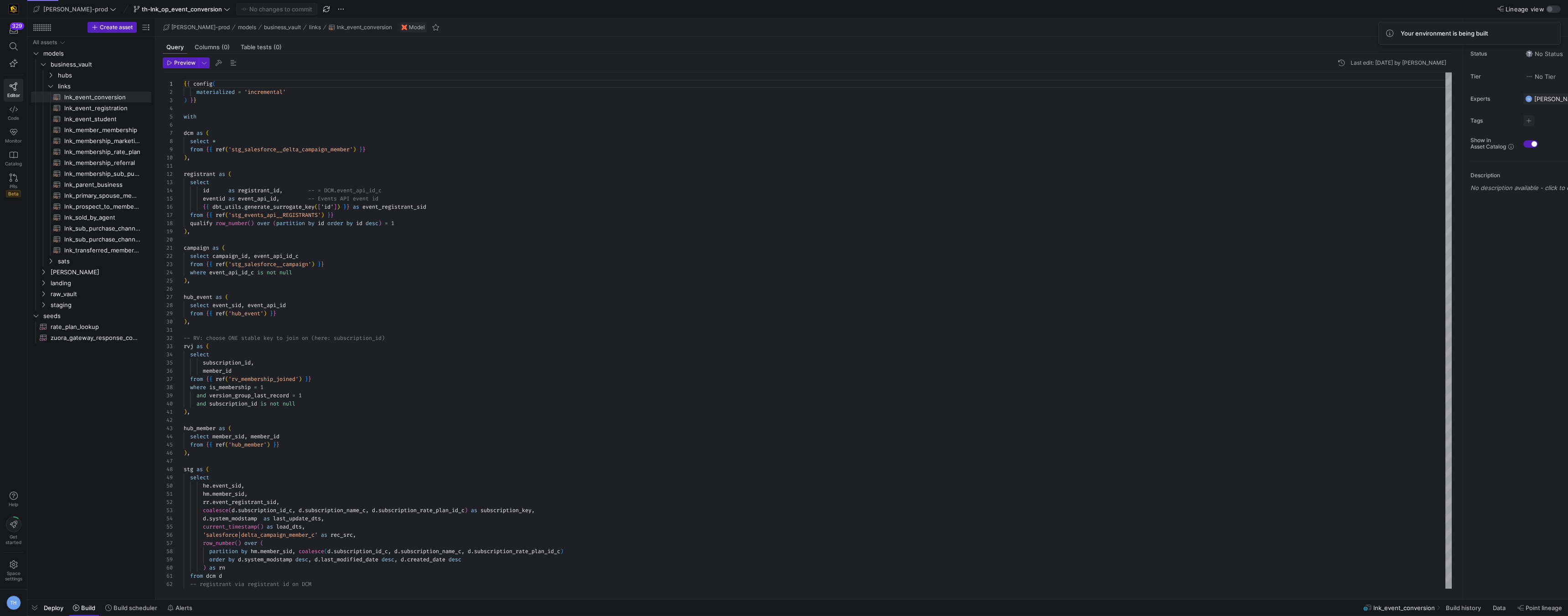
scroll to position [82, 0]
click at [86, 607] on span "Build" at bounding box center [89, 608] width 14 height 7
click at [100, 607] on div "Deploy Build Build scheduler Alerts" at bounding box center [112, 608] width 169 height 16
click at [93, 607] on span "Build" at bounding box center [89, 608] width 14 height 7
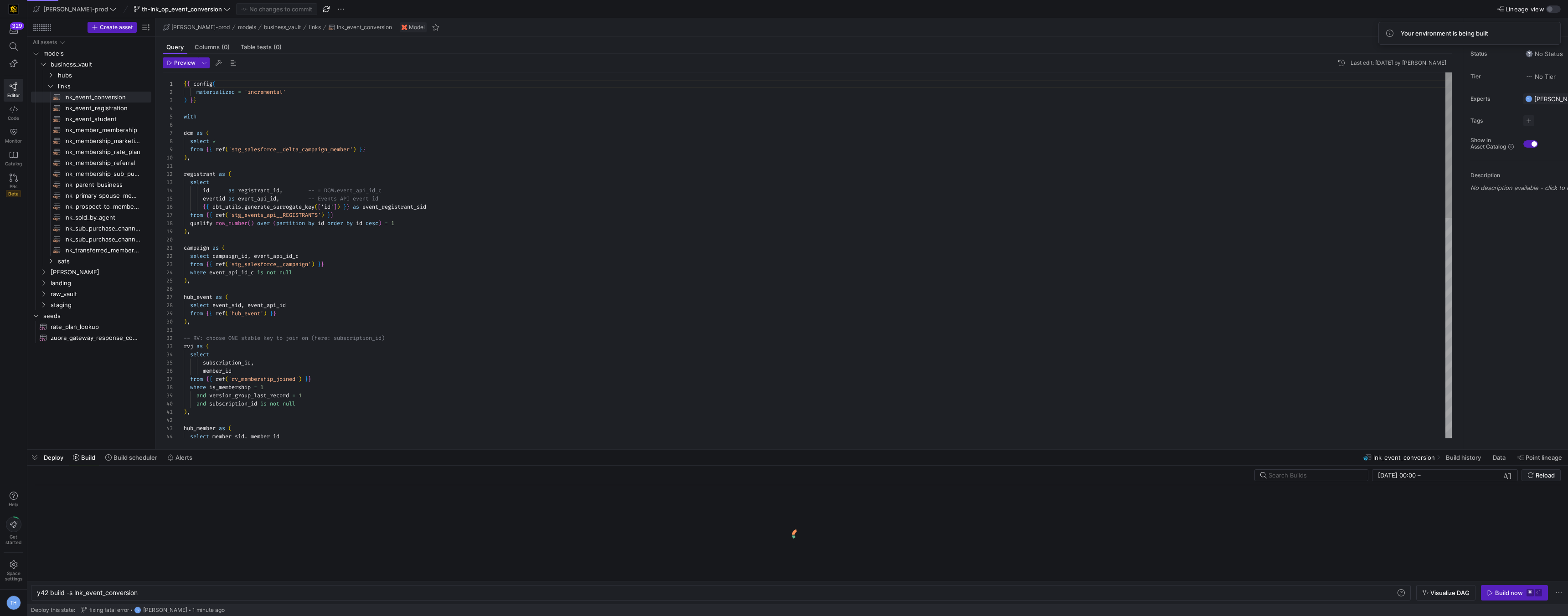
scroll to position [0, 102]
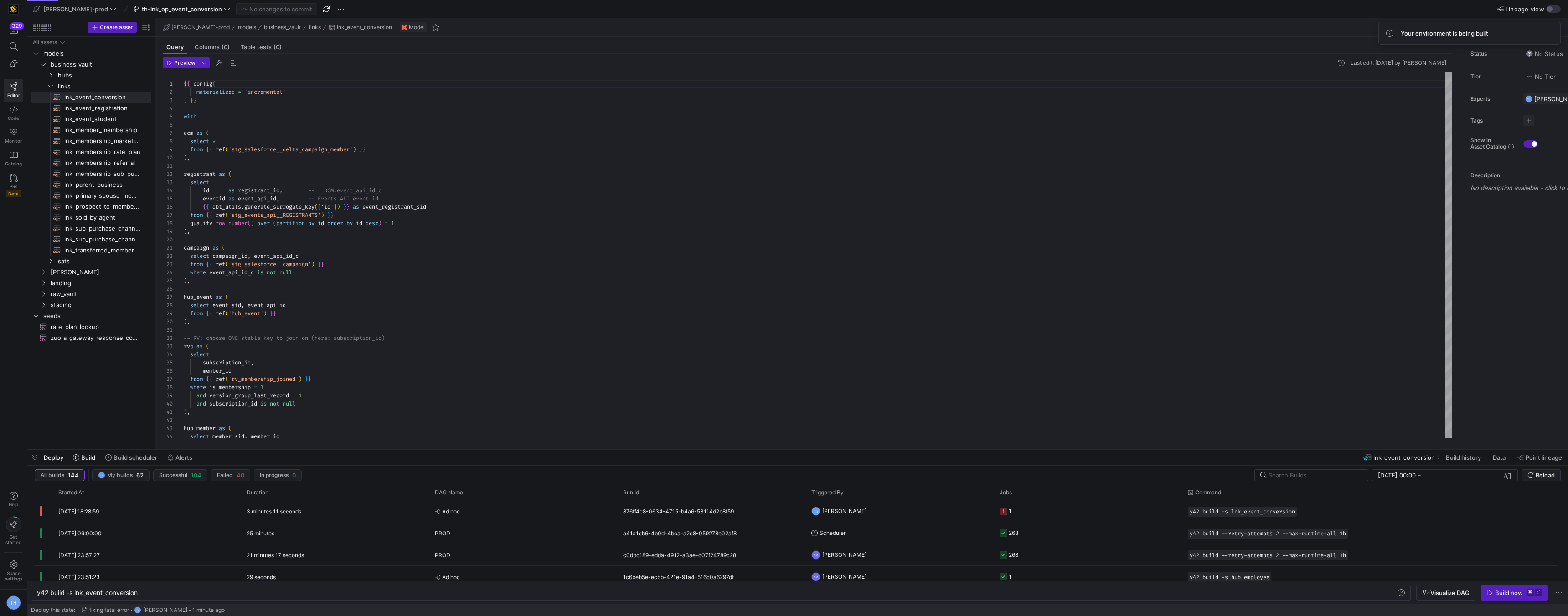
drag, startPoint x: 1502, startPoint y: 586, endPoint x: 1496, endPoint y: 570, distance: 17.1
click at [1502, 586] on span "button" at bounding box center [1515, 593] width 66 height 14
click at [541, 514] on span "Ad hoc" at bounding box center [523, 512] width 177 height 22
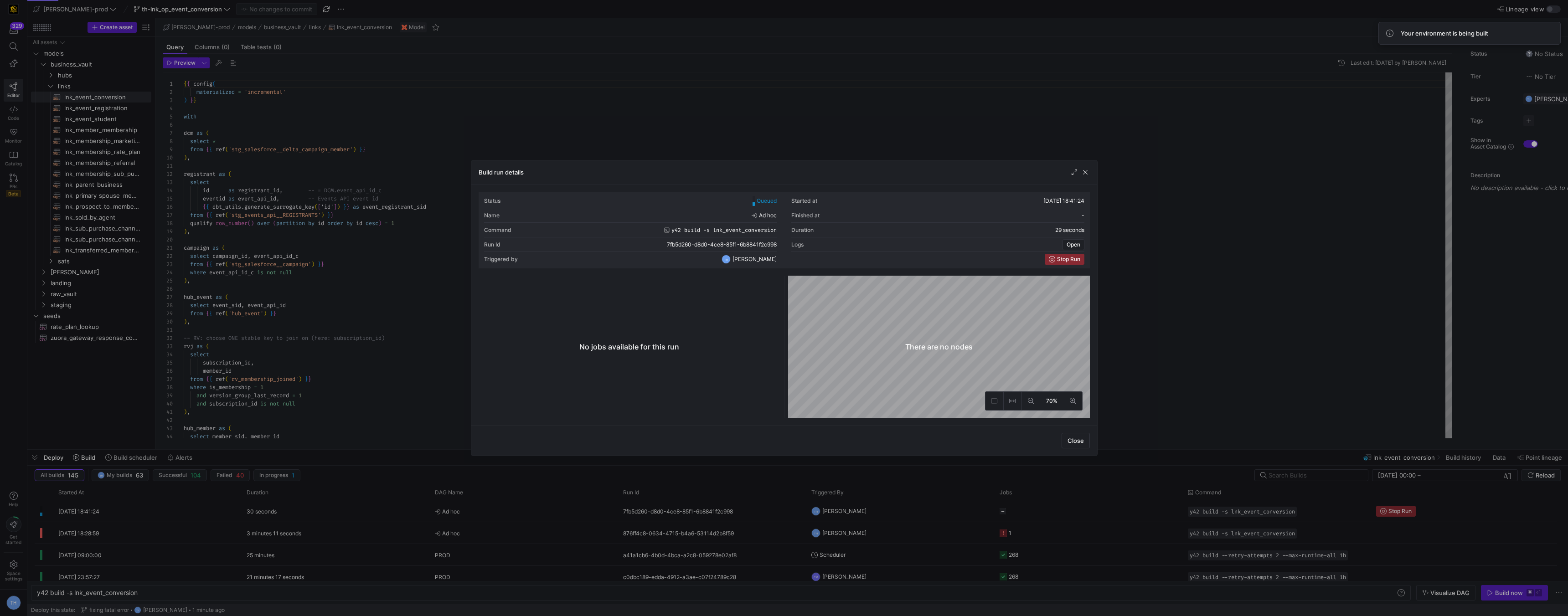
click at [673, 103] on div at bounding box center [784, 308] width 1568 height 616
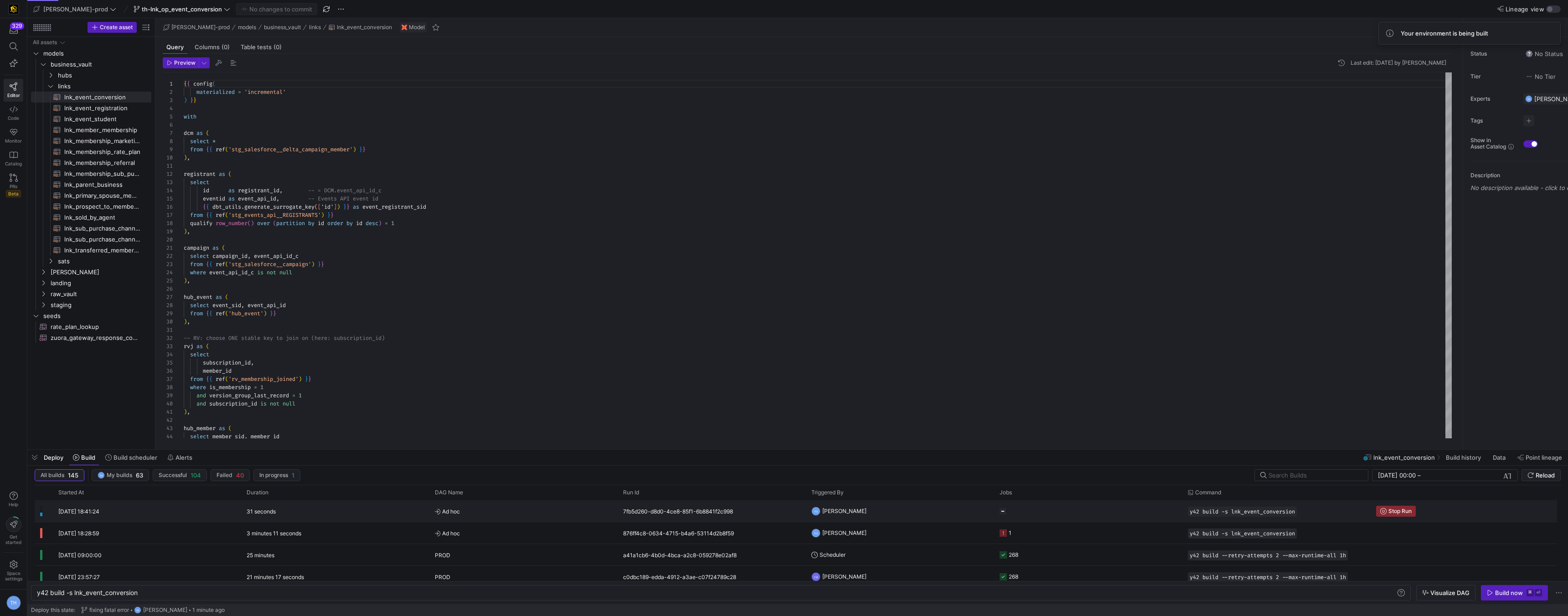
click at [508, 521] on span "Ad hoc" at bounding box center [523, 512] width 177 height 22
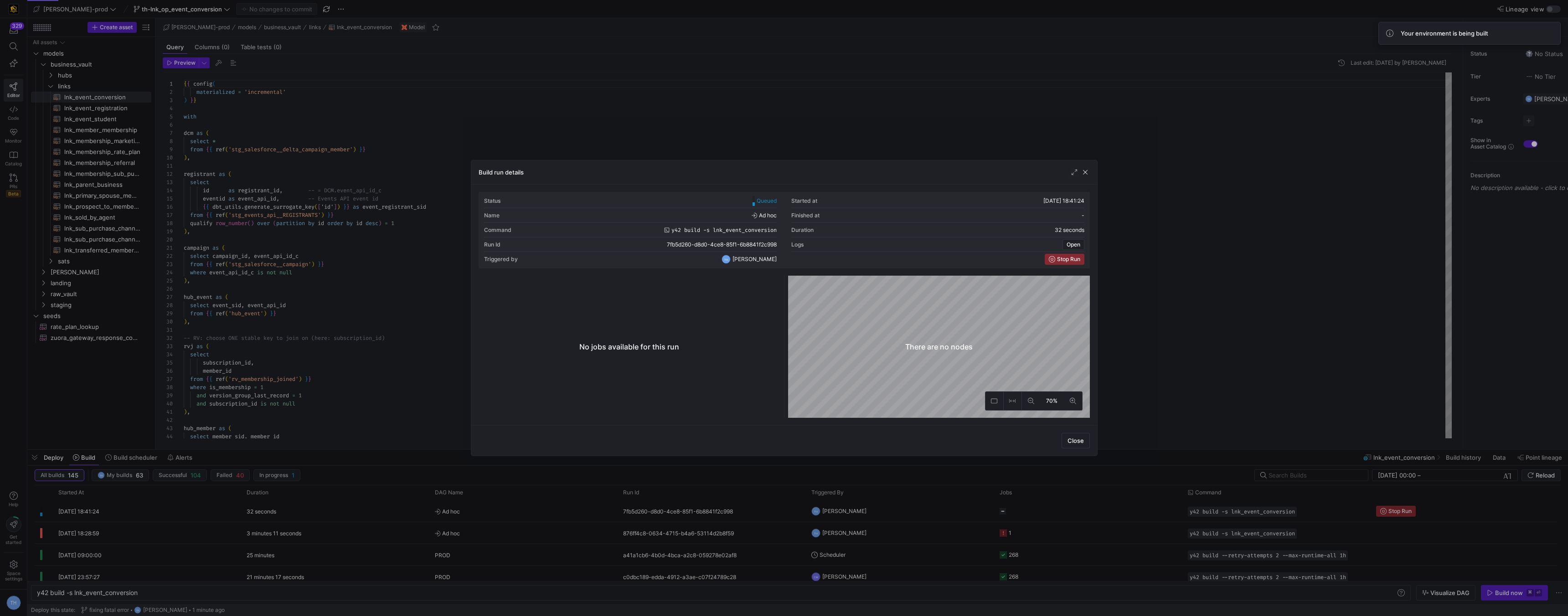
drag, startPoint x: 741, startPoint y: 151, endPoint x: 812, endPoint y: 213, distance: 94.3
click at [741, 151] on div at bounding box center [784, 308] width 1568 height 616
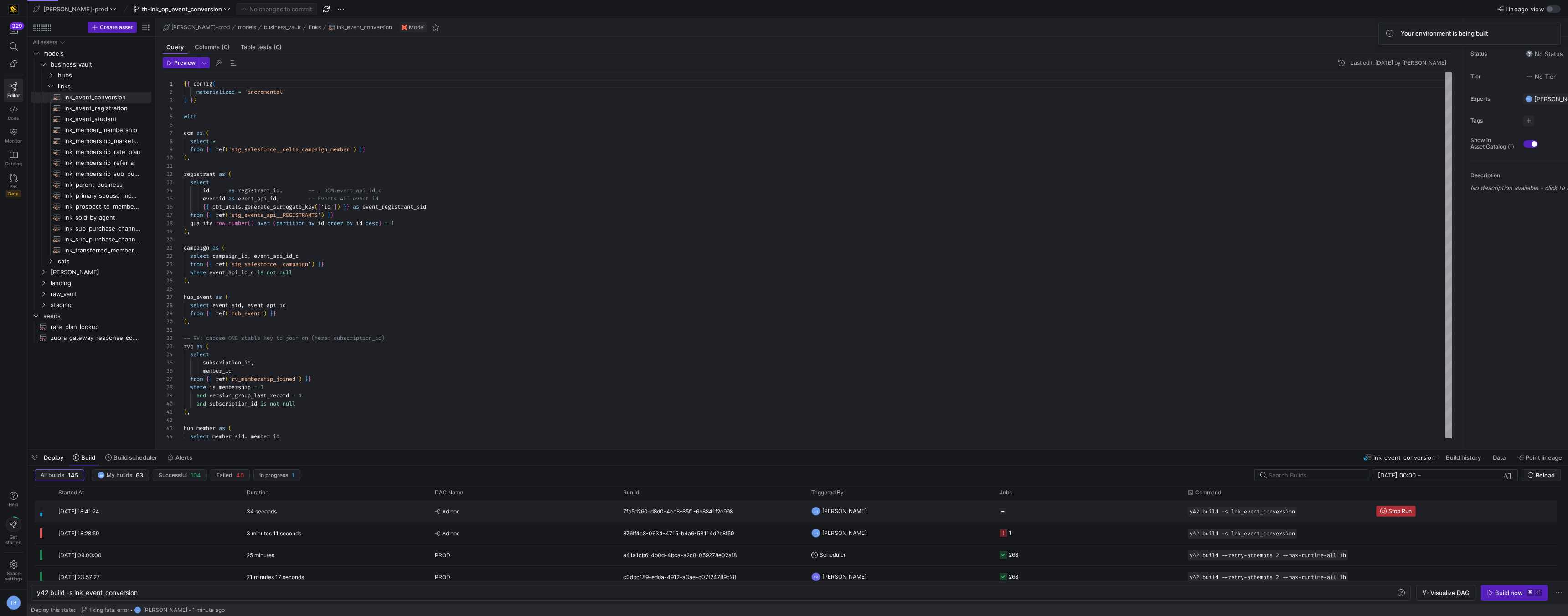
click at [1406, 508] on span "Stop Run" at bounding box center [1400, 511] width 23 height 6
click at [1496, 589] on div "Build now" at bounding box center [1509, 593] width 28 height 7
click at [546, 515] on span "Ad hoc" at bounding box center [523, 512] width 177 height 22
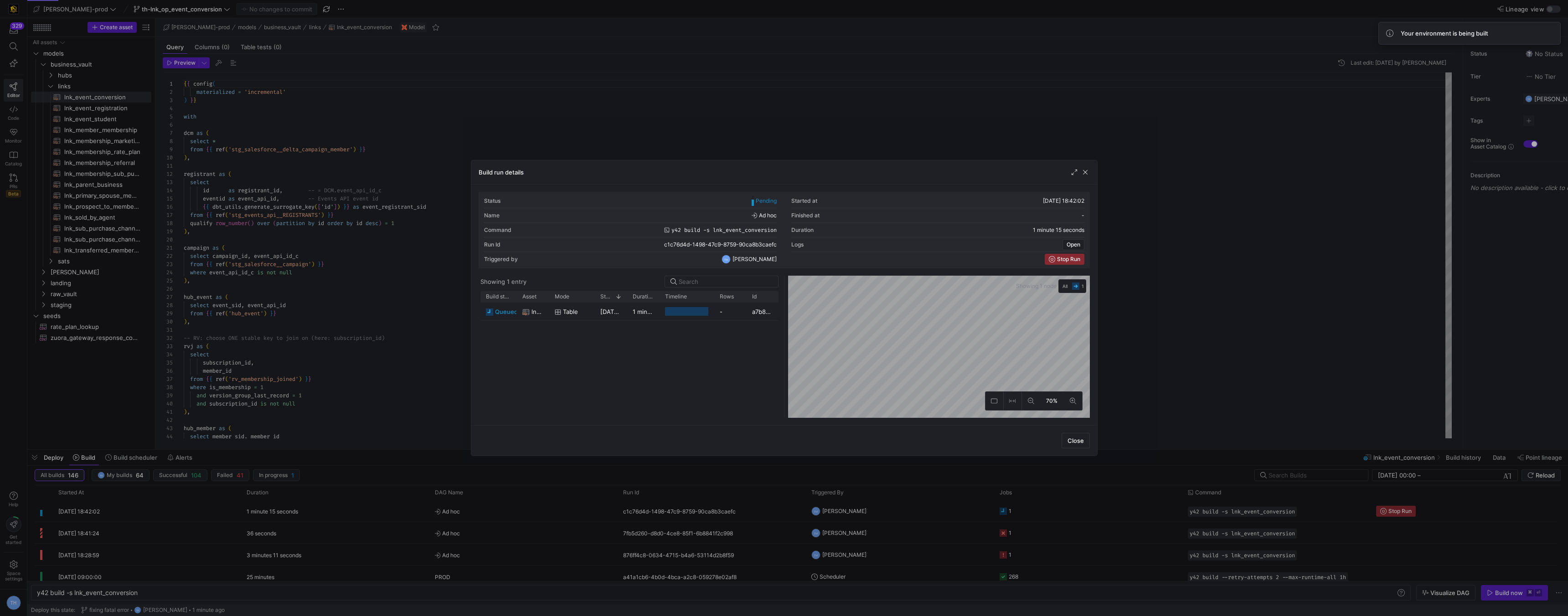
click at [534, 112] on div at bounding box center [784, 308] width 1568 height 616
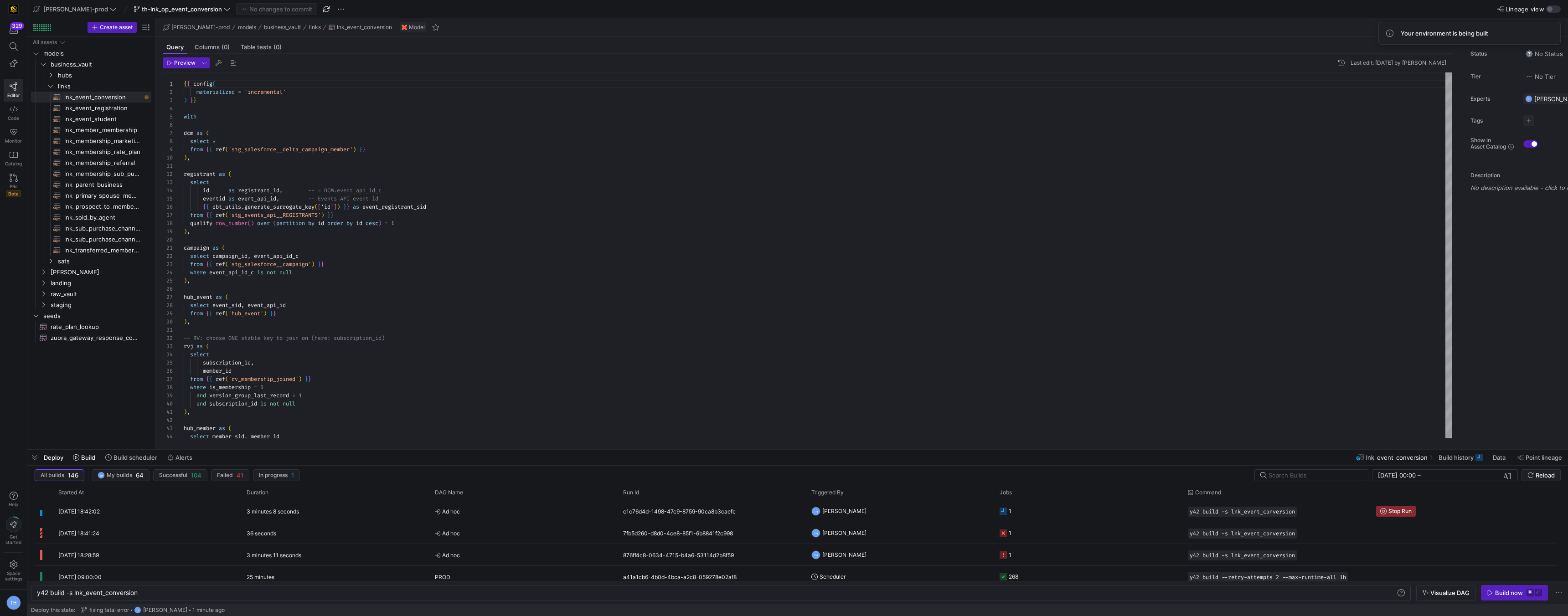
scroll to position [82, 0]
click at [373, 515] on div "3 minutes 38 seconds" at bounding box center [335, 511] width 189 height 22
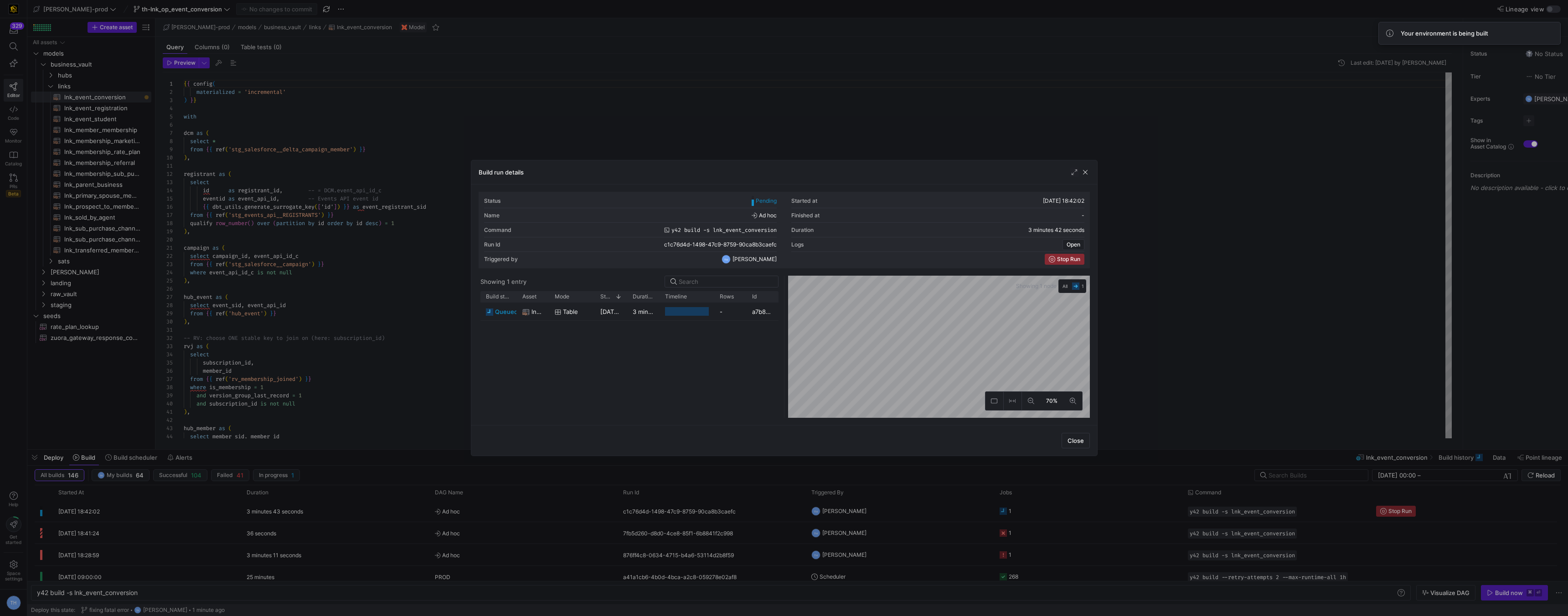
click at [549, 89] on div at bounding box center [784, 308] width 1568 height 616
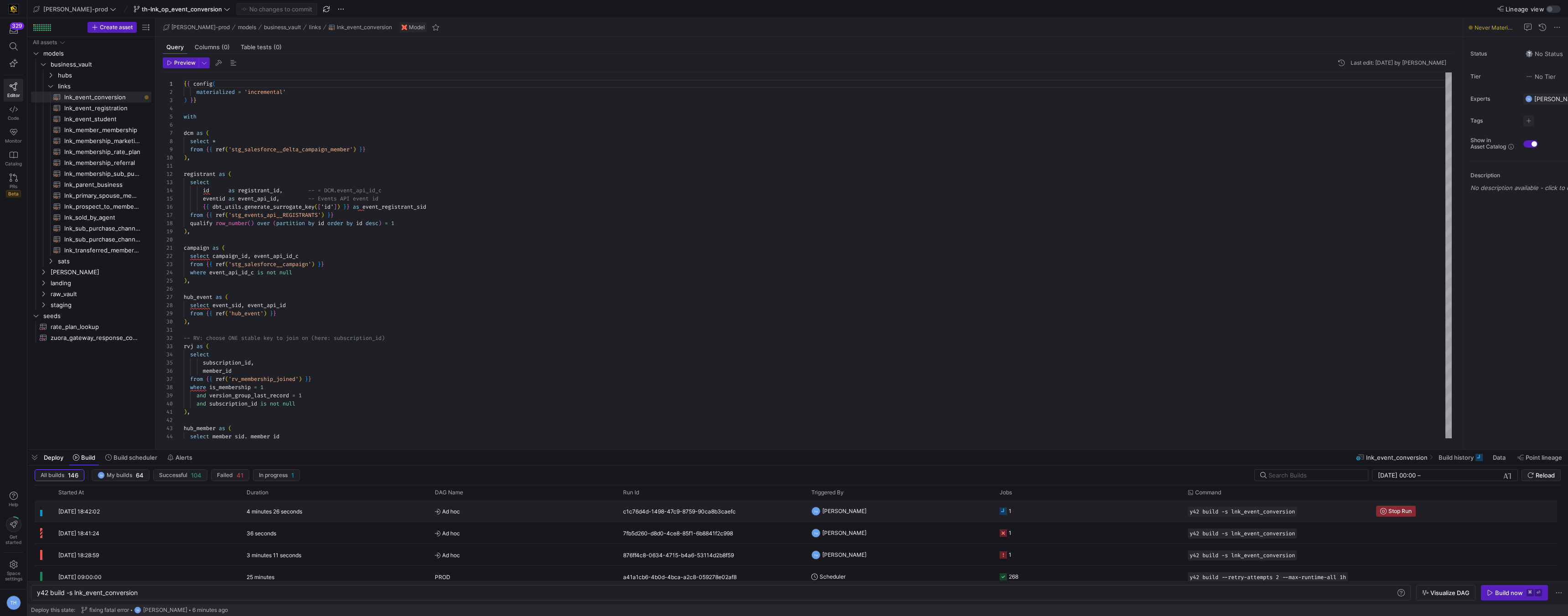
click at [371, 504] on div "4 minutes 26 seconds" at bounding box center [335, 511] width 189 height 22
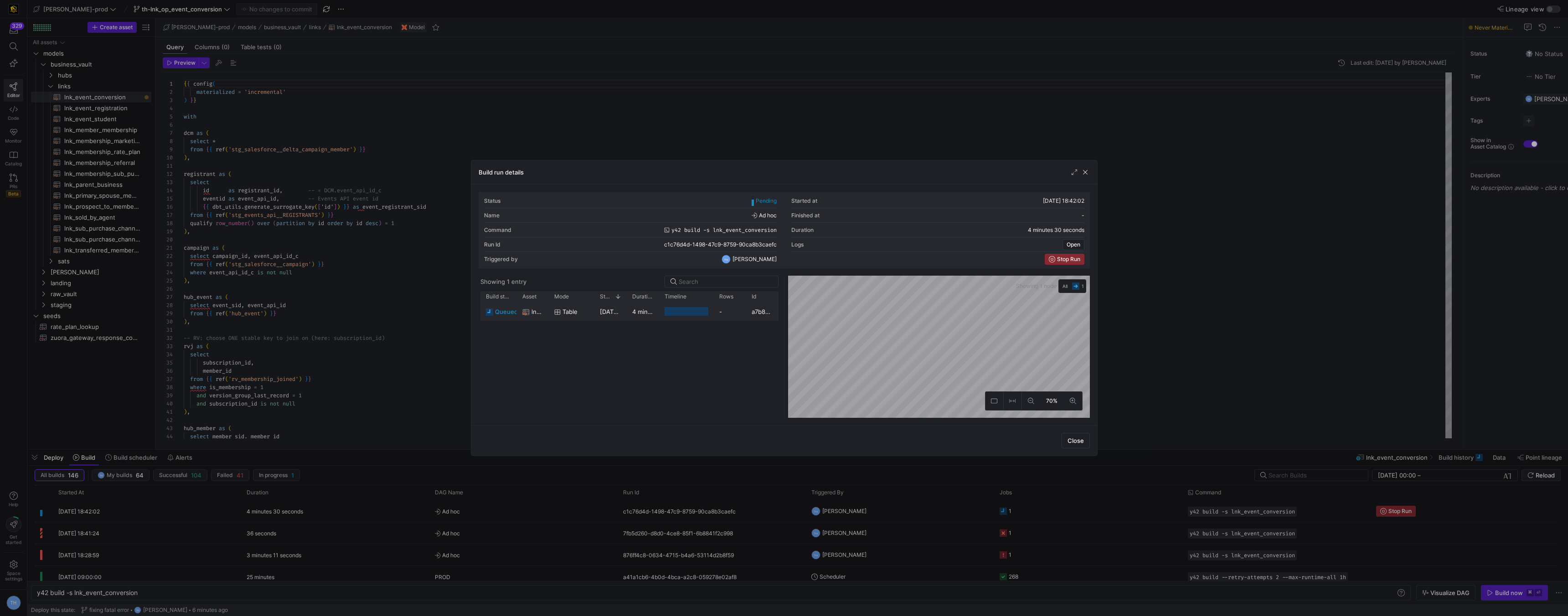
click at [585, 314] on div "Table" at bounding box center [572, 312] width 35 height 18
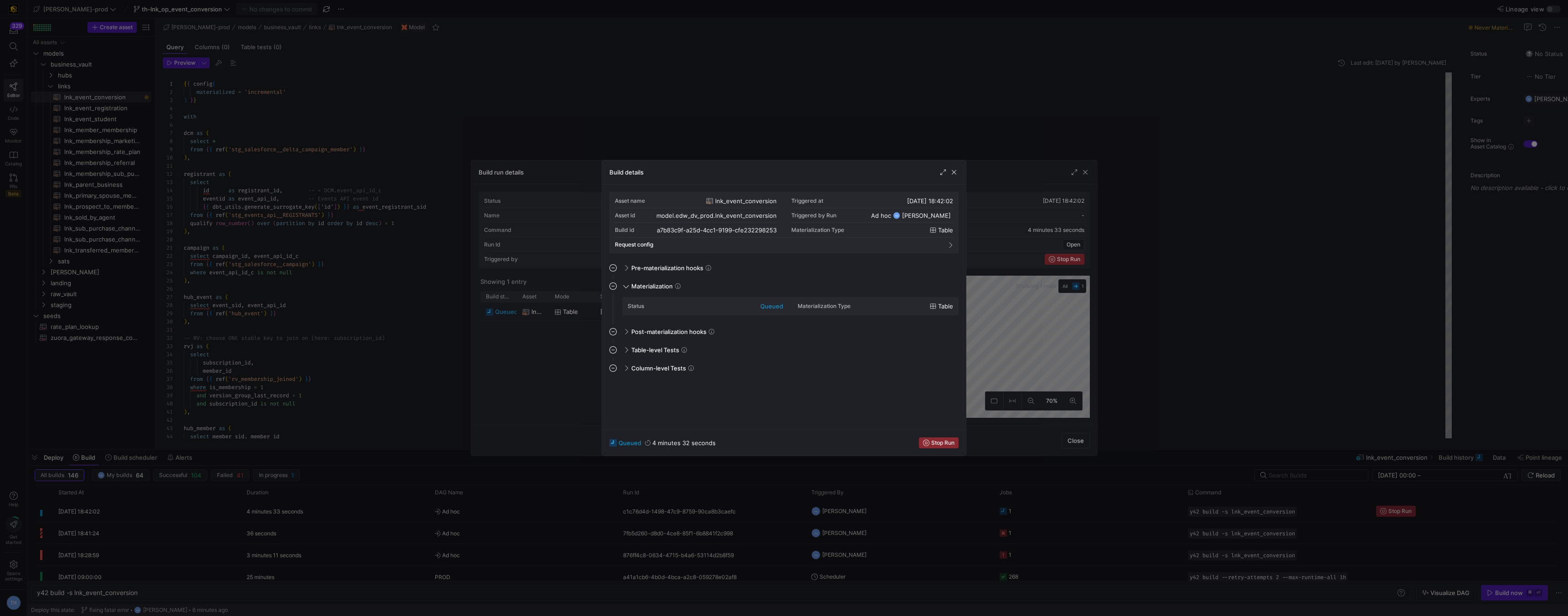
click at [632, 126] on div at bounding box center [784, 308] width 1568 height 616
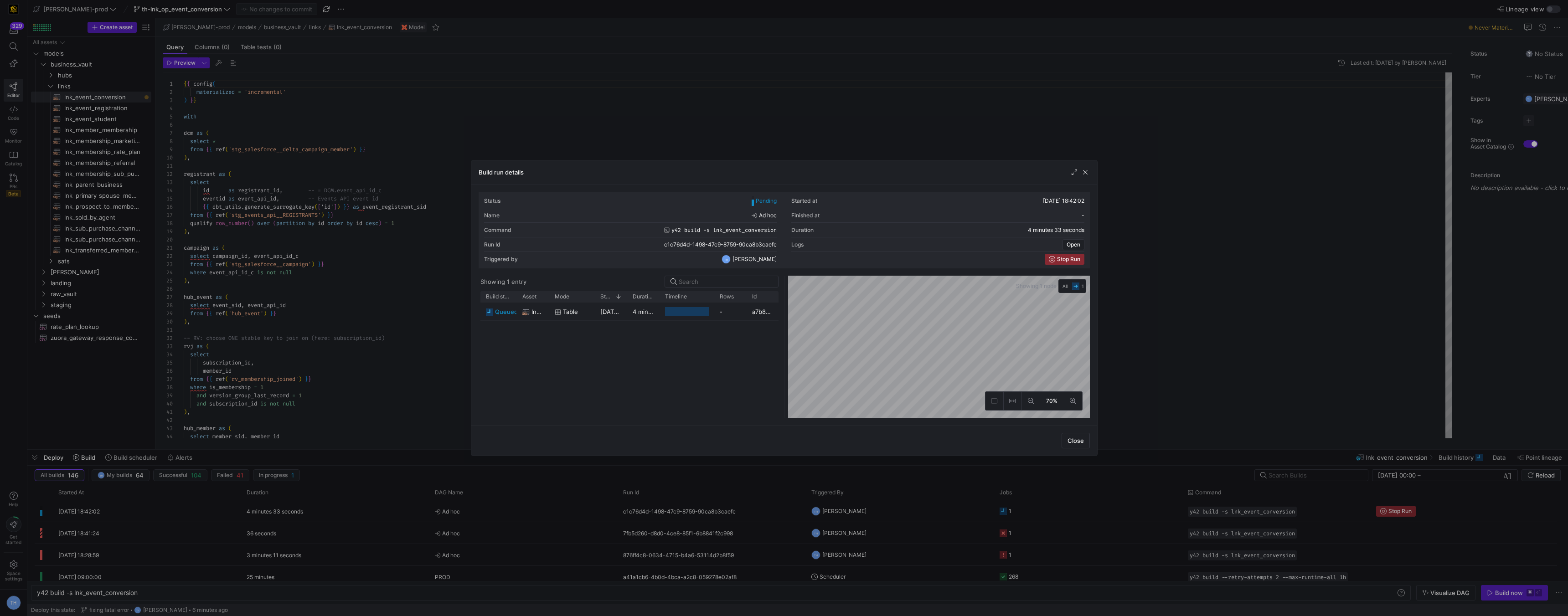
click at [634, 125] on div at bounding box center [784, 308] width 1568 height 616
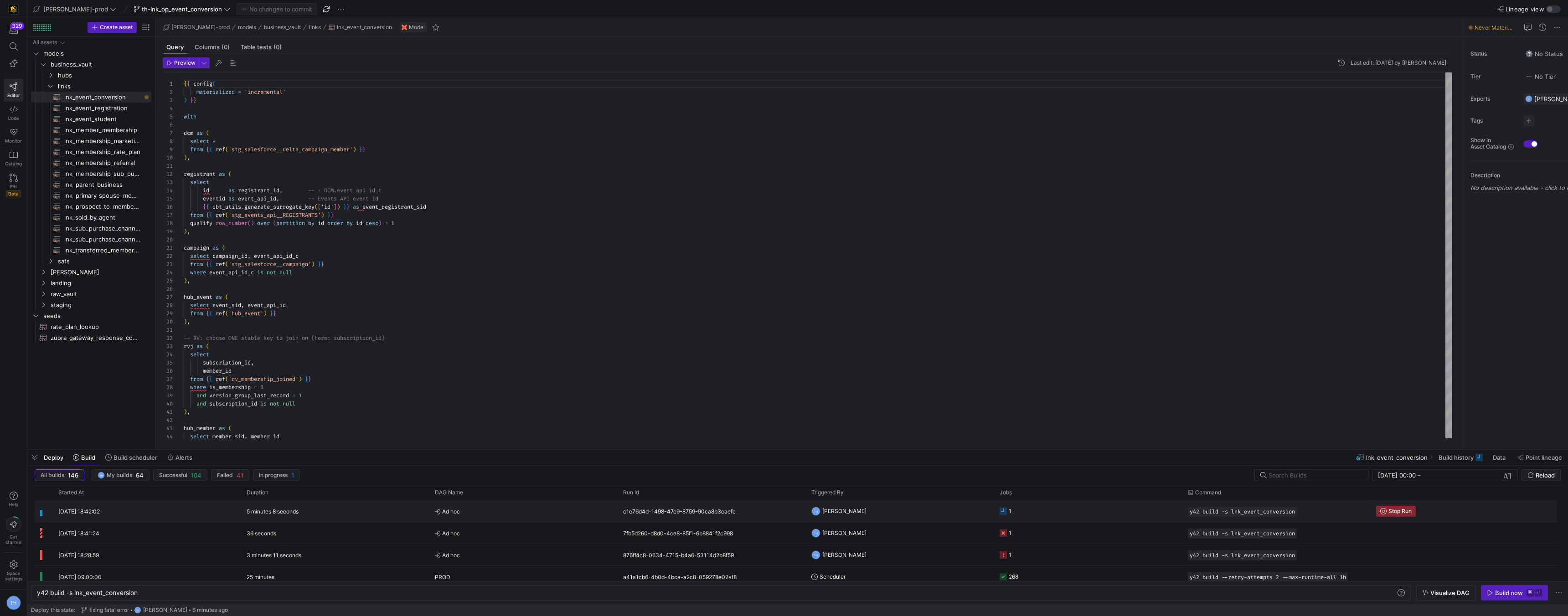
click at [561, 514] on span "Ad hoc" at bounding box center [523, 512] width 177 height 22
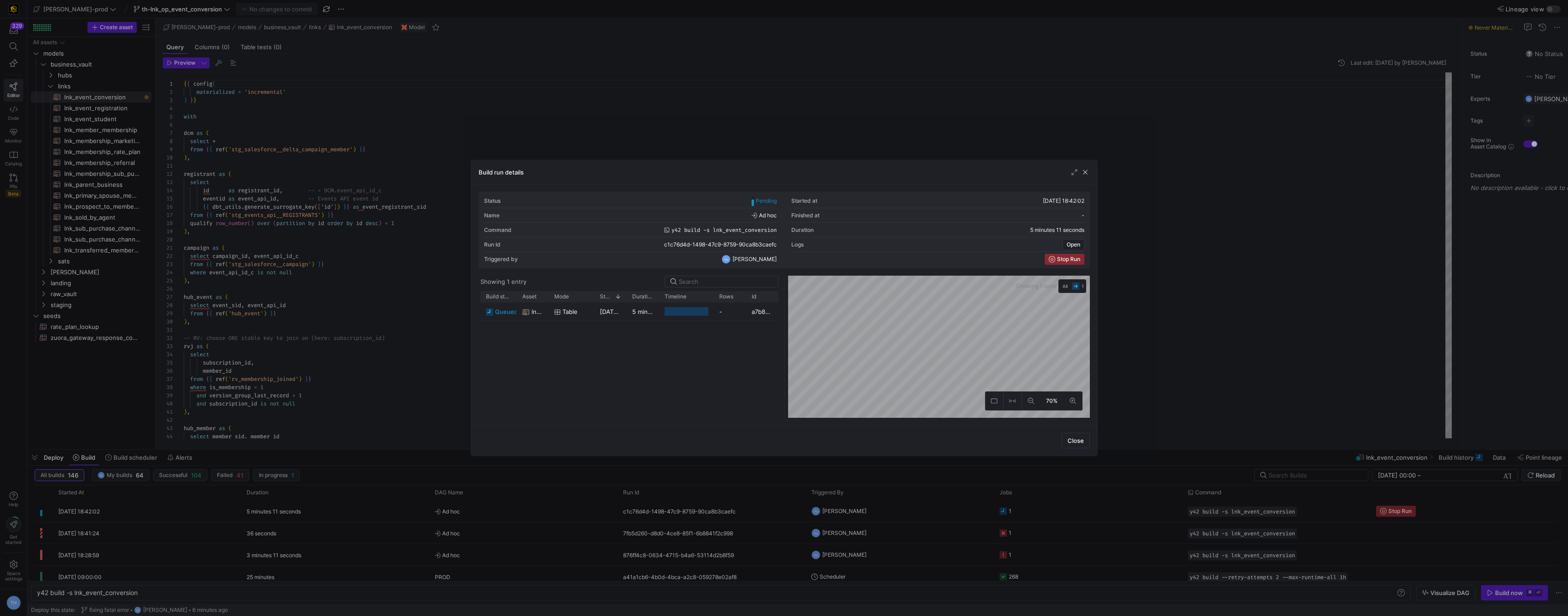
click at [561, 124] on div at bounding box center [784, 308] width 1568 height 616
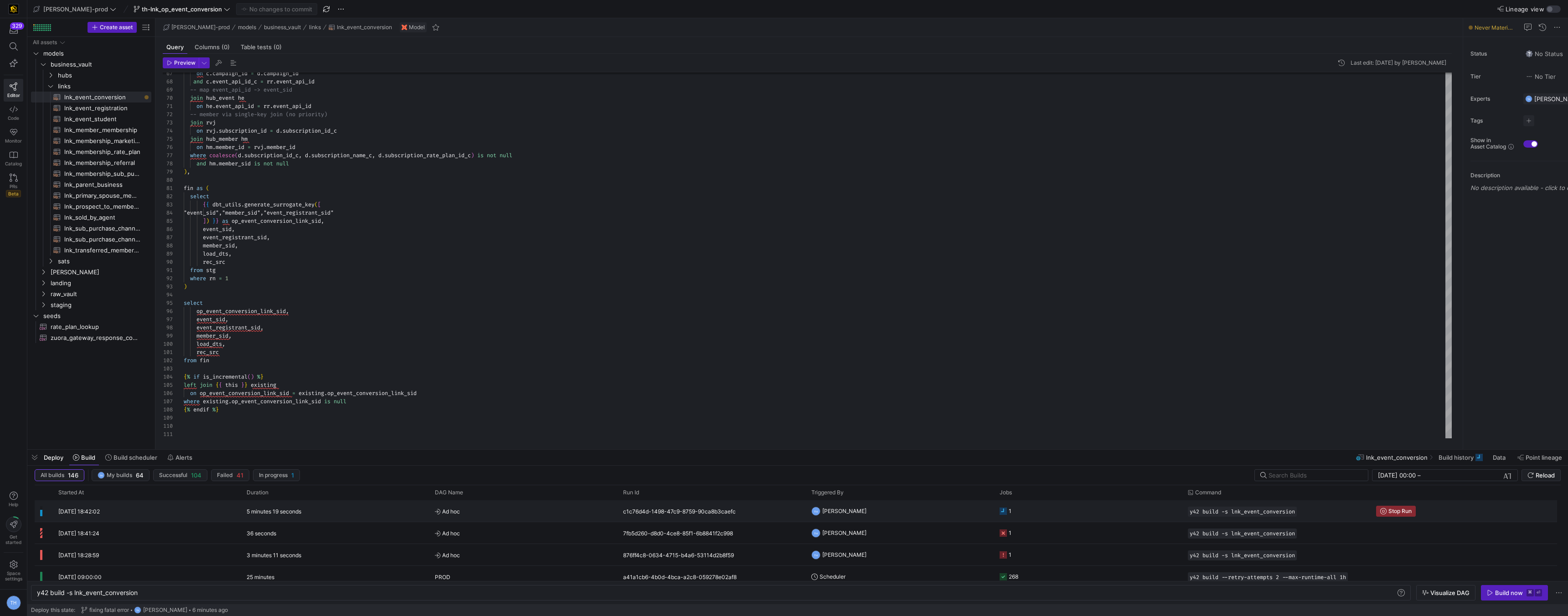
click at [564, 515] on span "Ad hoc" at bounding box center [523, 512] width 177 height 22
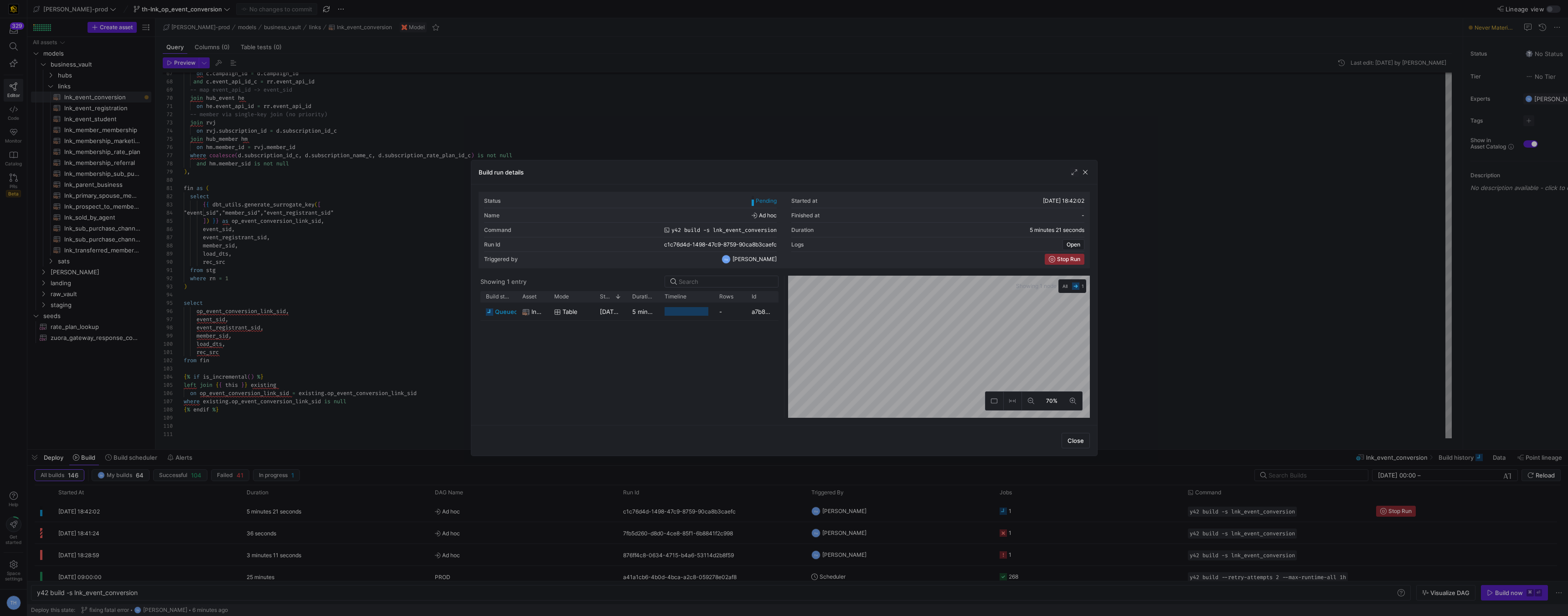
click at [685, 73] on div at bounding box center [784, 308] width 1568 height 616
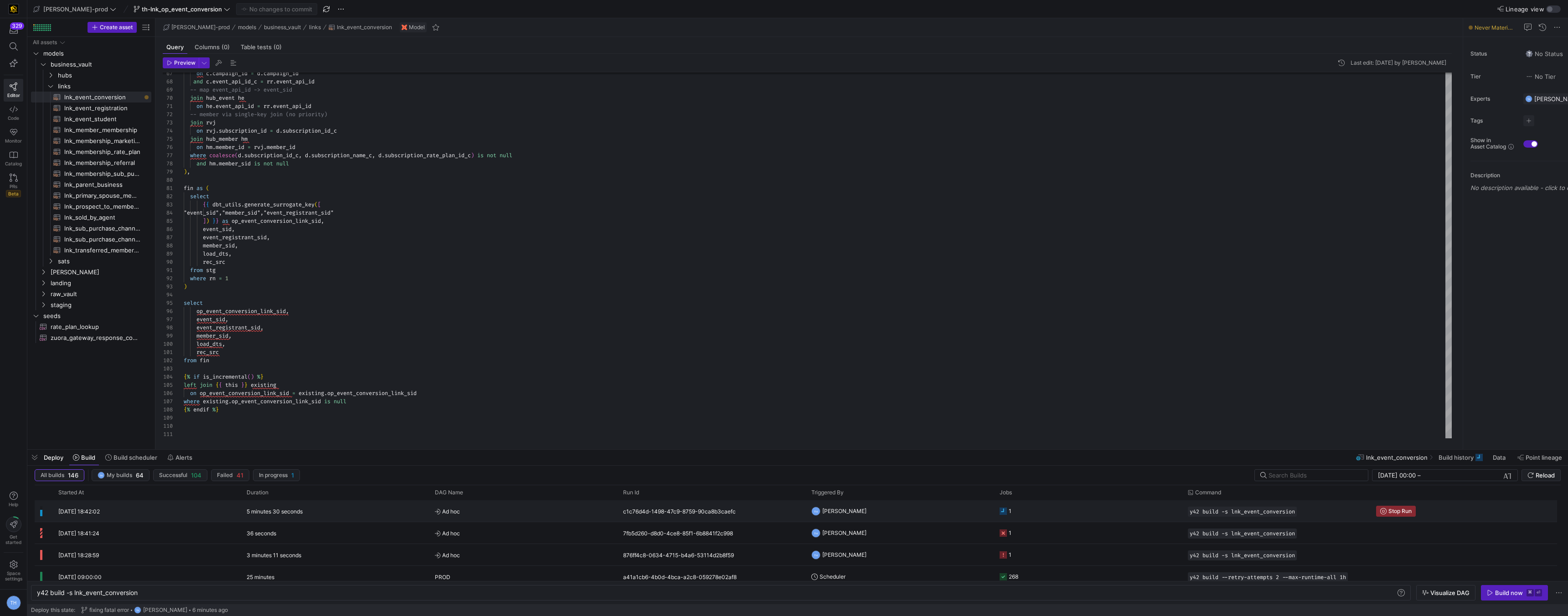
click at [537, 507] on span "Ad hoc" at bounding box center [523, 512] width 177 height 22
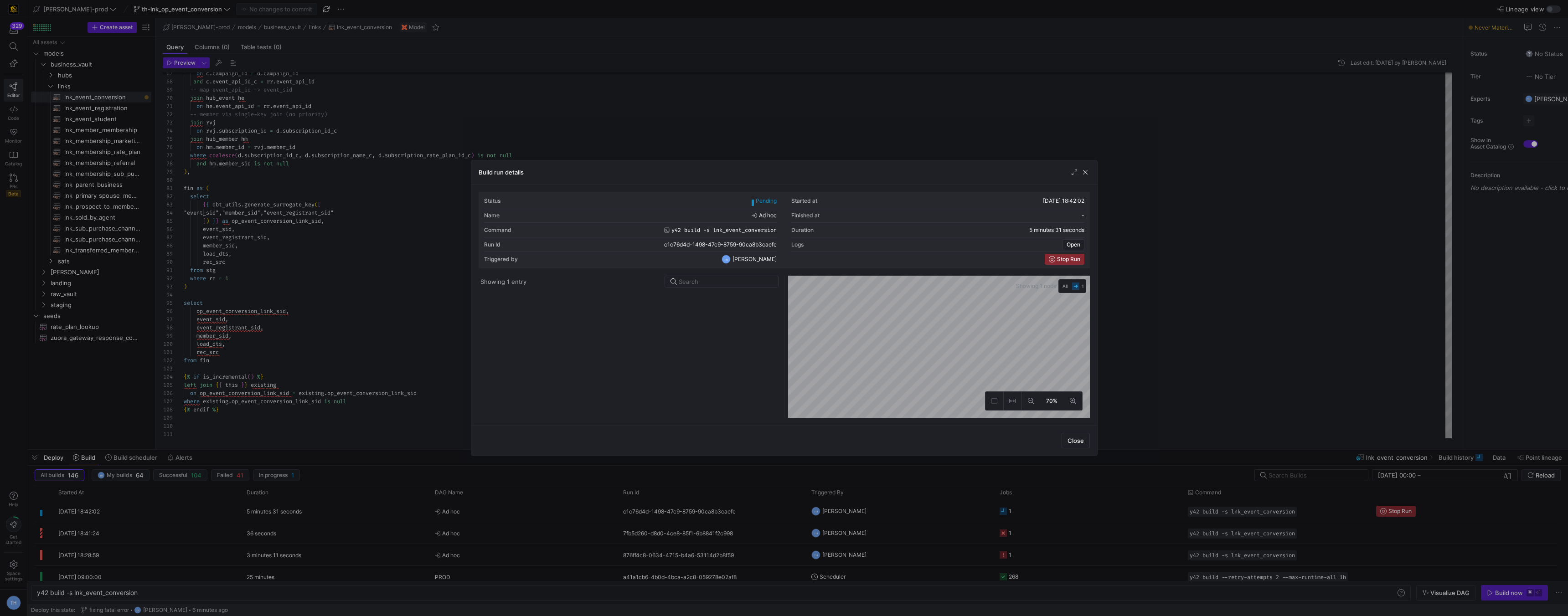
drag, startPoint x: 461, startPoint y: 109, endPoint x: 469, endPoint y: 109, distance: 8.0
click at [464, 109] on div at bounding box center [784, 308] width 1568 height 616
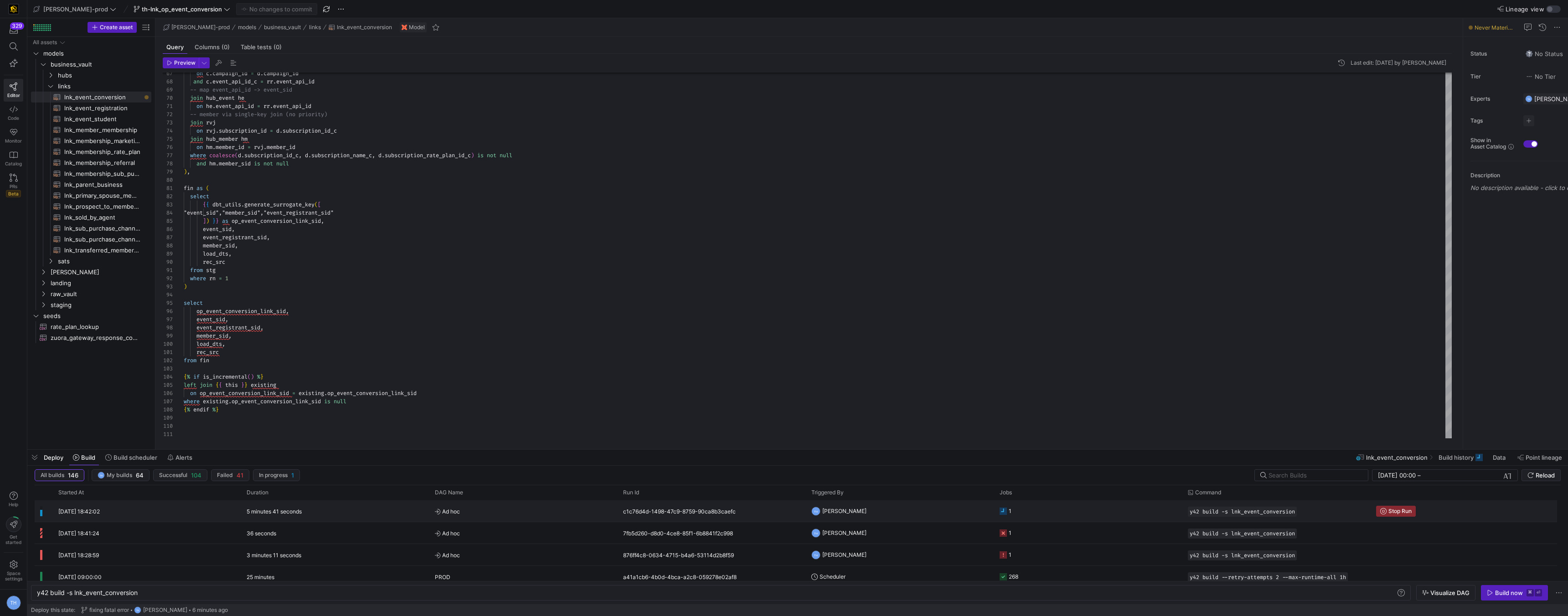
click at [482, 505] on span "Ad hoc" at bounding box center [523, 512] width 177 height 22
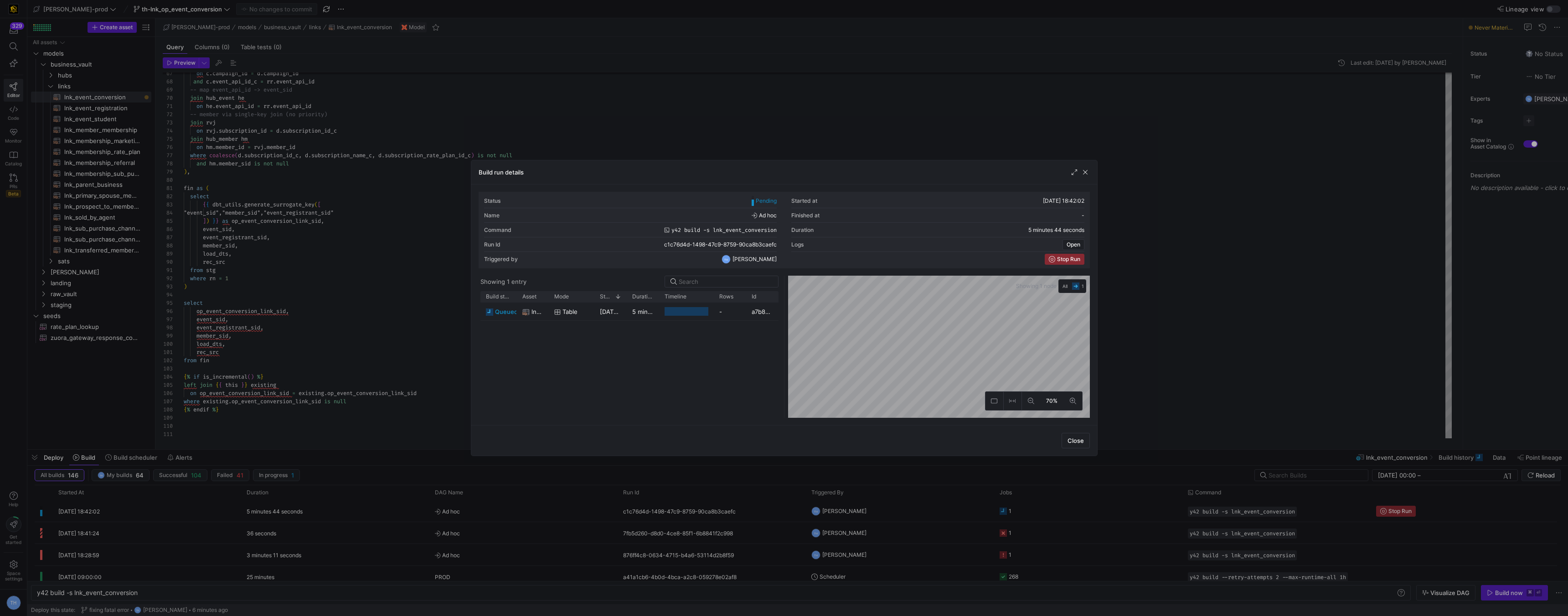
click at [663, 109] on div at bounding box center [784, 308] width 1568 height 616
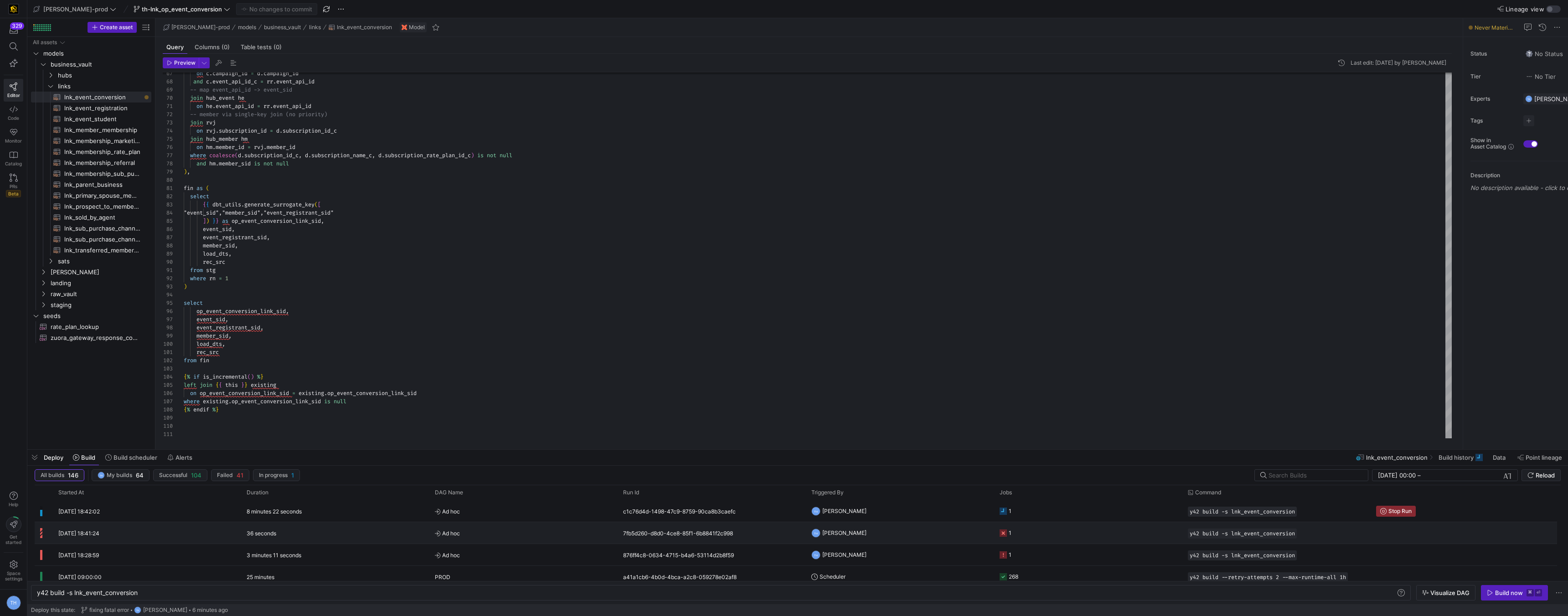
click at [408, 519] on div "8 minutes 22 seconds" at bounding box center [335, 511] width 189 height 22
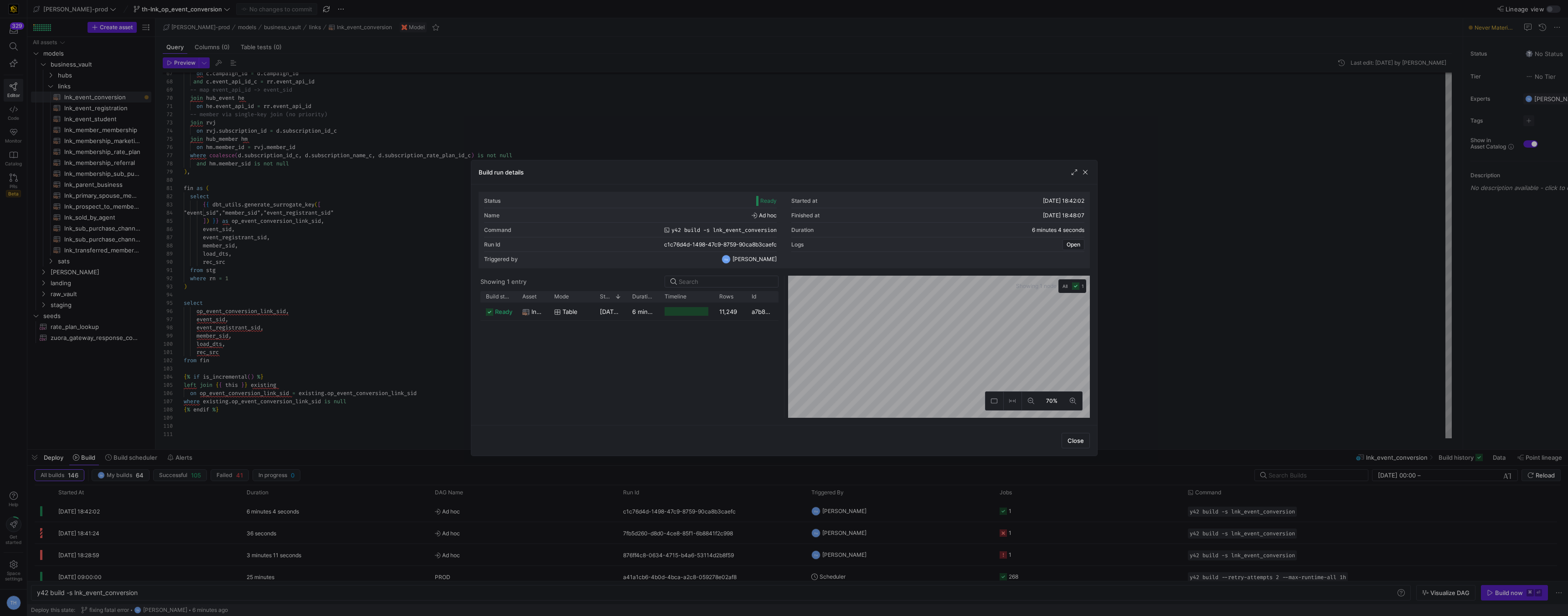
click at [735, 161] on div "Build run details" at bounding box center [784, 173] width 626 height 24
click at [402, 122] on div at bounding box center [784, 308] width 1568 height 616
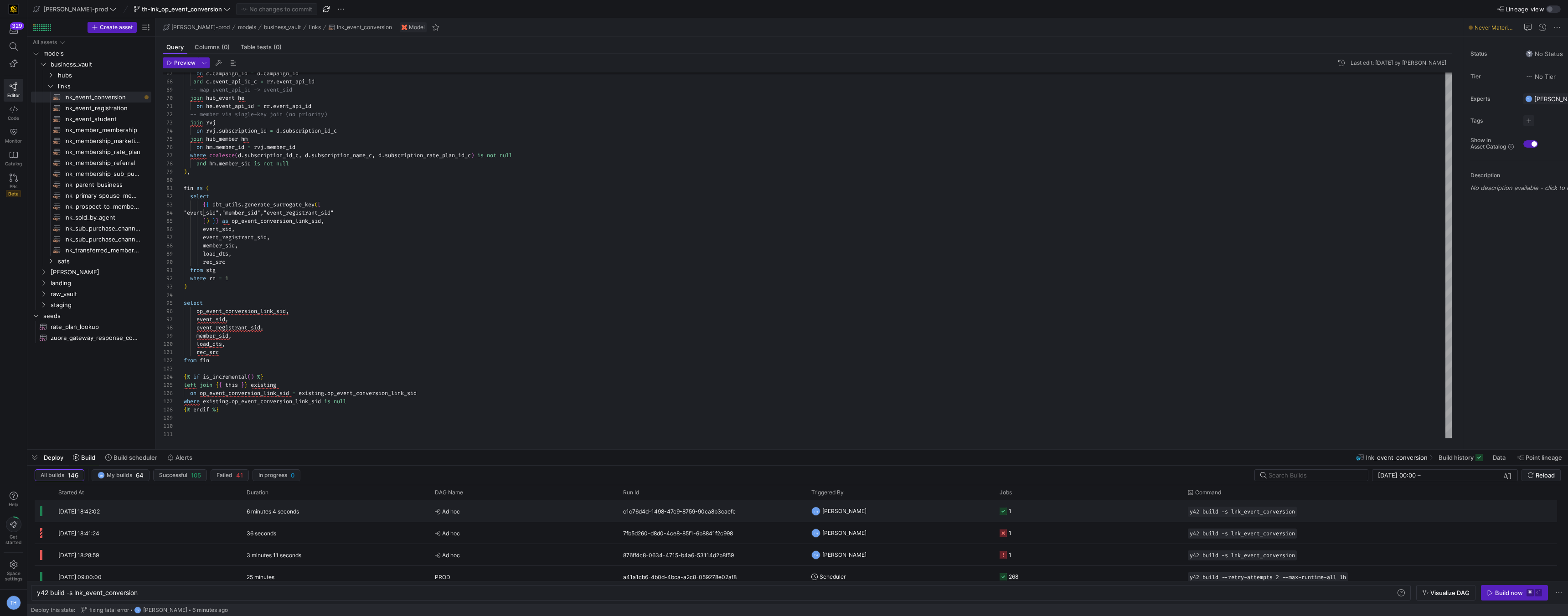
click at [385, 517] on div "6 minutes 4 seconds" at bounding box center [335, 511] width 189 height 22
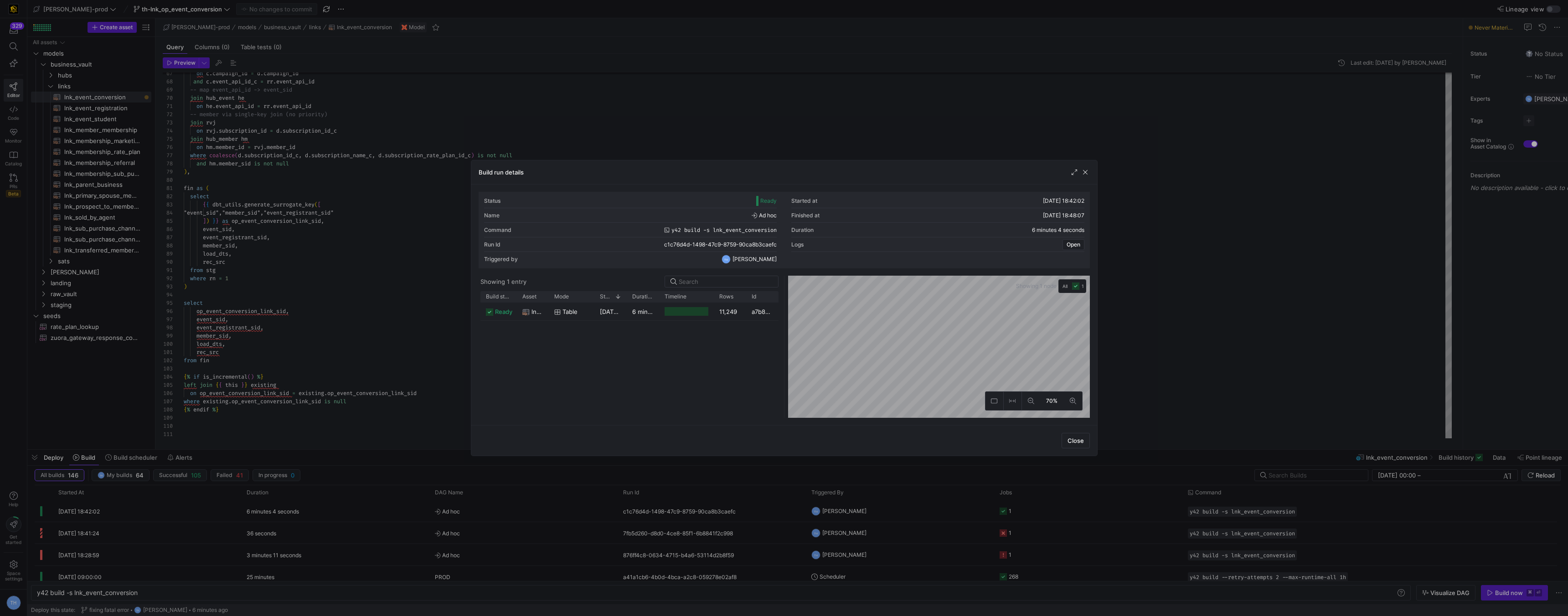
click at [415, 96] on div at bounding box center [784, 308] width 1568 height 616
